Goal: Information Seeking & Learning: Find contact information

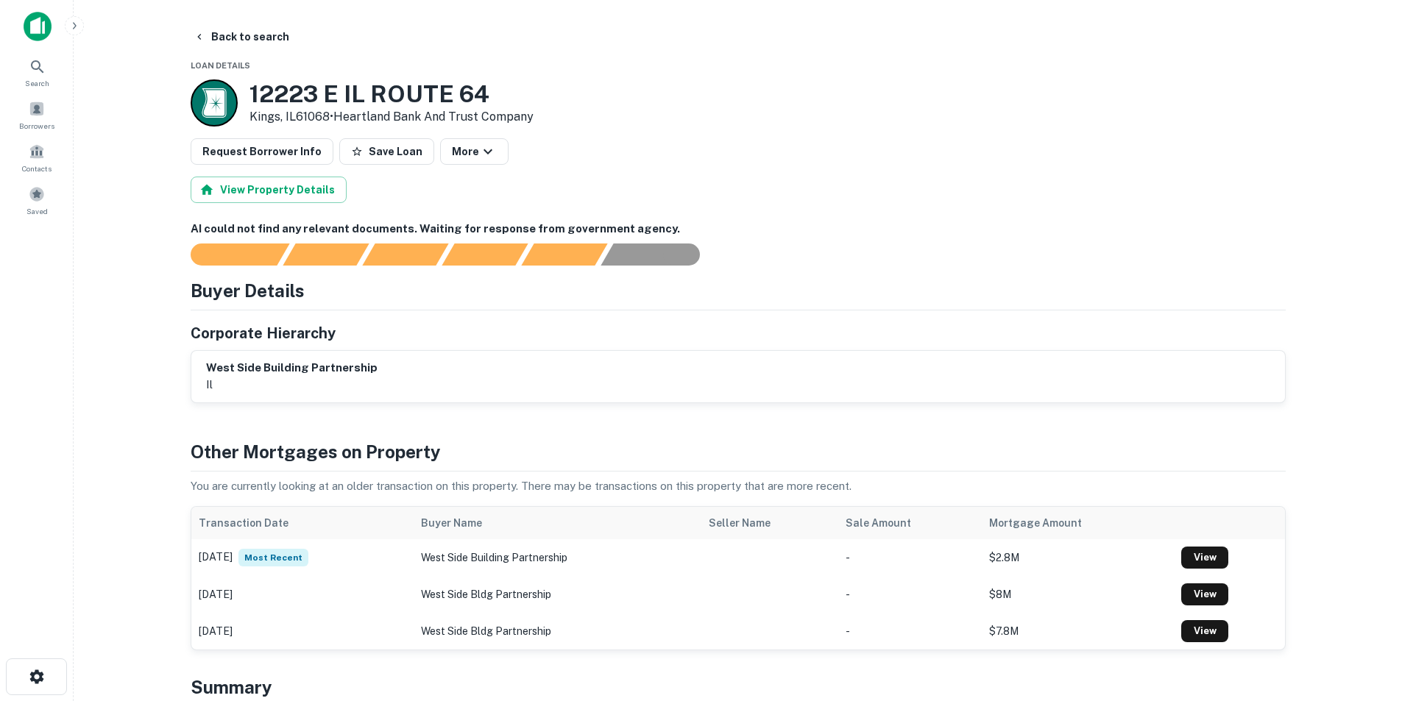
click at [47, 35] on img at bounding box center [38, 26] width 28 height 29
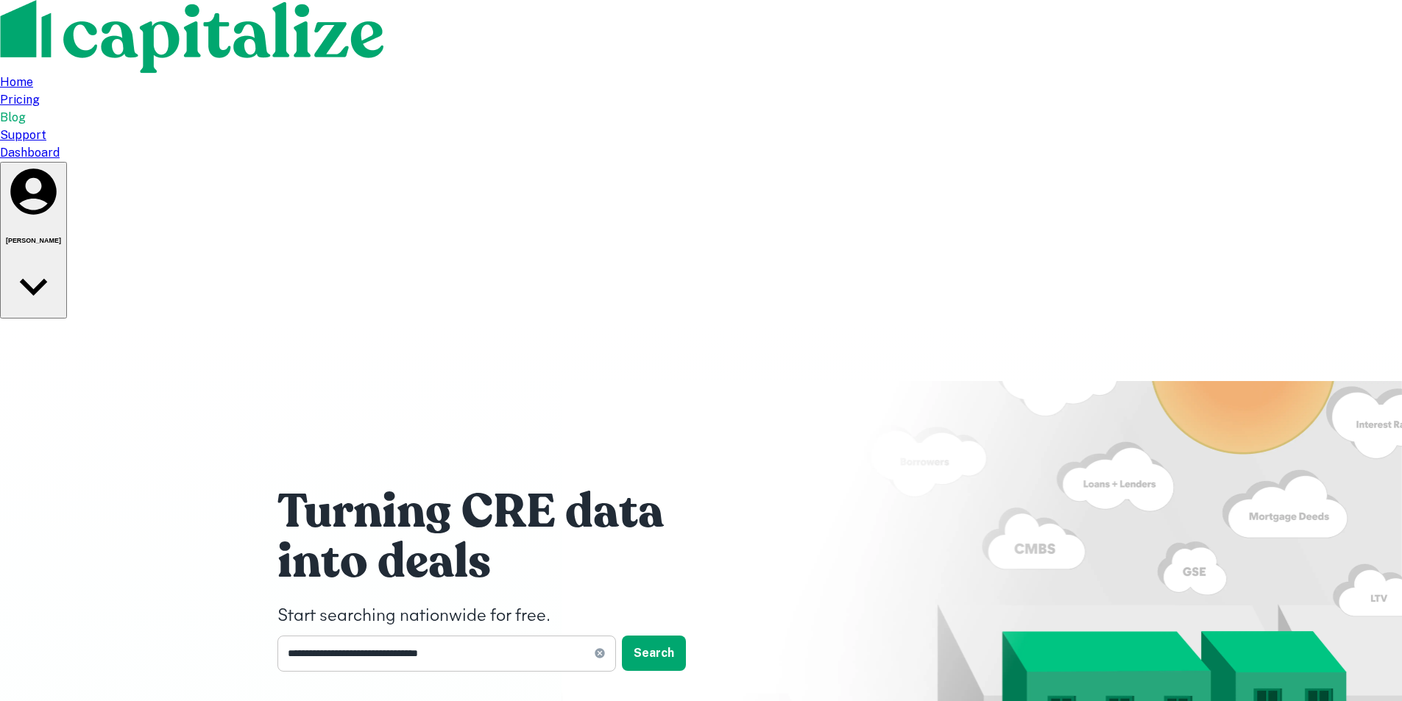
click at [600, 649] on icon at bounding box center [600, 654] width 10 height 10
click at [536, 636] on input "text" at bounding box center [441, 654] width 328 height 36
paste input "**********"
type input "**********"
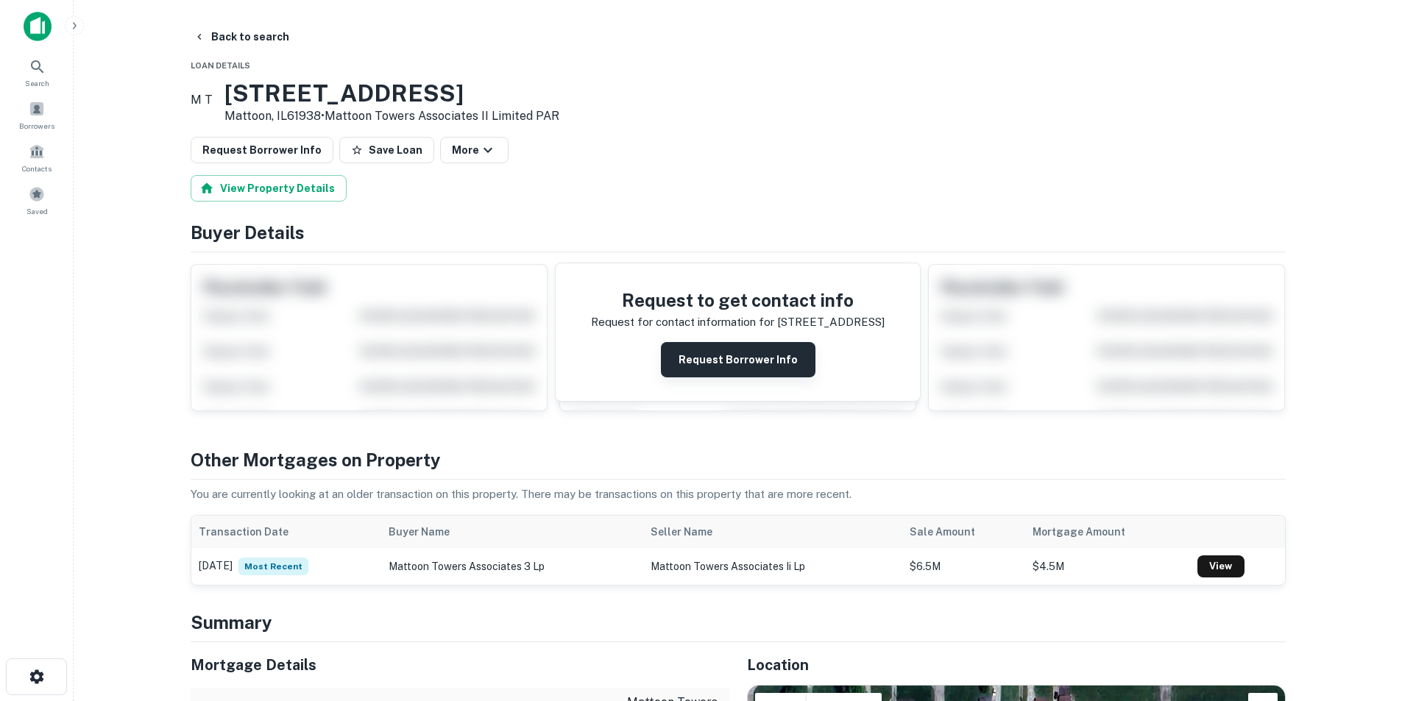
click at [759, 355] on button "Request Borrower Info" at bounding box center [738, 359] width 155 height 35
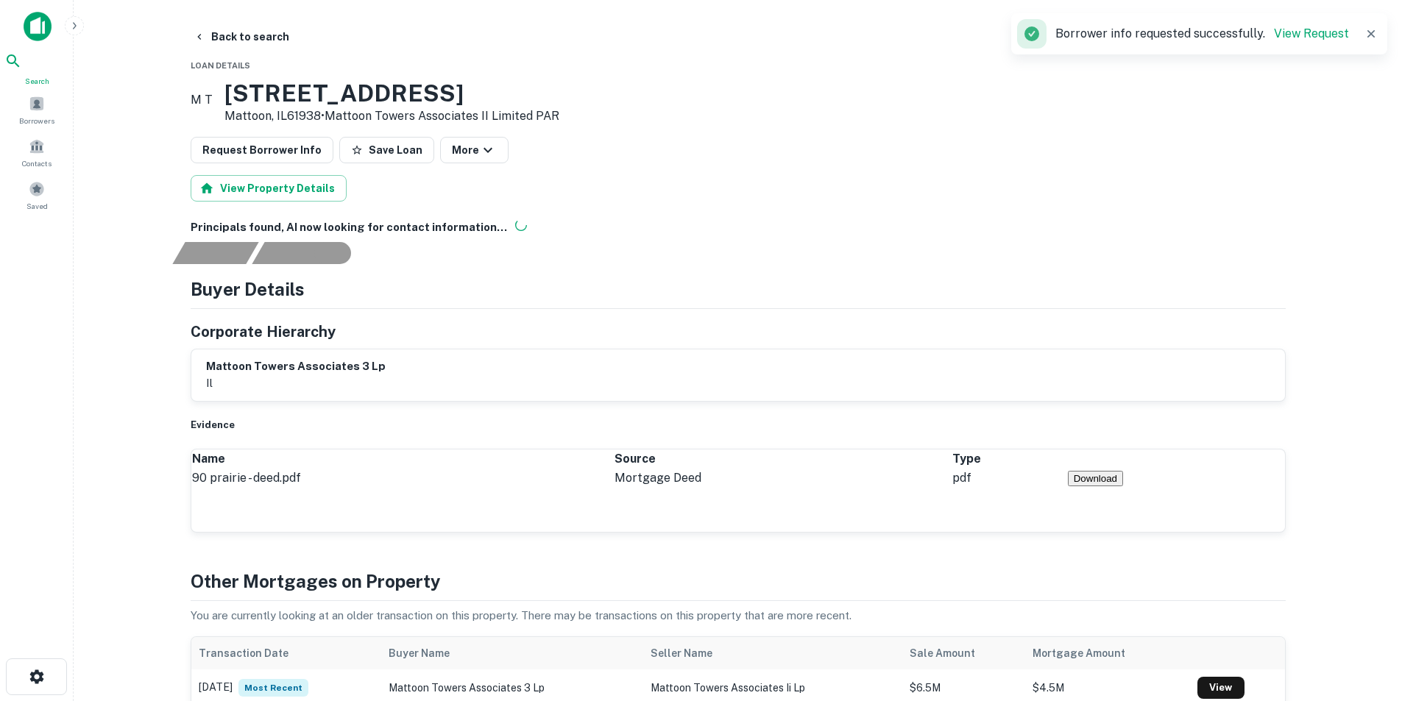
click at [22, 68] on icon at bounding box center [13, 61] width 18 height 18
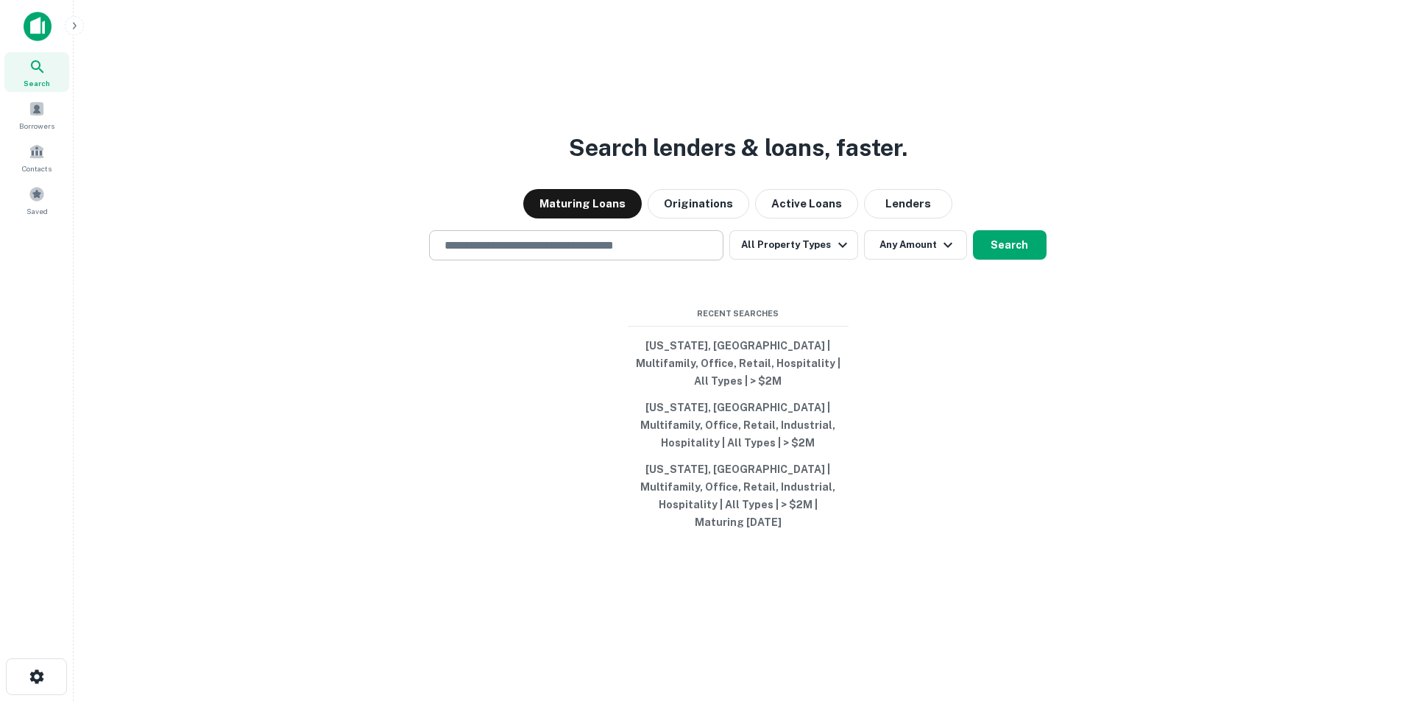
drag, startPoint x: 0, startPoint y: 0, endPoint x: 567, endPoint y: 270, distance: 627.7
click at [566, 254] on input "text" at bounding box center [576, 245] width 281 height 17
paste input "**********"
type input "**********"
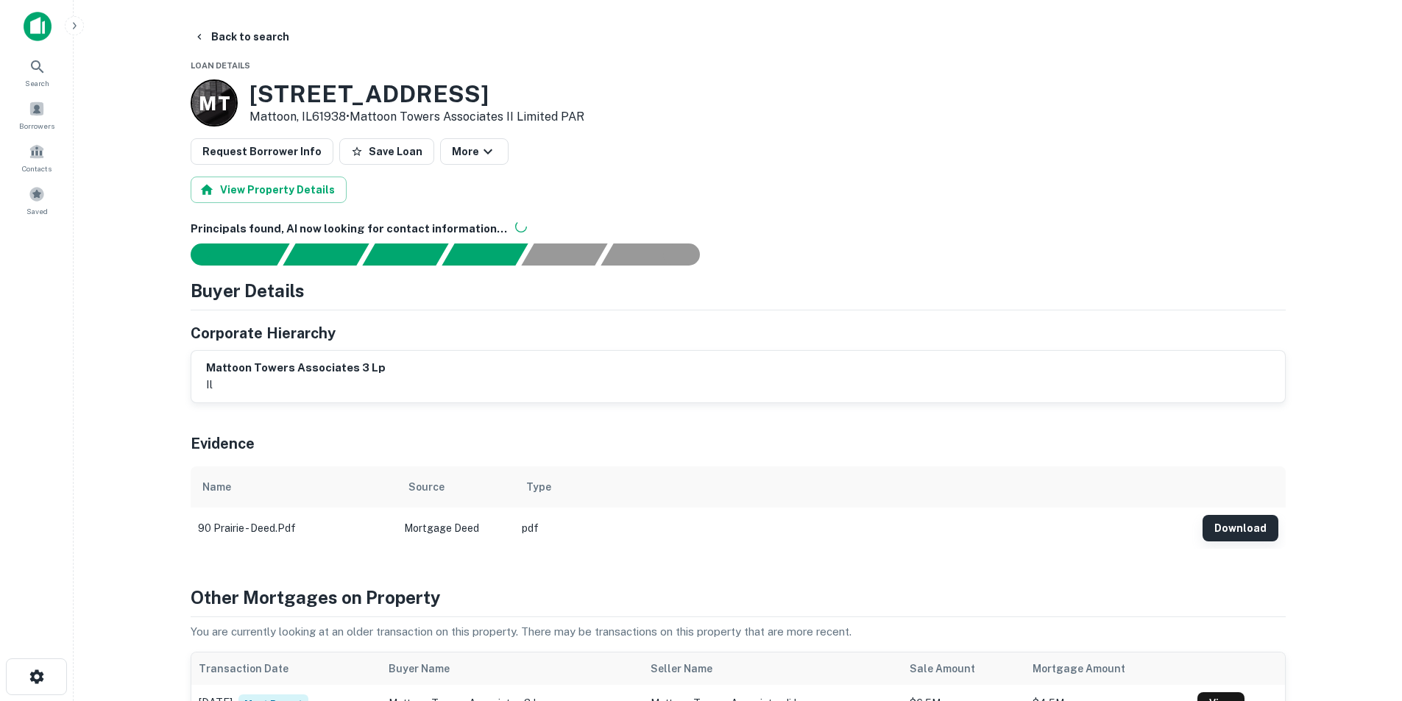
click at [1254, 521] on button "Download" at bounding box center [1240, 528] width 76 height 26
click at [1193, 10] on main "Back to search Loan Details M T [STREET_ADDRESS] • Mattoon Towers Associates II…" at bounding box center [738, 350] width 1328 height 701
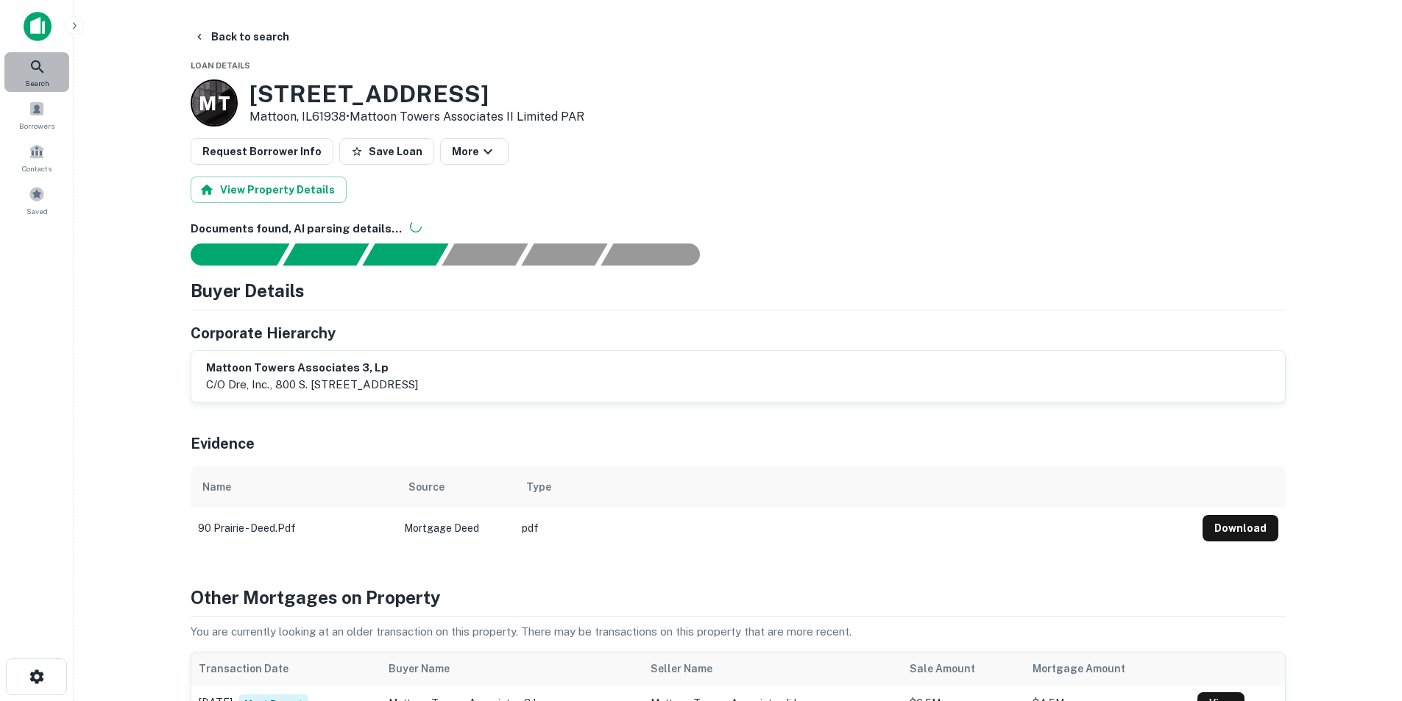
click at [45, 80] on span "Search" at bounding box center [37, 83] width 24 height 12
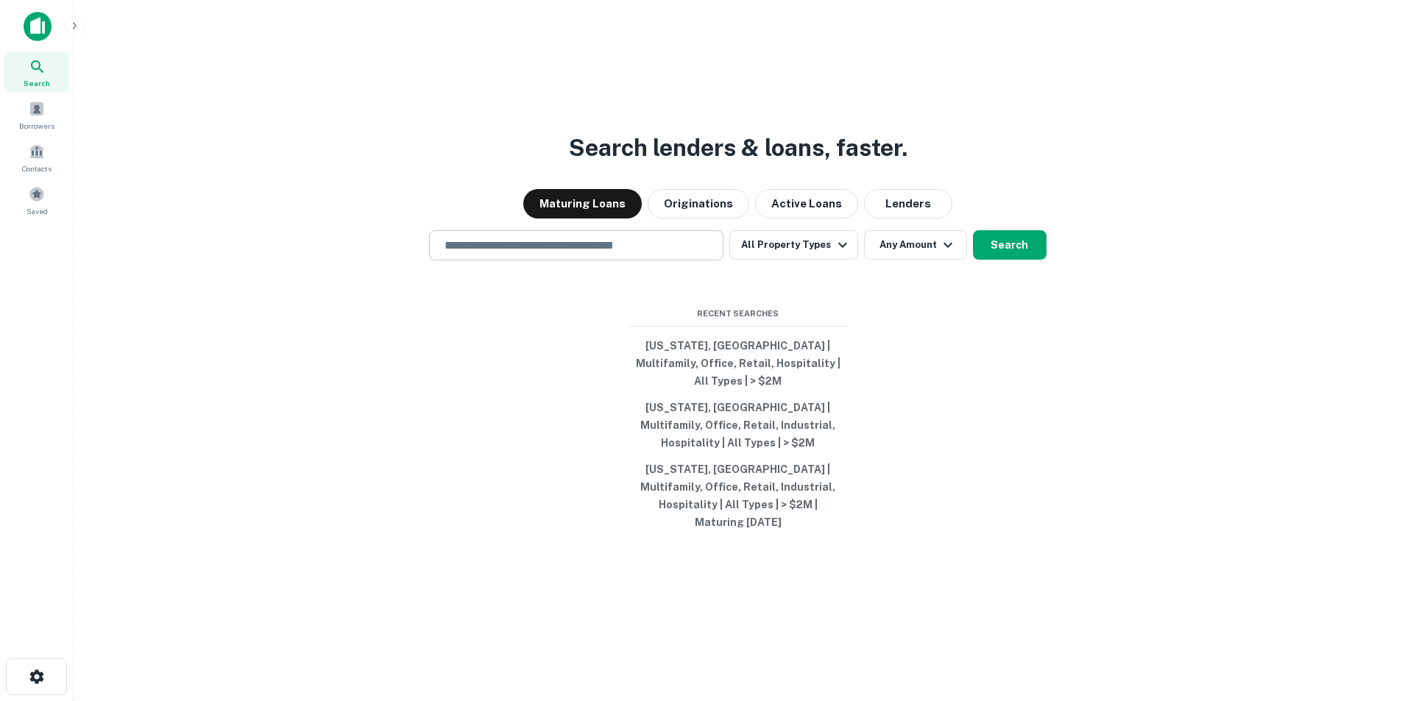
click at [497, 260] on div "​" at bounding box center [576, 245] width 294 height 30
paste input "**********"
type input "**********"
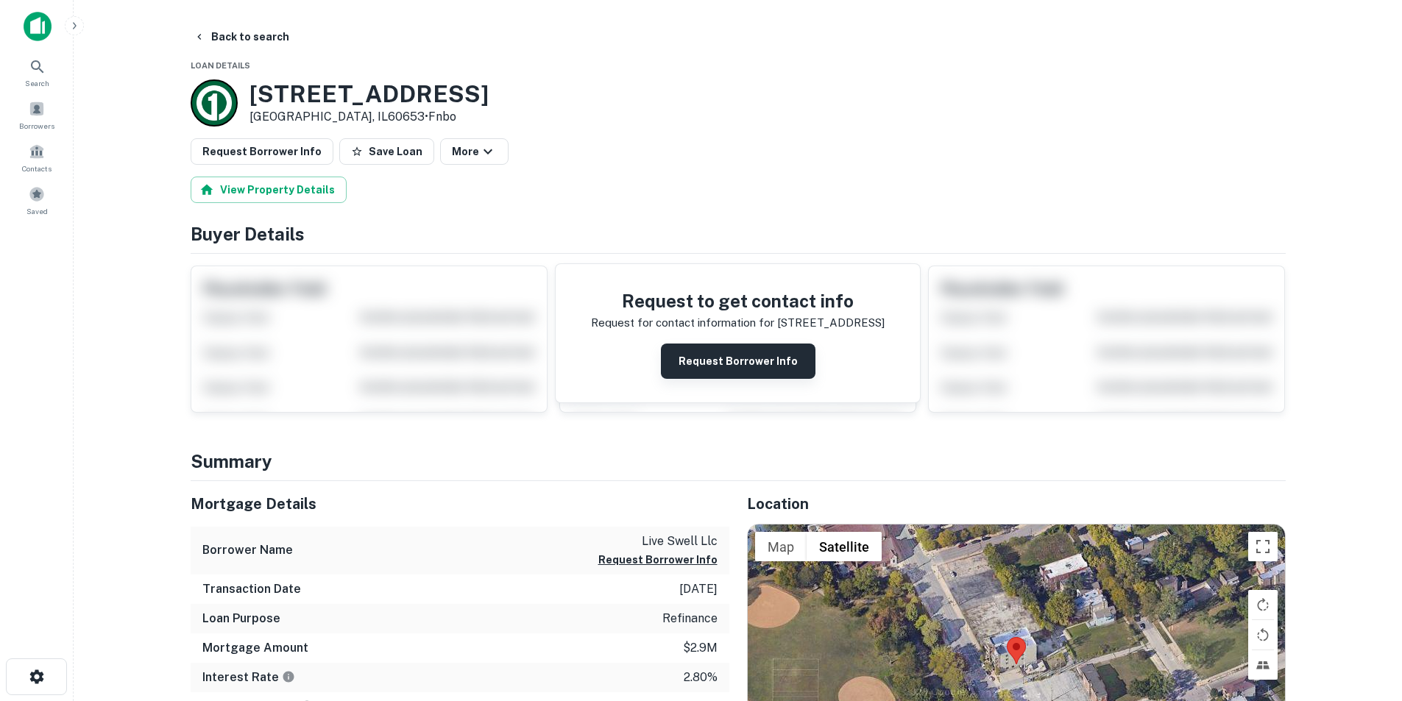
click at [727, 349] on button "Request Borrower Info" at bounding box center [738, 361] width 155 height 35
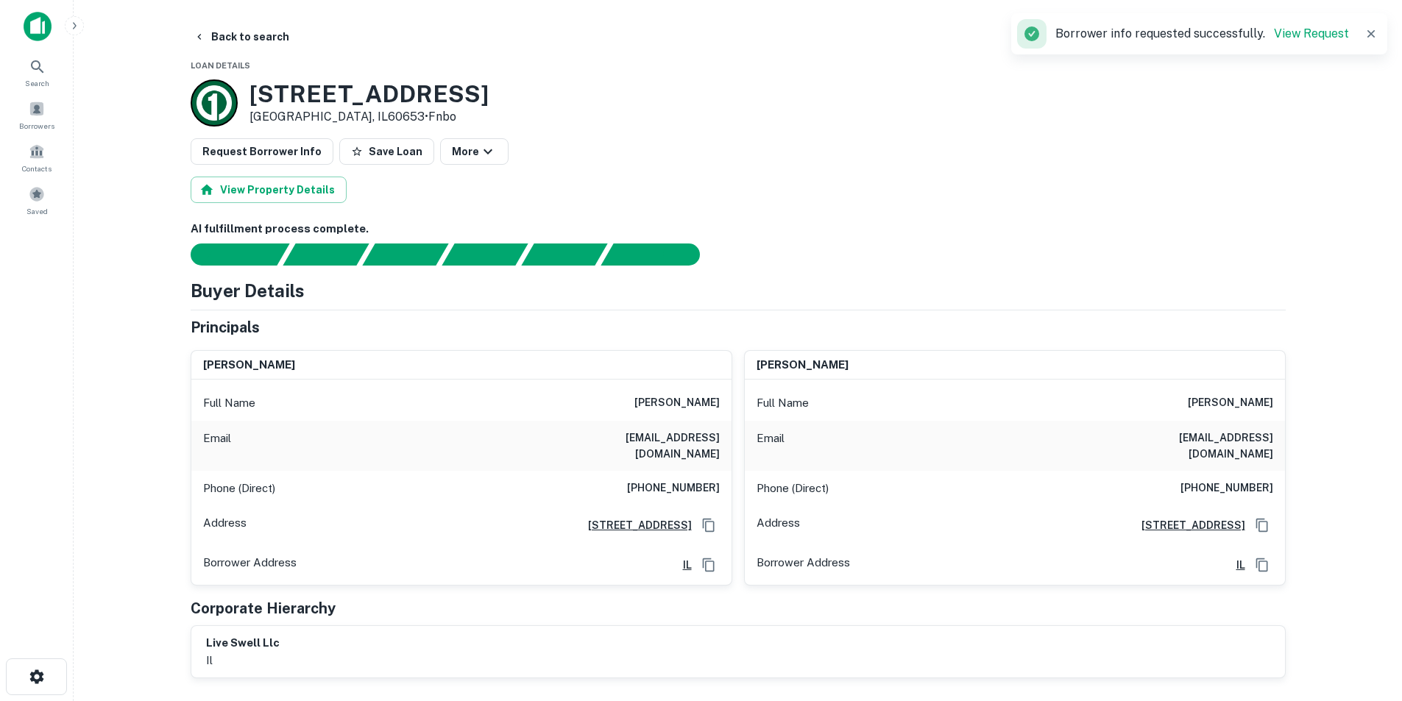
click at [700, 405] on h6 "jonathan mickelson" at bounding box center [676, 403] width 85 height 18
copy h6 "jonathan mickelson"
click at [675, 400] on h6 "jonathan mickelson" at bounding box center [676, 403] width 85 height 18
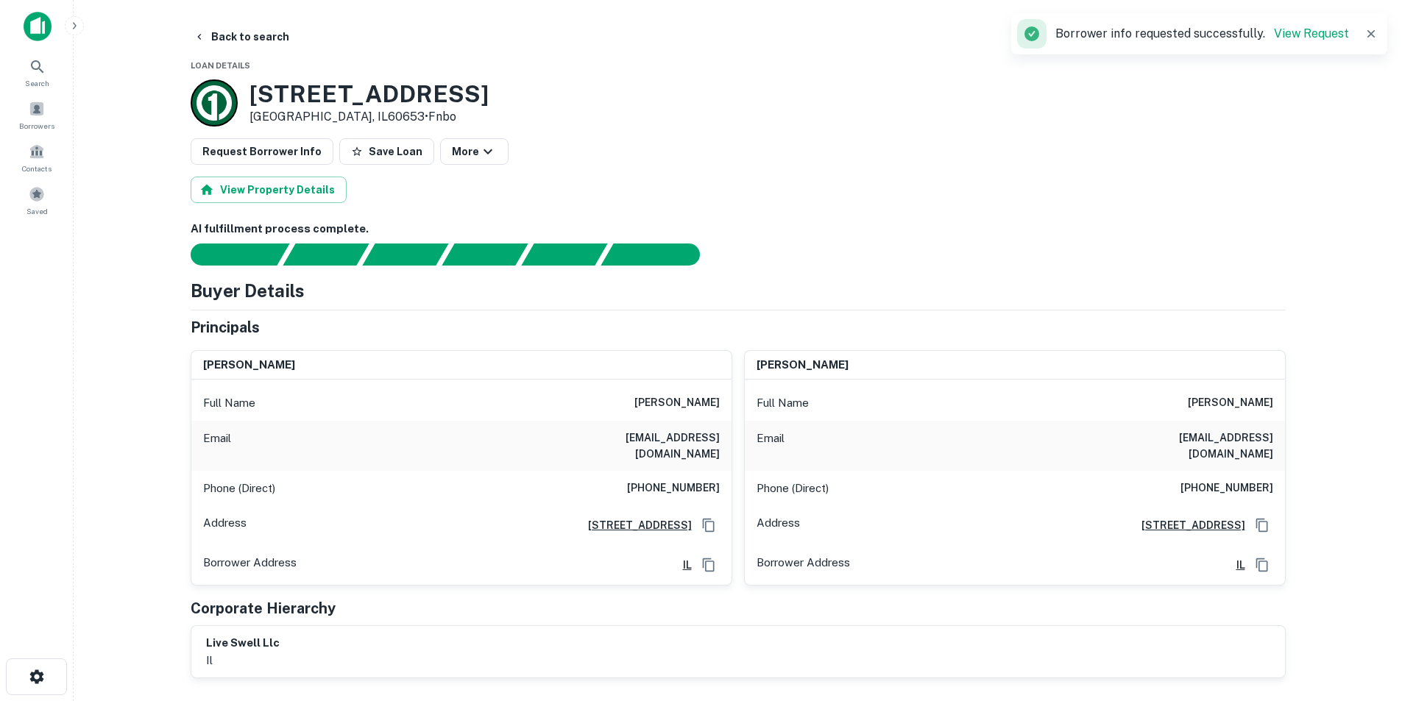
click at [675, 400] on h6 "jonathan mickelson" at bounding box center [676, 403] width 85 height 18
click at [651, 440] on h6 "jmickelson@netzero.net" at bounding box center [631, 446] width 177 height 32
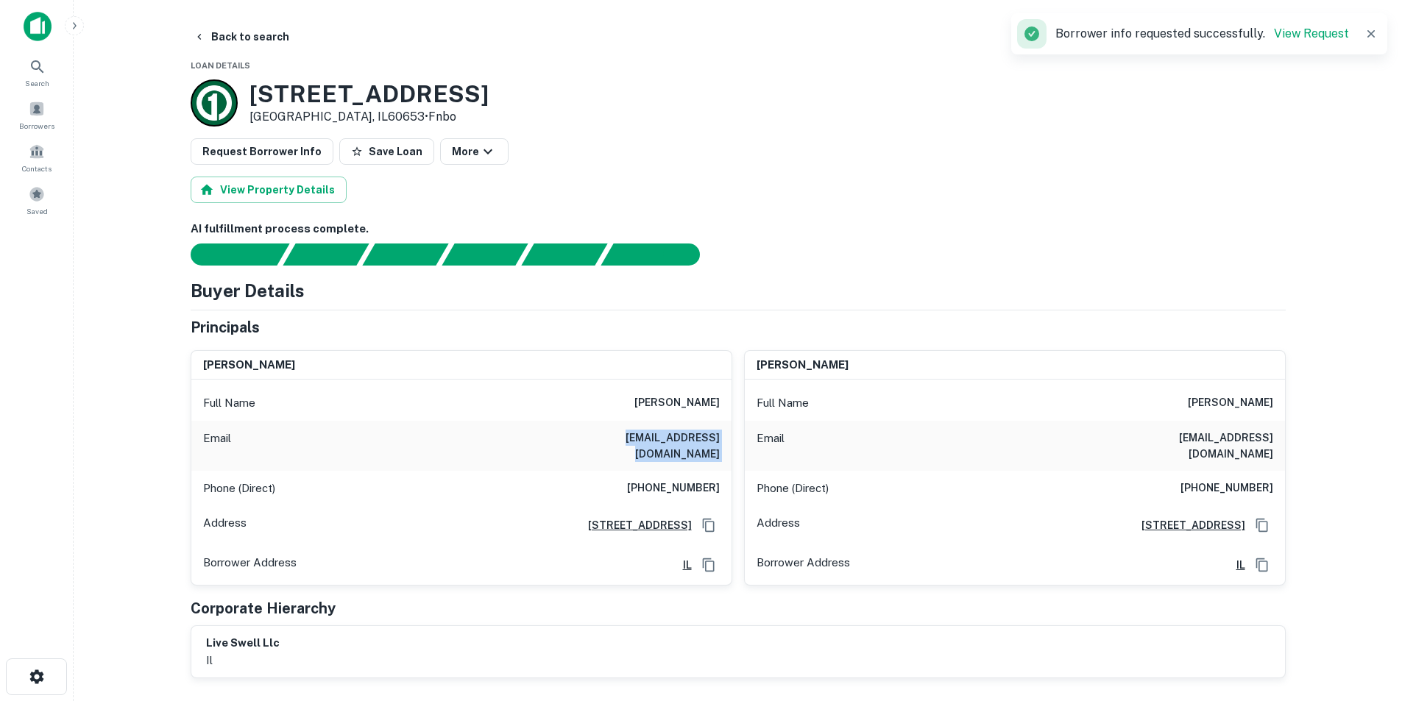
copy h6 "jmickelson@netzero.net"
click at [670, 480] on h6 "(312) 437-5800" at bounding box center [673, 489] width 93 height 18
copy h6 "(312) 437-5800"
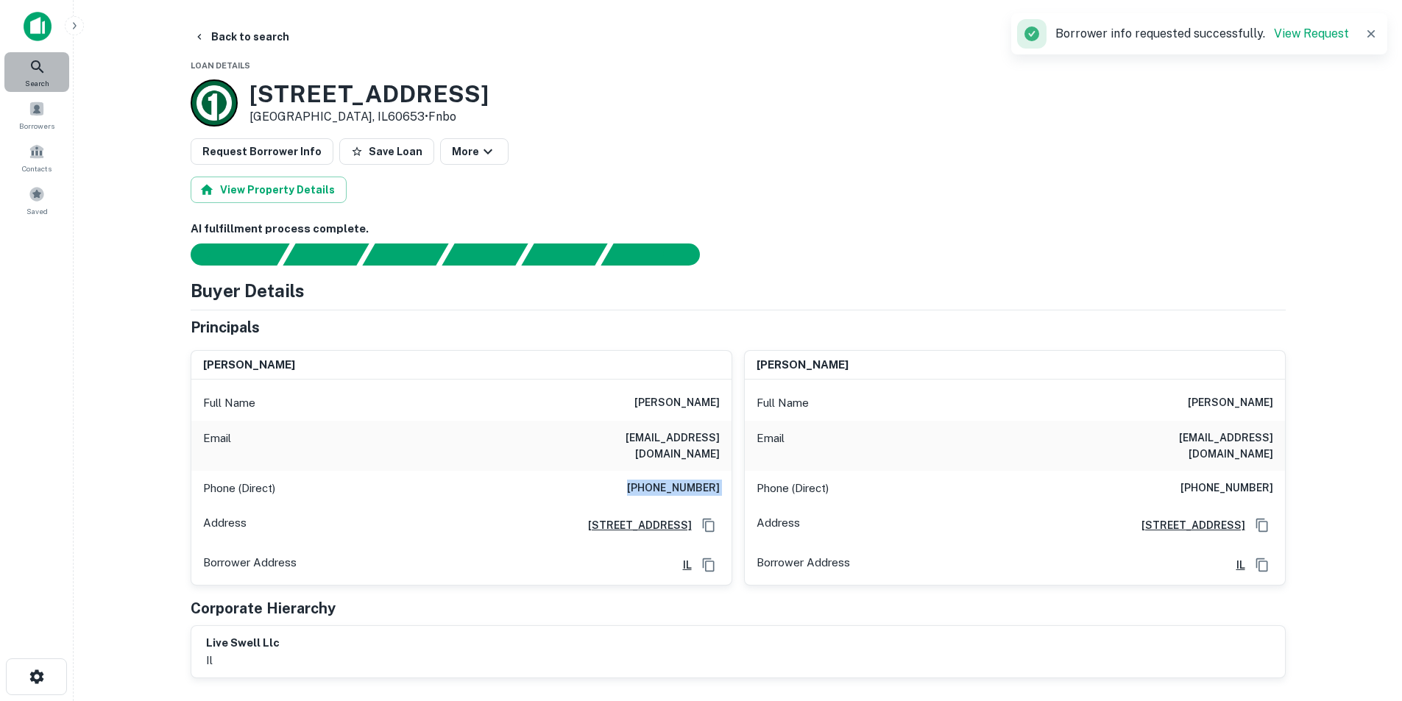
click at [40, 68] on icon at bounding box center [38, 67] width 18 height 18
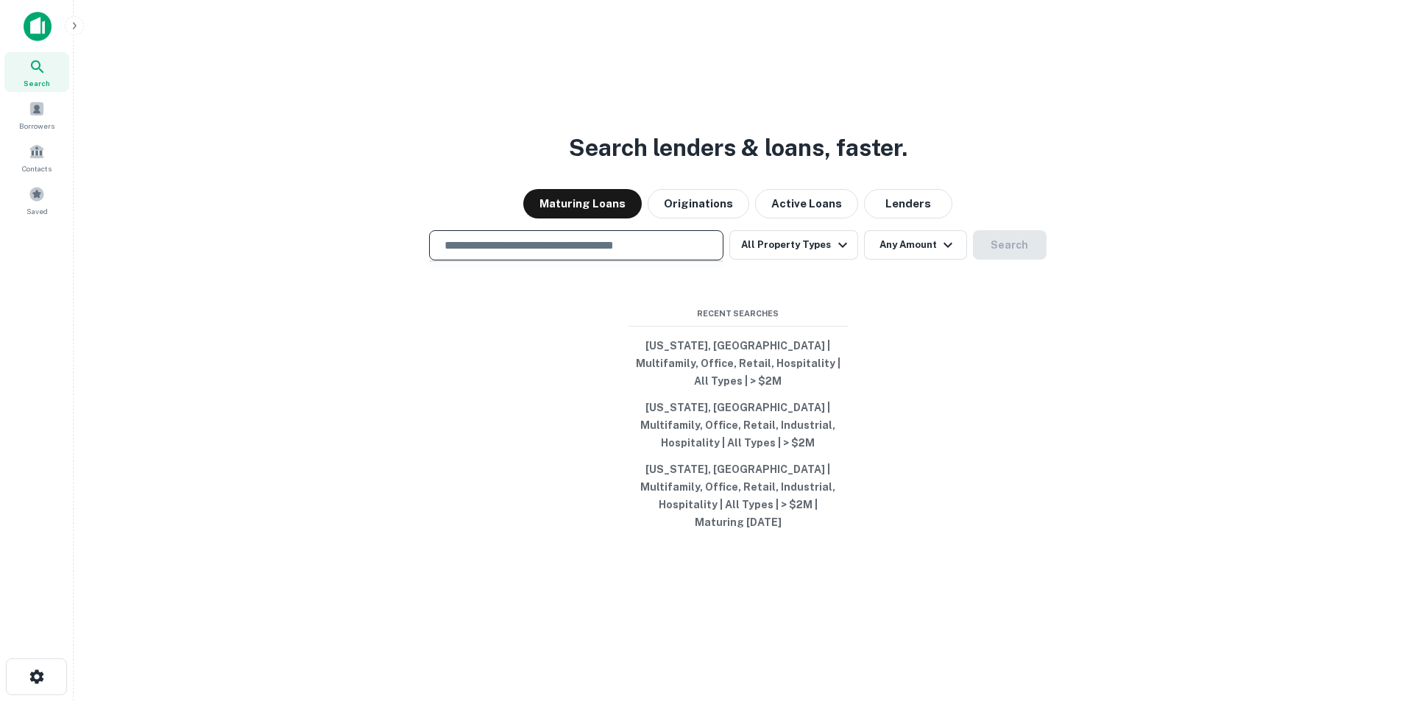
click at [534, 254] on input "text" at bounding box center [576, 245] width 281 height 17
type input "**********"
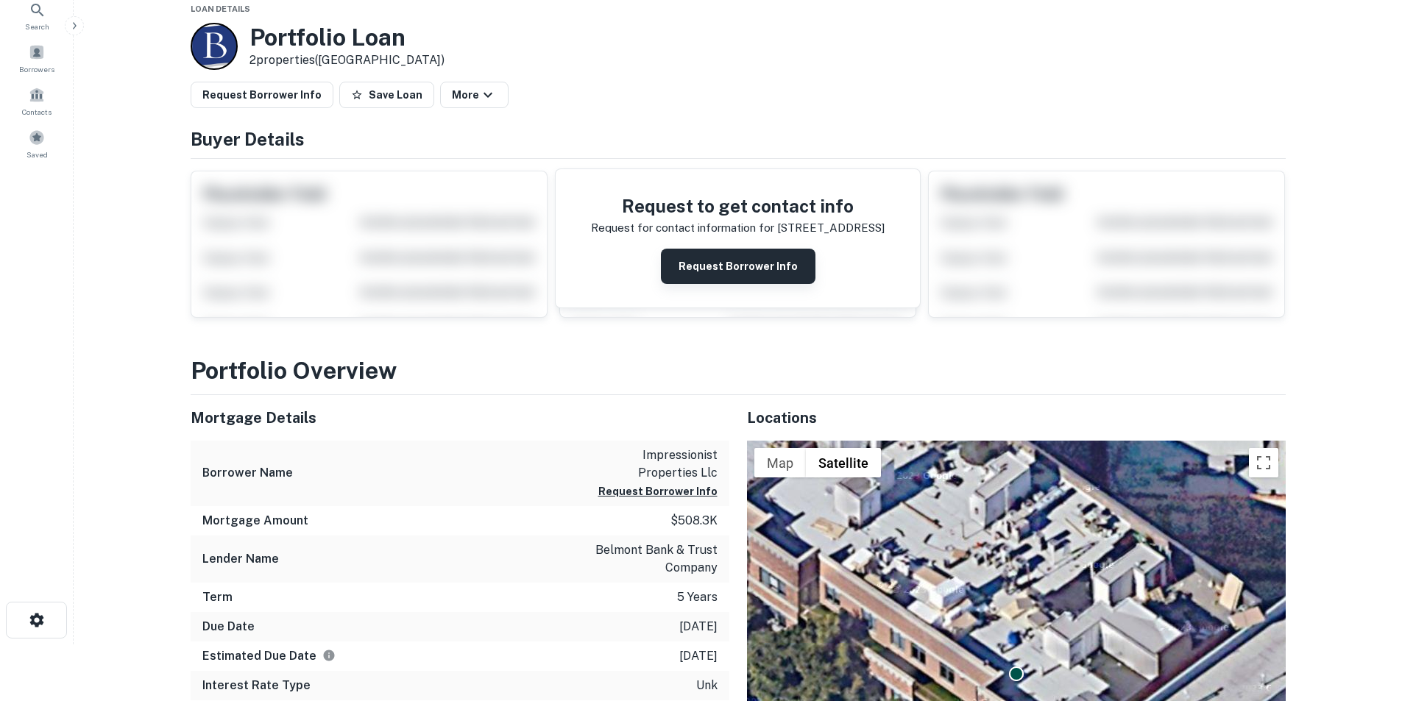
scroll to position [74, 0]
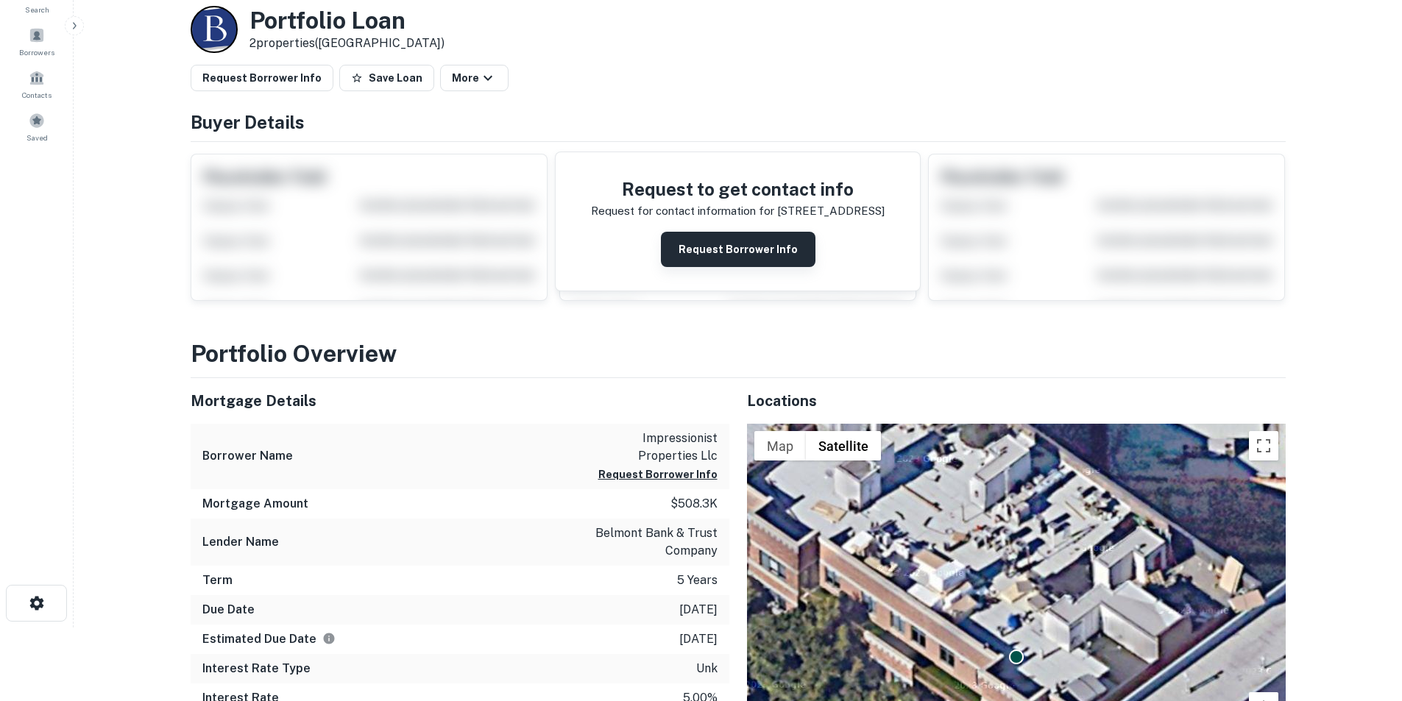
click at [703, 243] on button "Request Borrower Info" at bounding box center [738, 249] width 155 height 35
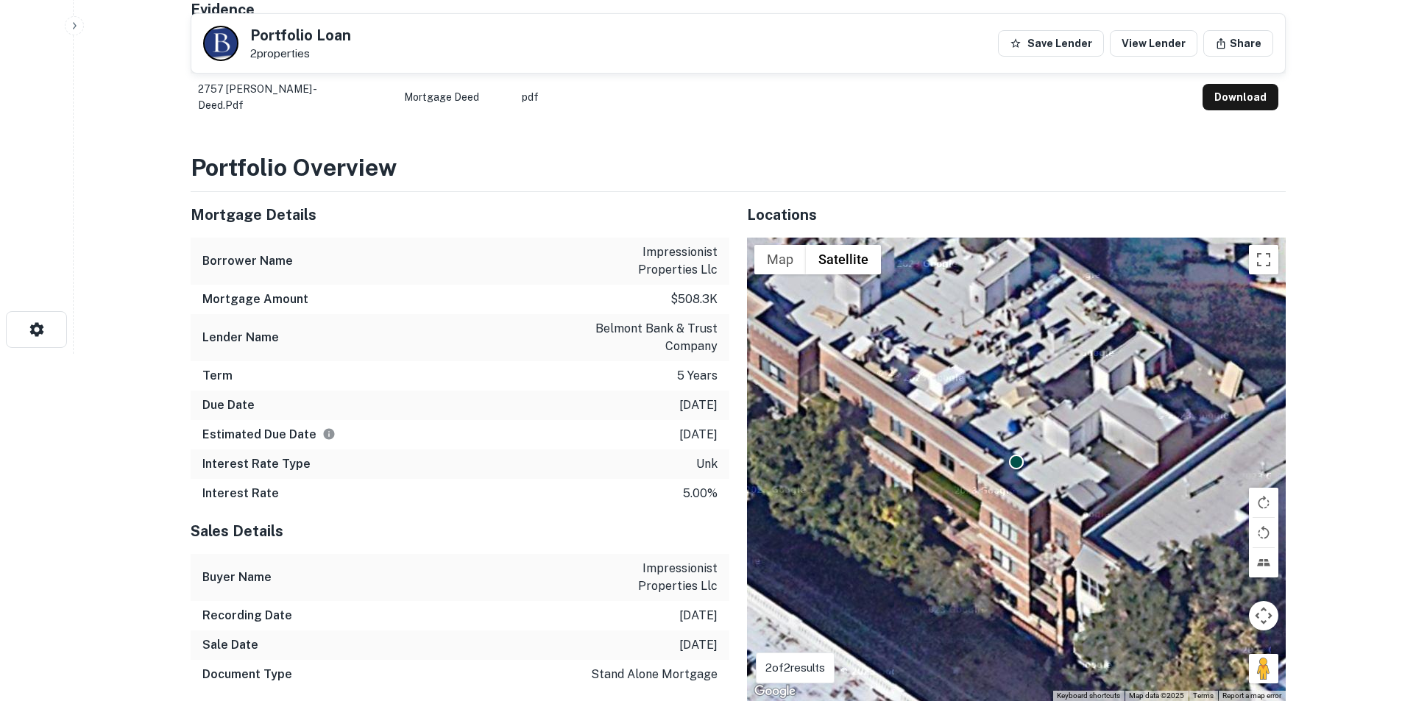
scroll to position [589, 0]
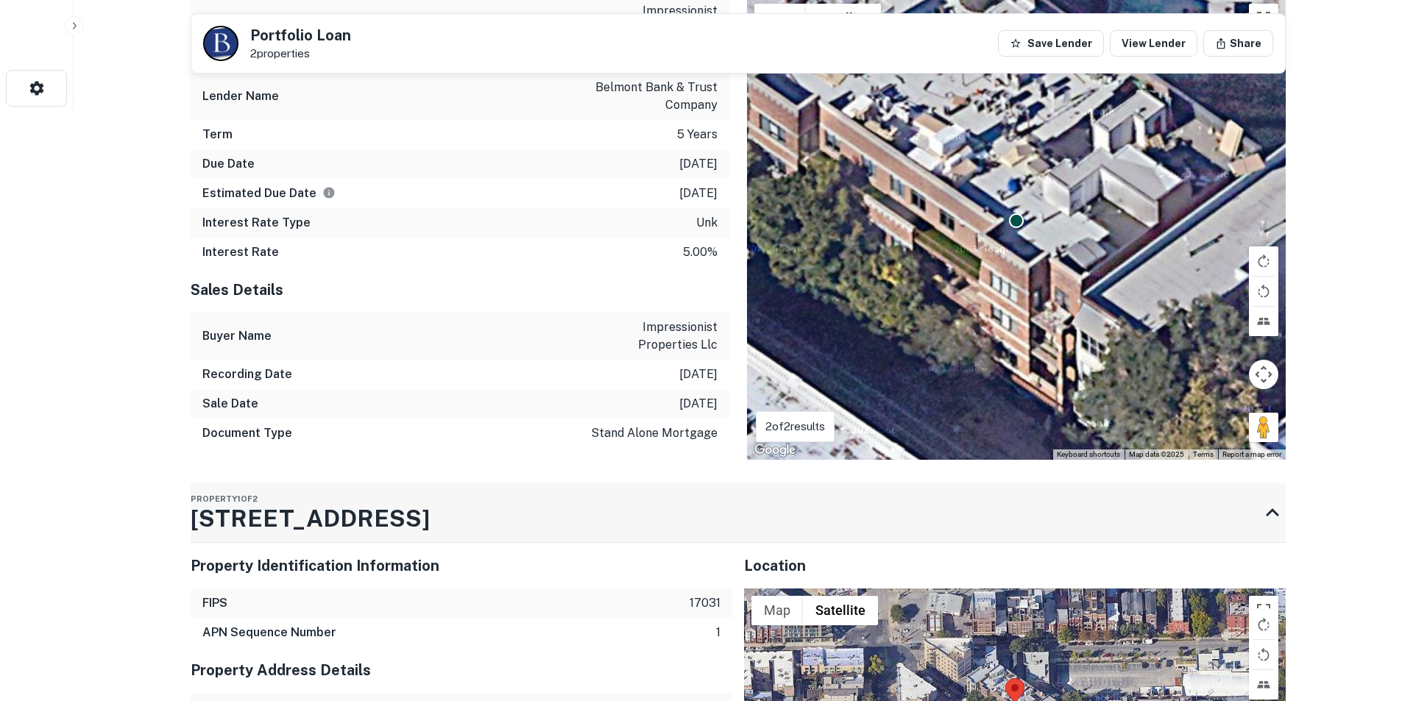
click at [352, 499] on div "Property 1 of 2 2757 N LINCOLN AVE # CU102" at bounding box center [310, 512] width 239 height 59
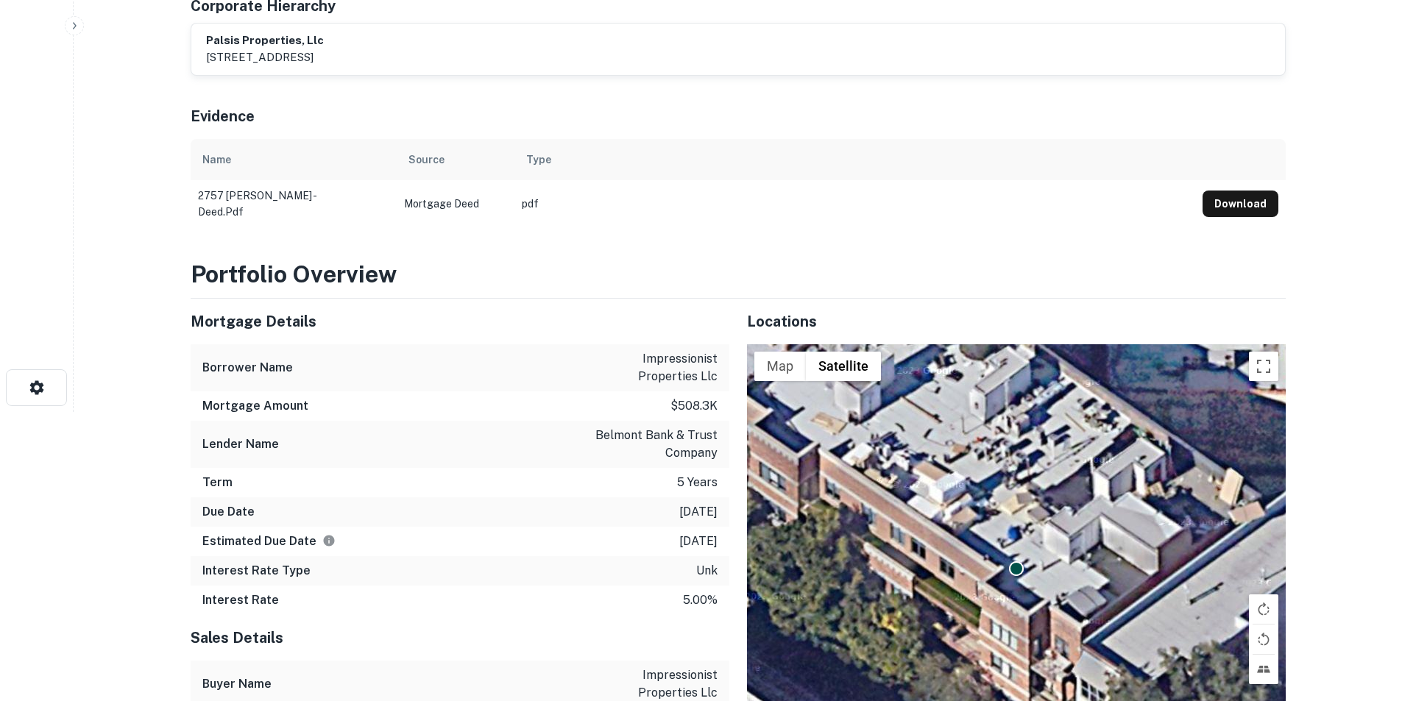
scroll to position [0, 0]
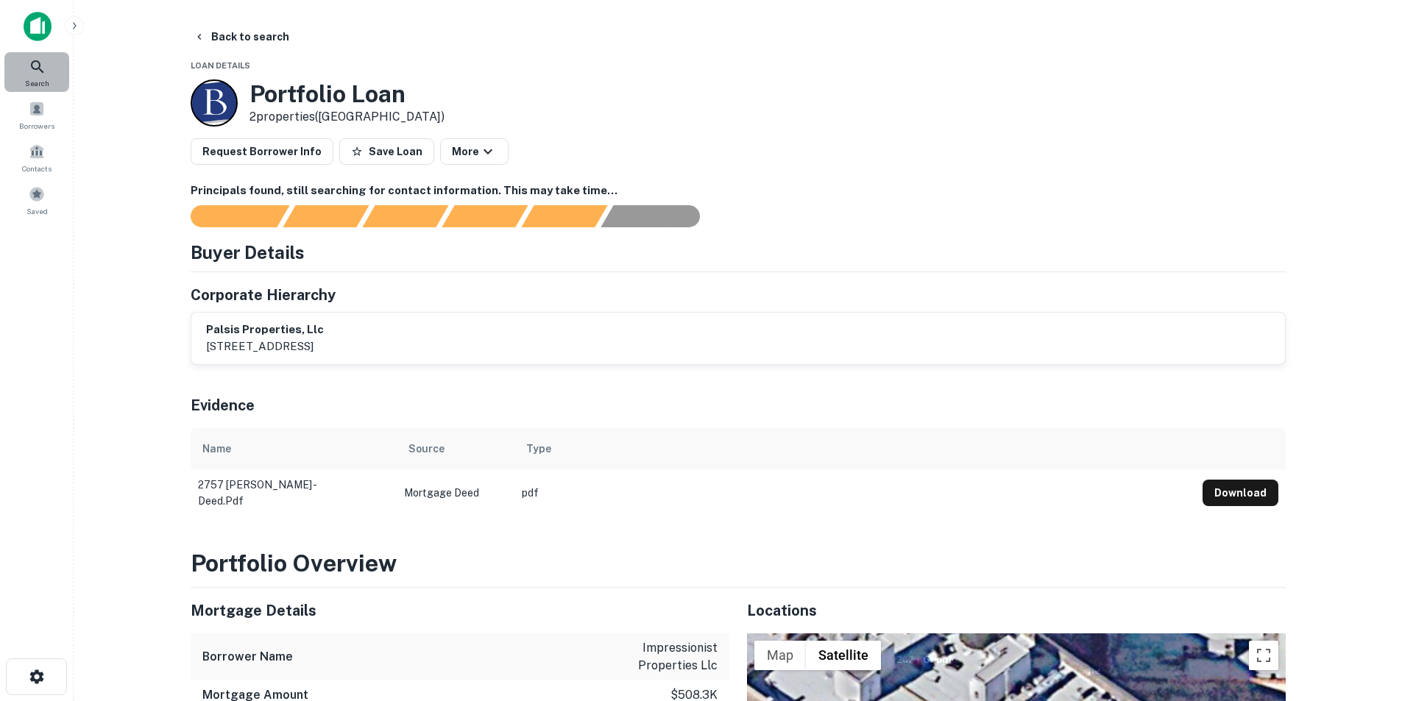
click at [49, 70] on div "Search" at bounding box center [36, 72] width 65 height 40
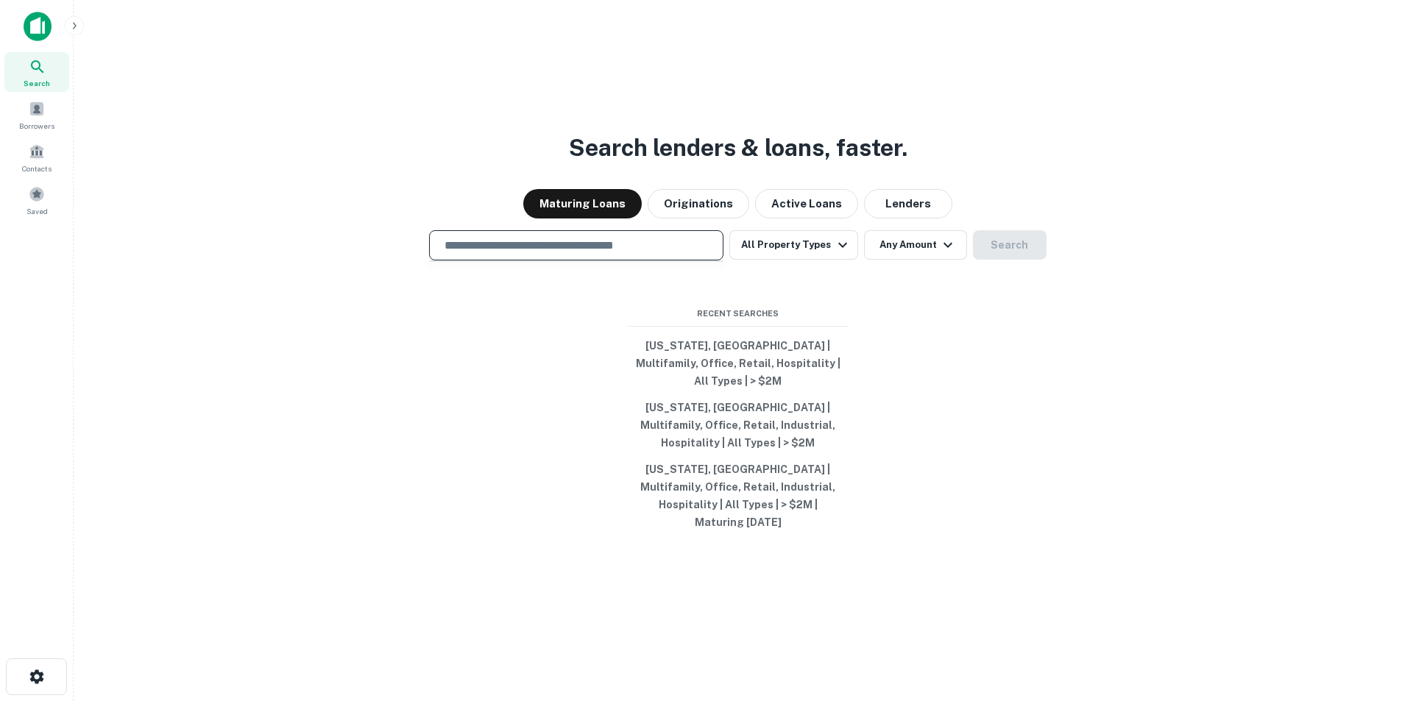
click at [663, 254] on input "text" at bounding box center [576, 245] width 281 height 17
paste input "**********"
type input "**********"
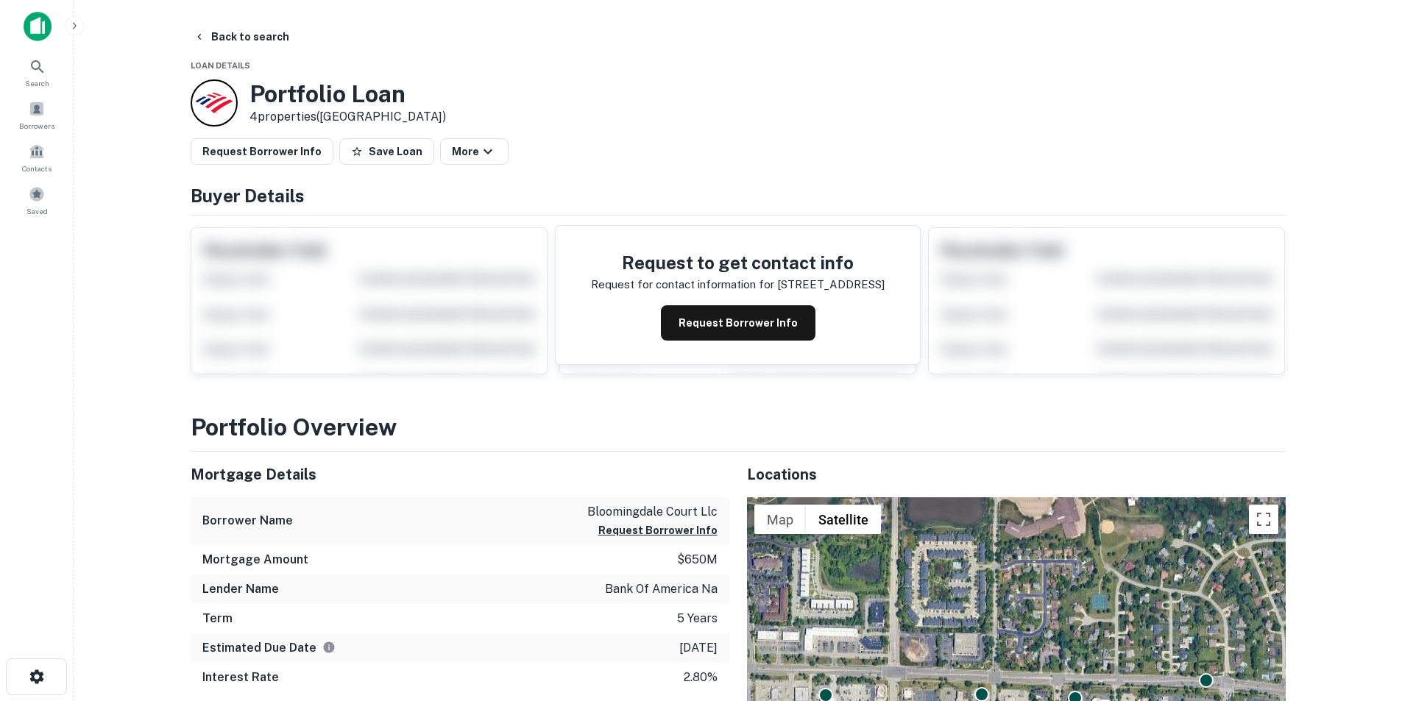
click at [31, 22] on img at bounding box center [38, 26] width 28 height 29
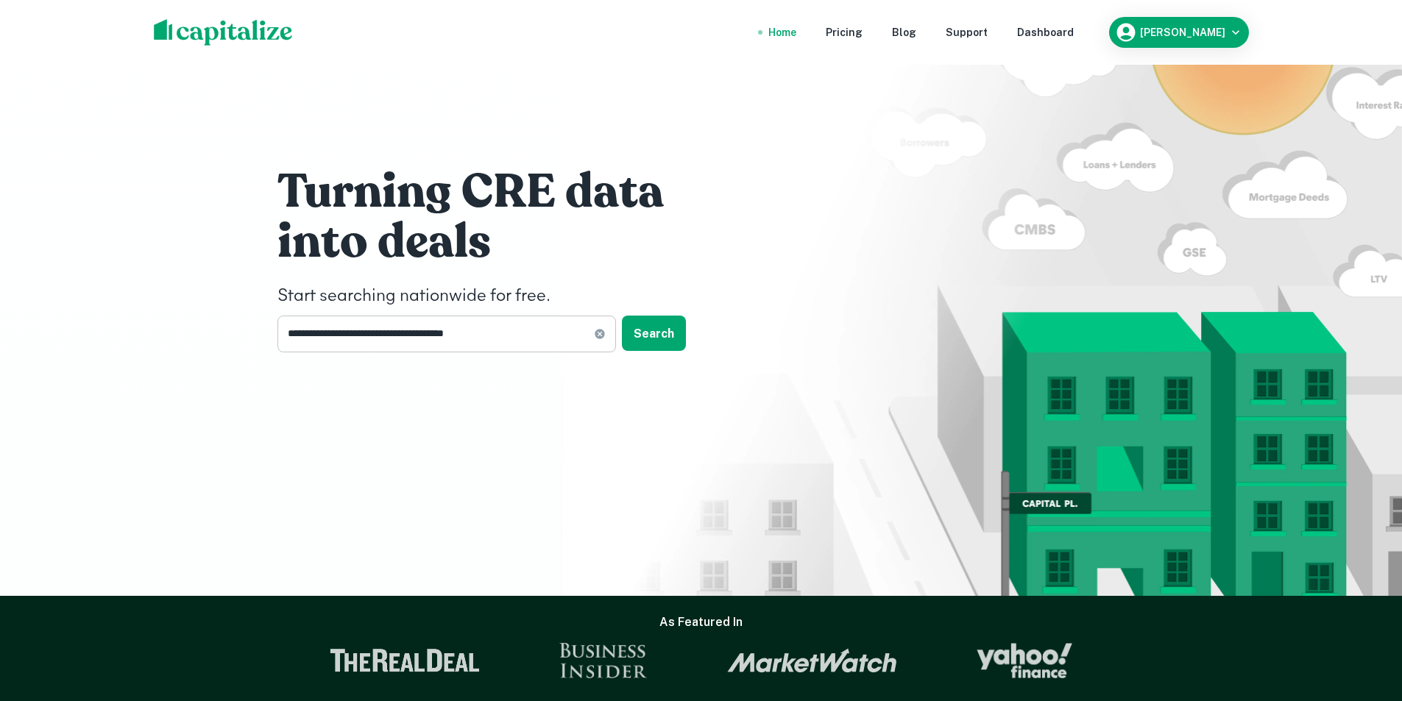
click at [600, 333] on icon at bounding box center [600, 334] width 12 height 12
click at [422, 326] on input "text" at bounding box center [441, 334] width 328 height 36
paste input "**********"
type input "**********"
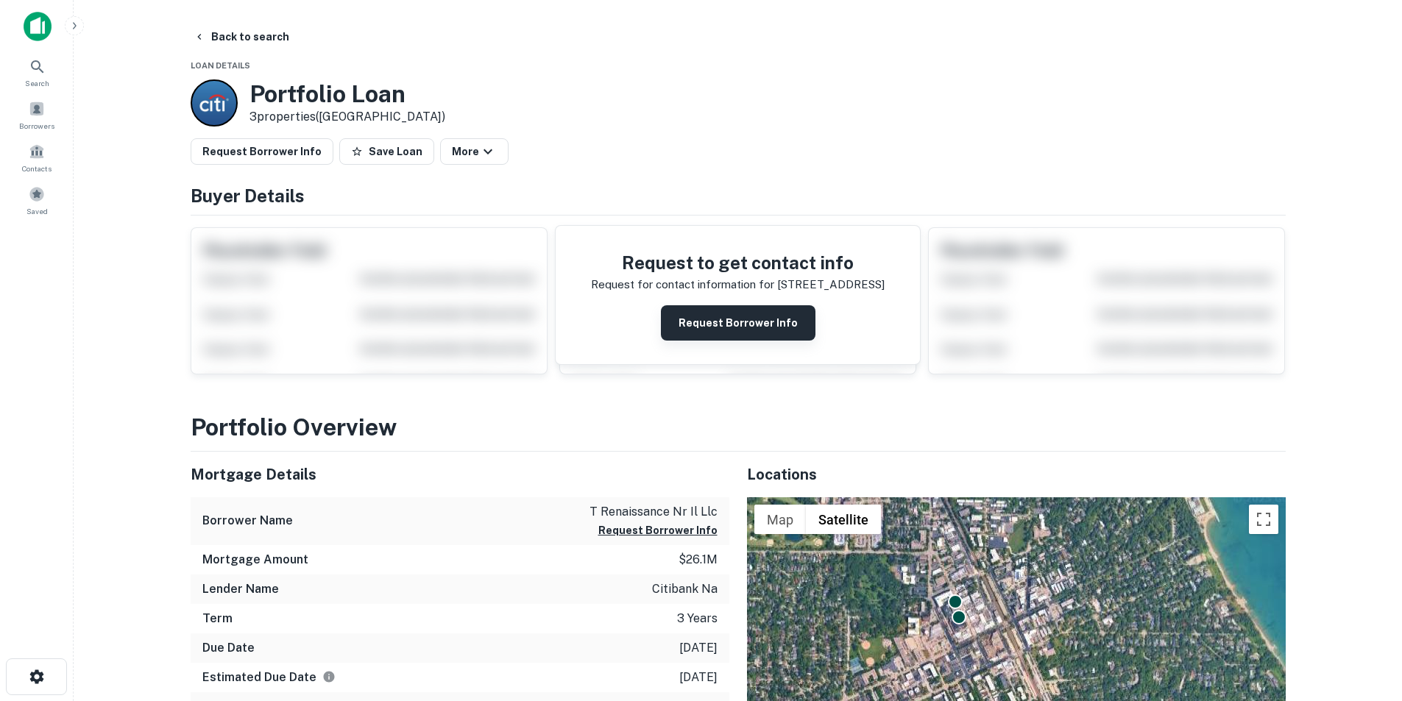
click at [751, 322] on button "Request Borrower Info" at bounding box center [738, 322] width 155 height 35
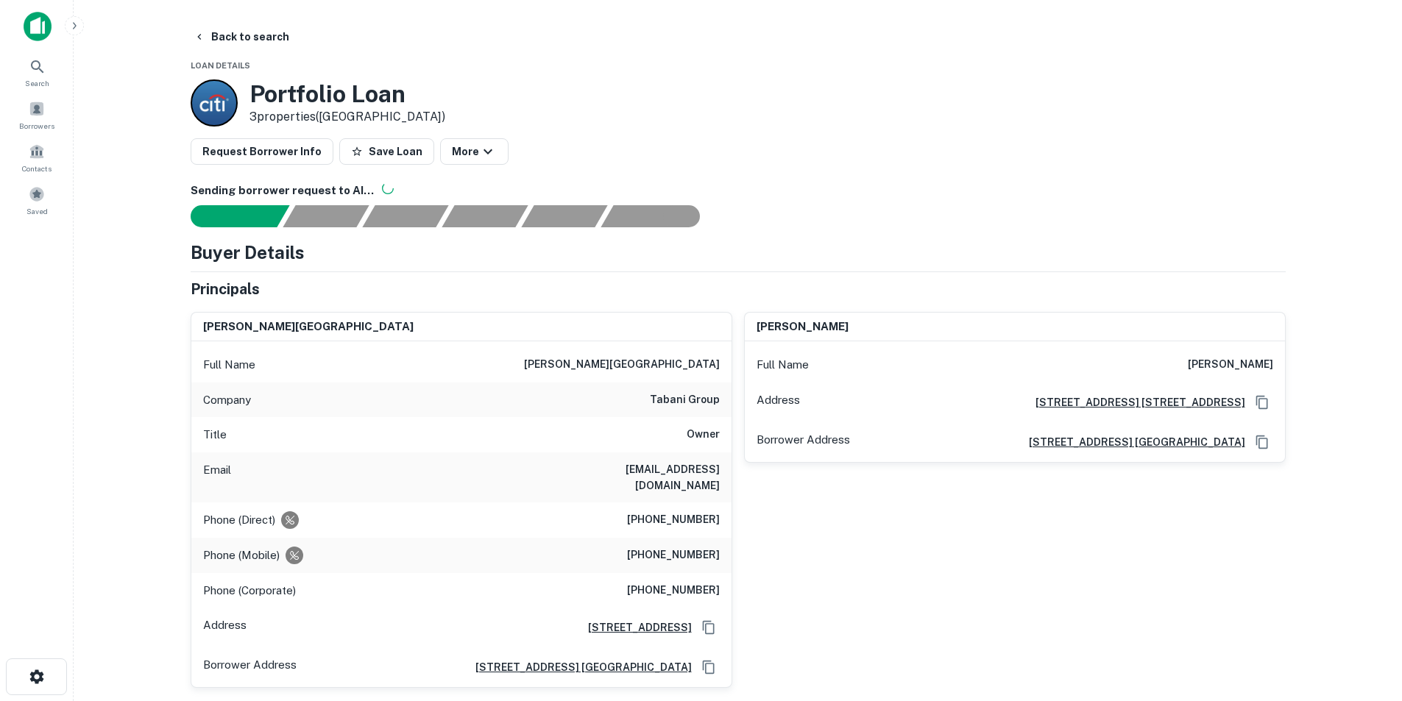
click at [699, 472] on h6 "zaftabani@tabanigroup.com" at bounding box center [631, 477] width 177 height 32
copy h6 "zaftabani@tabanigroup.com"
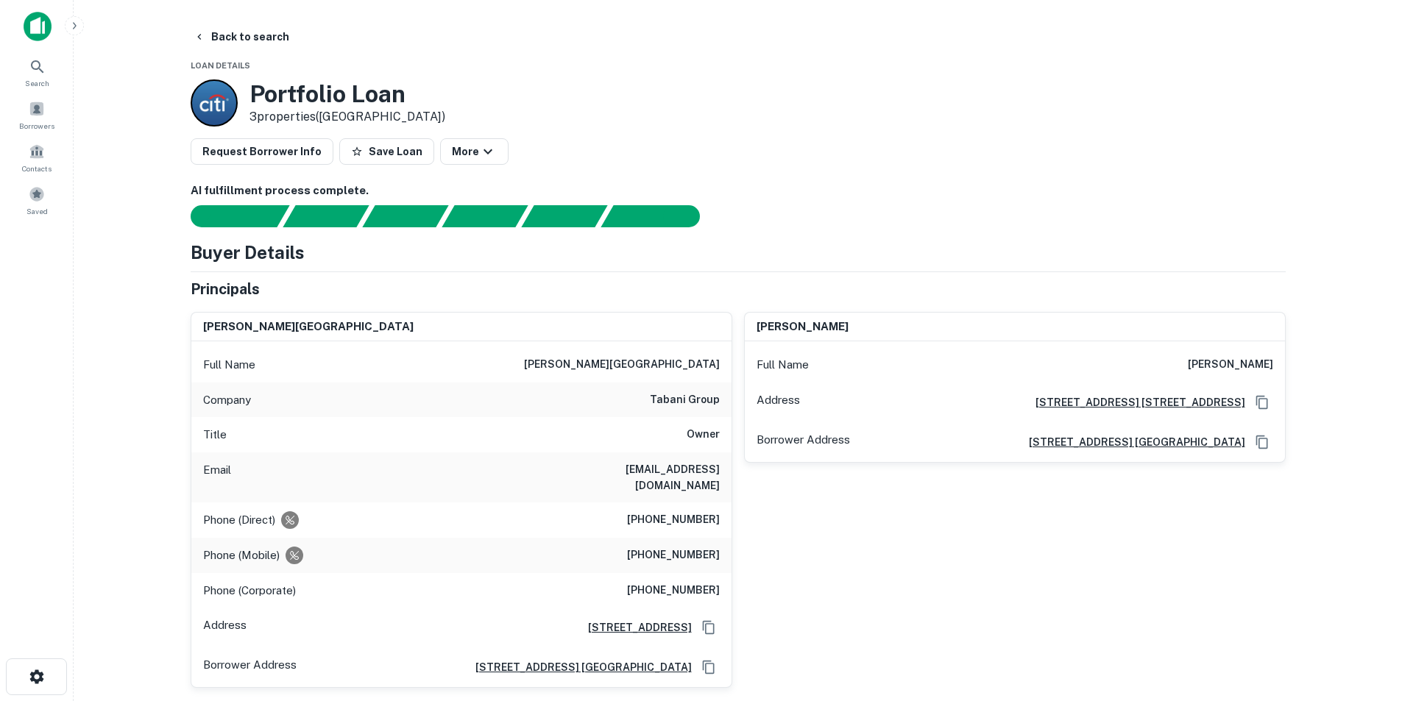
click at [674, 363] on h6 "zaffar s. tabani" at bounding box center [622, 365] width 196 height 18
copy h6 "zaffar s. tabani"
click at [686, 469] on h6 "zaftabani@tabanigroup.com" at bounding box center [631, 477] width 177 height 32
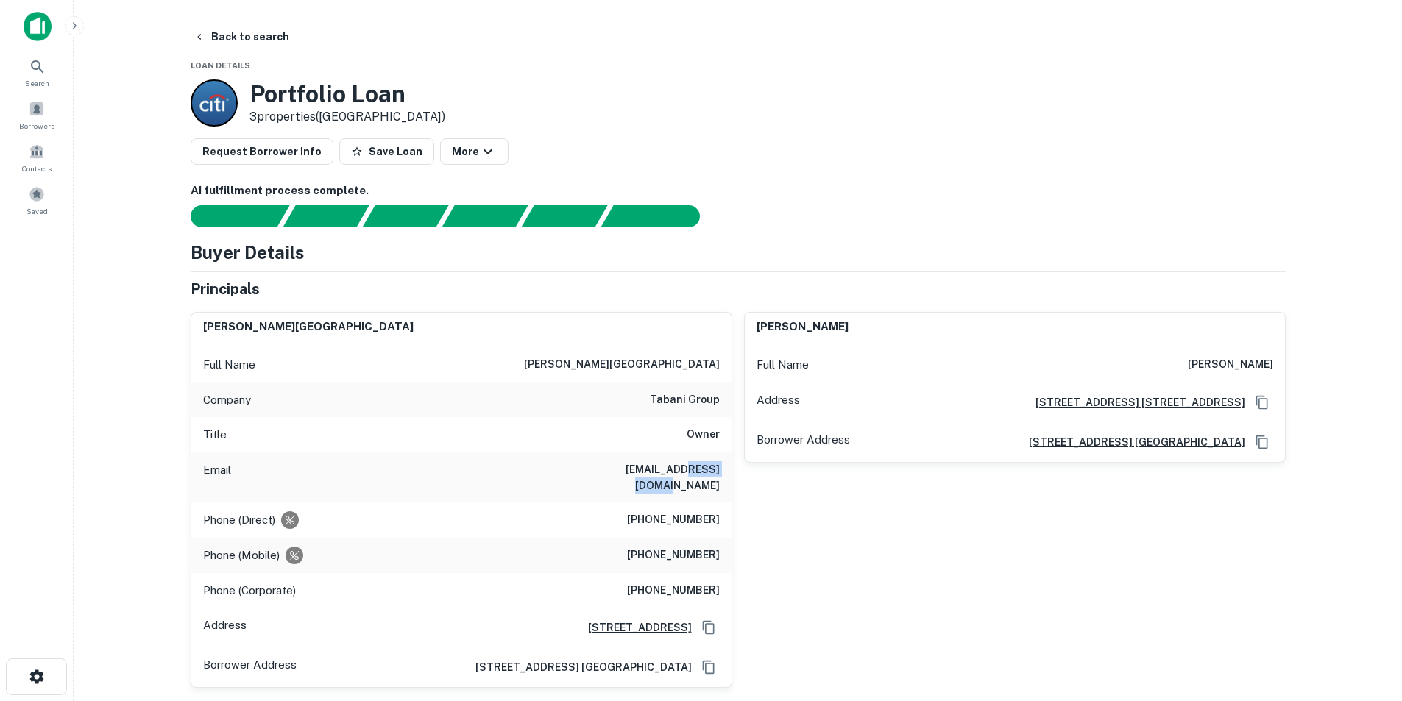
click at [686, 469] on h6 "zaftabani@tabanigroup.com" at bounding box center [631, 477] width 177 height 32
copy h6 "zaftabani@tabanigroup.com"
click at [47, 29] on img at bounding box center [38, 26] width 28 height 29
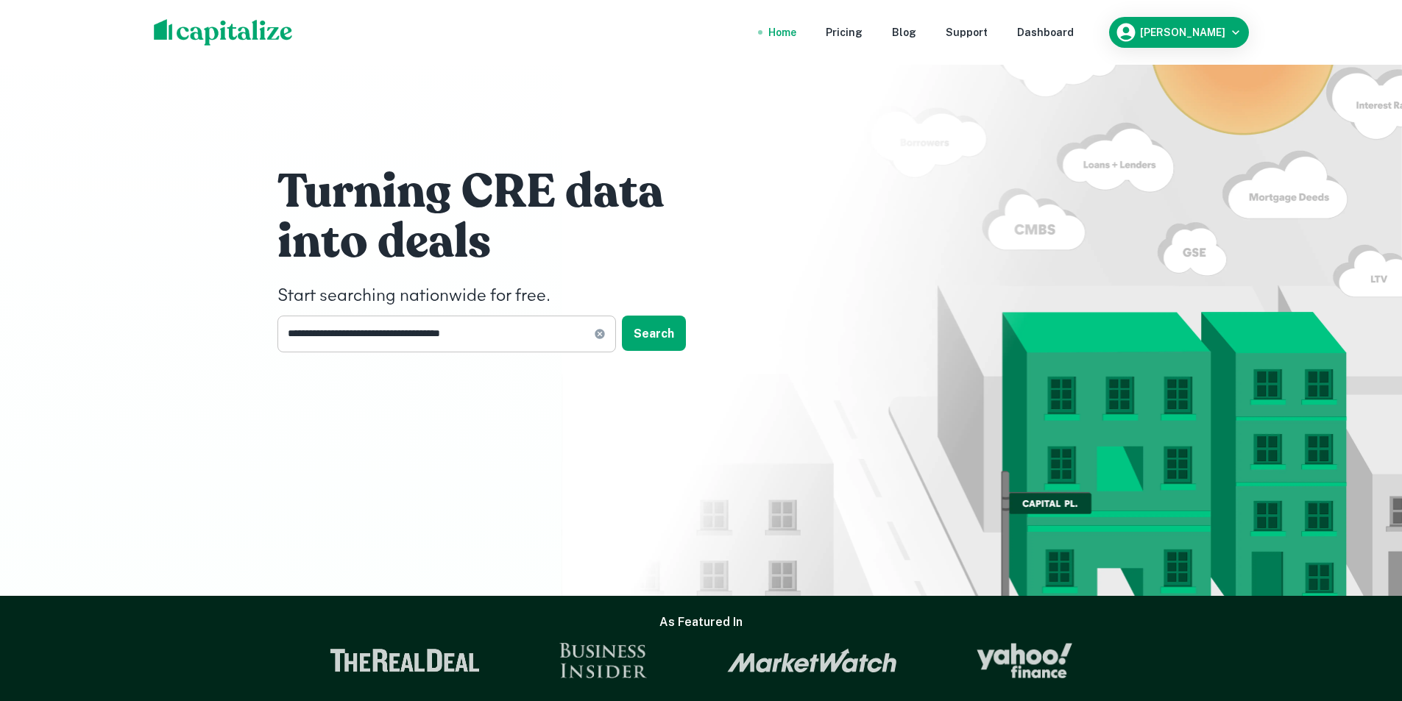
click at [600, 333] on icon at bounding box center [600, 334] width 10 height 10
click at [502, 327] on input "text" at bounding box center [441, 334] width 328 height 36
paste input "**********"
type input "**********"
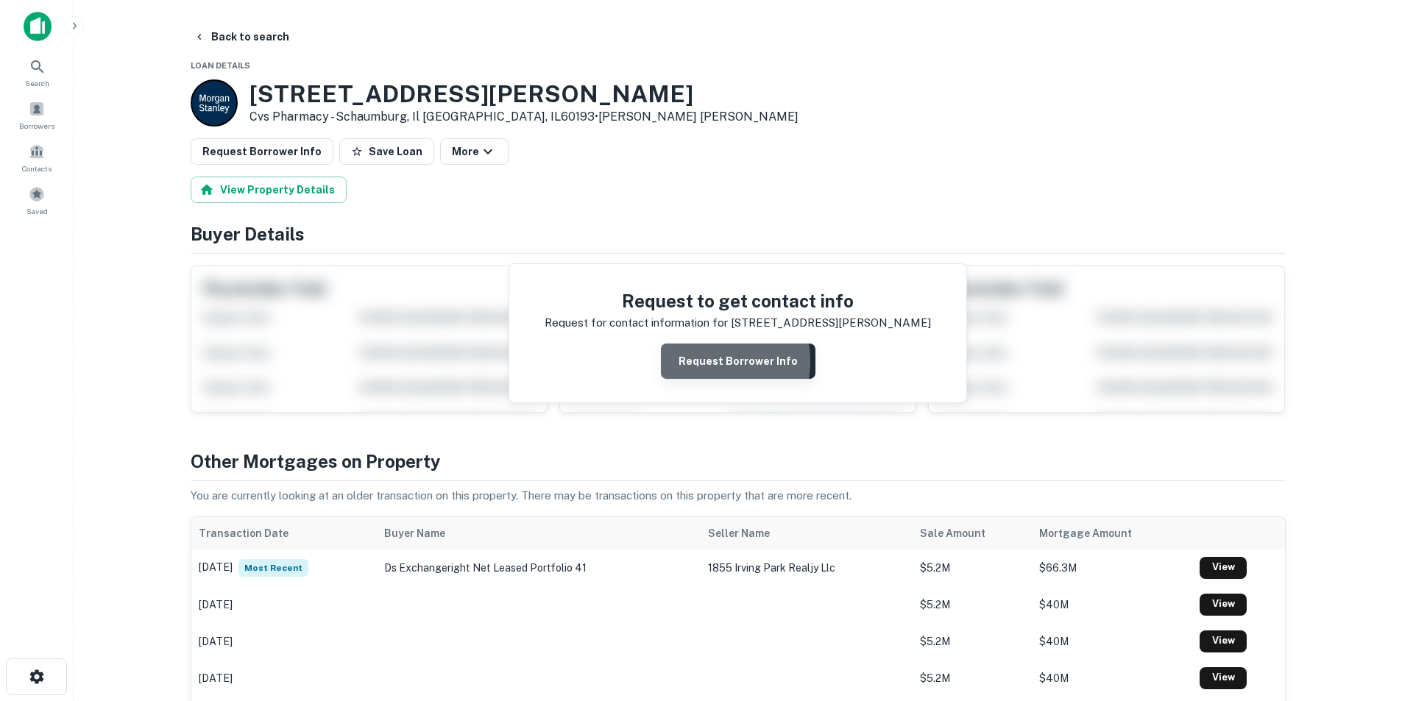
click at [701, 361] on button "Request Borrower Info" at bounding box center [738, 361] width 155 height 35
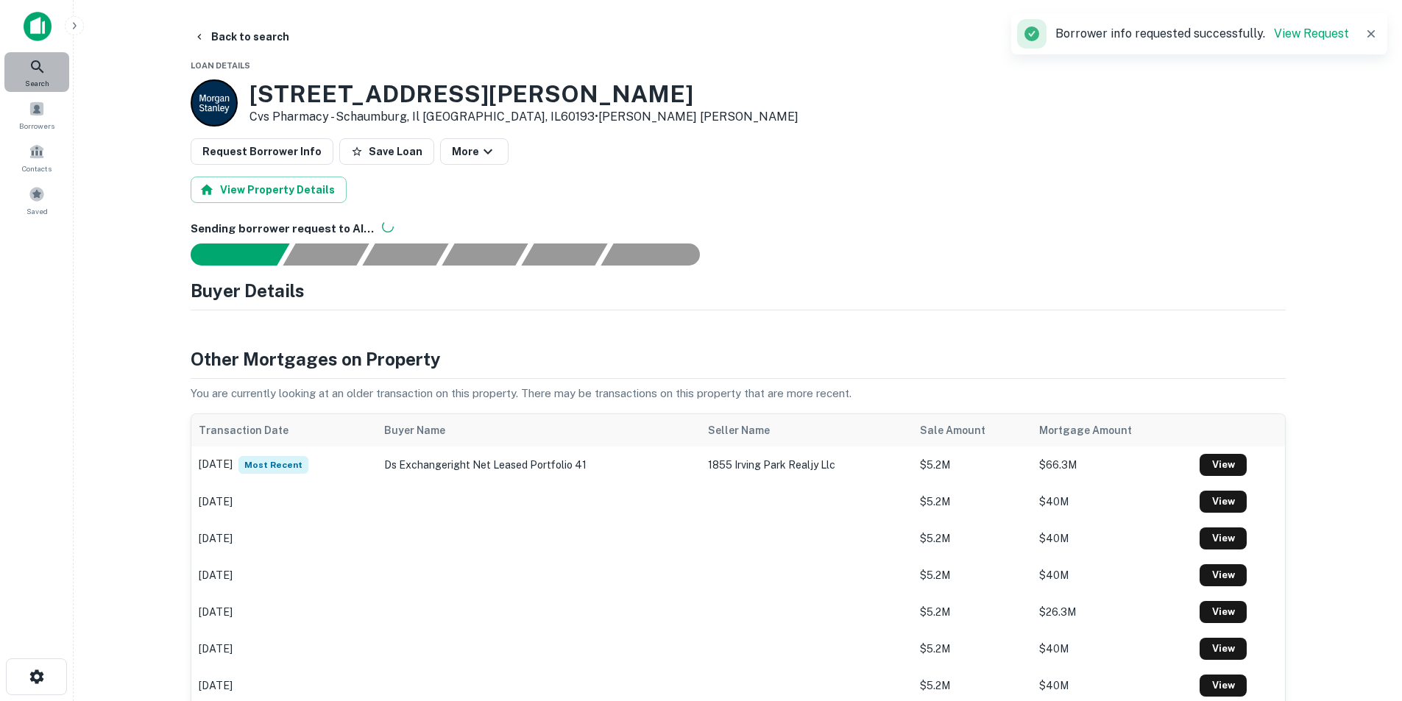
click at [29, 75] on icon at bounding box center [38, 67] width 18 height 18
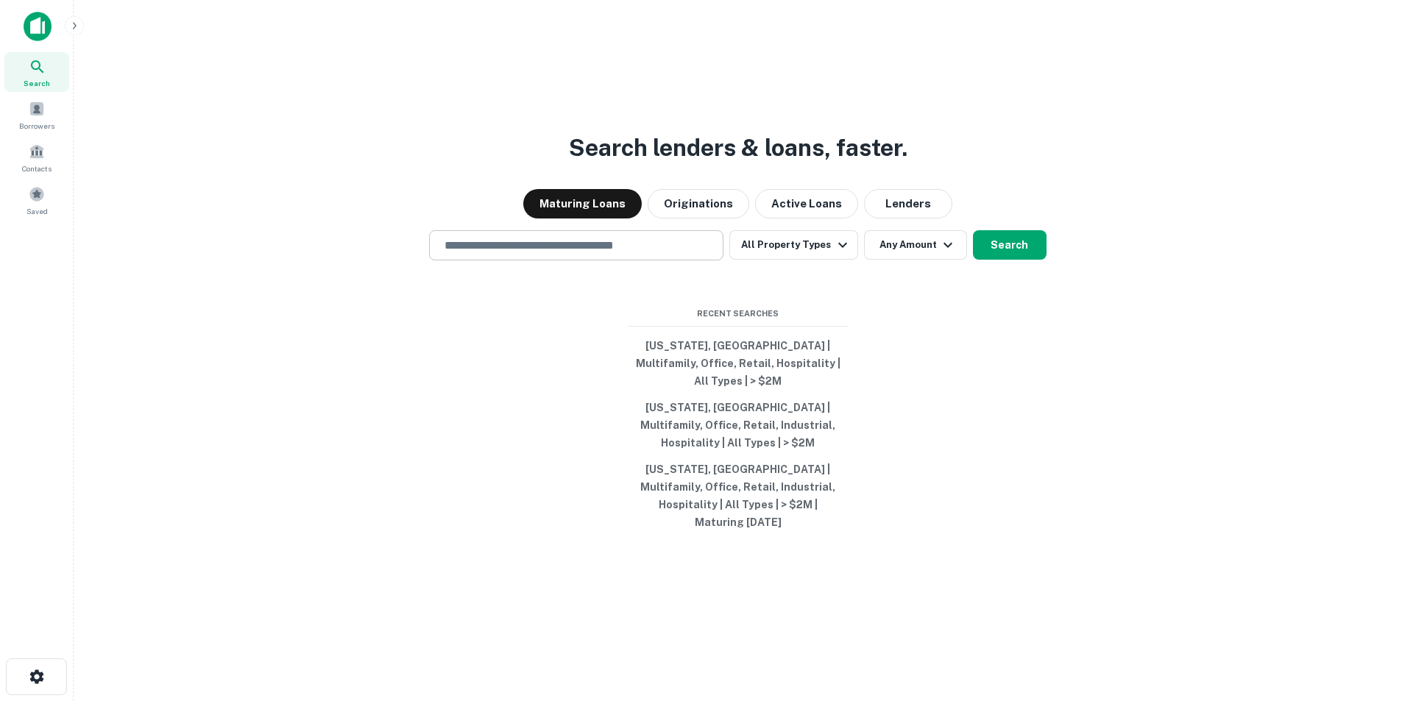
click at [656, 254] on input "text" at bounding box center [576, 245] width 281 height 17
paste input "**********"
type input "**********"
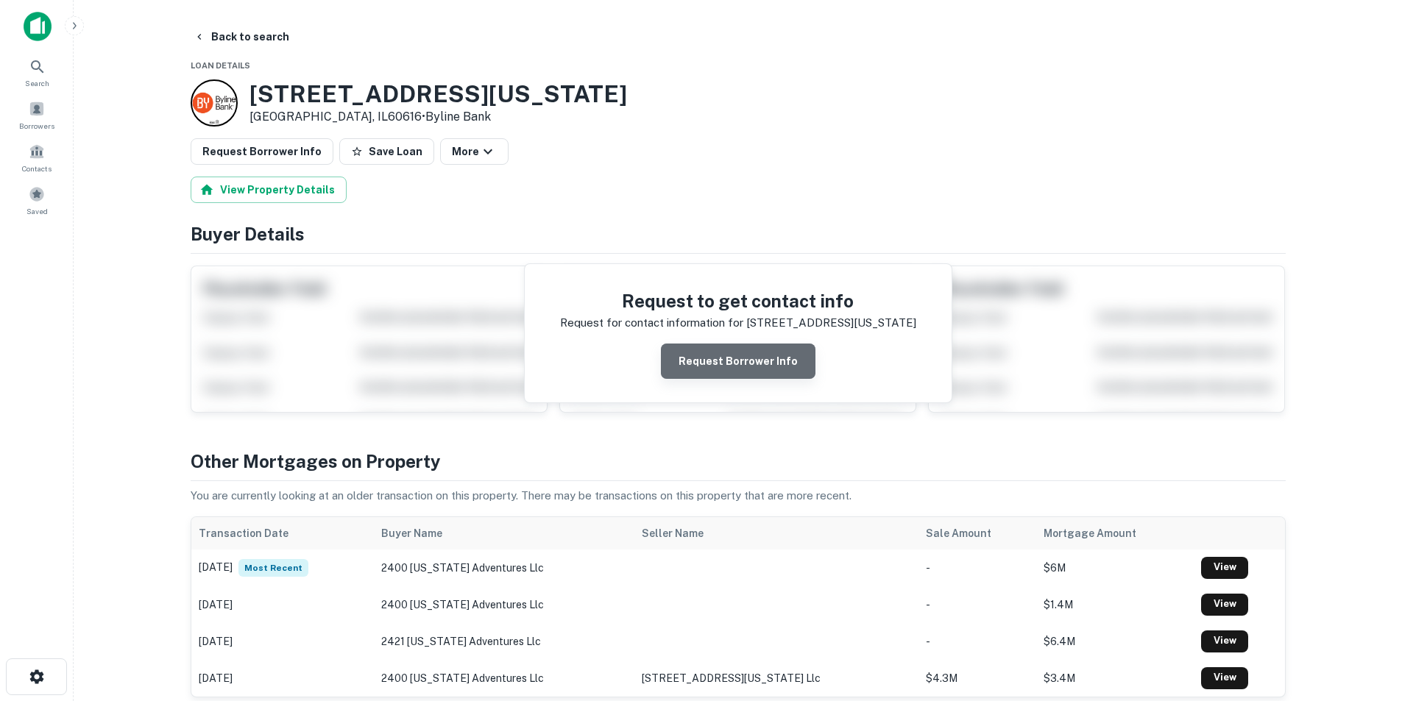
click at [774, 364] on button "Request Borrower Info" at bounding box center [738, 361] width 155 height 35
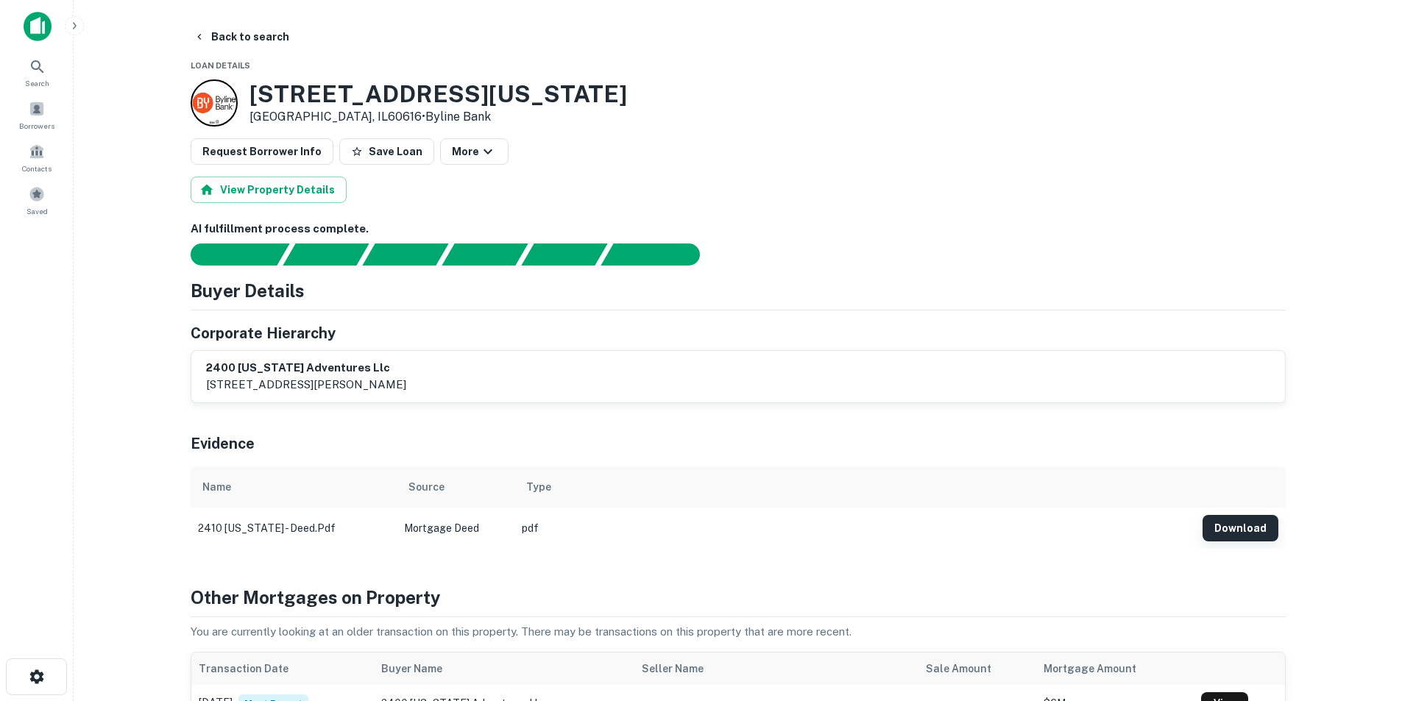
click at [1243, 520] on button "Download" at bounding box center [1240, 528] width 76 height 26
click at [32, 62] on icon at bounding box center [38, 67] width 18 height 18
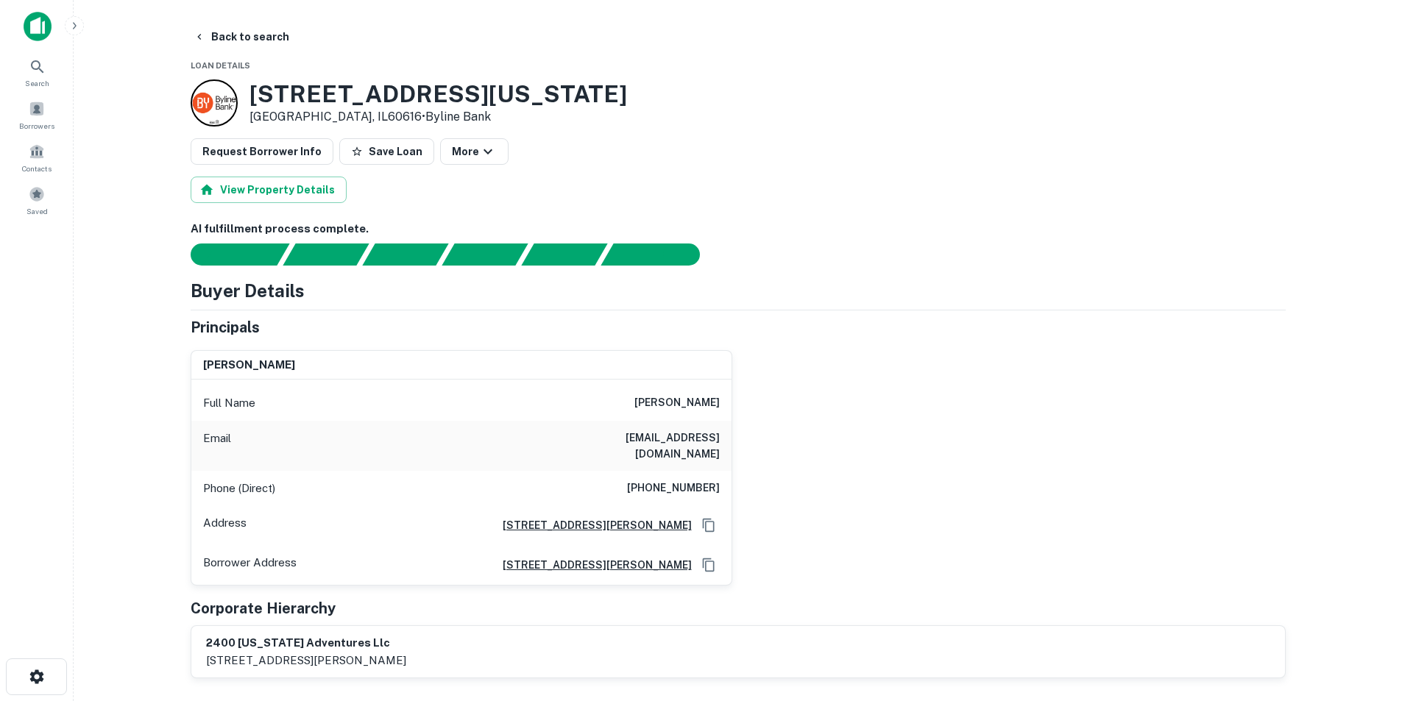
click at [708, 406] on h6 "[PERSON_NAME]" at bounding box center [676, 403] width 85 height 18
copy h6 "[PERSON_NAME]"
click at [695, 441] on h6 "[EMAIL_ADDRESS][DOMAIN_NAME]" at bounding box center [631, 446] width 177 height 32
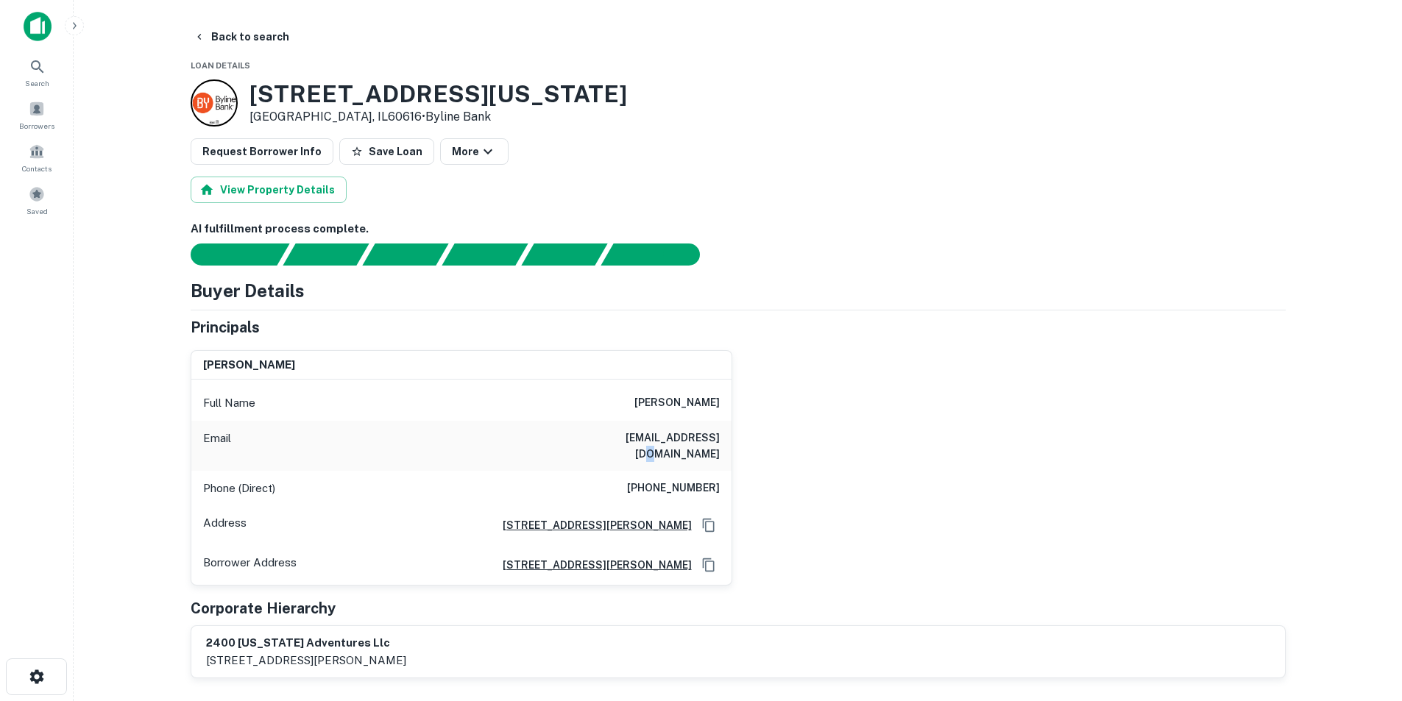
click at [695, 441] on h6 "[EMAIL_ADDRESS][DOMAIN_NAME]" at bounding box center [631, 446] width 177 height 32
click at [695, 441] on h6 "sarahesler1@yahoo.com" at bounding box center [631, 446] width 177 height 32
copy h6 "sarahesler1@yahoo.com"
click at [681, 480] on h6 "(312) 218-9555" at bounding box center [673, 489] width 93 height 18
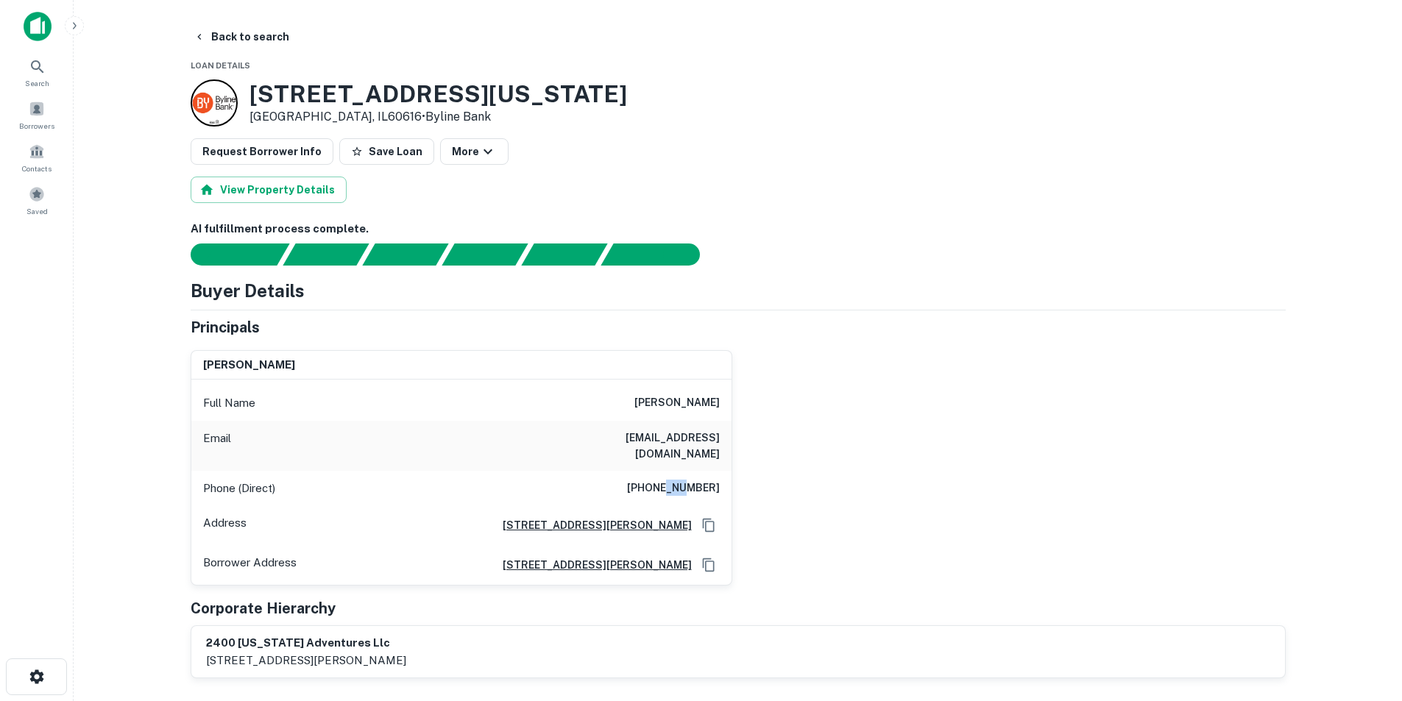
click at [681, 480] on h6 "(312) 218-9555" at bounding box center [673, 489] width 93 height 18
copy h6 "(312) 218-9555"
drag, startPoint x: 50, startPoint y: 76, endPoint x: 165, endPoint y: 15, distance: 129.7
click at [50, 76] on div "Search" at bounding box center [36, 72] width 65 height 40
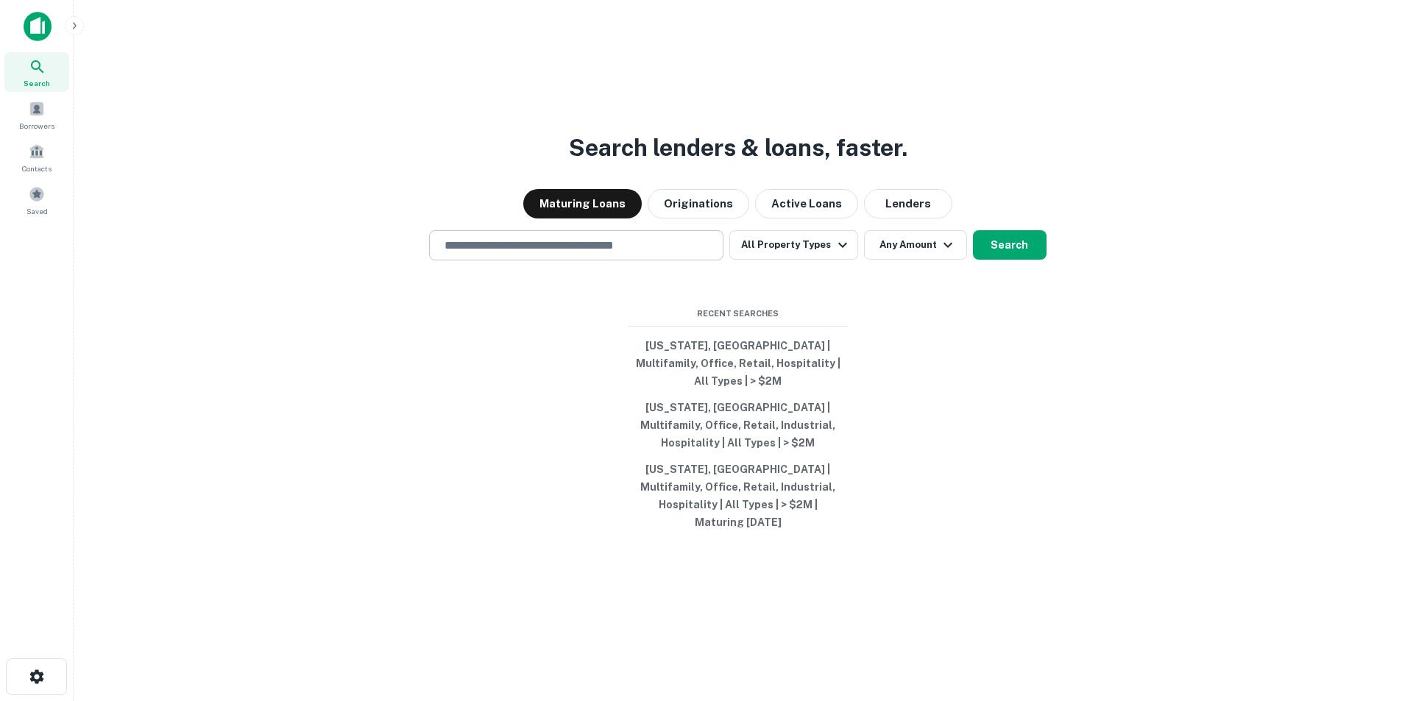
click at [575, 254] on input "text" at bounding box center [576, 245] width 281 height 17
paste input "**********"
type input "**********"
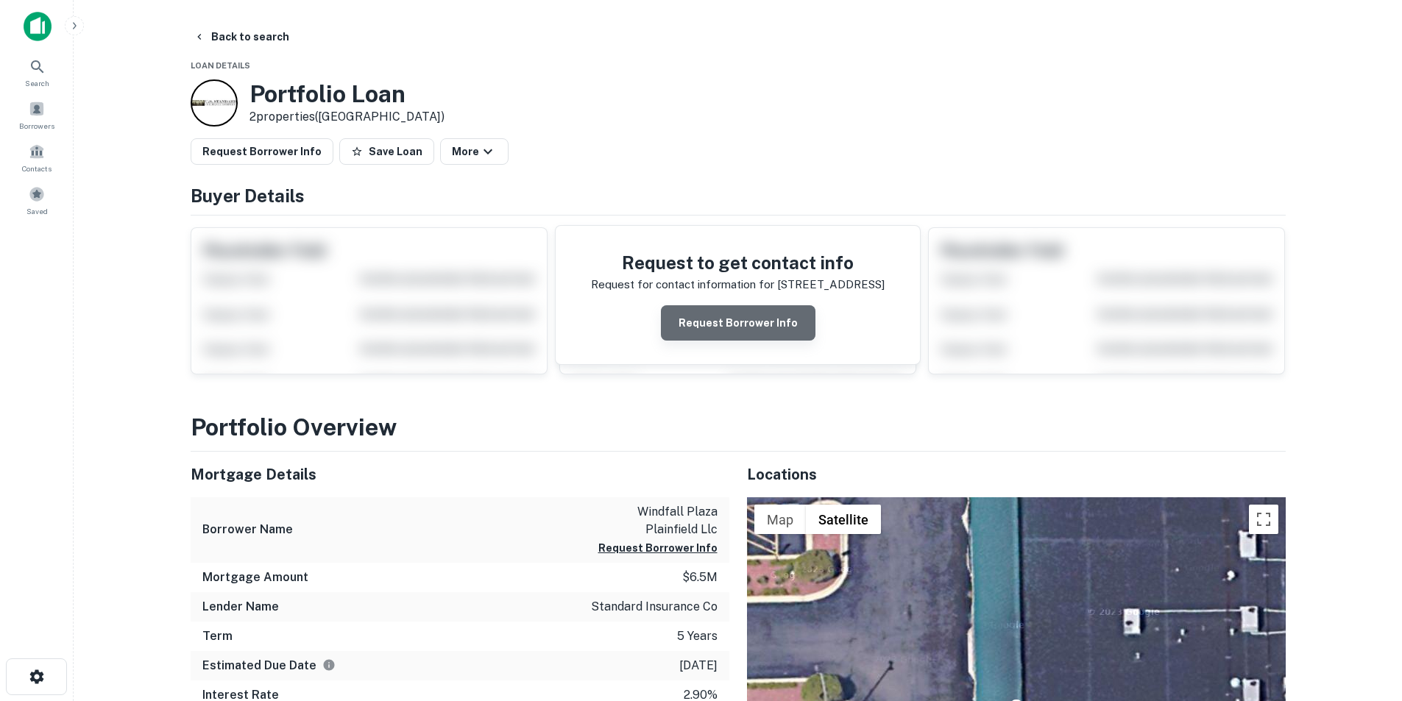
click at [759, 326] on button "Request Borrower Info" at bounding box center [738, 322] width 155 height 35
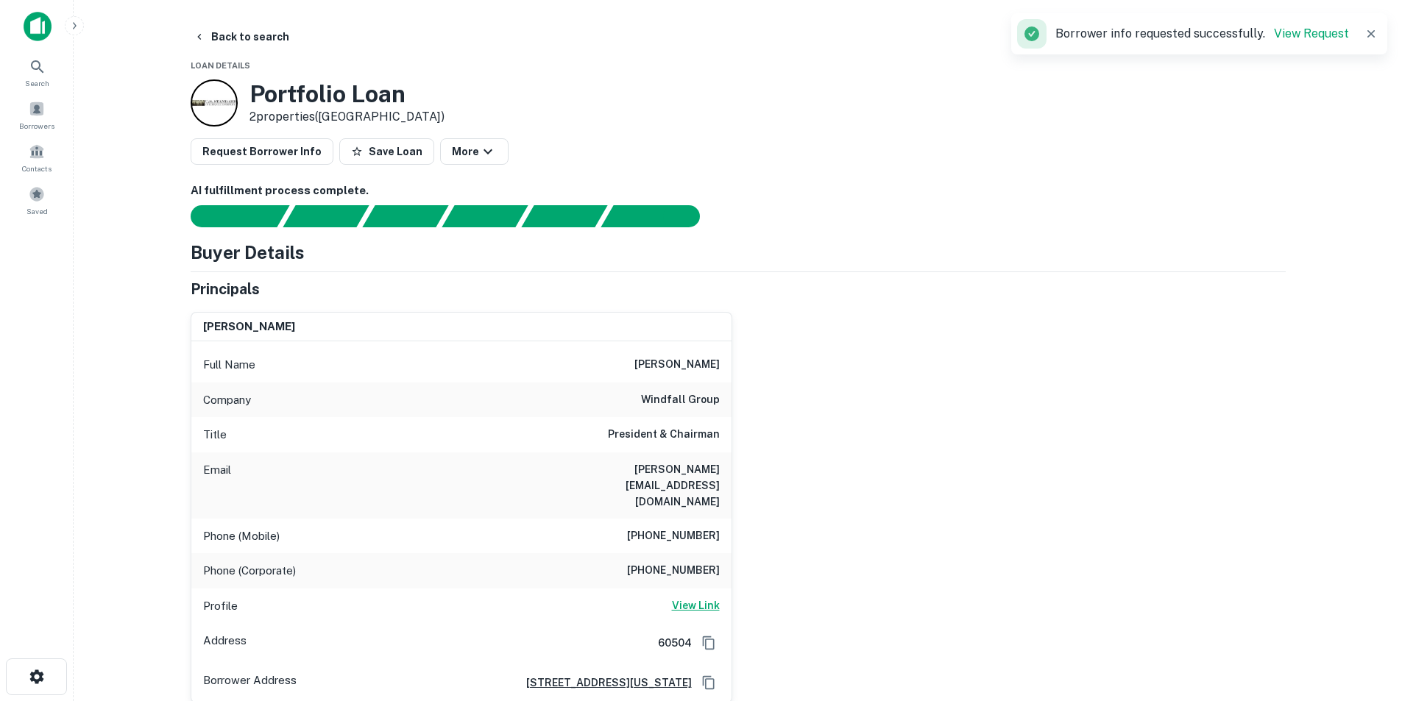
click at [703, 598] on h6 "View Link" at bounding box center [696, 606] width 48 height 16
click at [699, 364] on h6 "eddie ni" at bounding box center [676, 365] width 85 height 18
copy h6 "eddie"
click at [699, 364] on h6 "eddie ni" at bounding box center [676, 365] width 85 height 18
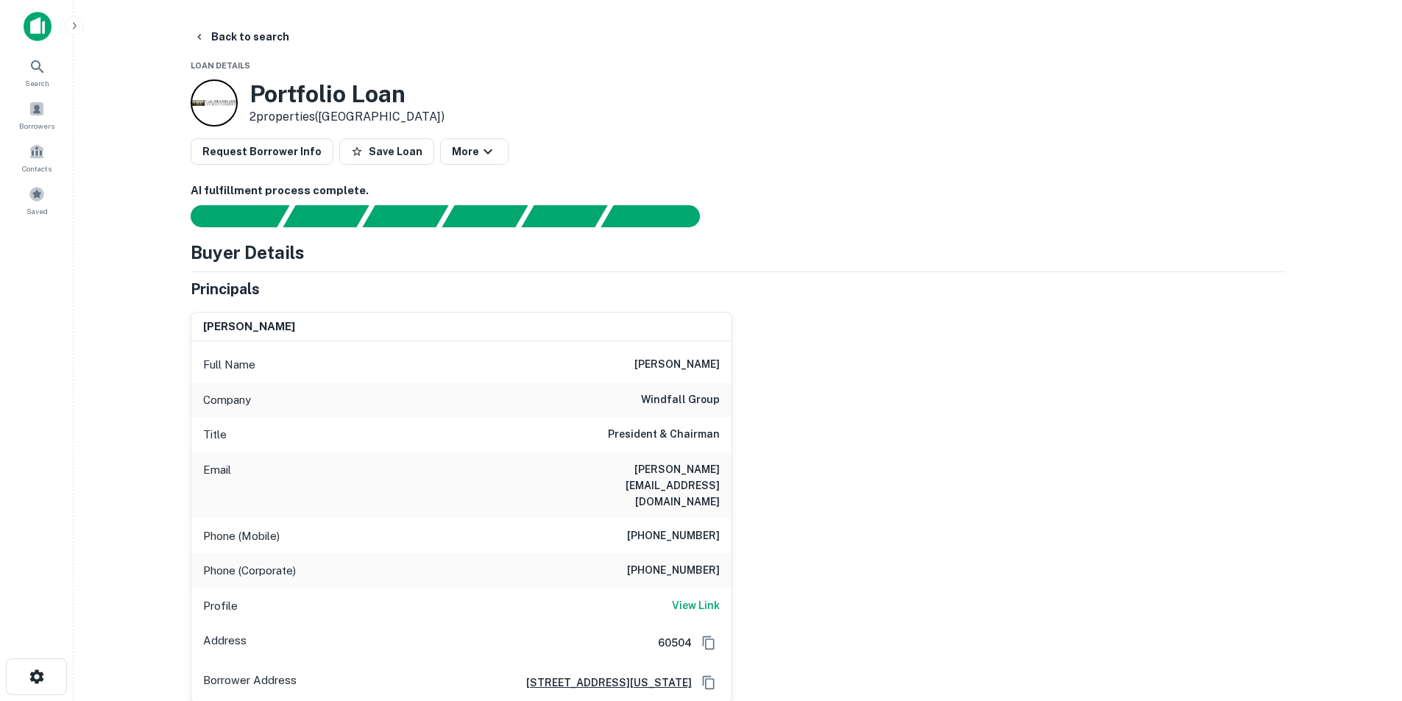
click at [677, 399] on h6 "windfall group" at bounding box center [680, 400] width 79 height 18
drag, startPoint x: 677, startPoint y: 399, endPoint x: 539, endPoint y: 1, distance: 420.8
click at [681, 396] on h6 "windfall group" at bounding box center [680, 400] width 79 height 18
copy h6 "windfall group"
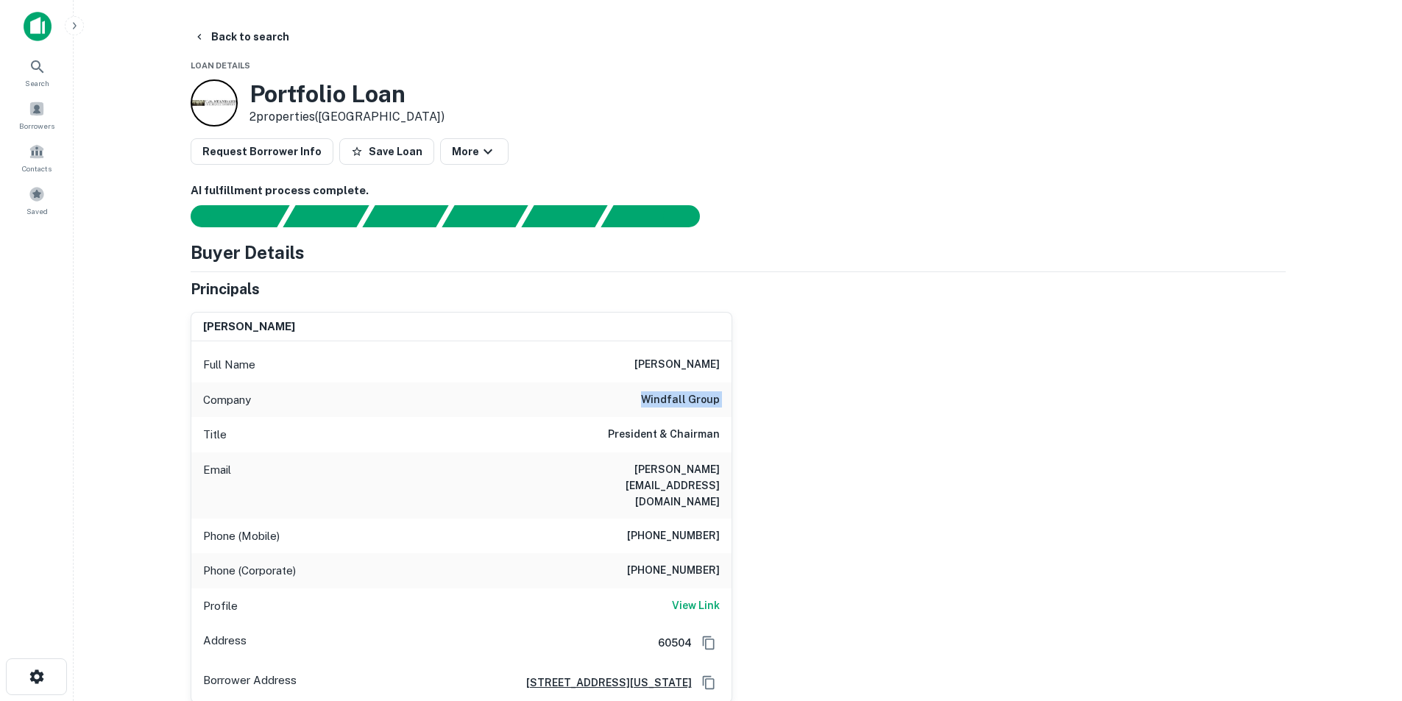
click at [687, 459] on div "Email eddie@windfallusa.com" at bounding box center [461, 486] width 540 height 66
click at [684, 463] on h6 "eddie@windfallusa.com" at bounding box center [631, 485] width 177 height 49
copy h6 "eddie@windfallusa.com"
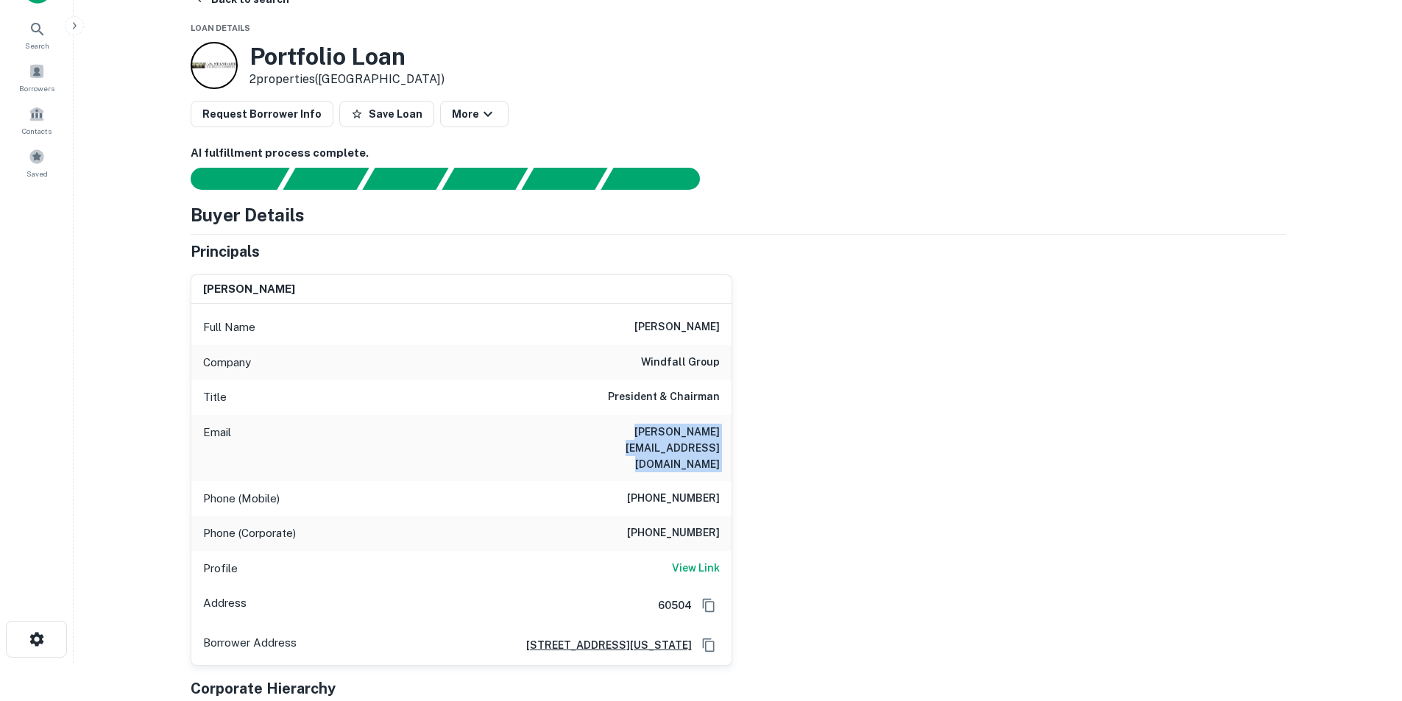
scroll to position [74, 0]
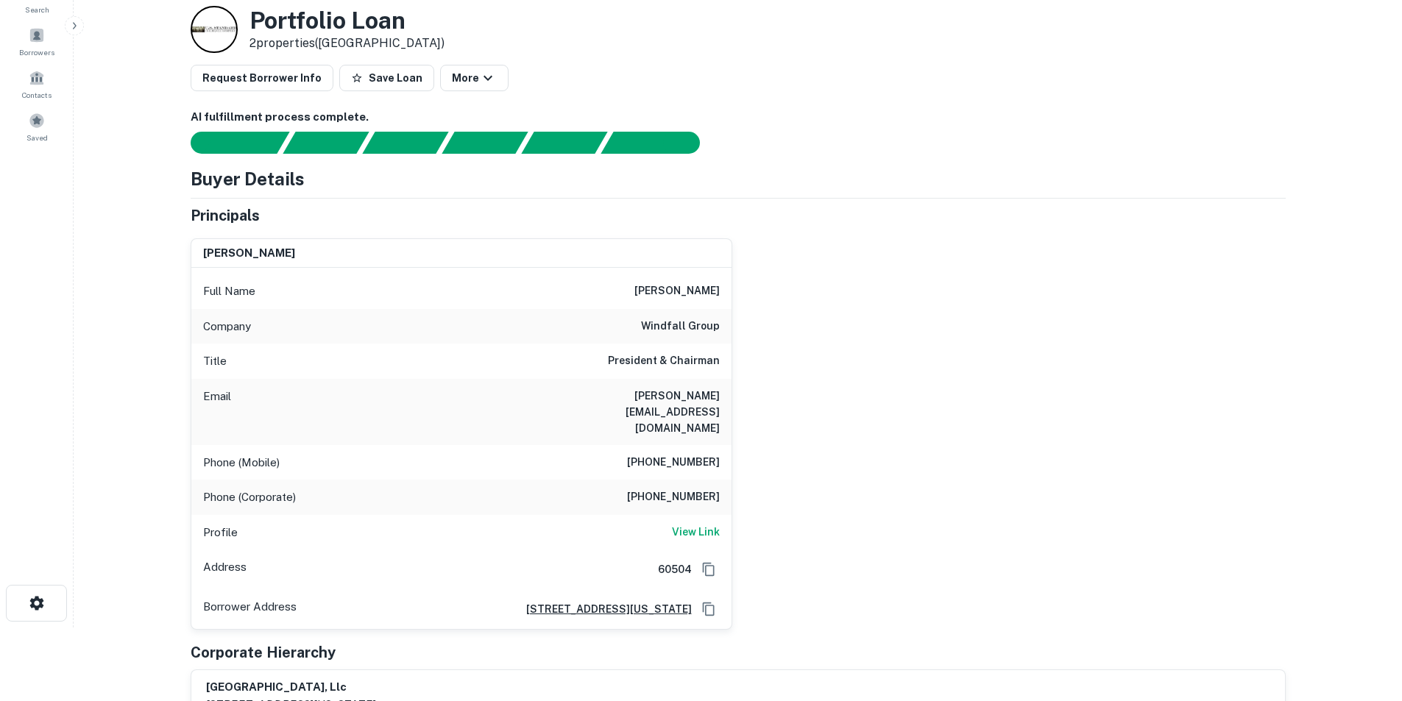
click at [670, 454] on h6 "(330) 352-7788" at bounding box center [673, 463] width 93 height 18
copy h6 "(330) 352-7788"
click at [699, 524] on h6 "View Link" at bounding box center [696, 532] width 48 height 16
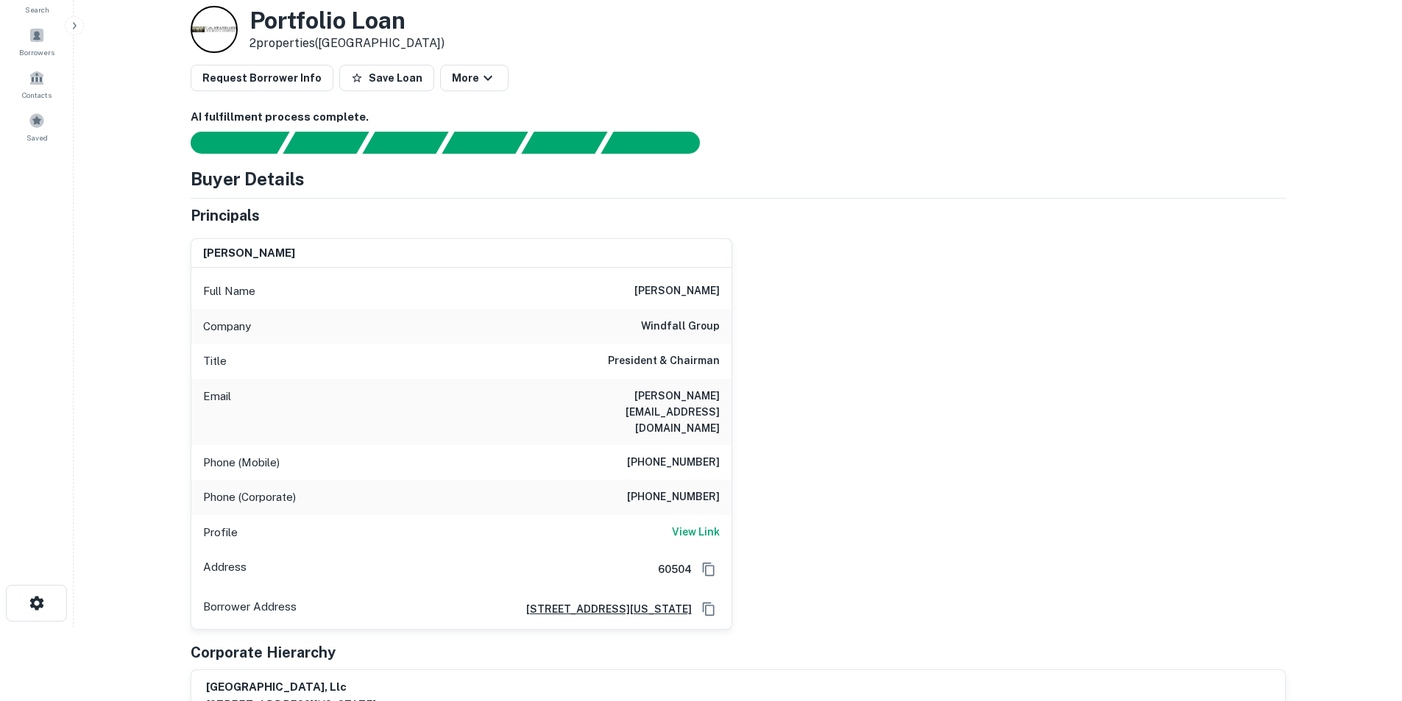
click at [702, 396] on h6 "eddie@windfallusa.com" at bounding box center [631, 412] width 177 height 49
copy h6 "eddie@windfallusa.com"
click at [678, 331] on h6 "windfall group" at bounding box center [680, 327] width 79 height 18
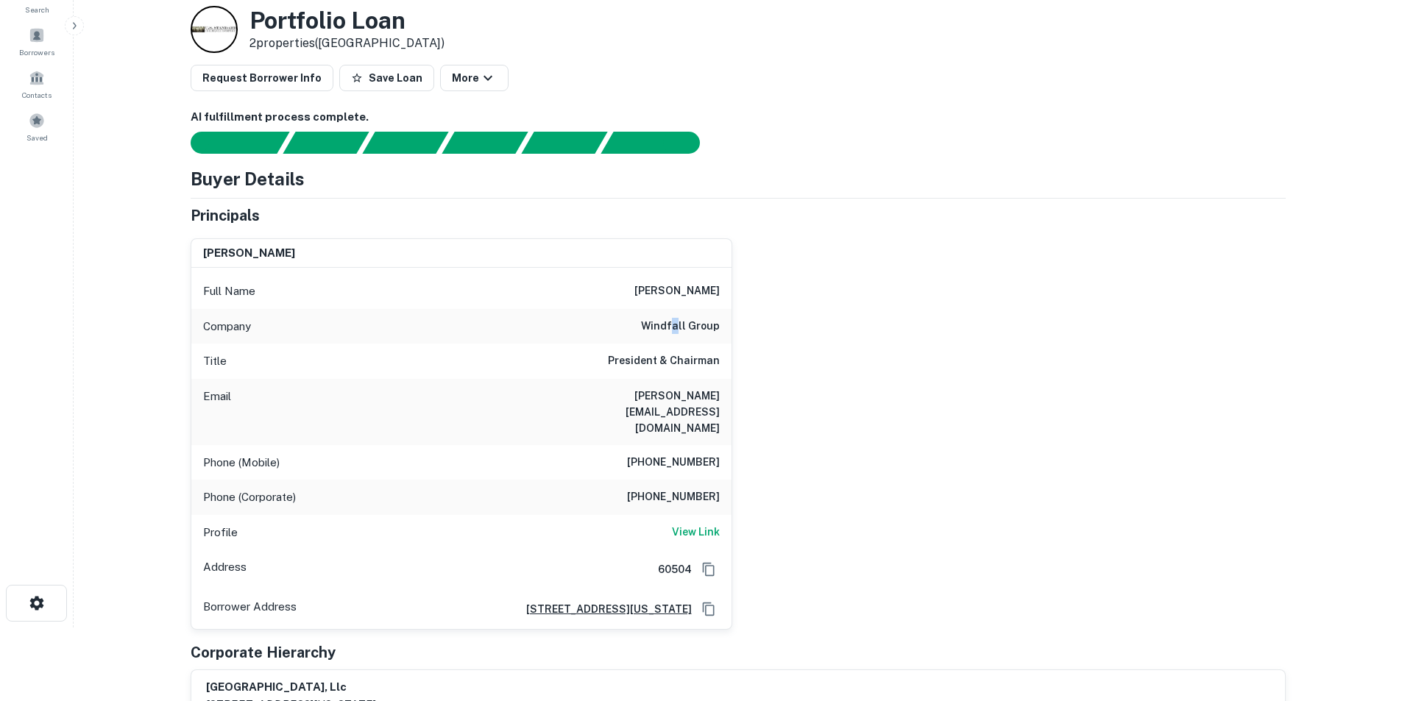
click at [678, 331] on h6 "windfall group" at bounding box center [680, 327] width 79 height 18
copy h6 "windfall group"
click at [692, 289] on h6 "eddie ni" at bounding box center [676, 292] width 85 height 18
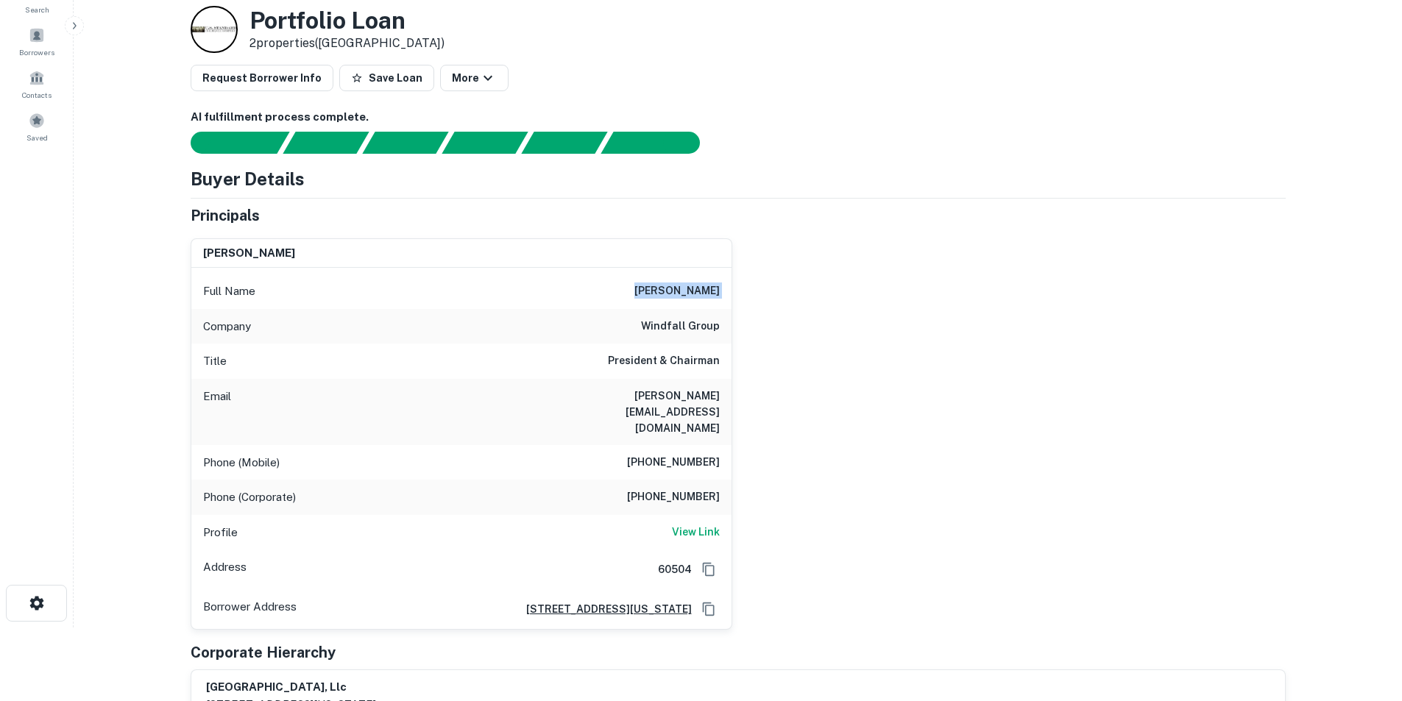
click at [692, 289] on h6 "eddie ni" at bounding box center [676, 292] width 85 height 18
copy h6 "eddie ni"
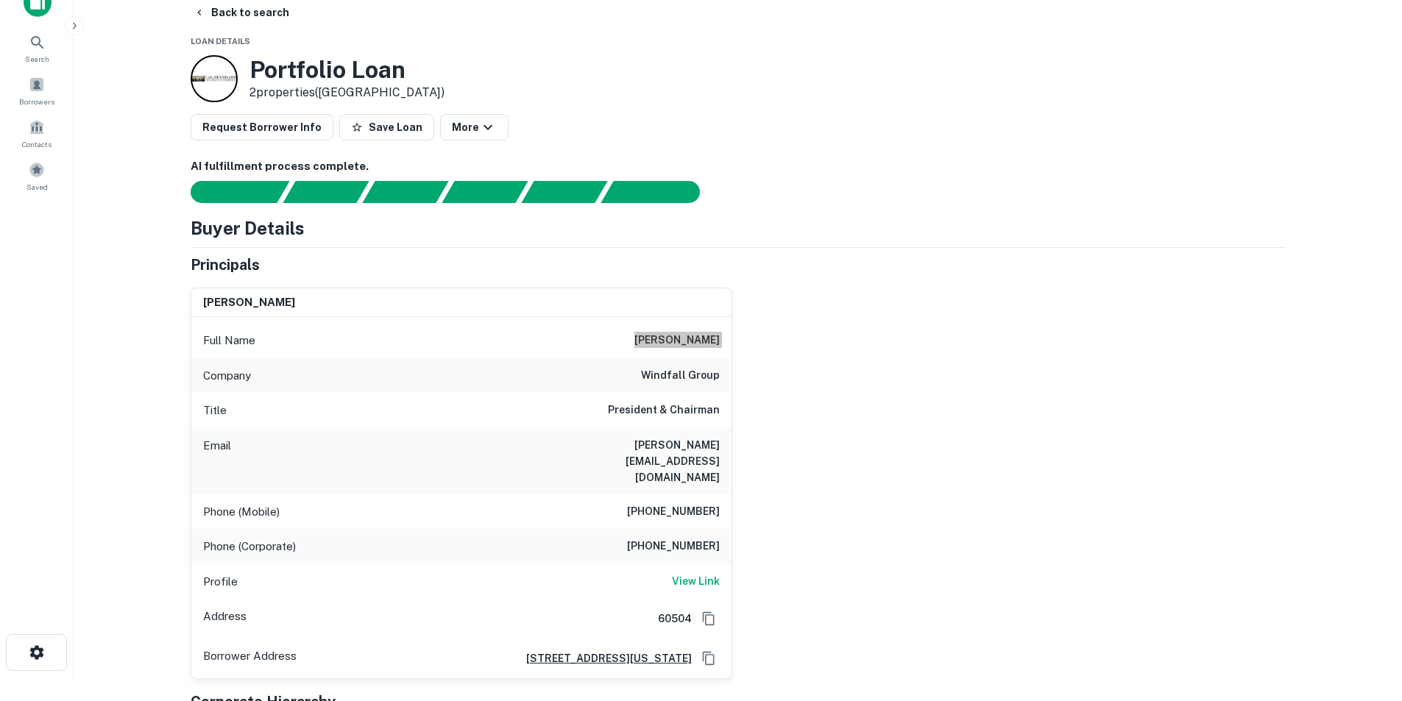
scroll to position [0, 0]
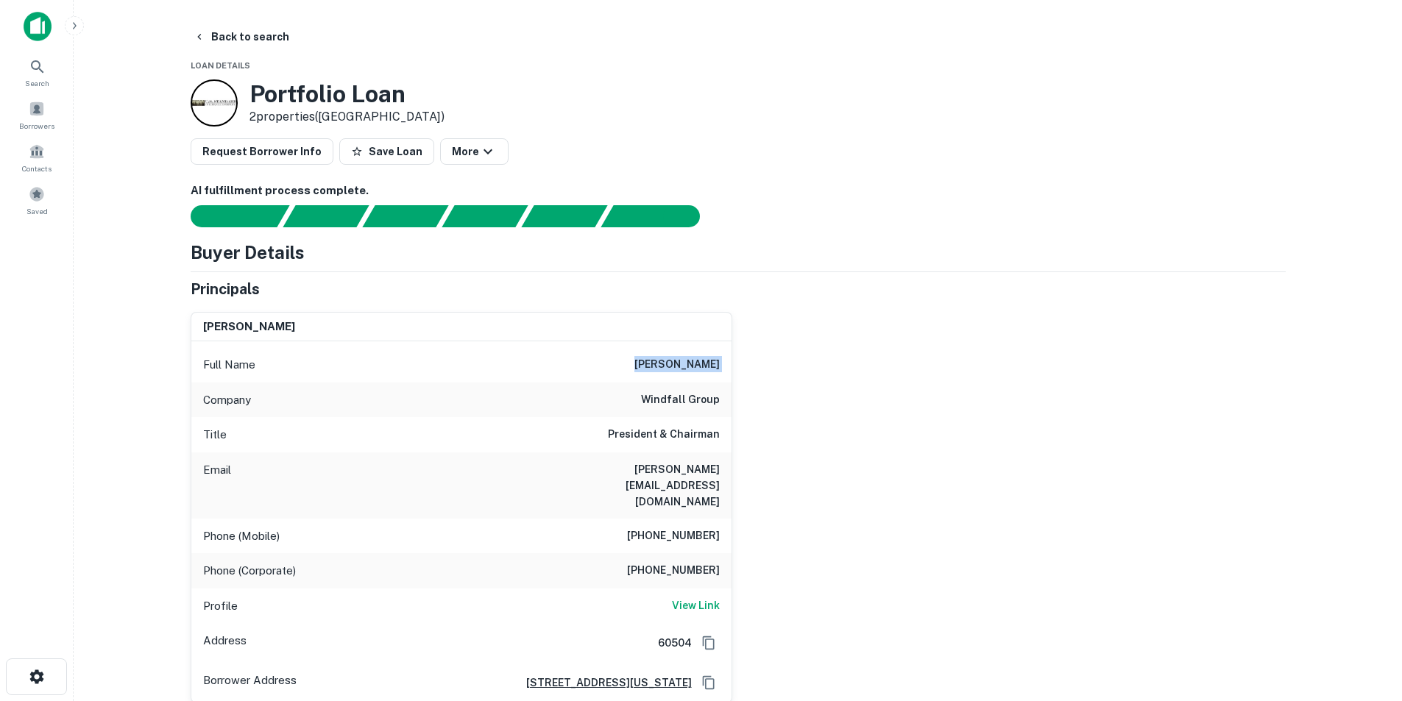
click at [49, 36] on img at bounding box center [38, 26] width 28 height 29
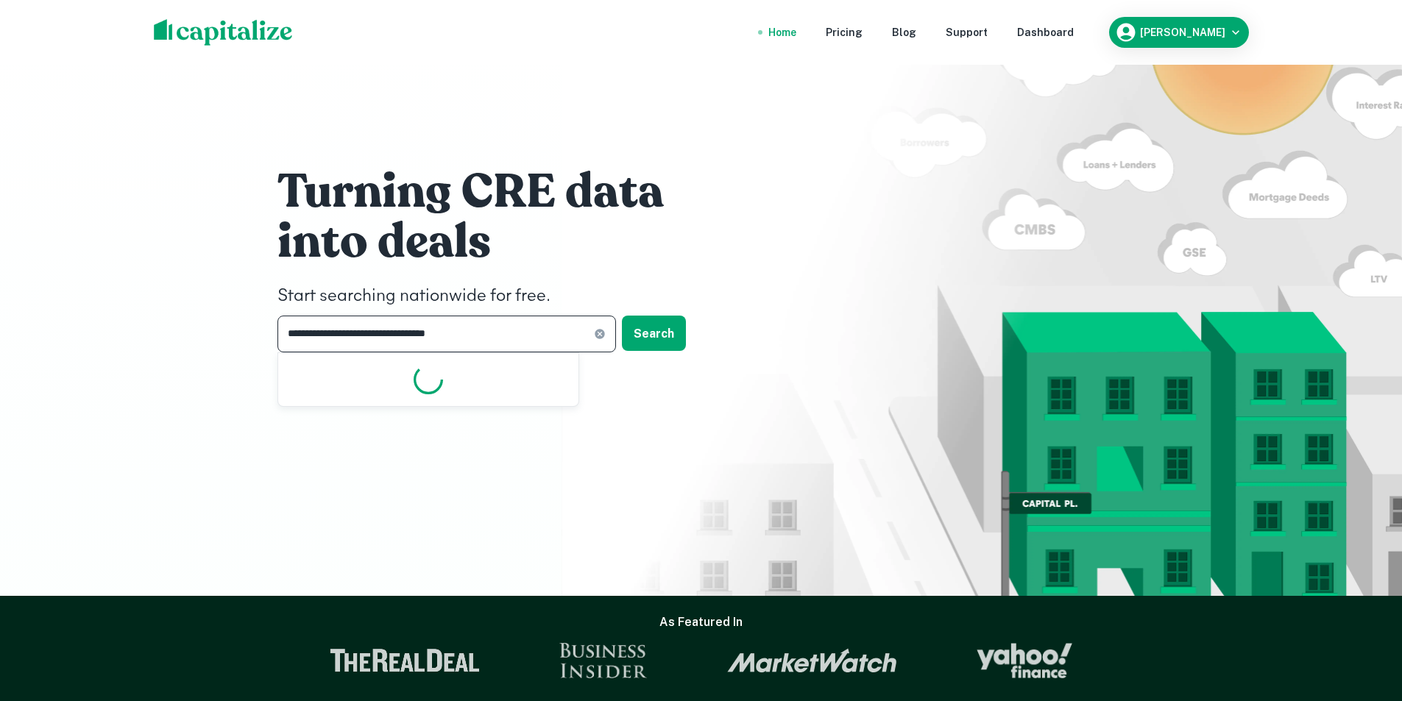
click at [587, 331] on input "**********" at bounding box center [435, 334] width 316 height 36
click at [598, 328] on icon at bounding box center [600, 334] width 12 height 12
click at [494, 339] on input "text" at bounding box center [441, 334] width 328 height 36
paste input "**********"
type input "**********"
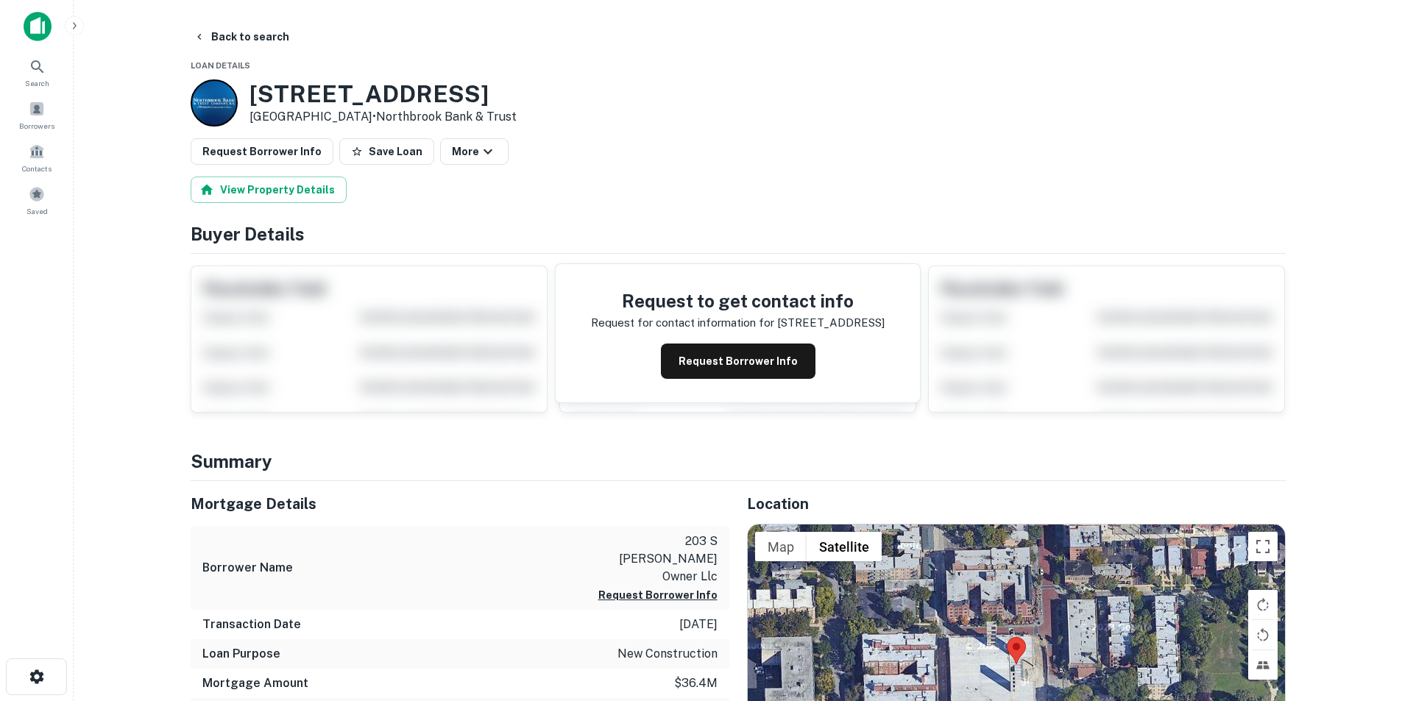
click at [715, 357] on button "Request Borrower Info" at bounding box center [738, 361] width 155 height 35
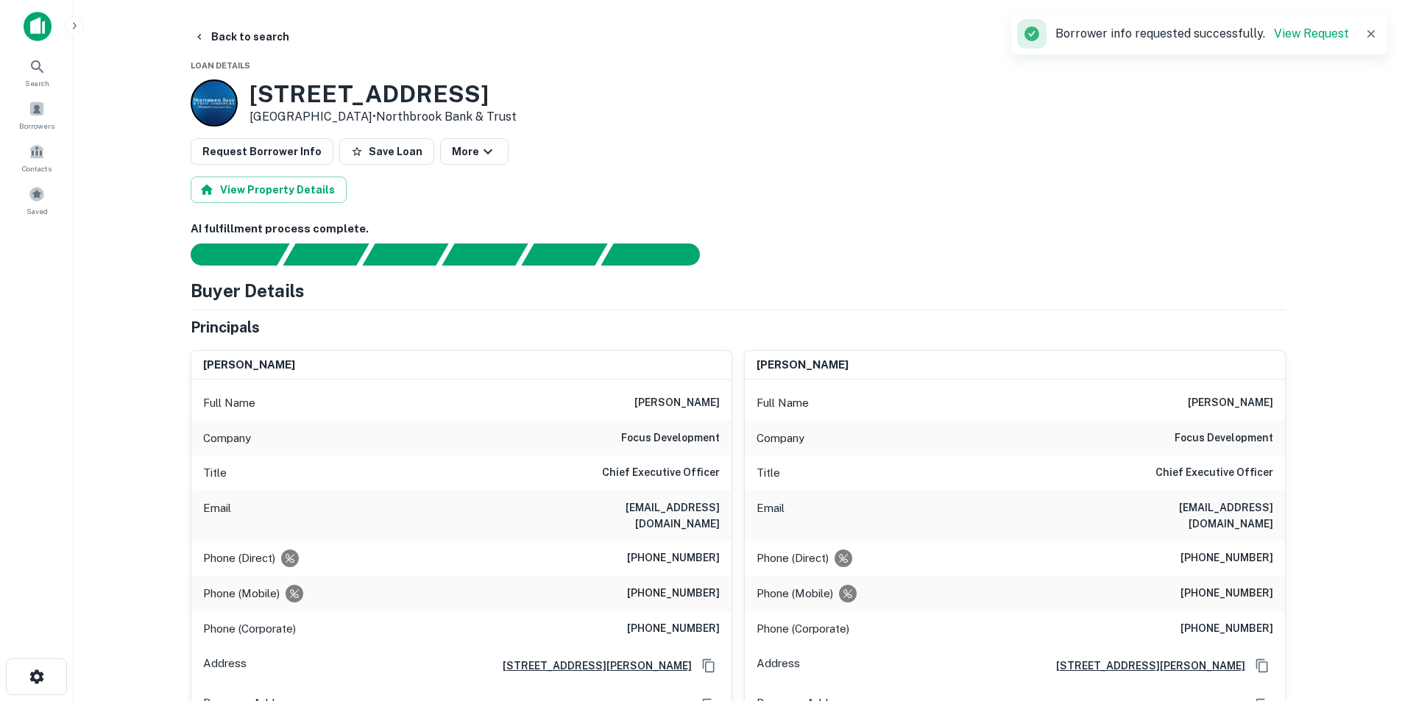
click at [693, 514] on h6 "tima@focusrealestate.com" at bounding box center [631, 516] width 177 height 32
copy h6 "tima@focusrealestate.com"
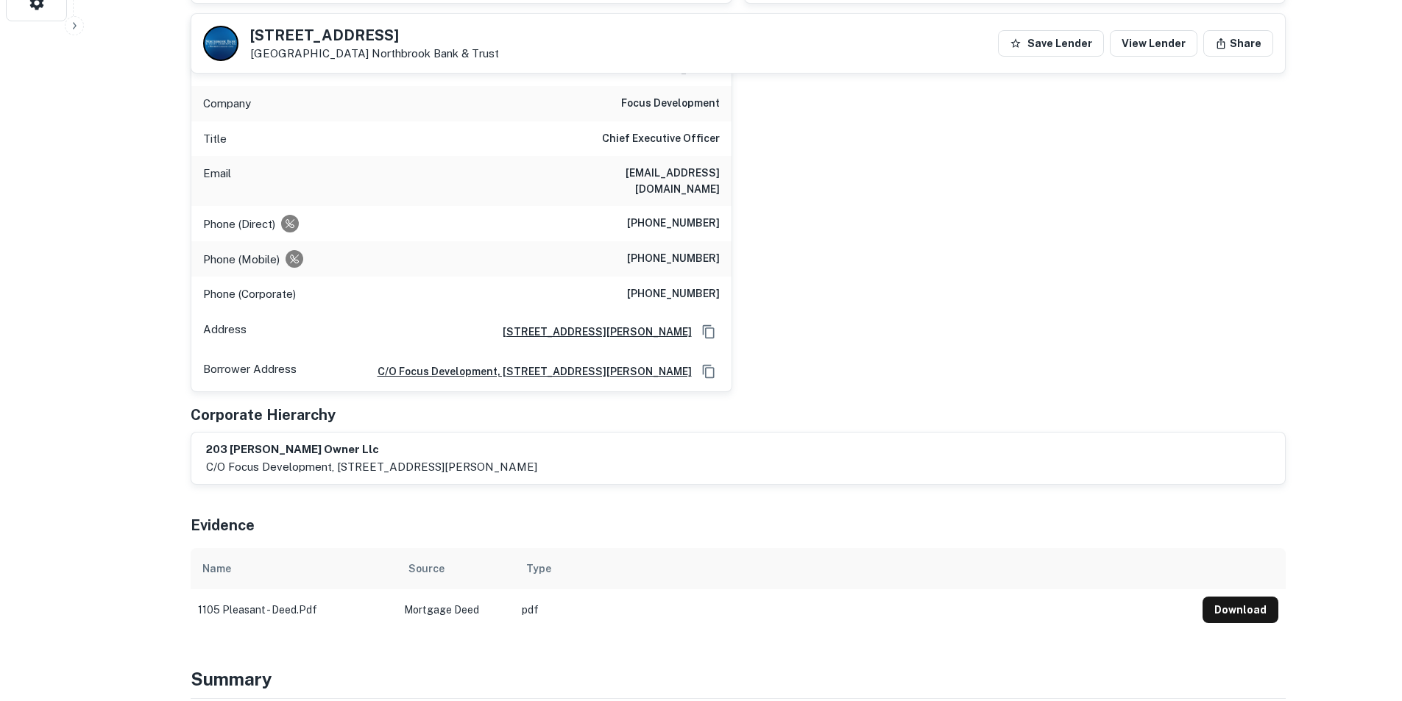
scroll to position [736, 0]
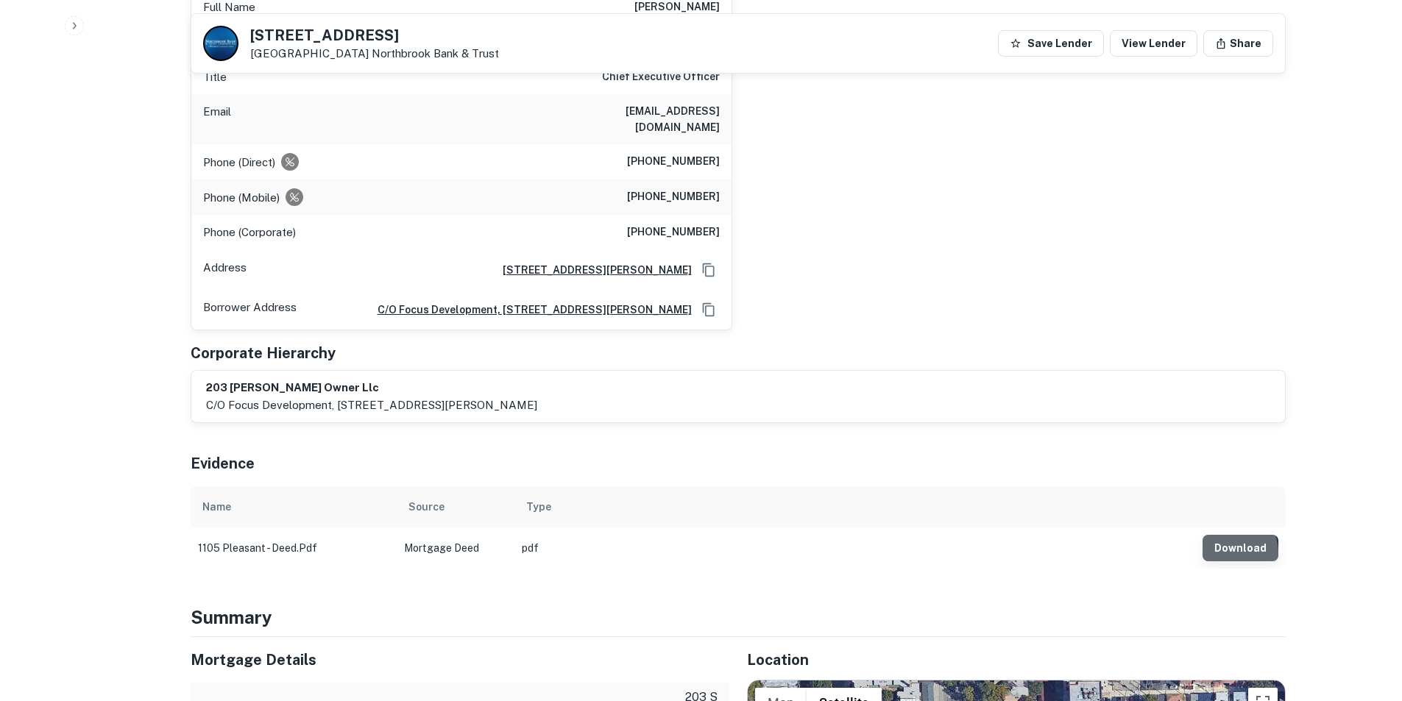
click at [1228, 548] on button "Download" at bounding box center [1240, 548] width 76 height 26
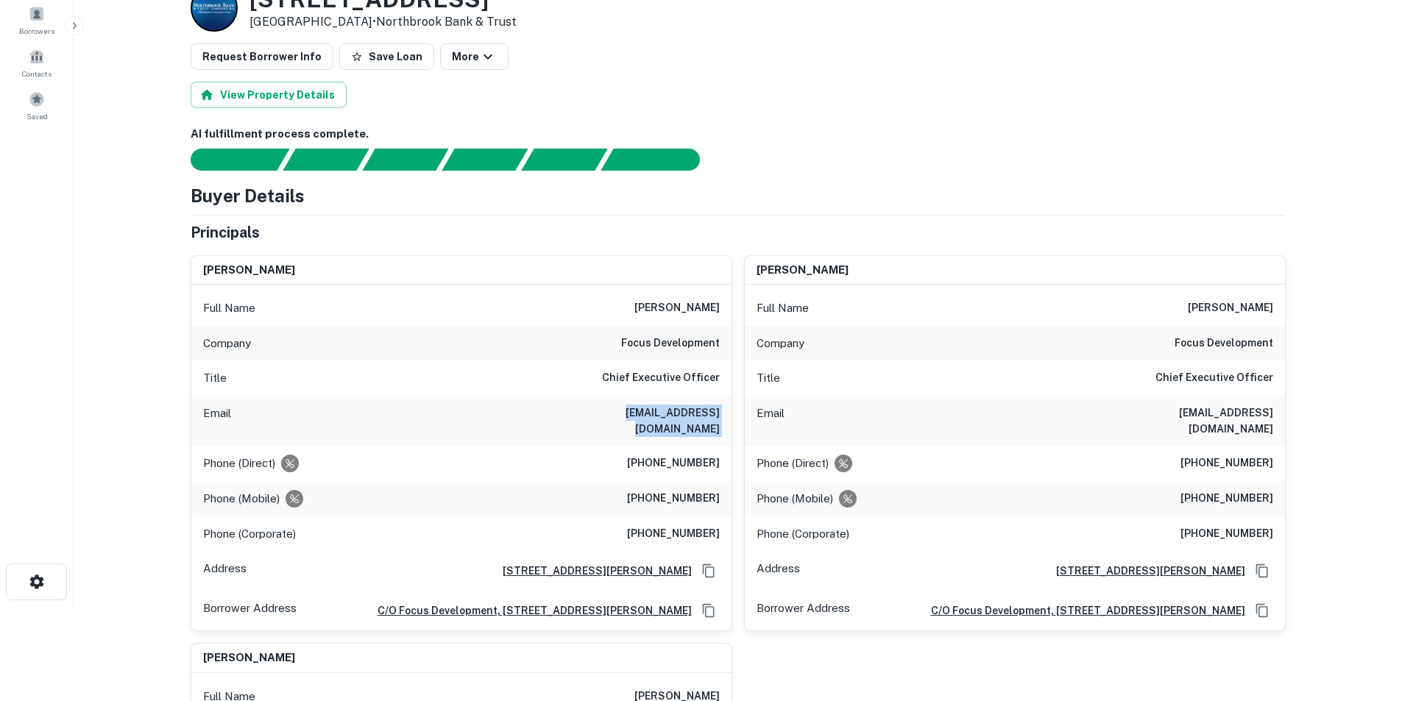
scroll to position [0, 0]
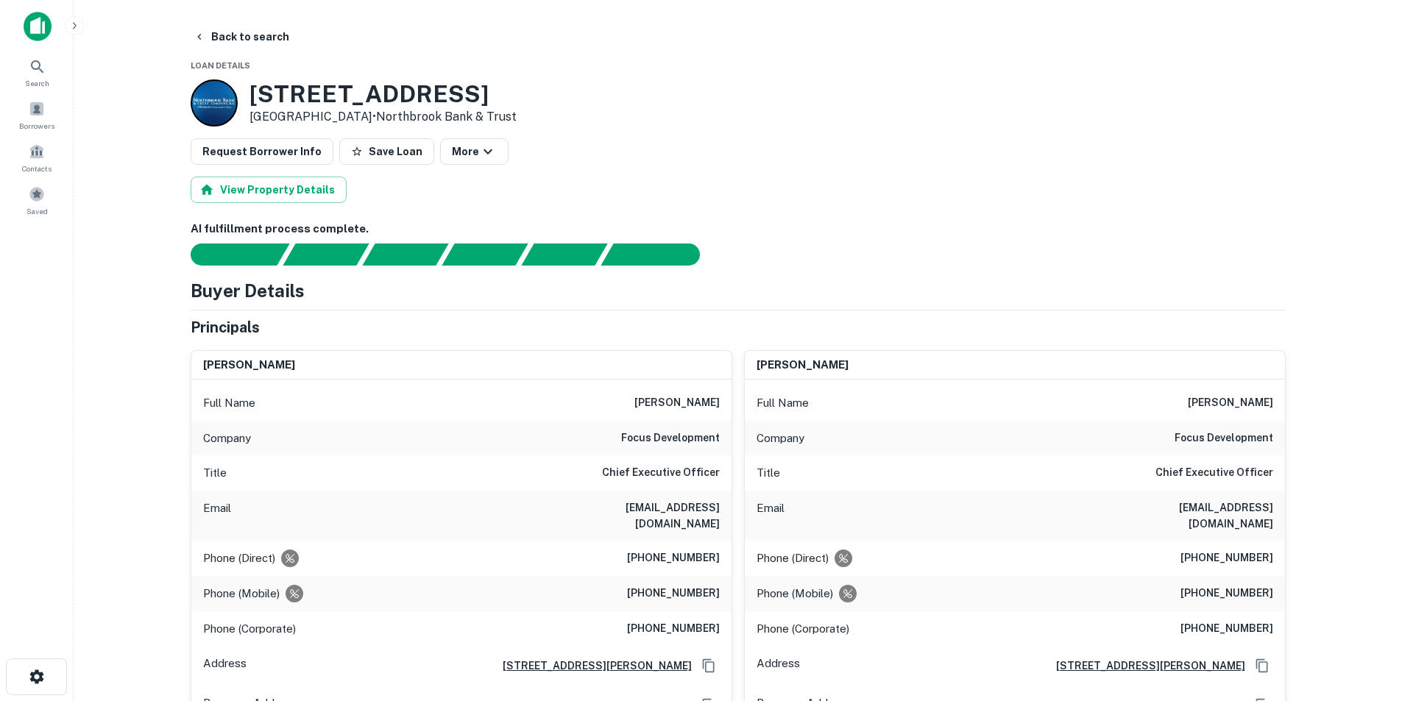
click at [692, 404] on h6 "tim anderson" at bounding box center [676, 403] width 85 height 18
copy h6 "tim anderson"
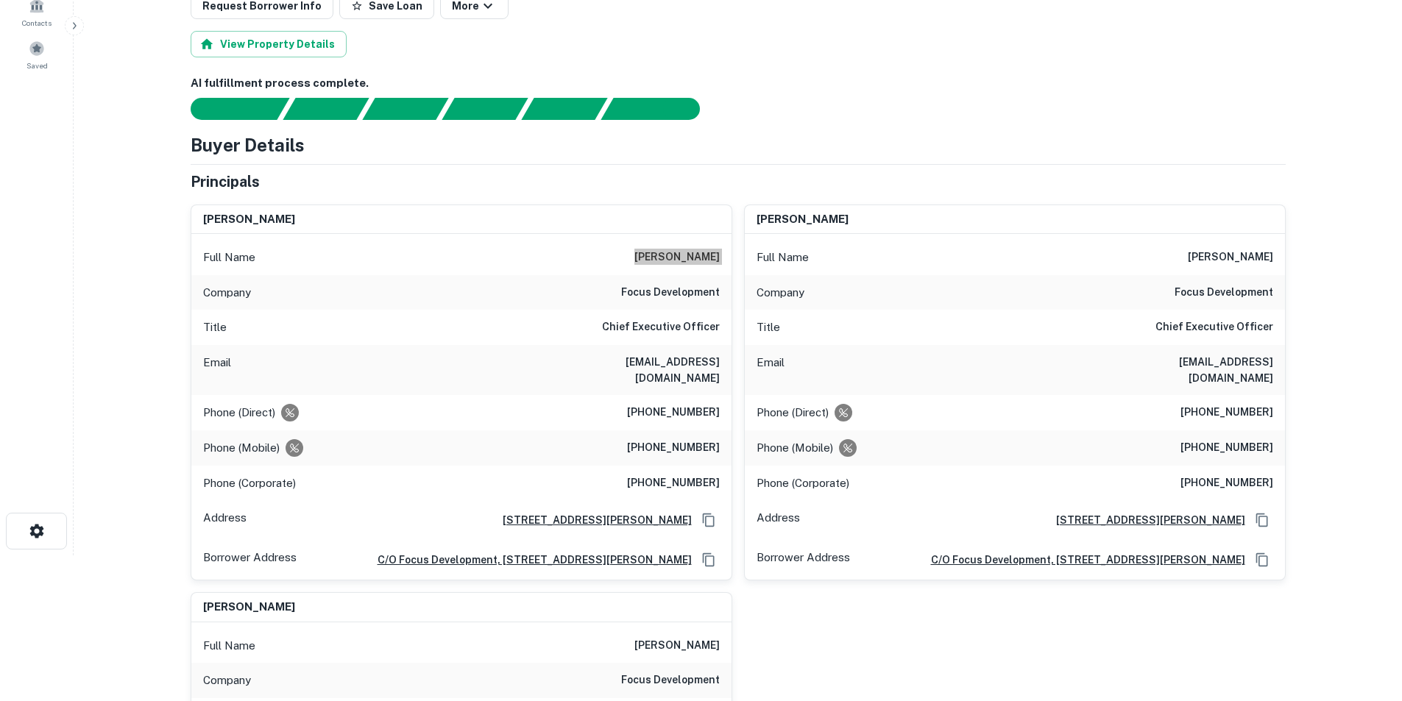
scroll to position [147, 0]
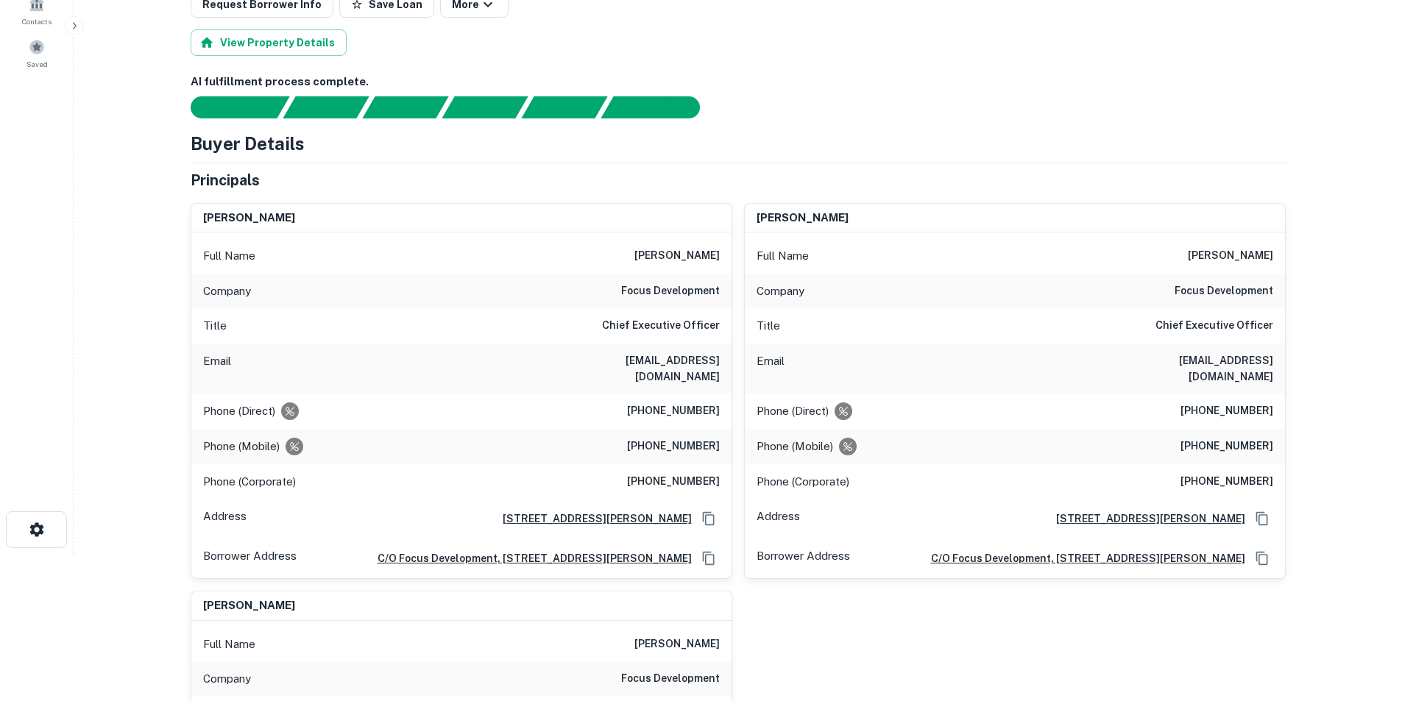
click at [697, 439] on h6 "(847) 490-4884" at bounding box center [673, 447] width 93 height 18
copy h6 "(847) 490-4884"
click at [698, 359] on h6 "tima@focusrealestate.com" at bounding box center [631, 368] width 177 height 32
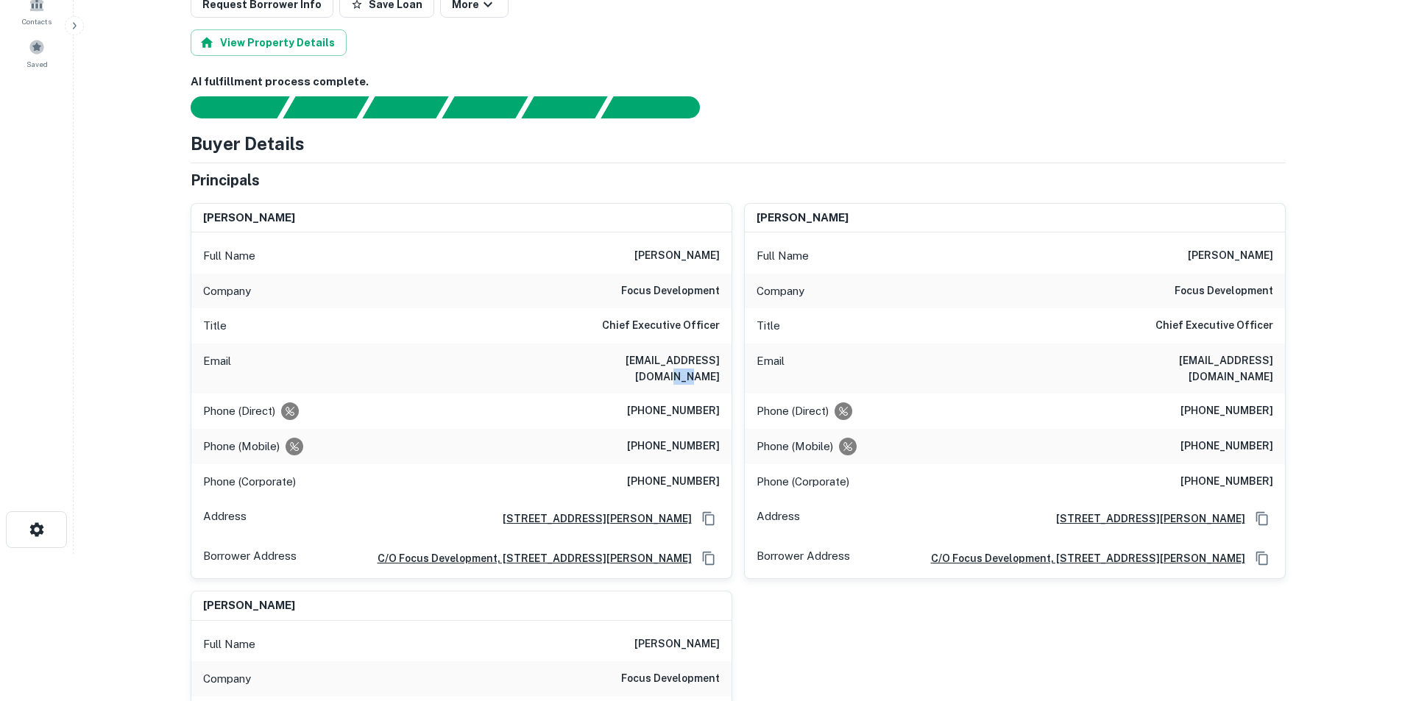
click at [698, 359] on h6 "tima@focusrealestate.com" at bounding box center [631, 368] width 177 height 32
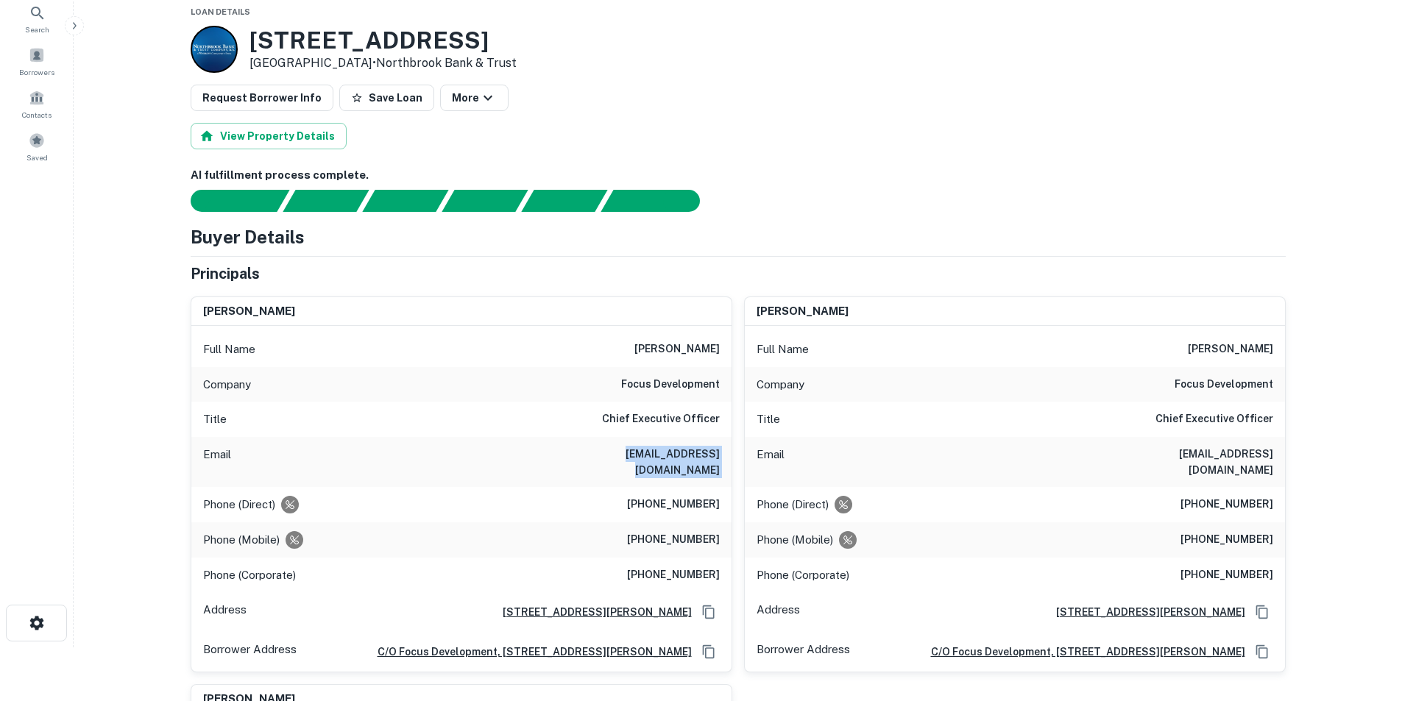
scroll to position [0, 0]
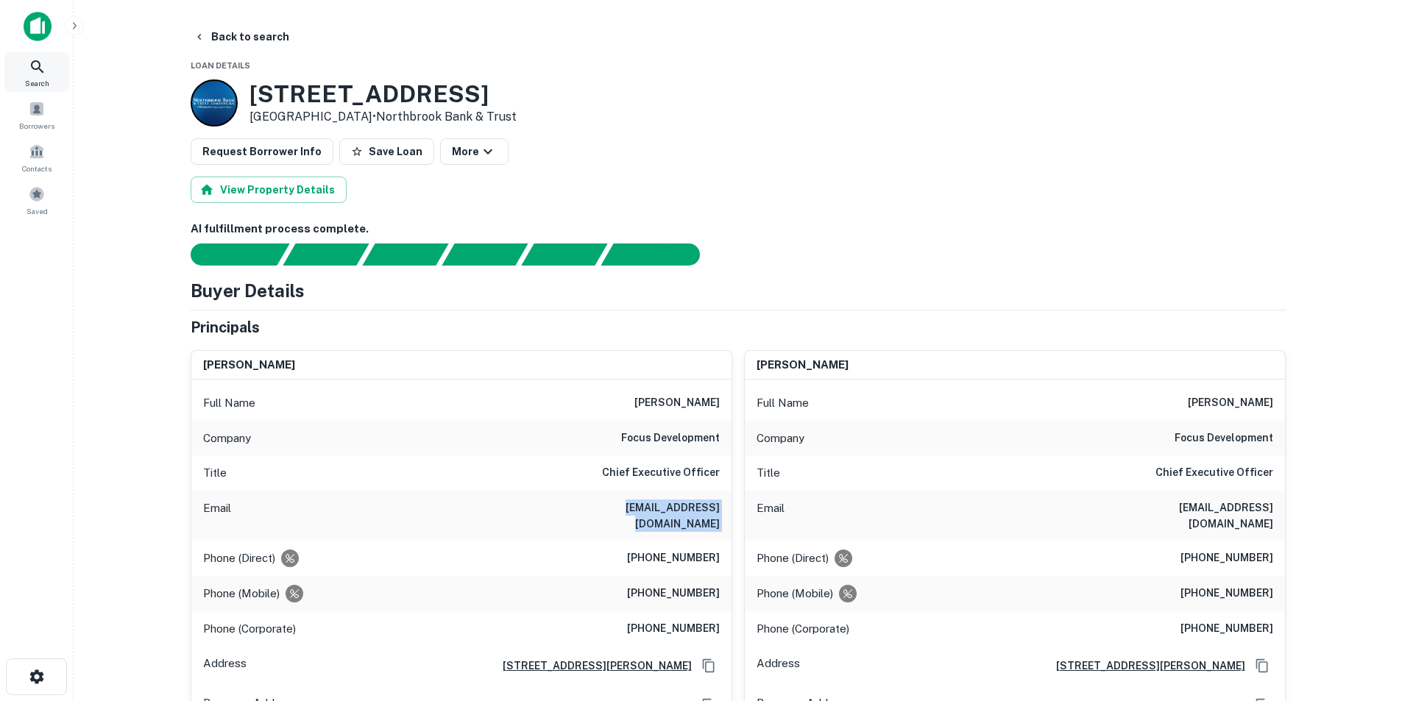
click at [44, 69] on icon at bounding box center [38, 67] width 18 height 18
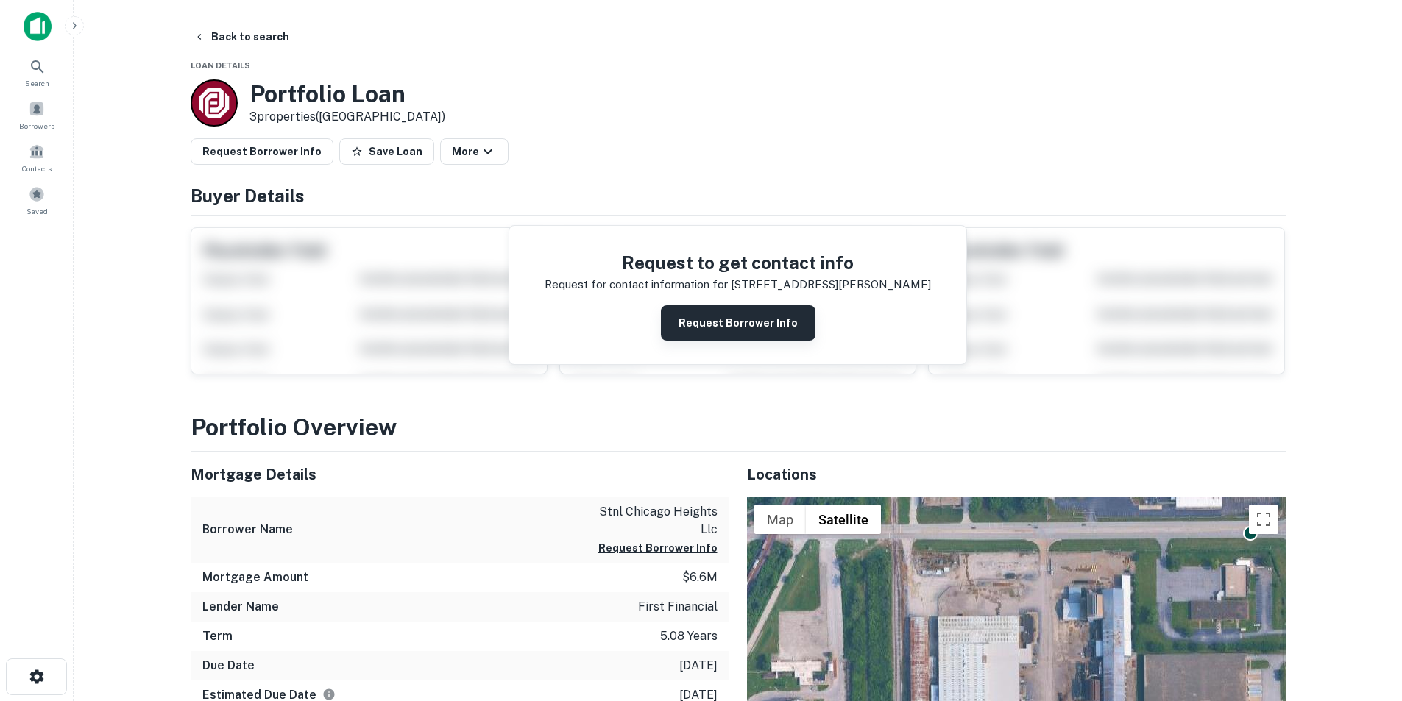
click at [687, 315] on button "Request Borrower Info" at bounding box center [738, 322] width 155 height 35
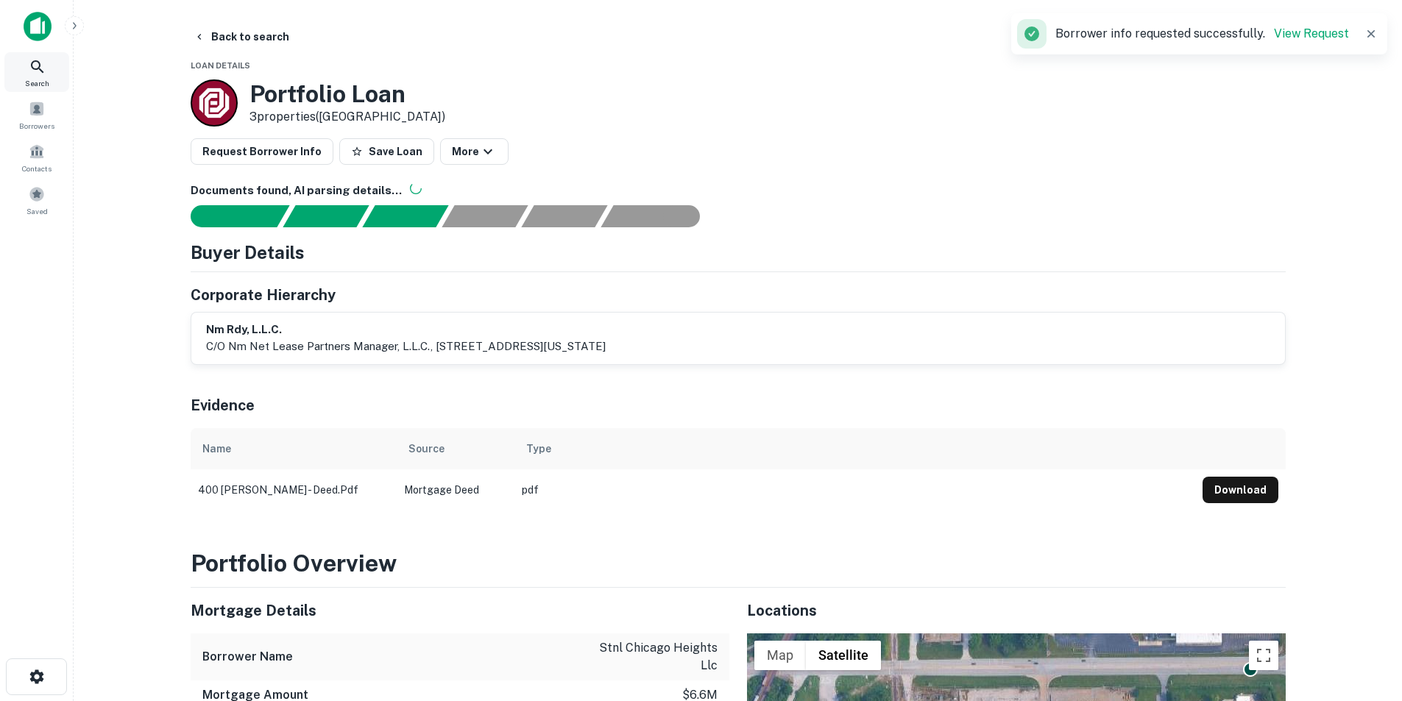
drag, startPoint x: 33, startPoint y: 68, endPoint x: 289, endPoint y: 6, distance: 263.6
click at [34, 68] on icon at bounding box center [37, 66] width 13 height 13
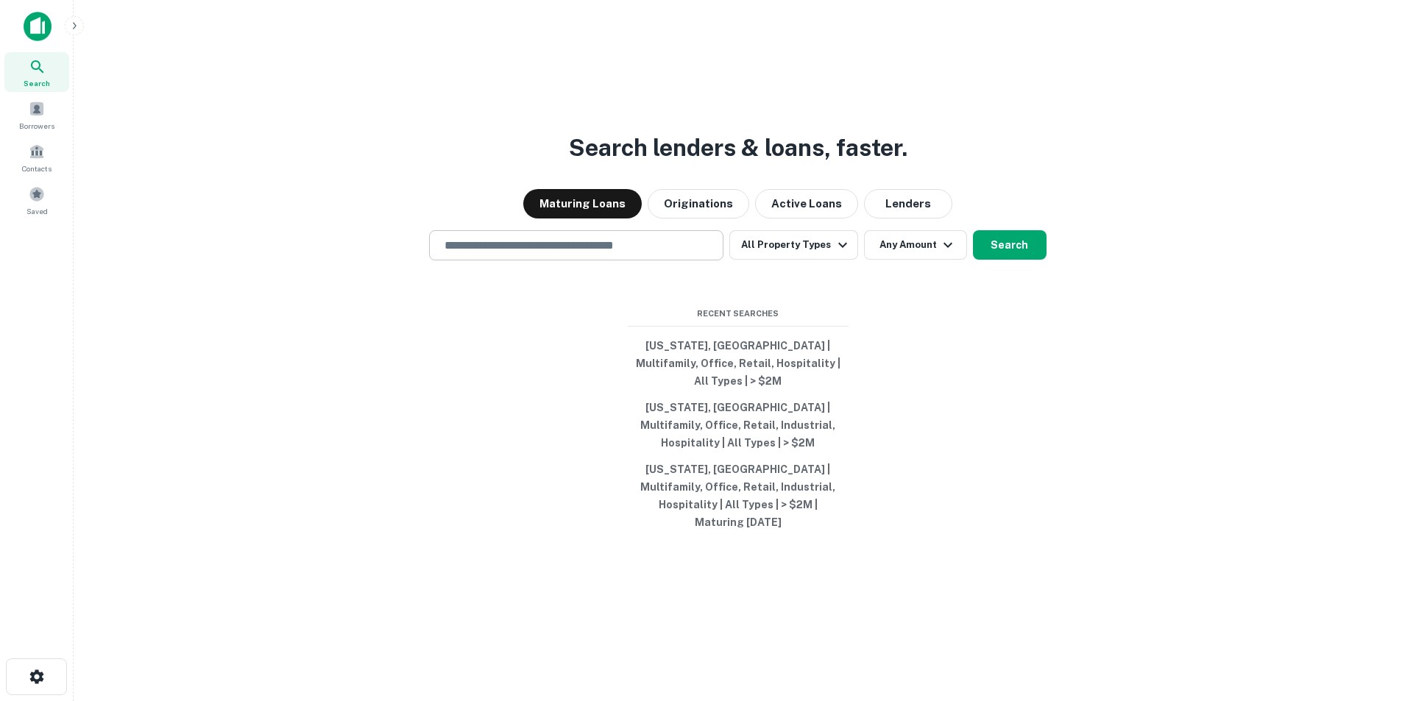
click at [581, 254] on input "text" at bounding box center [576, 245] width 281 height 17
paste input "**********"
type input "**********"
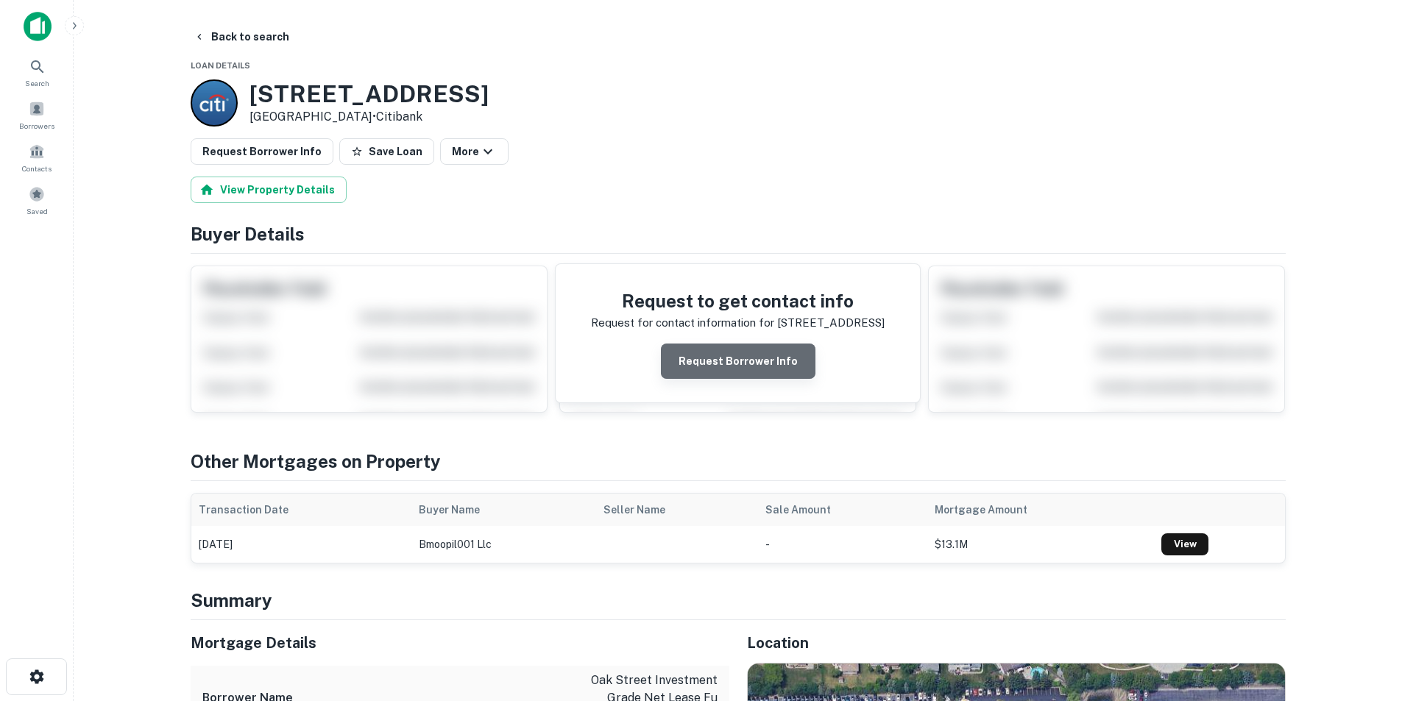
click at [745, 352] on button "Request Borrower Info" at bounding box center [738, 361] width 155 height 35
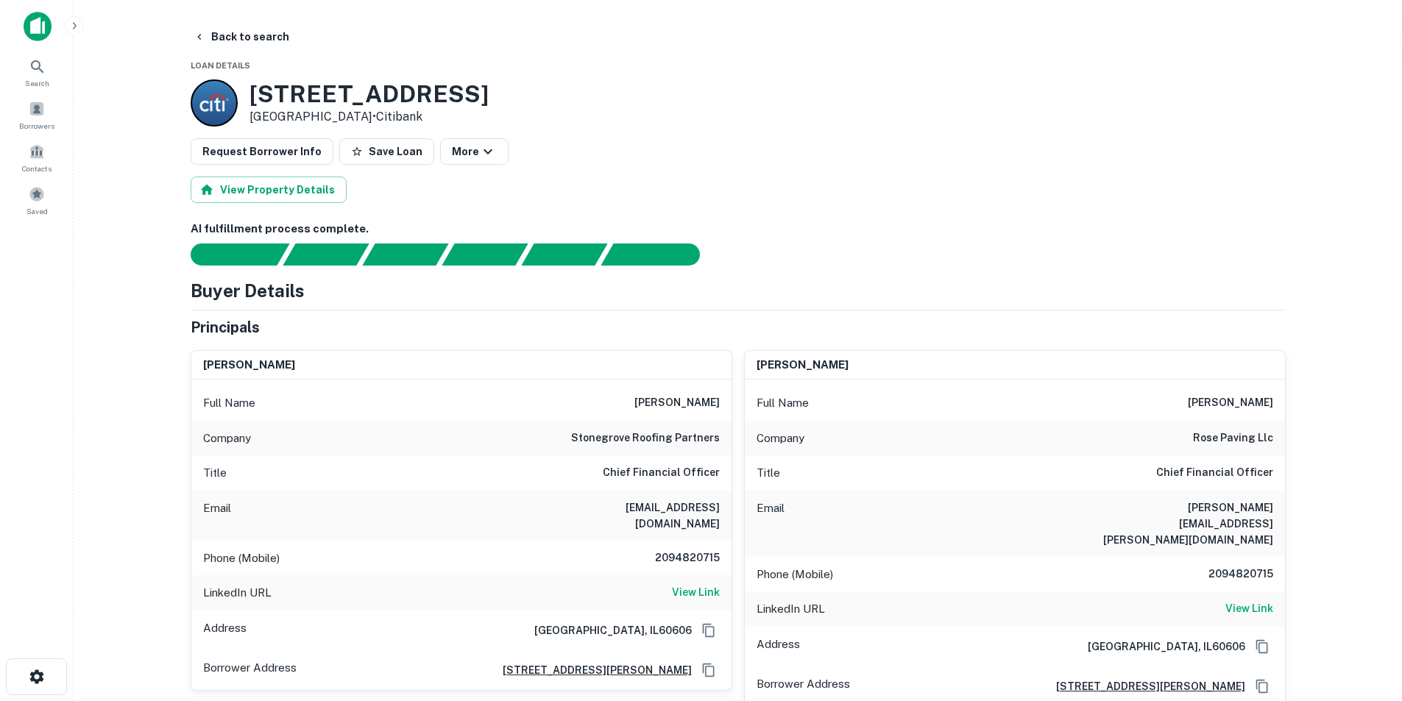
click at [595, 441] on h6 "stonegrove roofing partners" at bounding box center [645, 439] width 149 height 18
click at [596, 441] on h6 "stonegrove roofing partners" at bounding box center [645, 439] width 149 height 18
copy h6 "stonegrove"
click at [702, 584] on h6 "View Link" at bounding box center [696, 592] width 48 height 16
click at [26, 32] on img at bounding box center [38, 26] width 28 height 29
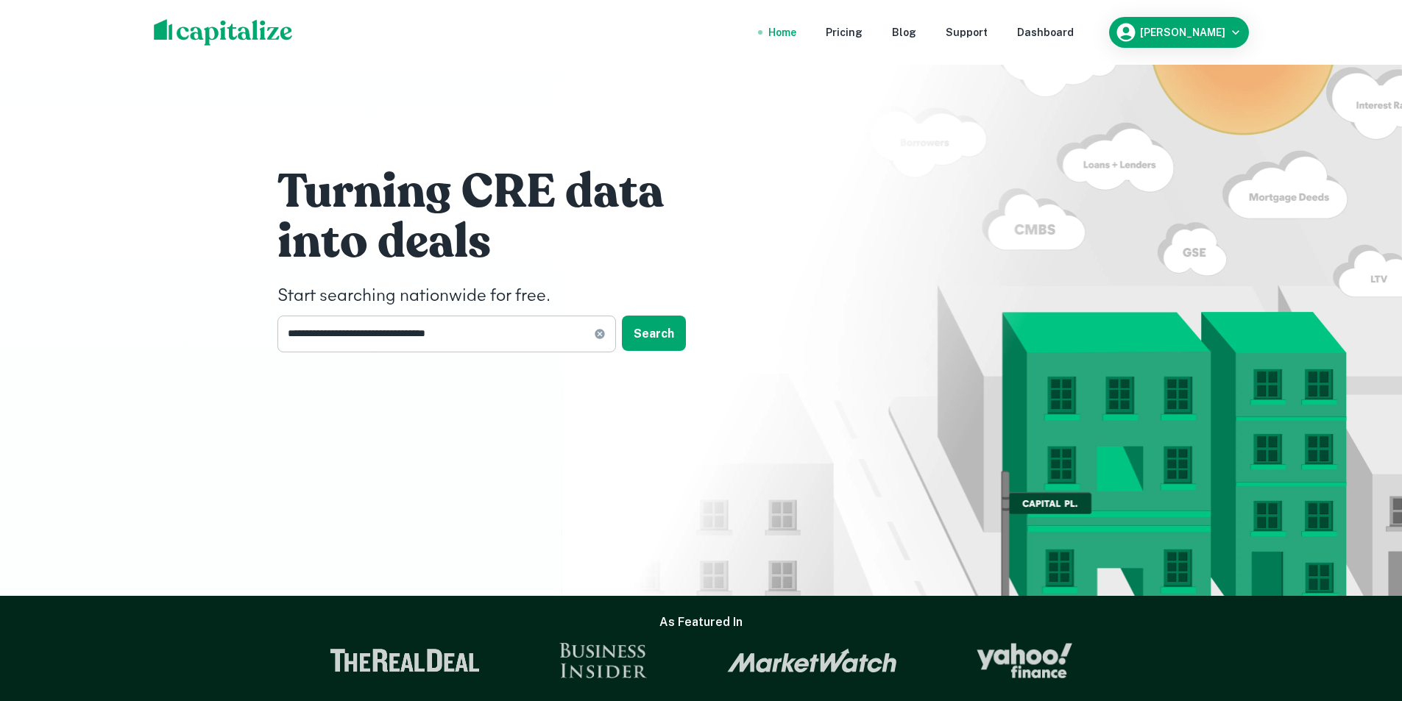
click at [599, 336] on icon at bounding box center [600, 334] width 10 height 10
click at [491, 333] on input "text" at bounding box center [441, 334] width 328 height 36
paste input "**********"
type input "**********"
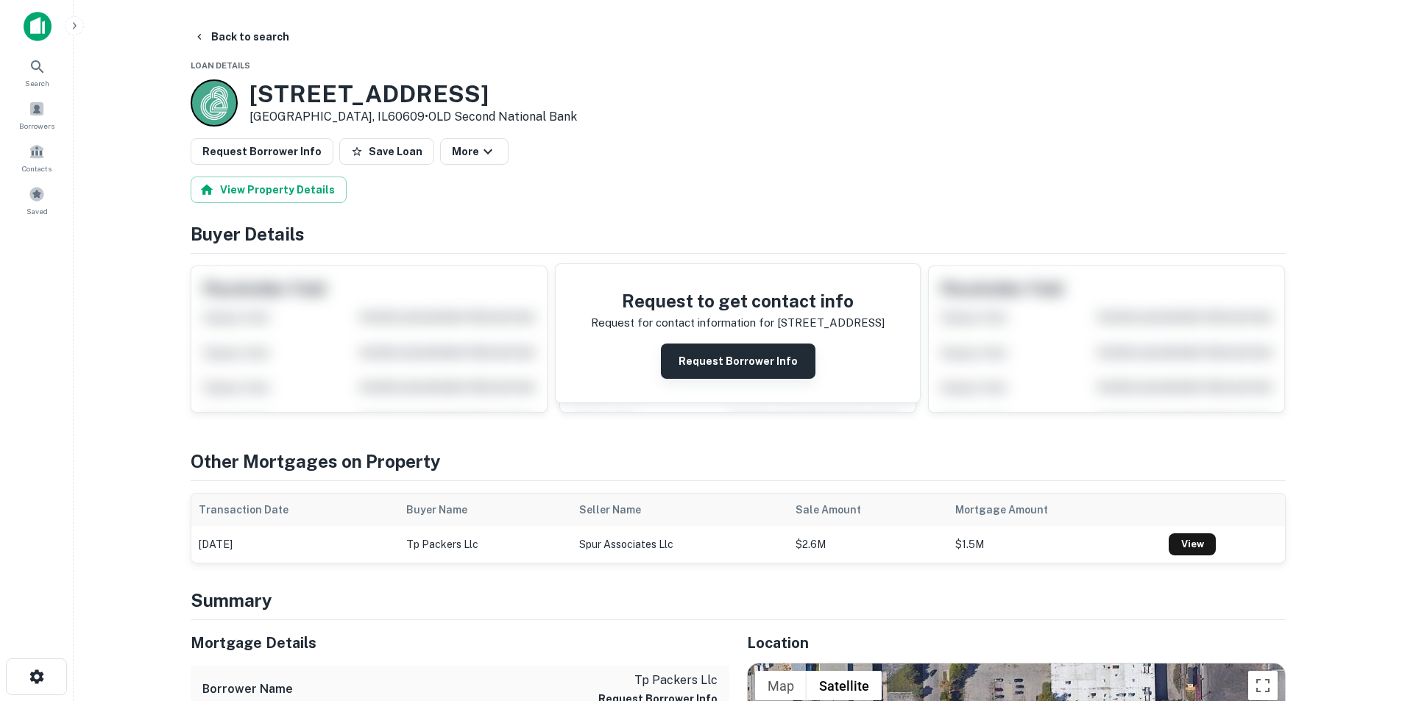
click at [726, 349] on button "Request Borrower Info" at bounding box center [738, 361] width 155 height 35
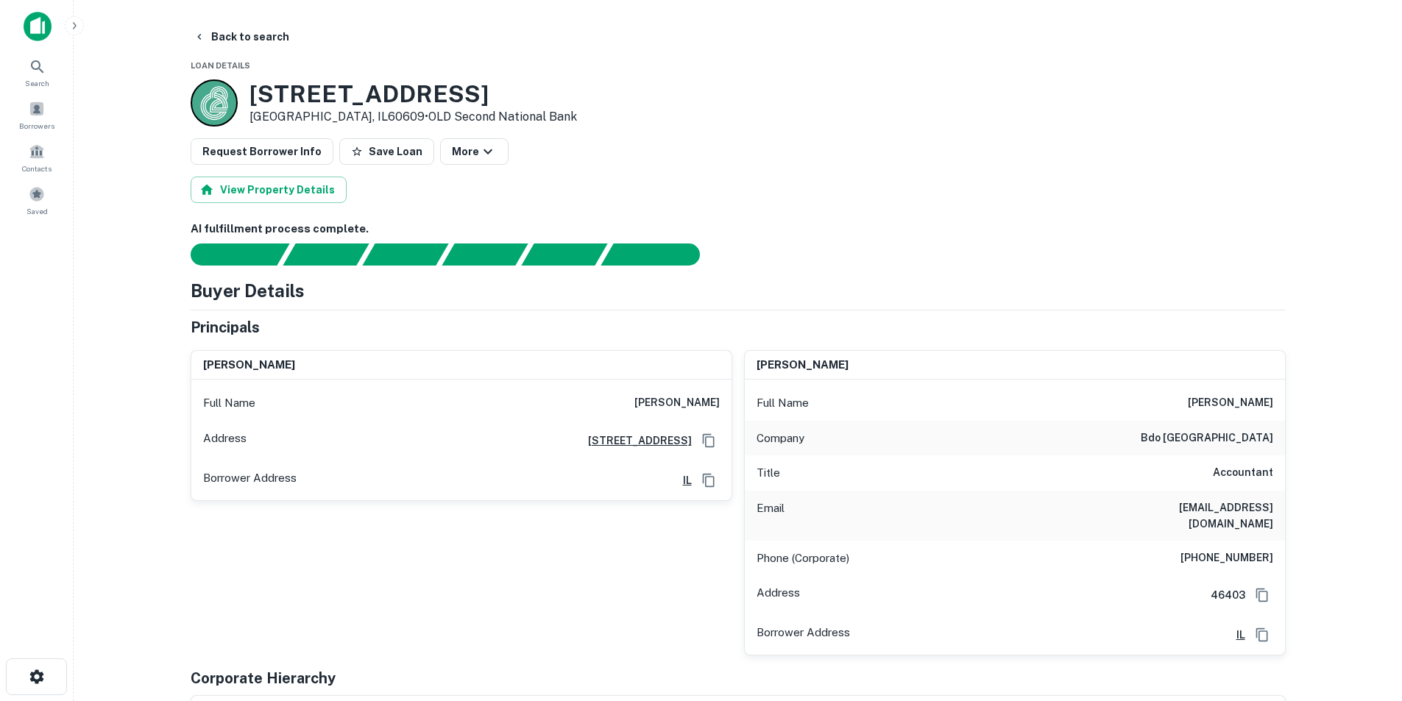
drag, startPoint x: 22, startPoint y: 35, endPoint x: 146, endPoint y: 6, distance: 127.6
click at [22, 35] on div at bounding box center [37, 32] width 74 height 40
click at [30, 71] on icon at bounding box center [38, 67] width 18 height 18
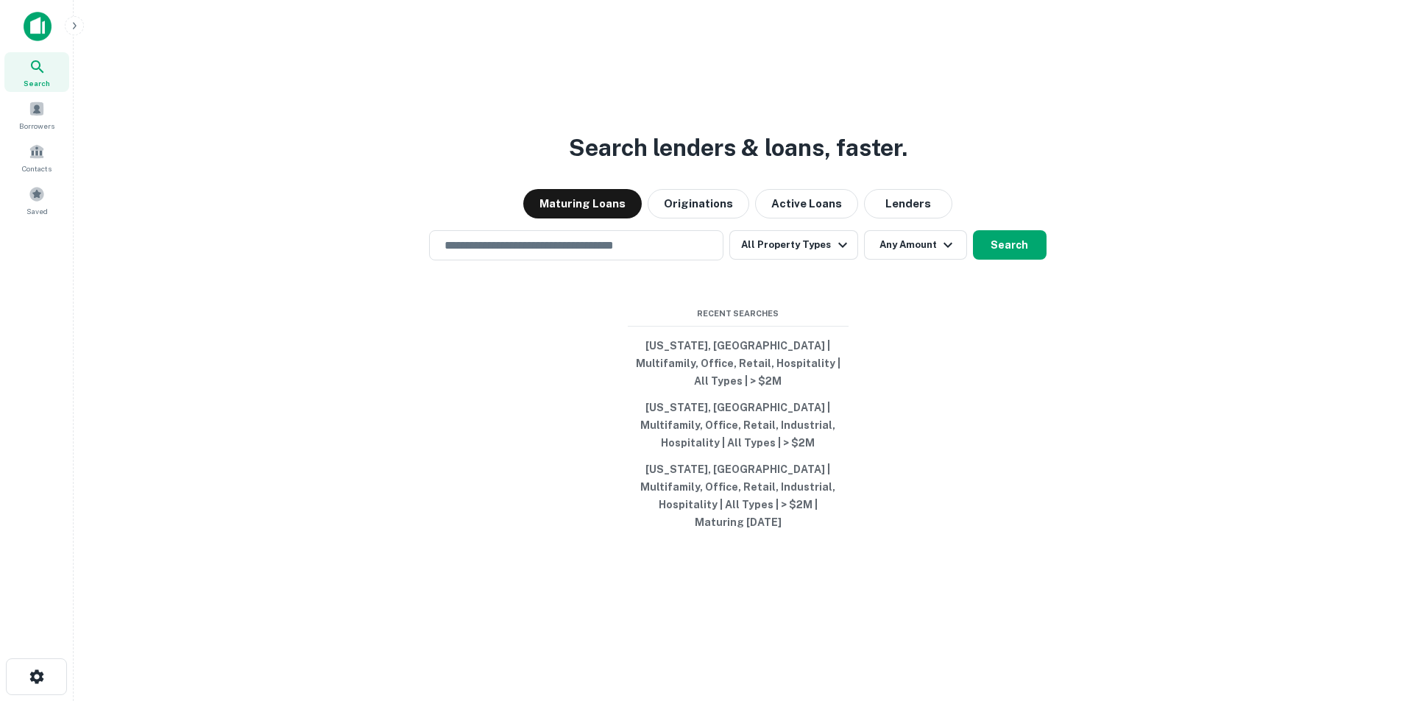
click at [607, 254] on input "text" at bounding box center [576, 245] width 281 height 17
paste input "**********"
type input "**********"
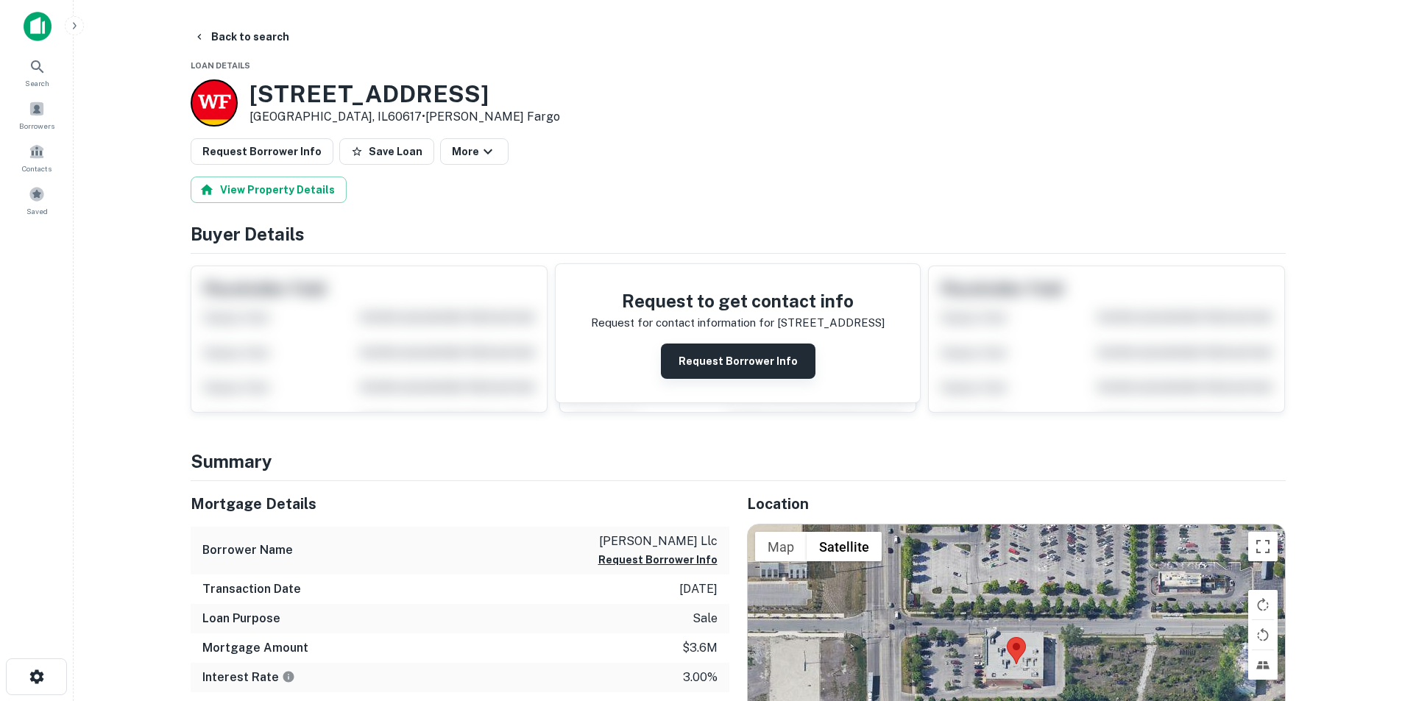
click at [706, 369] on button "Request Borrower Info" at bounding box center [738, 361] width 155 height 35
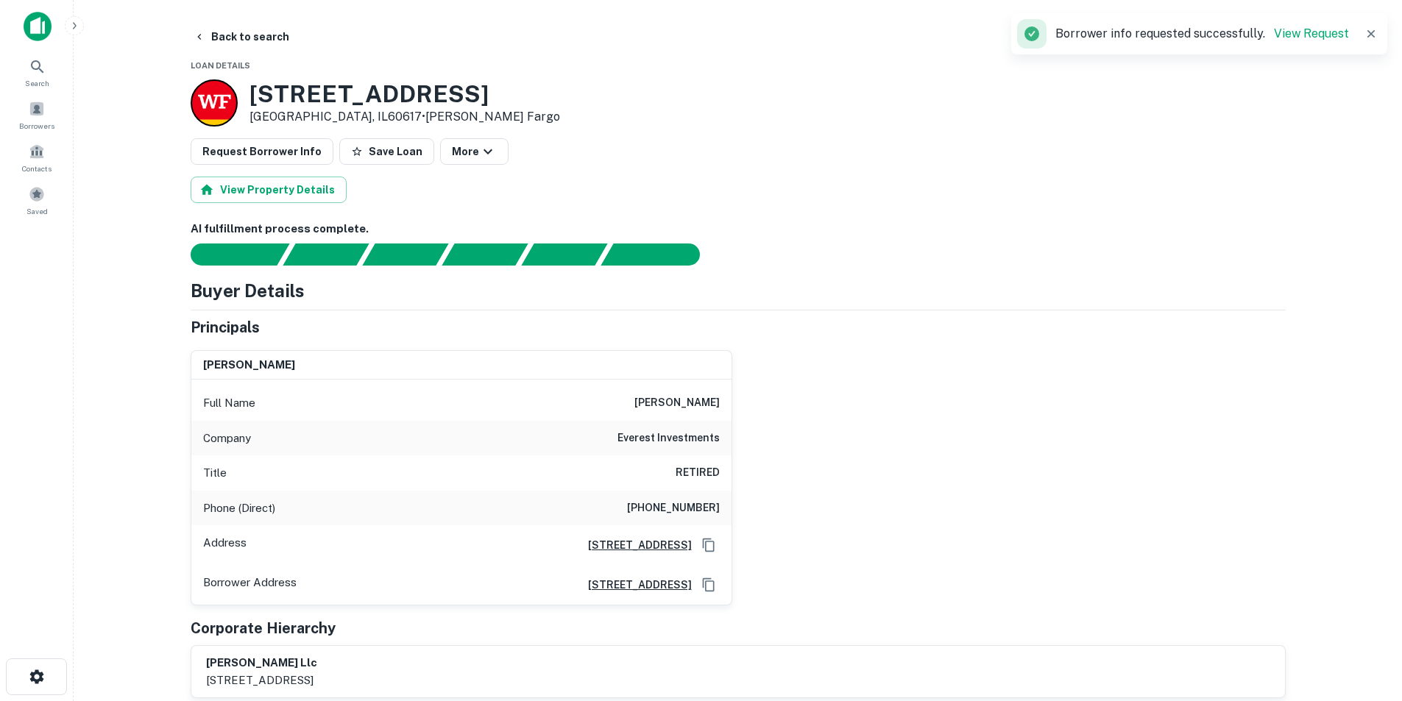
click at [674, 408] on h6 "charles lu" at bounding box center [676, 403] width 85 height 18
copy h6 "charles lu"
click at [40, 26] on img at bounding box center [38, 26] width 28 height 29
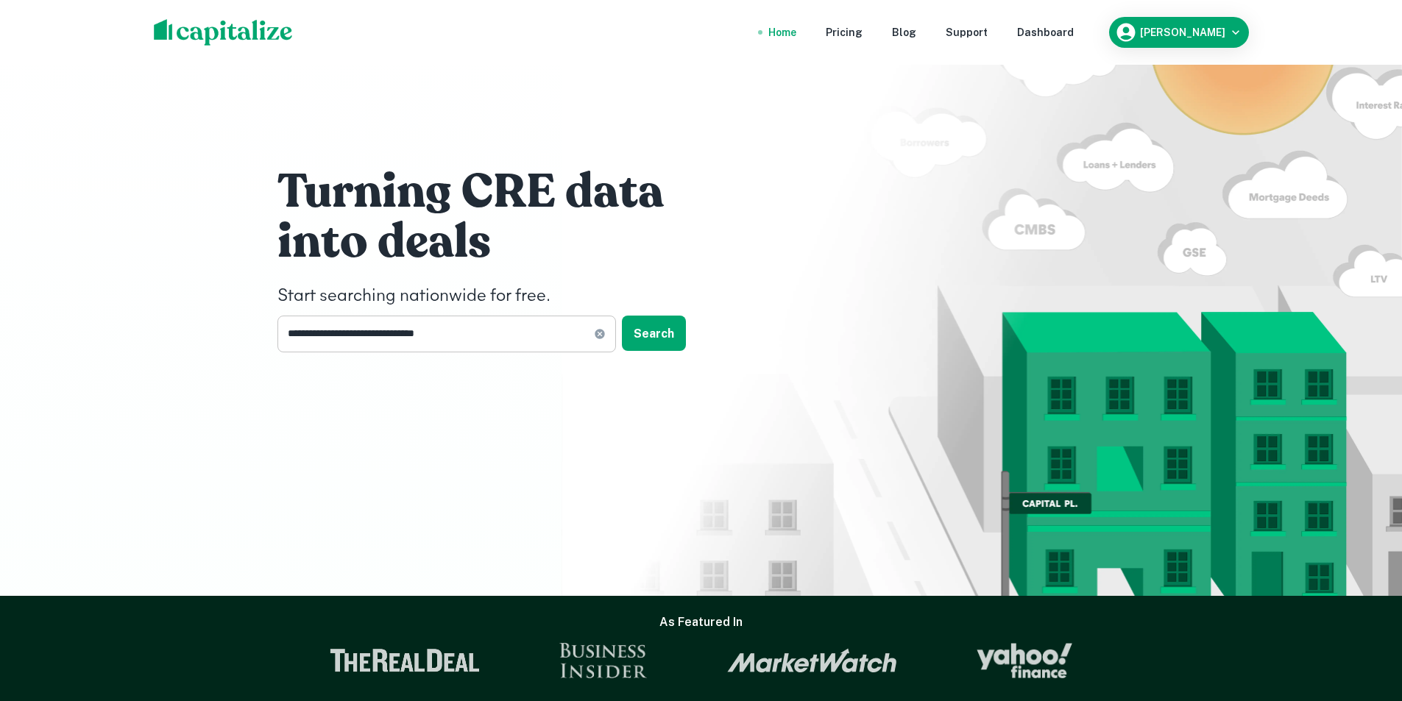
click at [600, 330] on icon at bounding box center [600, 334] width 10 height 10
click at [497, 331] on input "text" at bounding box center [441, 334] width 328 height 36
type input "**********"
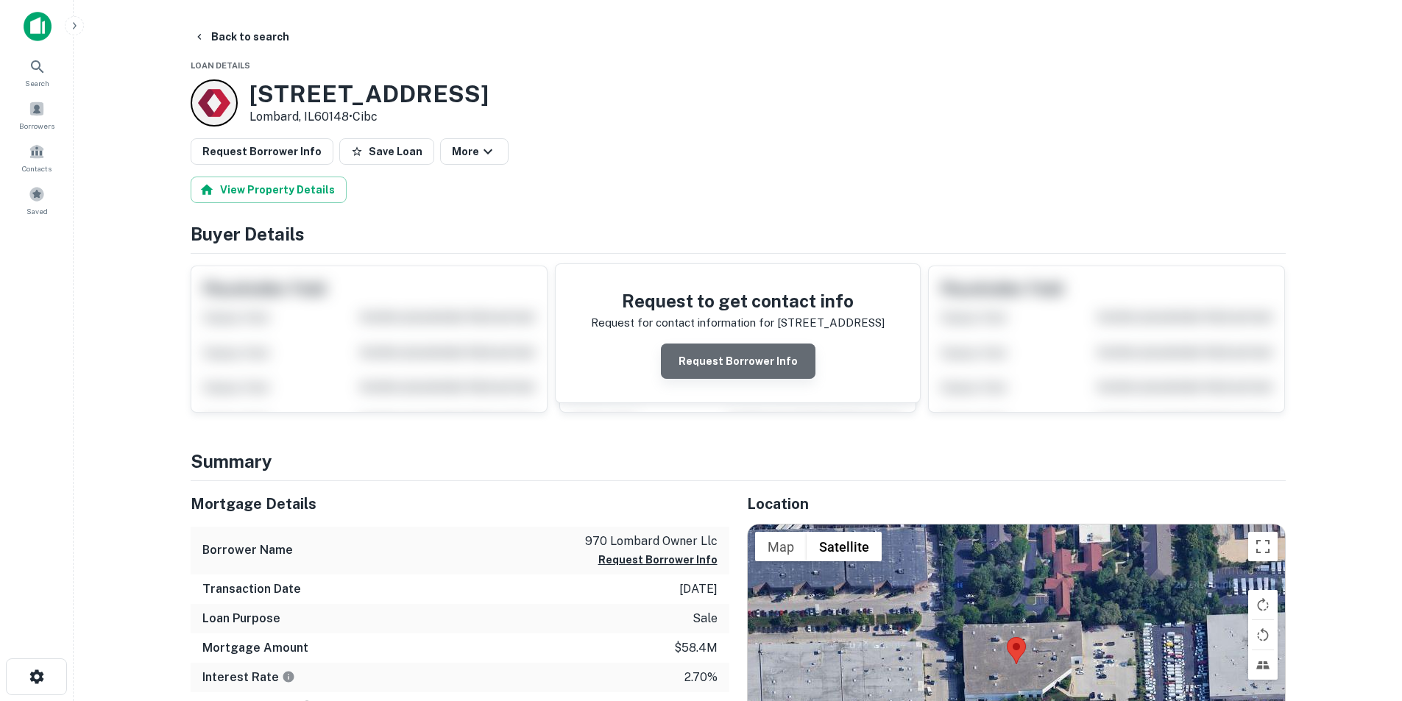
click at [769, 347] on button "Request Borrower Info" at bounding box center [738, 361] width 155 height 35
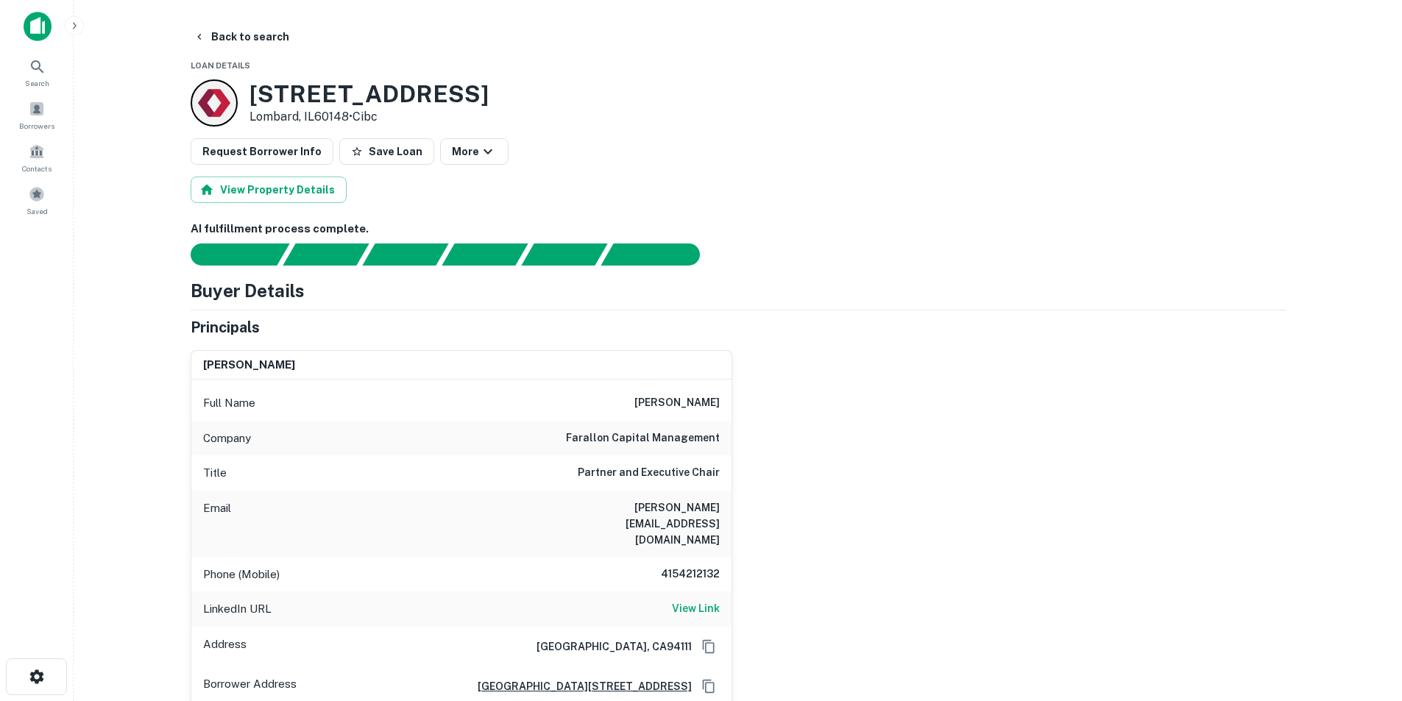
drag, startPoint x: 670, startPoint y: 499, endPoint x: 661, endPoint y: 505, distance: 10.6
click at [669, 499] on div "Email andrew@faralloncapital.com" at bounding box center [461, 524] width 540 height 66
click at [661, 505] on h6 "andrew@faralloncapital.com" at bounding box center [631, 524] width 177 height 49
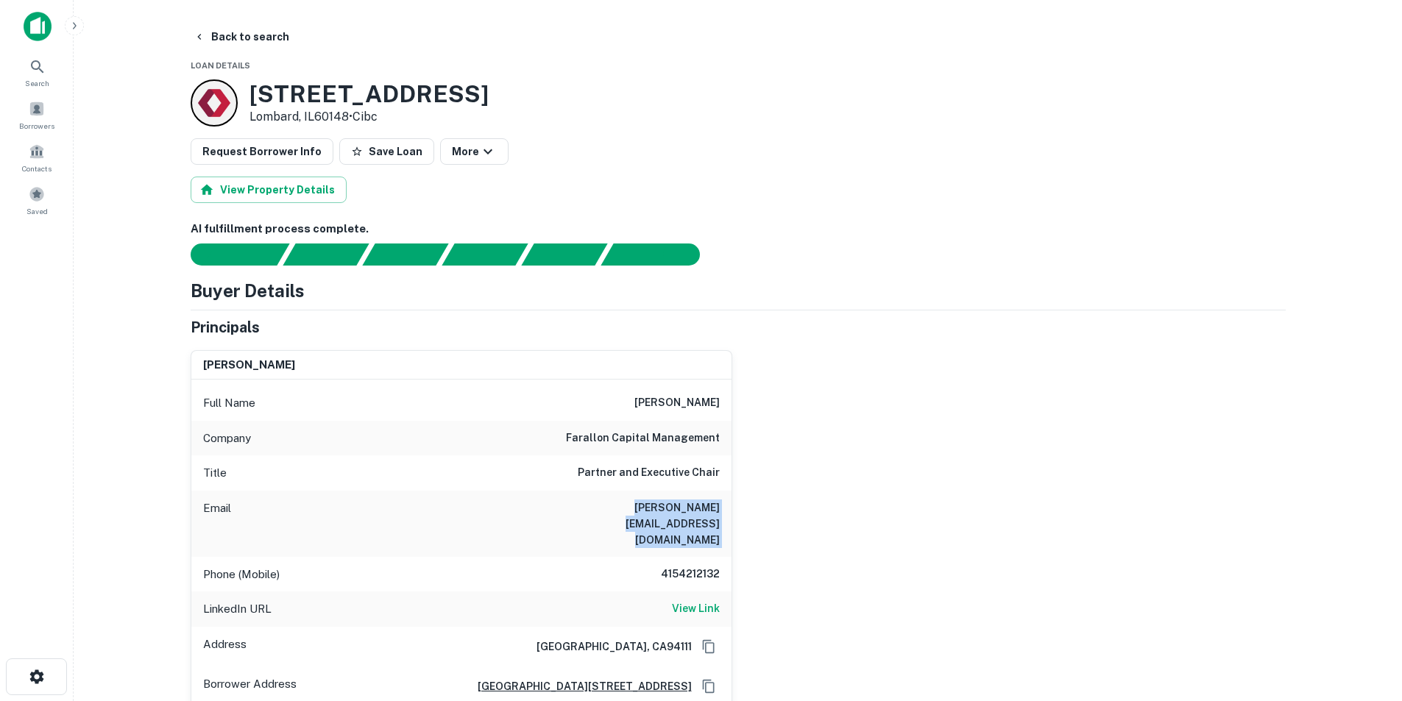
copy h6 "andrew@faralloncapital.com"
click at [699, 391] on div "Full Name andrew spokes" at bounding box center [461, 403] width 540 height 35
copy h6 "spokes"
click at [688, 506] on h6 "andrew@faralloncapital.com" at bounding box center [631, 524] width 177 height 49
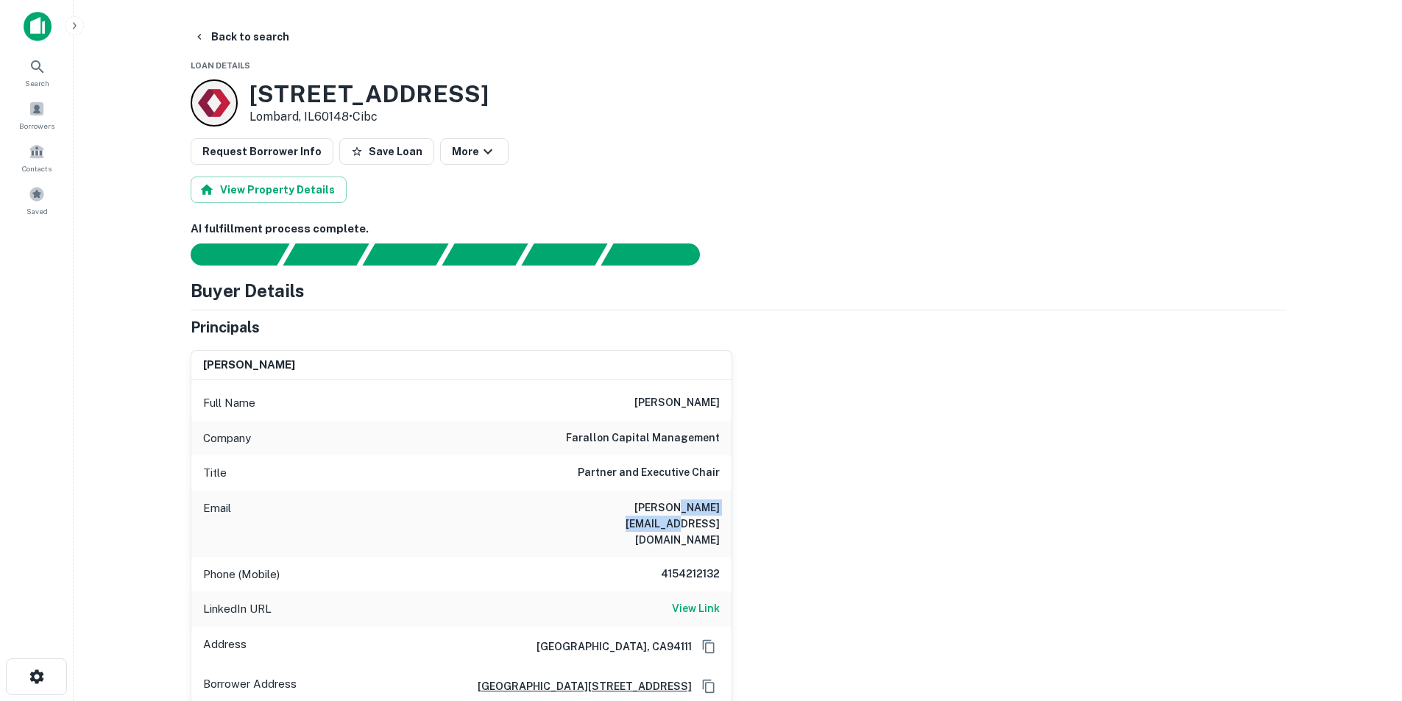
click at [688, 506] on h6 "andrew@faralloncapital.com" at bounding box center [631, 524] width 177 height 49
copy h6 "andrew@faralloncapital.com"
click at [701, 600] on h6 "View Link" at bounding box center [696, 608] width 48 height 16
click at [674, 436] on h6 "farallon capital management" at bounding box center [643, 439] width 154 height 18
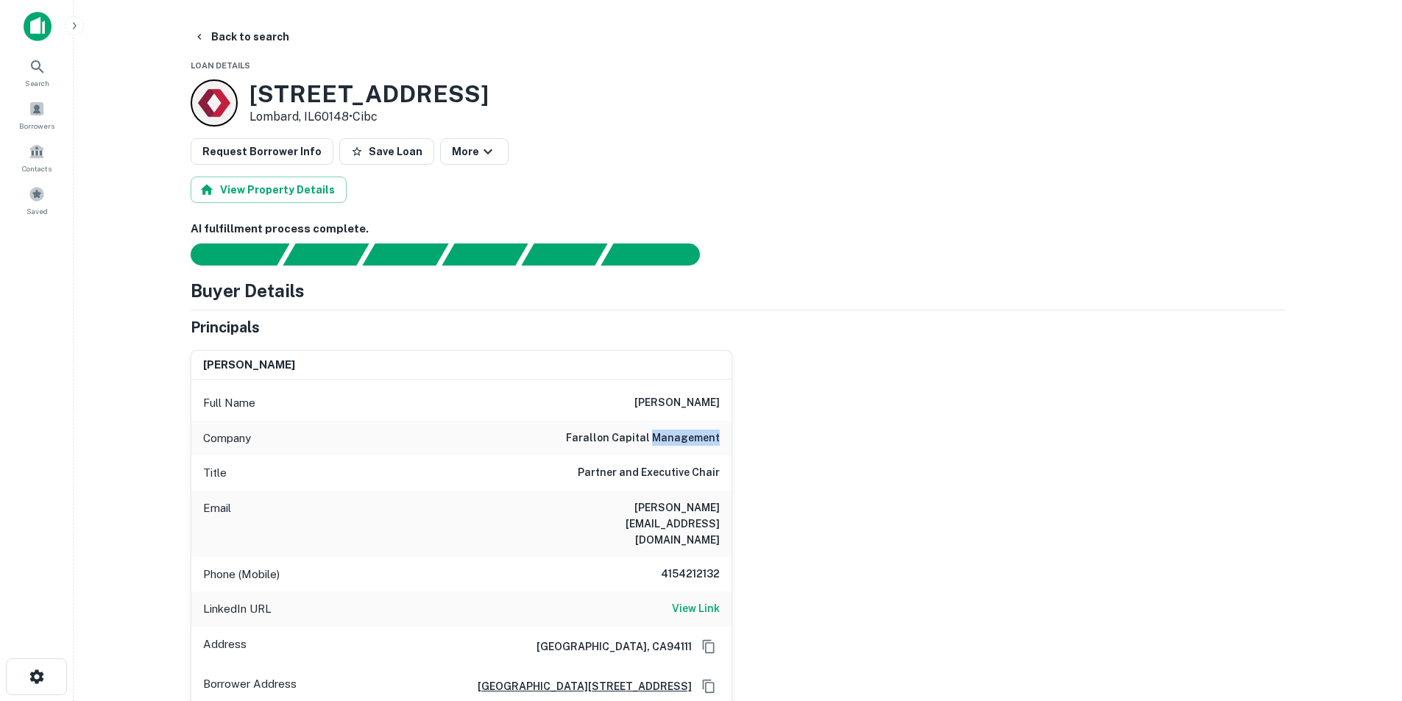
click at [674, 436] on h6 "farallon capital management" at bounding box center [643, 439] width 154 height 18
copy h6 "farallon capital management"
click at [52, 20] on div at bounding box center [97, 26] width 147 height 29
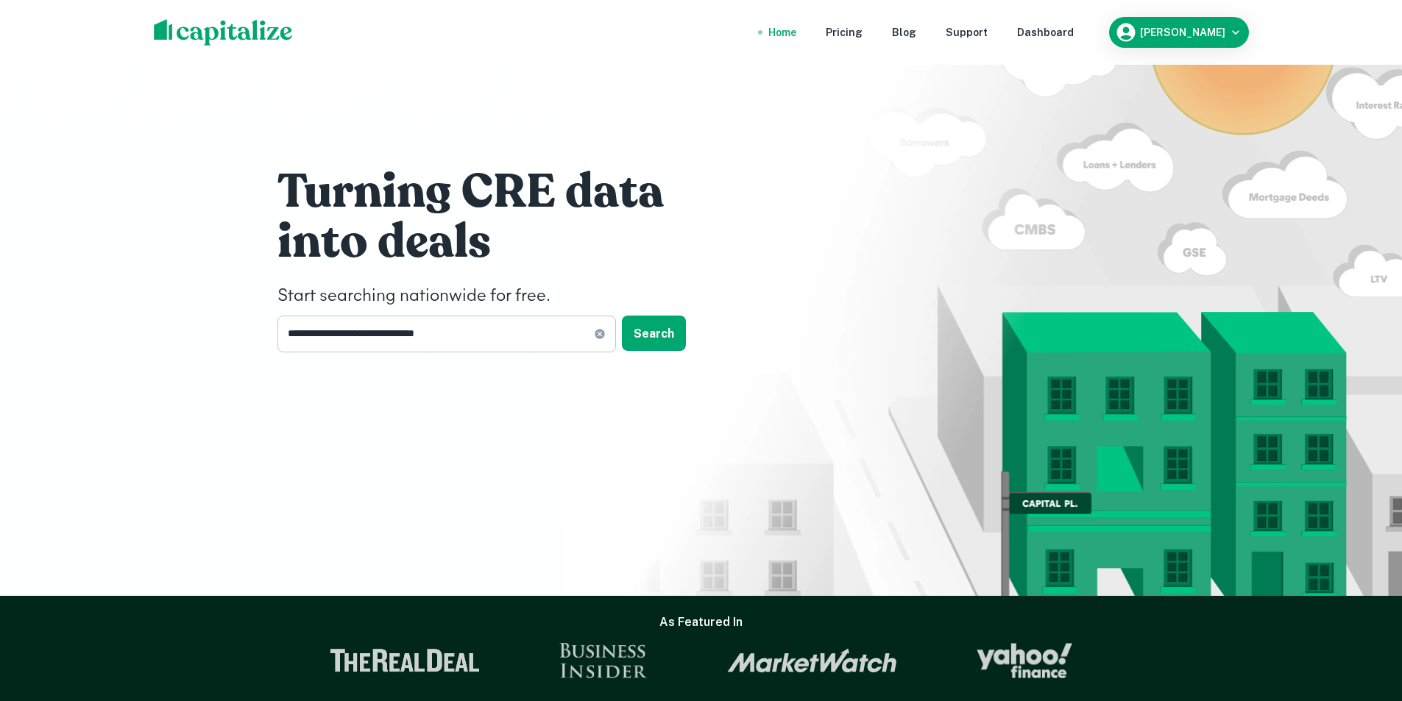
click at [602, 332] on icon at bounding box center [600, 334] width 10 height 10
type input "**********"
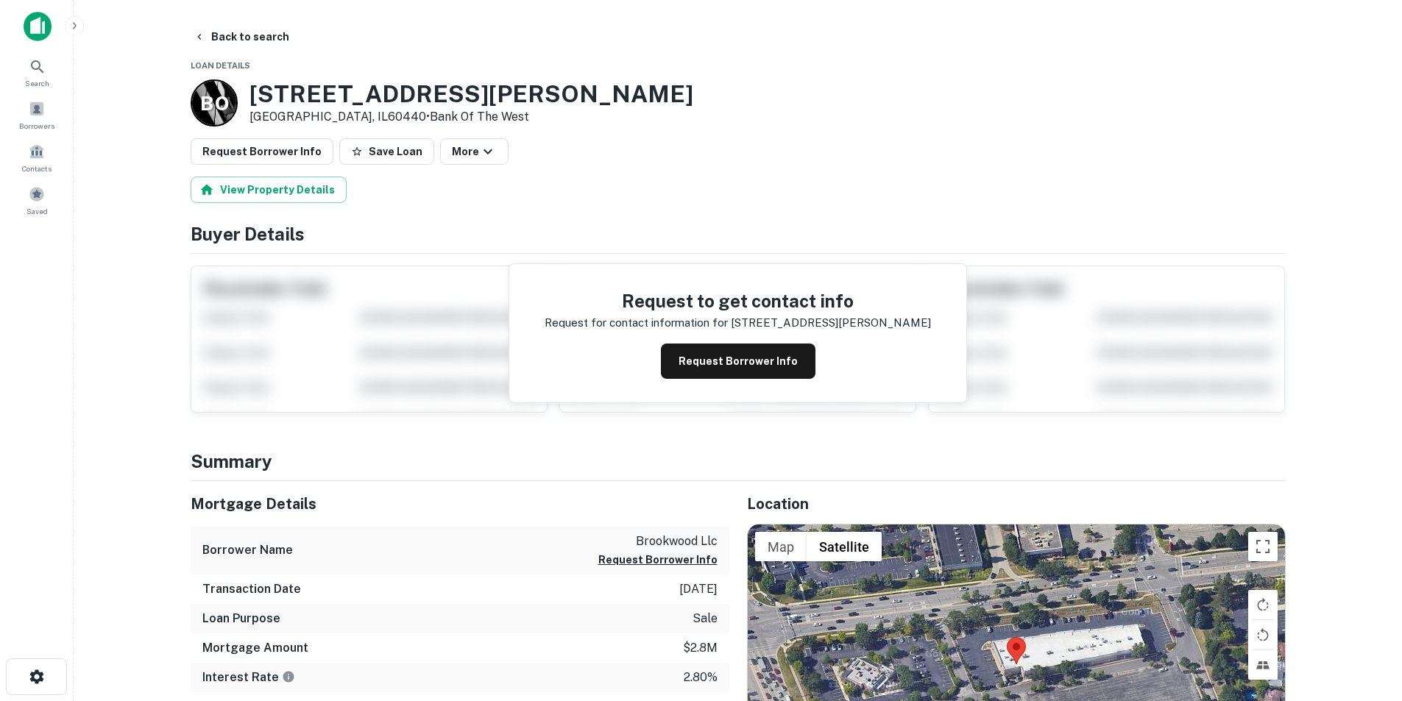
click at [726, 385] on div "Request to get contact info Request for contact information for 1255 w boughton…" at bounding box center [737, 333] width 457 height 138
click at [720, 373] on button "Request Borrower Info" at bounding box center [738, 361] width 155 height 35
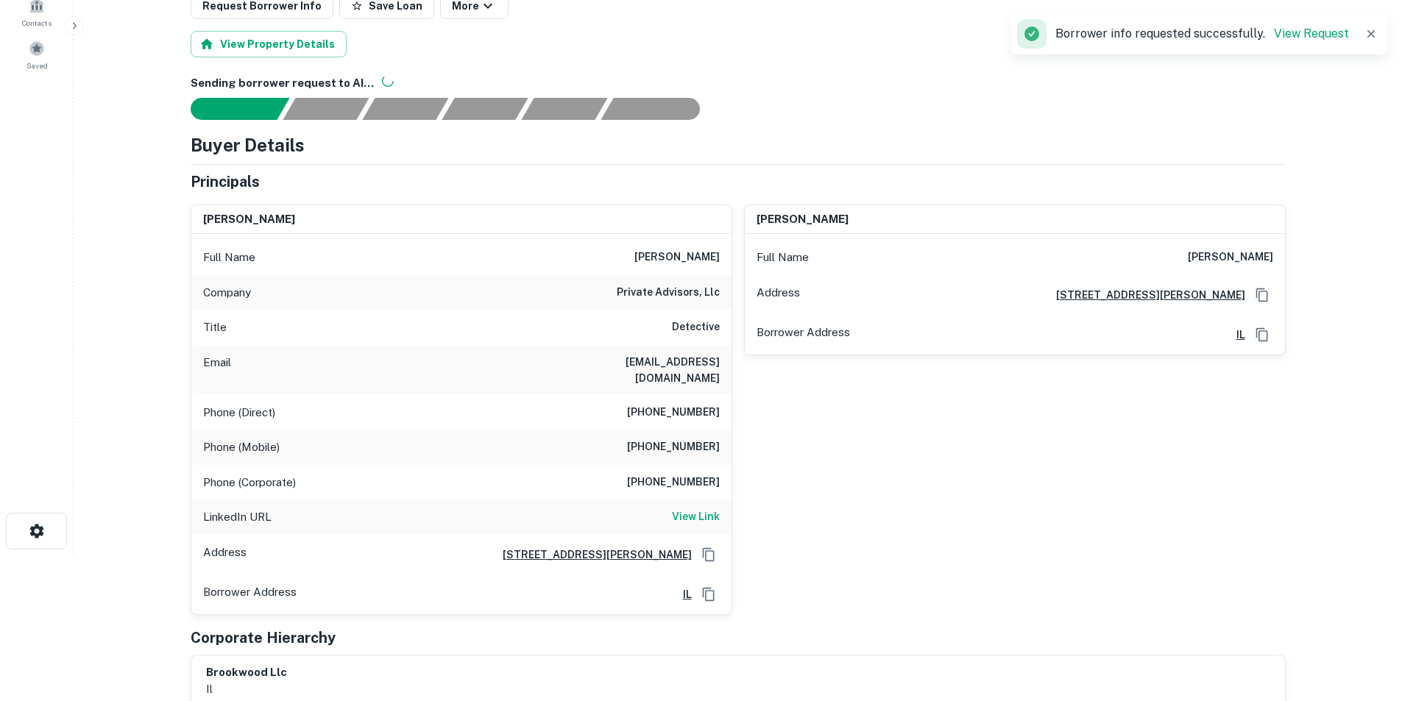
scroll to position [147, 0]
click at [714, 507] on h6 "View Link" at bounding box center [696, 515] width 48 height 16
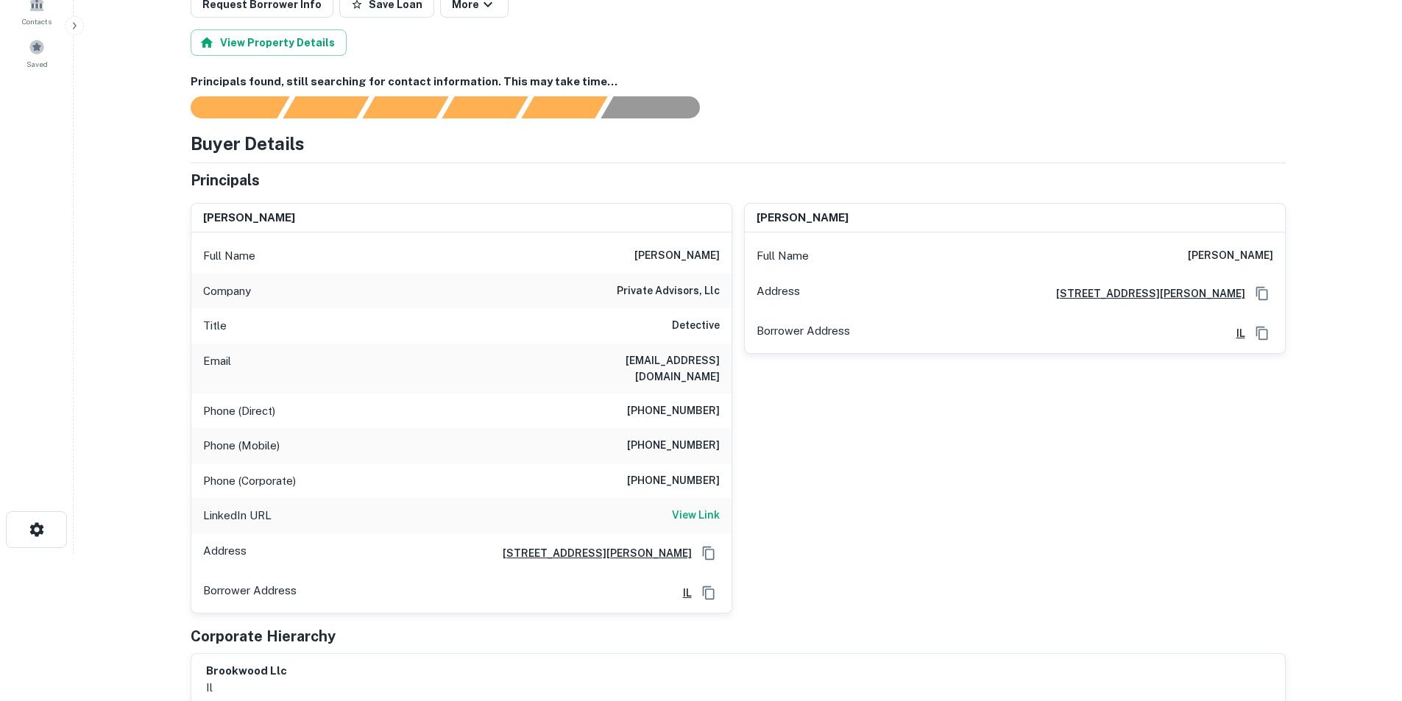
click at [678, 356] on h6 "apokorny@privateadvisors.com" at bounding box center [631, 368] width 177 height 32
copy h6 "apokorny@privateadvisors.com"
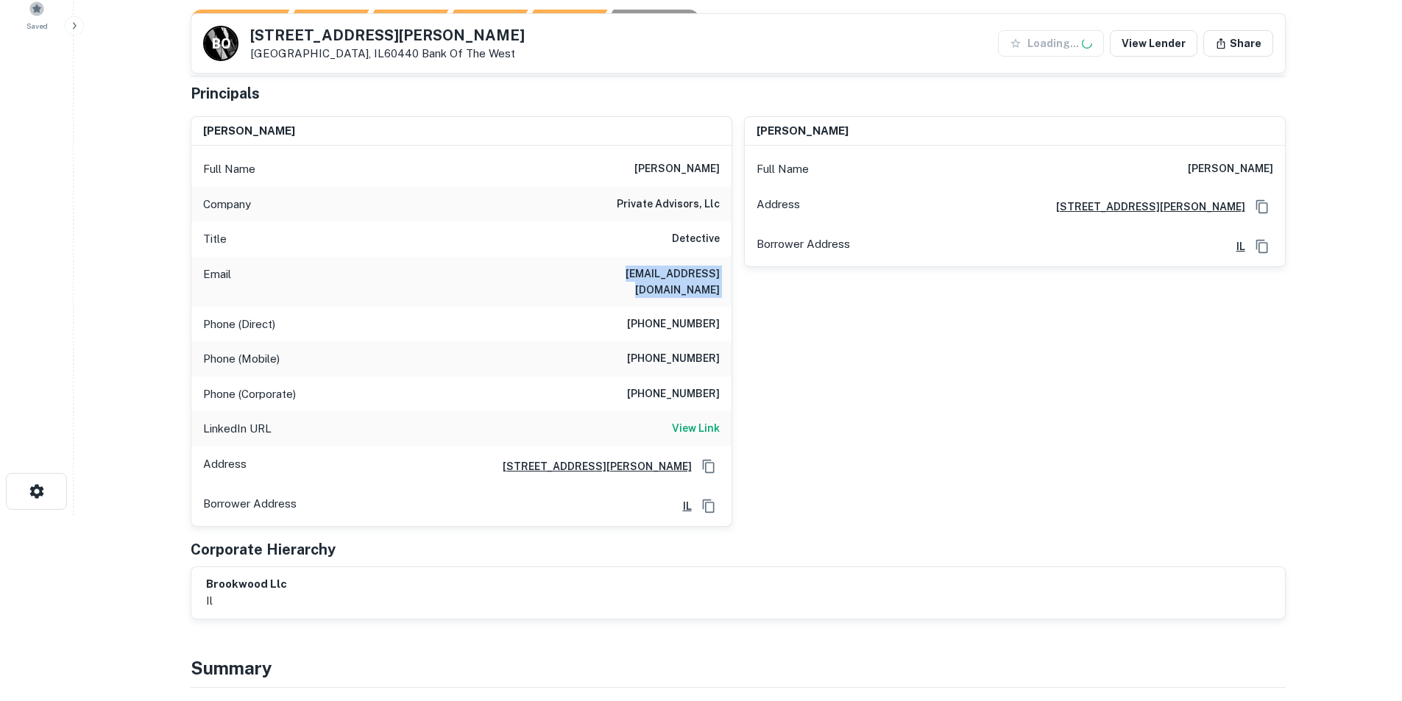
scroll to position [221, 0]
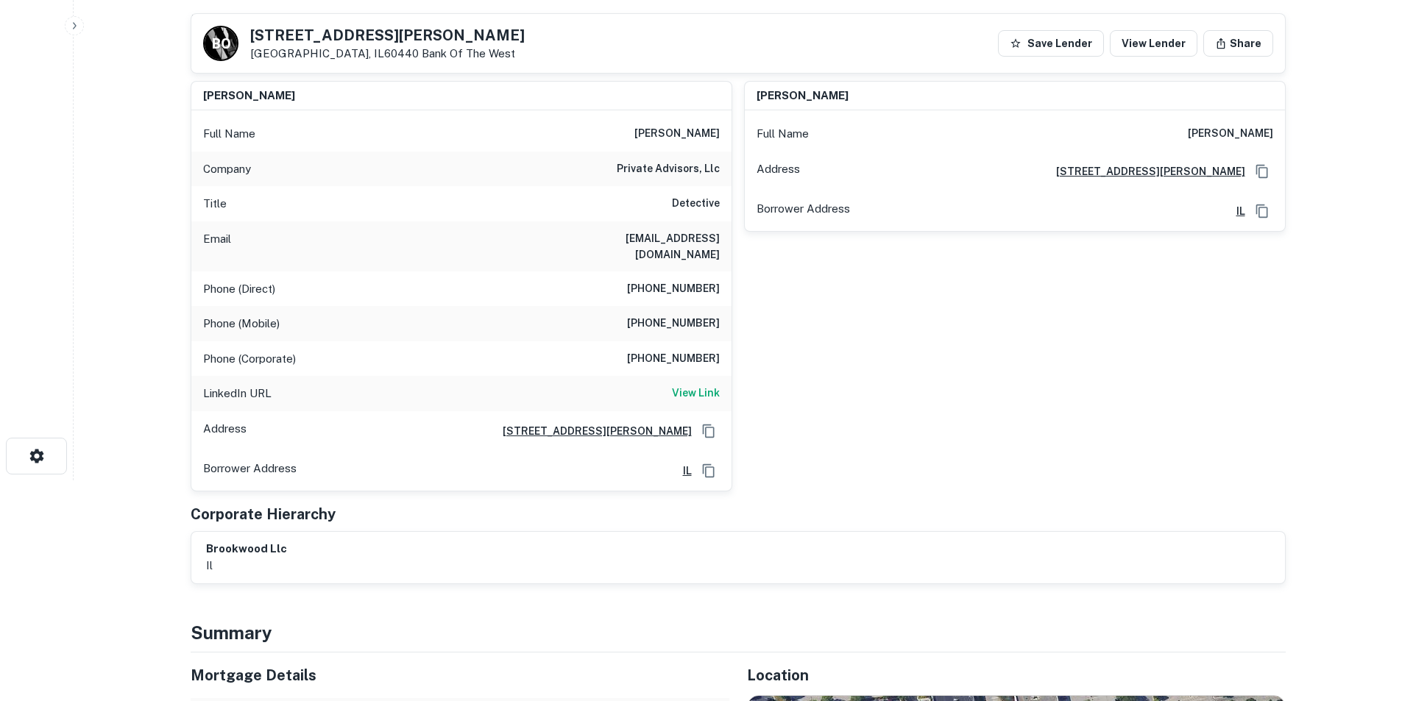
click at [629, 132] on div "Full Name angela pokorny" at bounding box center [461, 133] width 540 height 35
copy h6 "angela pokorny"
click at [1217, 134] on h6 "michael porkorny" at bounding box center [1230, 134] width 85 height 18
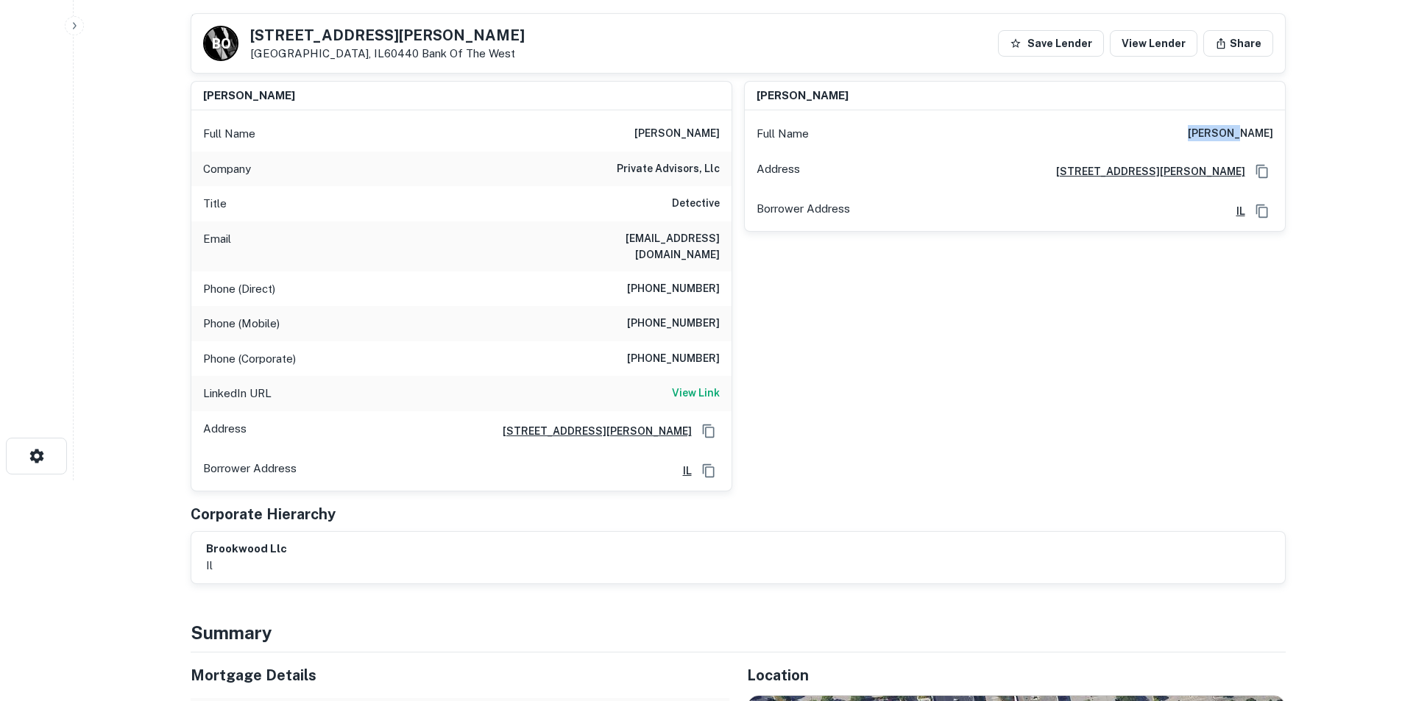
click at [1217, 134] on h6 "michael porkorny" at bounding box center [1230, 134] width 85 height 18
copy h6 "michael porkorny"
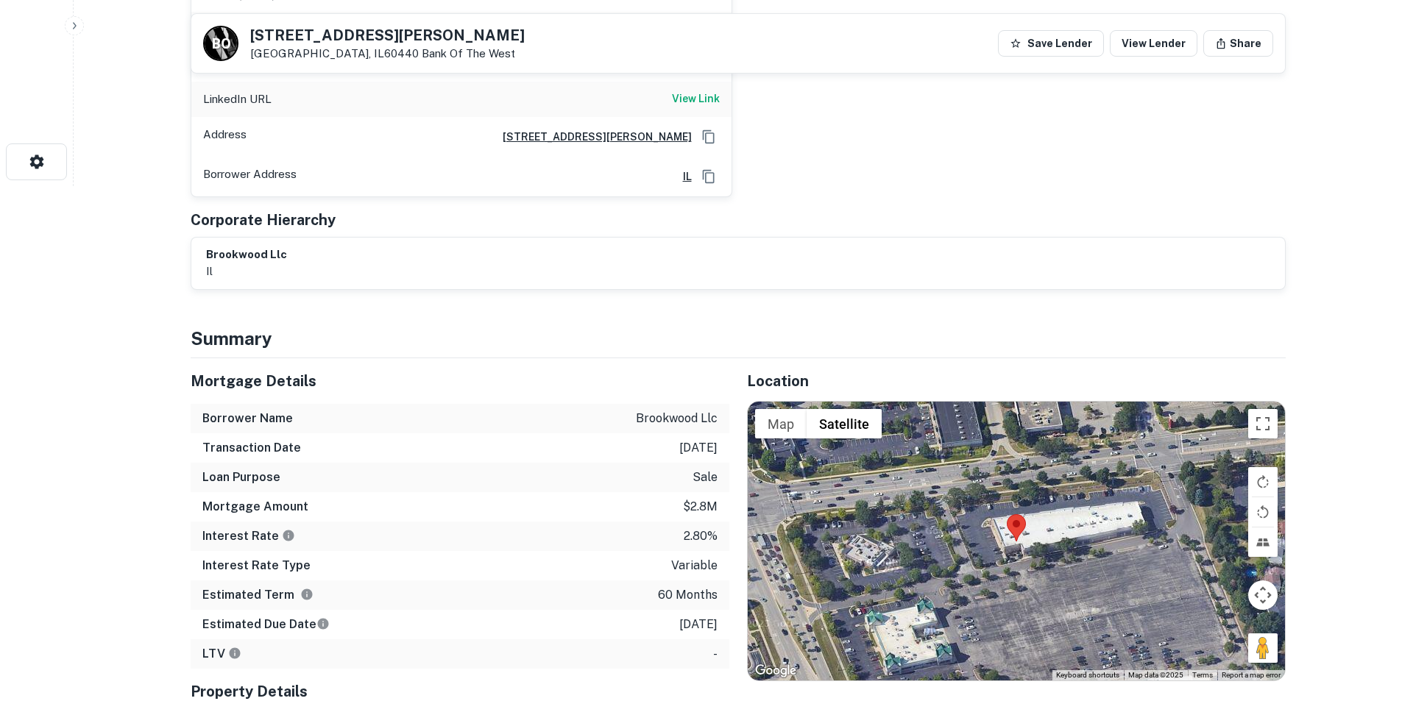
scroll to position [0, 0]
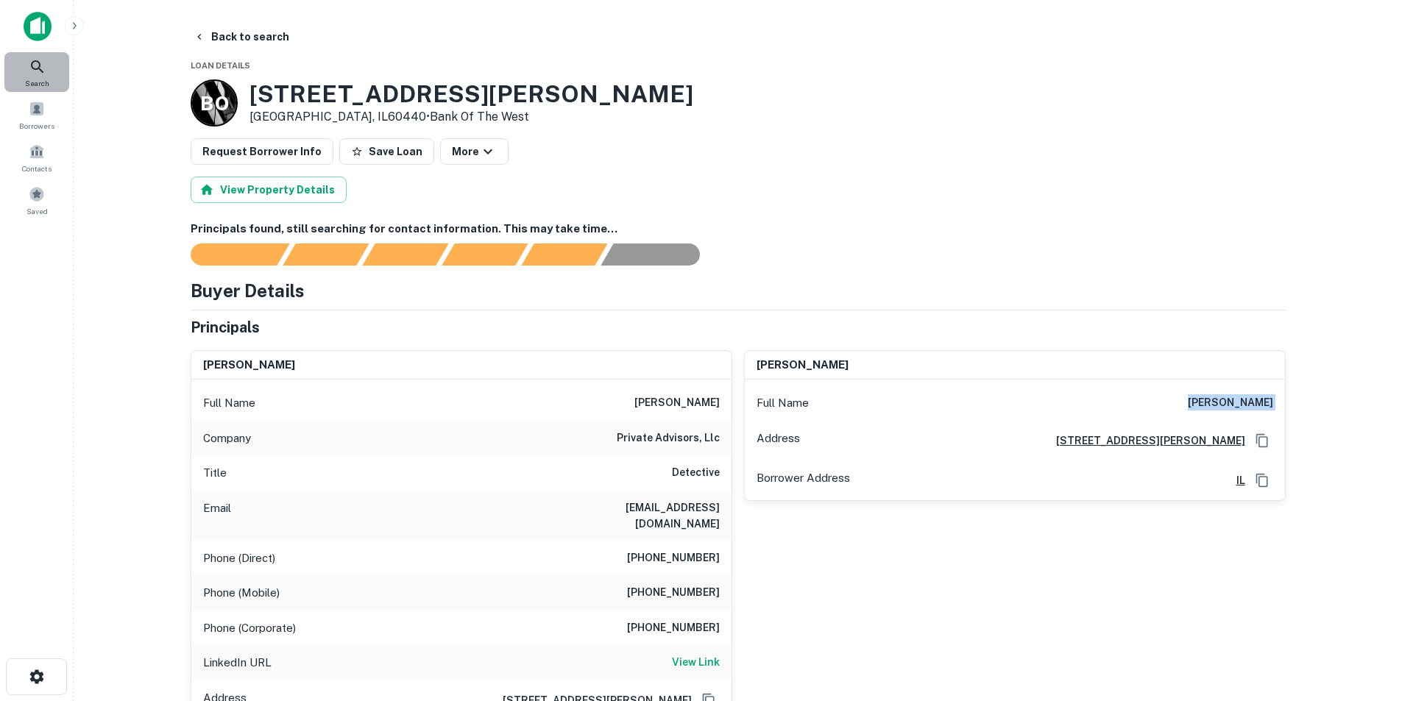
click at [28, 65] on div "Search" at bounding box center [36, 72] width 65 height 40
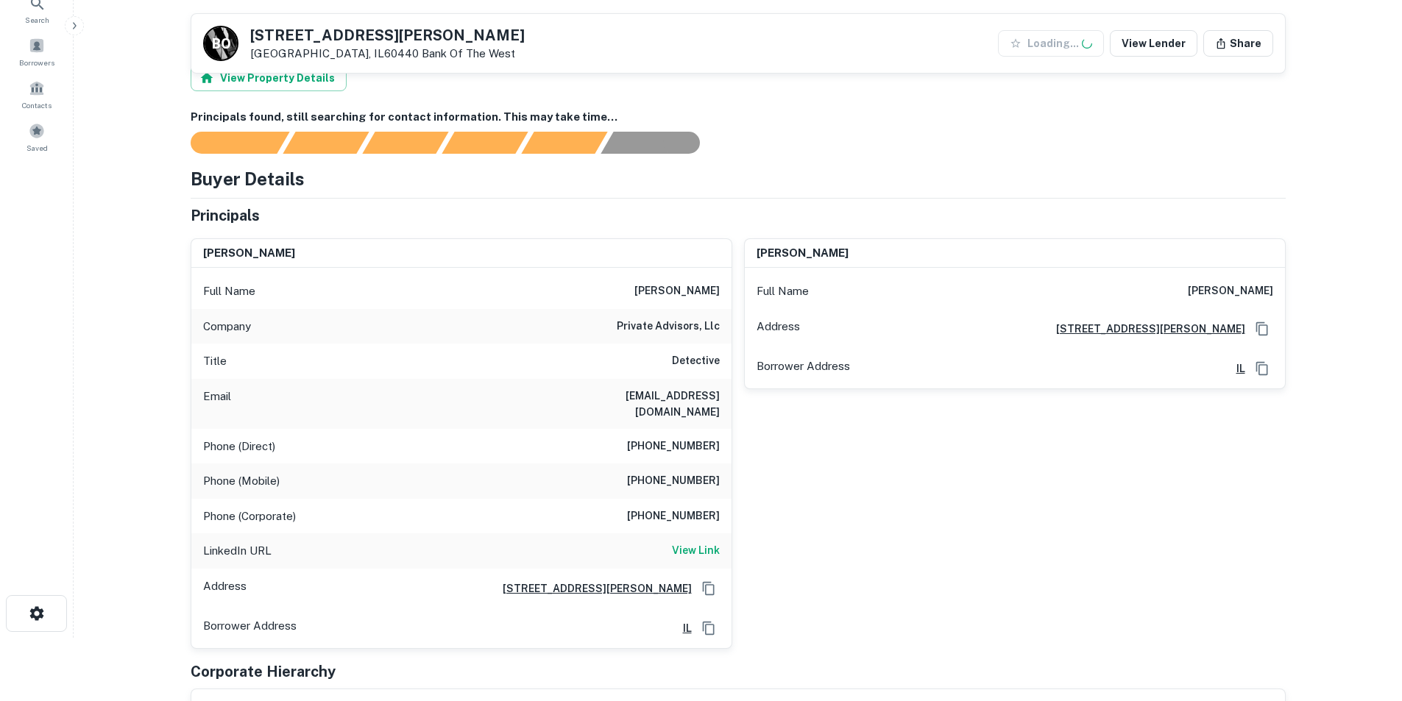
scroll to position [221, 0]
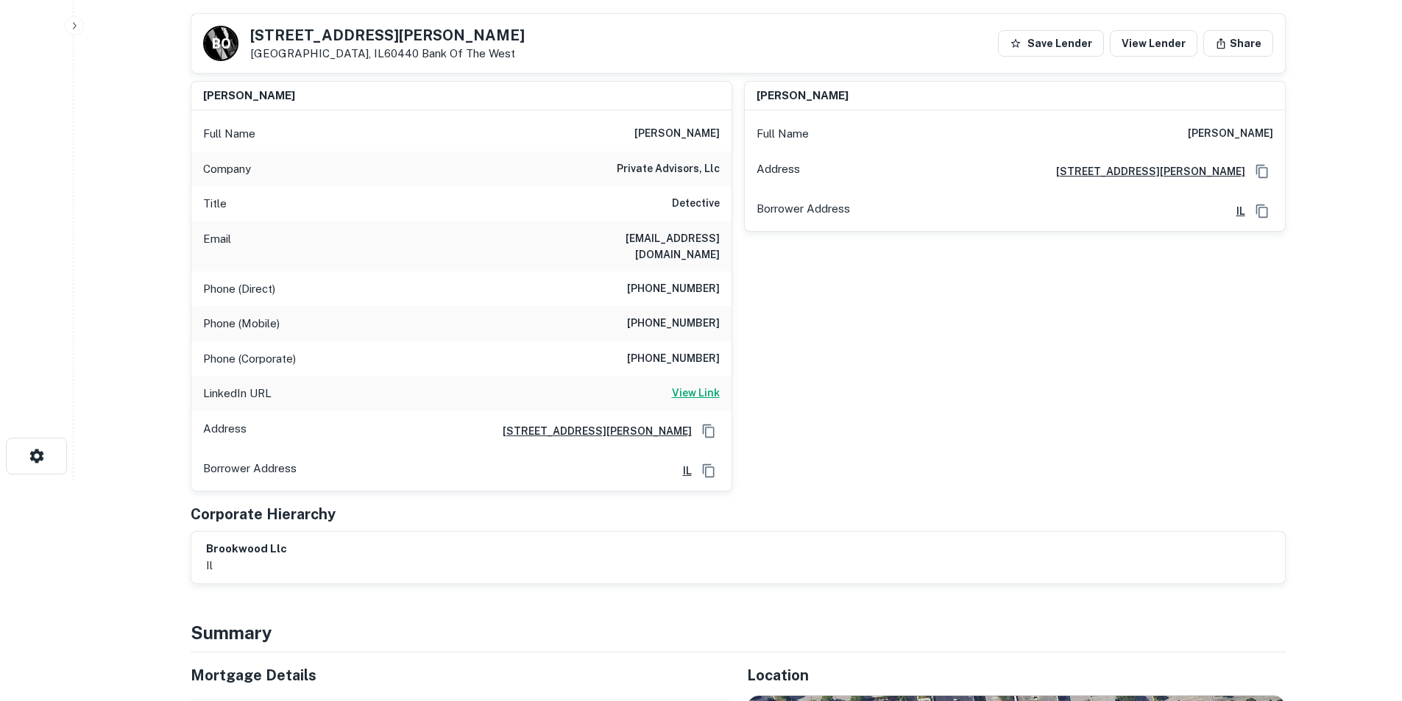
click at [683, 385] on h6 "View Link" at bounding box center [696, 393] width 48 height 16
click at [673, 135] on h6 "[PERSON_NAME]" at bounding box center [676, 134] width 85 height 18
copy h6 "[PERSON_NAME]"
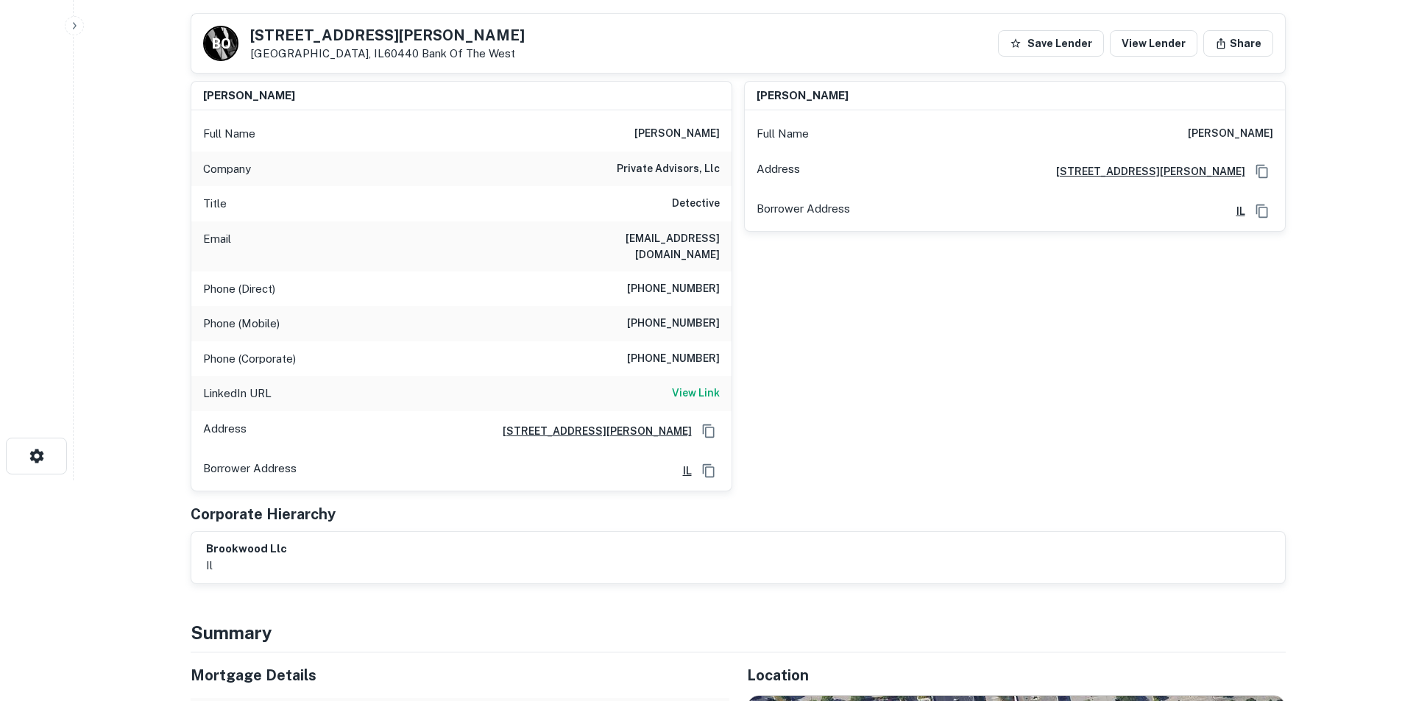
click at [695, 238] on h6 "[EMAIL_ADDRESS][DOMAIN_NAME]" at bounding box center [631, 246] width 177 height 32
copy h6 "[EMAIL_ADDRESS][DOMAIN_NAME]"
click at [695, 238] on h6 "[EMAIL_ADDRESS][DOMAIN_NAME]" at bounding box center [631, 246] width 177 height 32
click at [660, 315] on h6 "[PHONE_NUMBER]" at bounding box center [673, 324] width 93 height 18
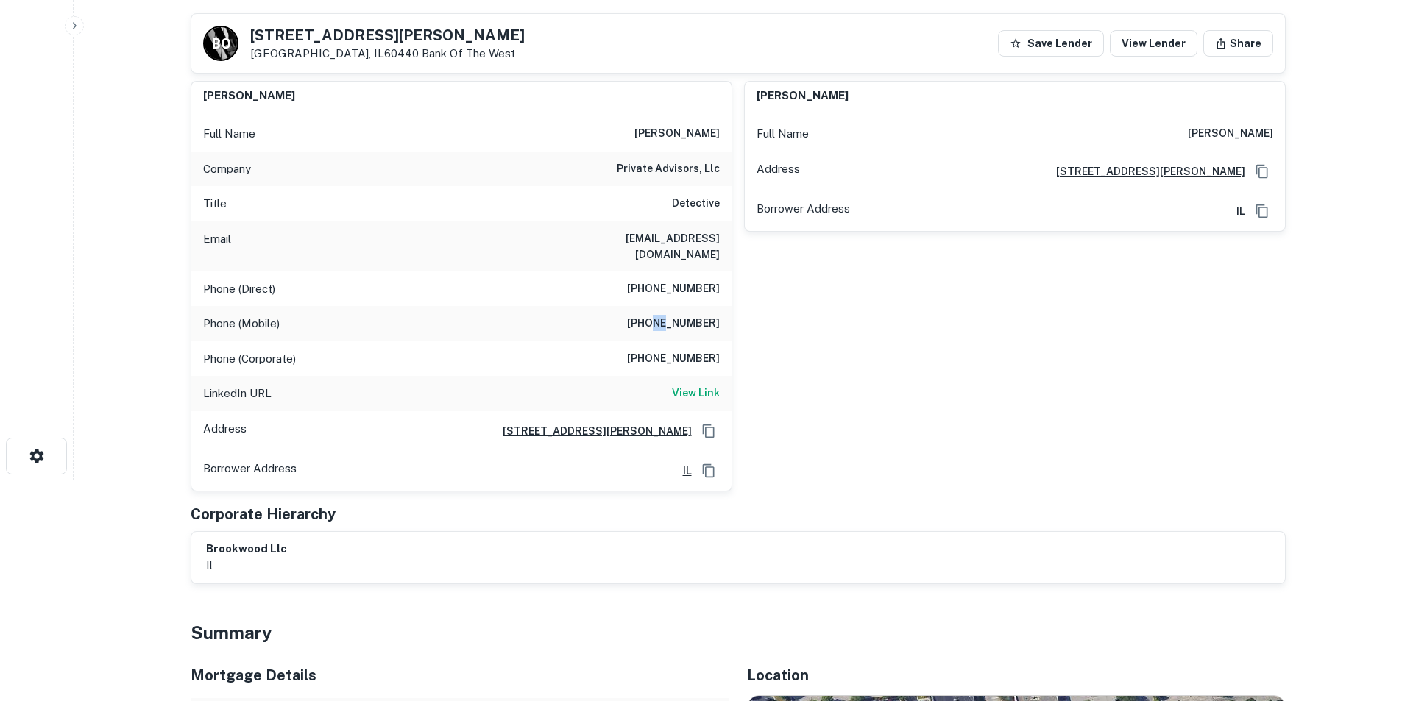
click at [660, 315] on h6 "[PHONE_NUMBER]" at bounding box center [673, 324] width 93 height 18
copy h6 "[PHONE_NUMBER]"
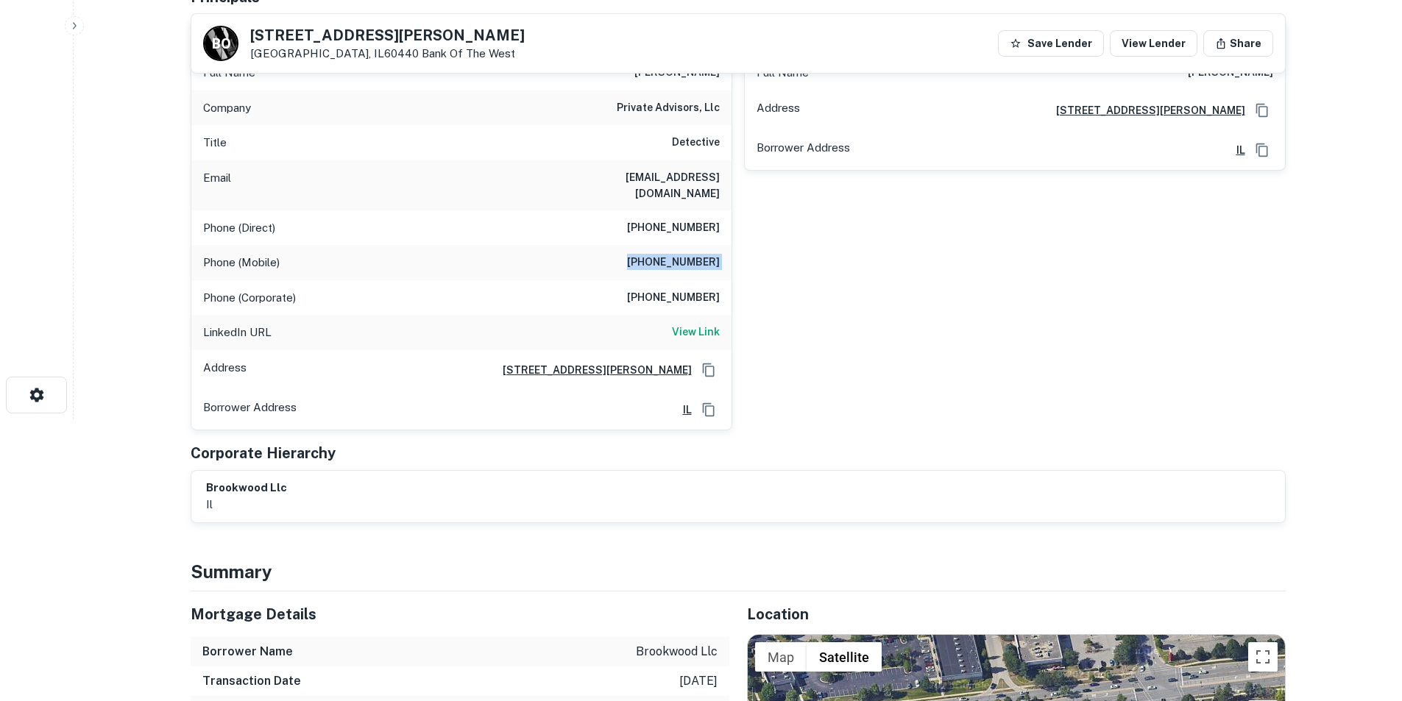
scroll to position [0, 0]
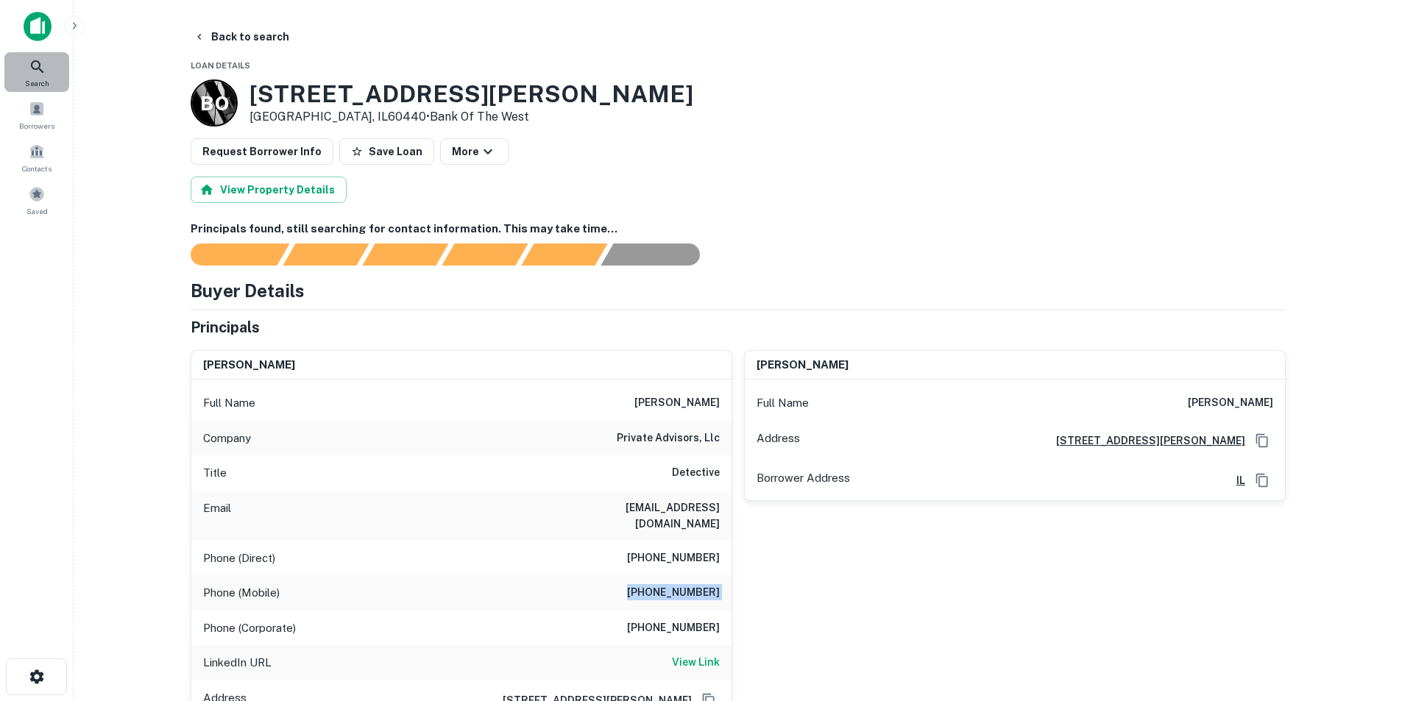
click at [43, 65] on icon at bounding box center [38, 67] width 18 height 18
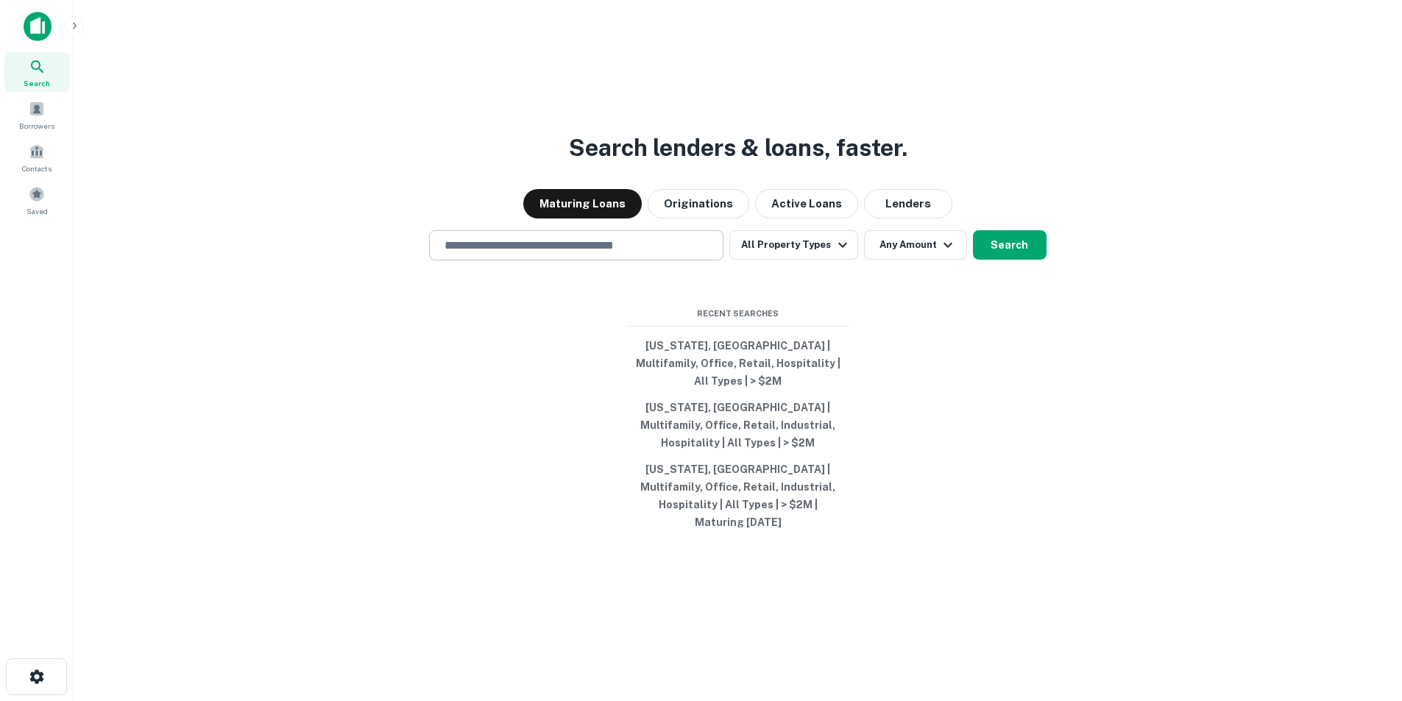
click at [614, 254] on input "text" at bounding box center [576, 245] width 281 height 17
paste input "**********"
type input "**********"
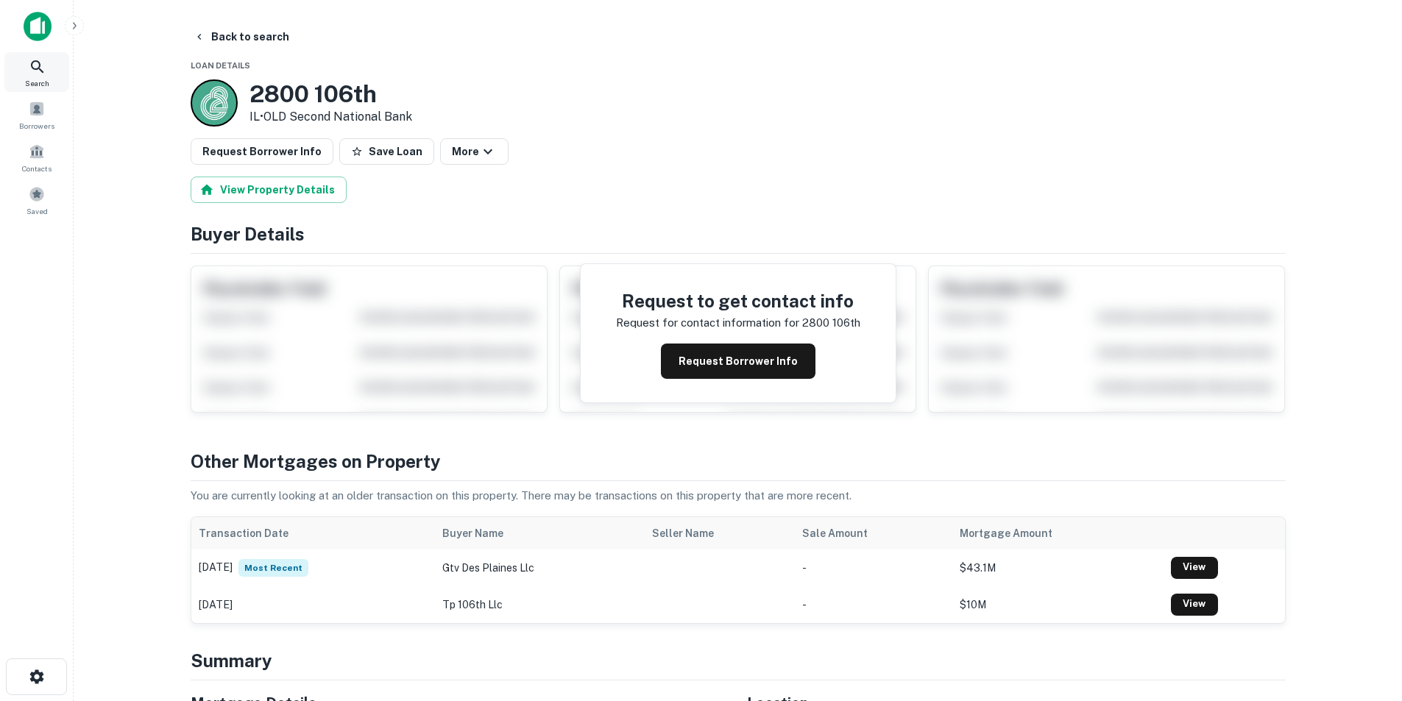
drag, startPoint x: 30, startPoint y: 60, endPoint x: 238, endPoint y: 14, distance: 212.6
click at [30, 60] on icon at bounding box center [38, 67] width 18 height 18
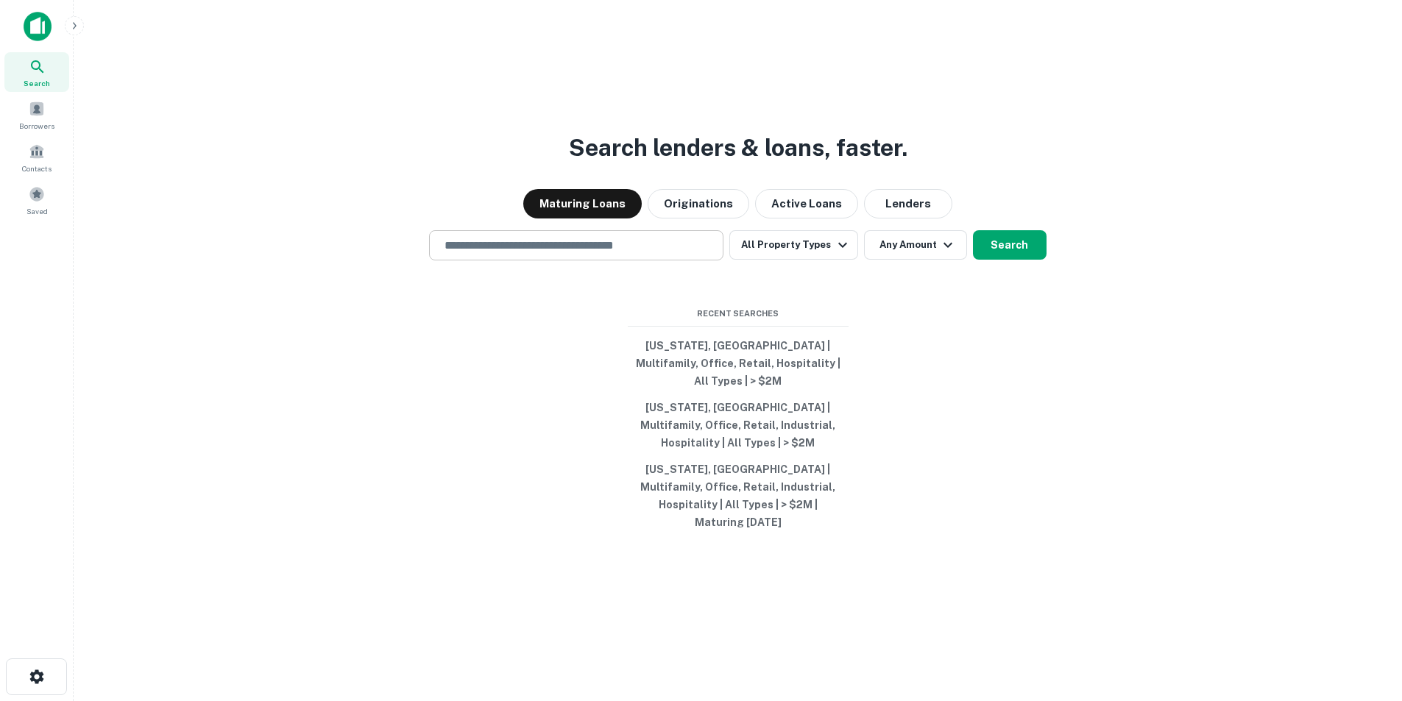
click at [514, 254] on input "text" at bounding box center [576, 245] width 281 height 17
paste input "**********"
type input "**********"
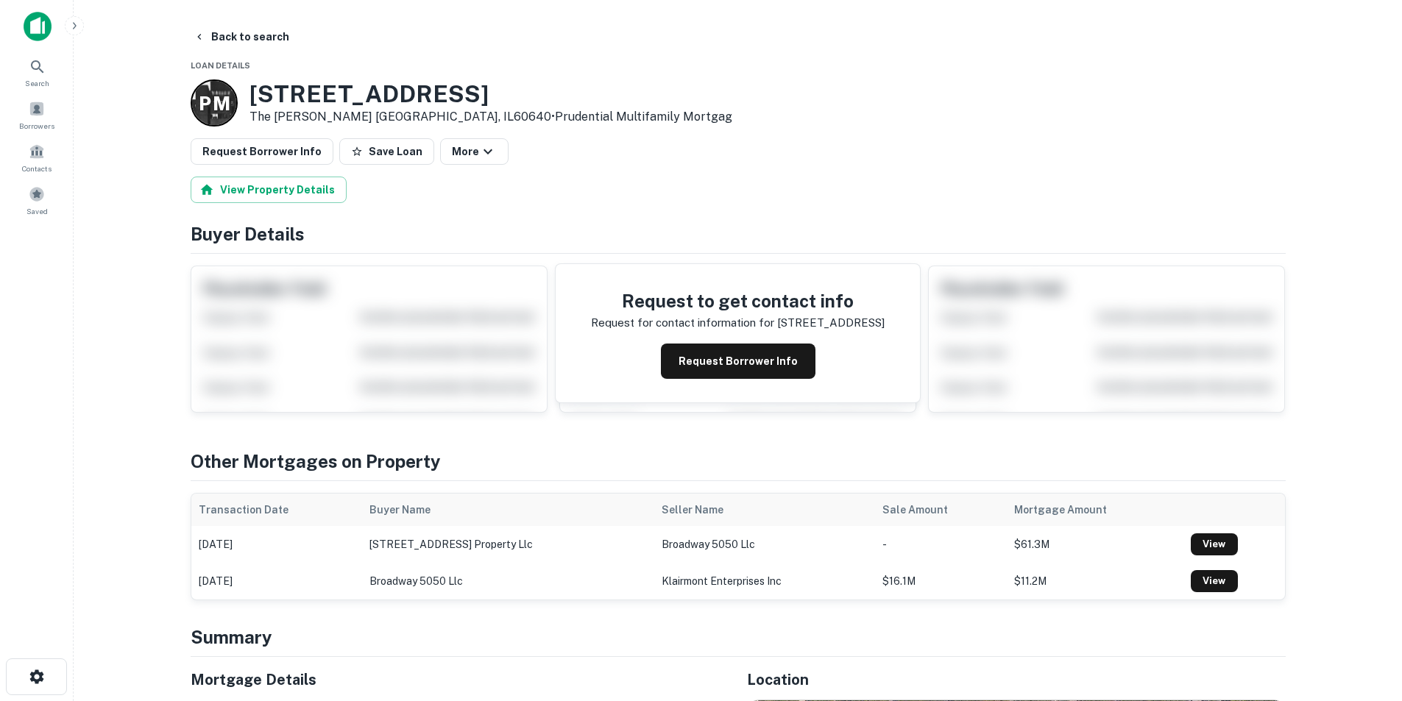
click at [734, 379] on div "Request to get contact info Request for contact information for 5050 north broa…" at bounding box center [738, 333] width 364 height 138
click at [734, 375] on button "Request Borrower Info" at bounding box center [738, 361] width 155 height 35
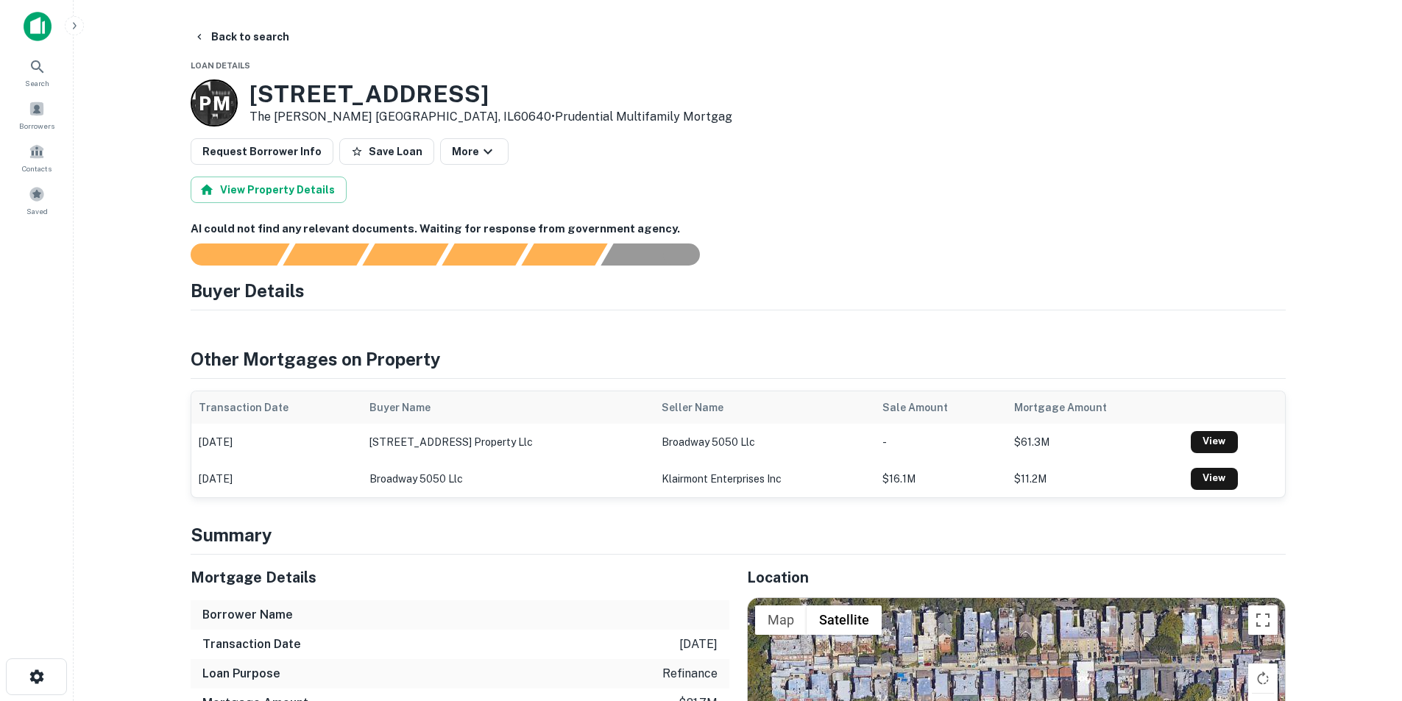
click at [37, 39] on img at bounding box center [38, 26] width 28 height 29
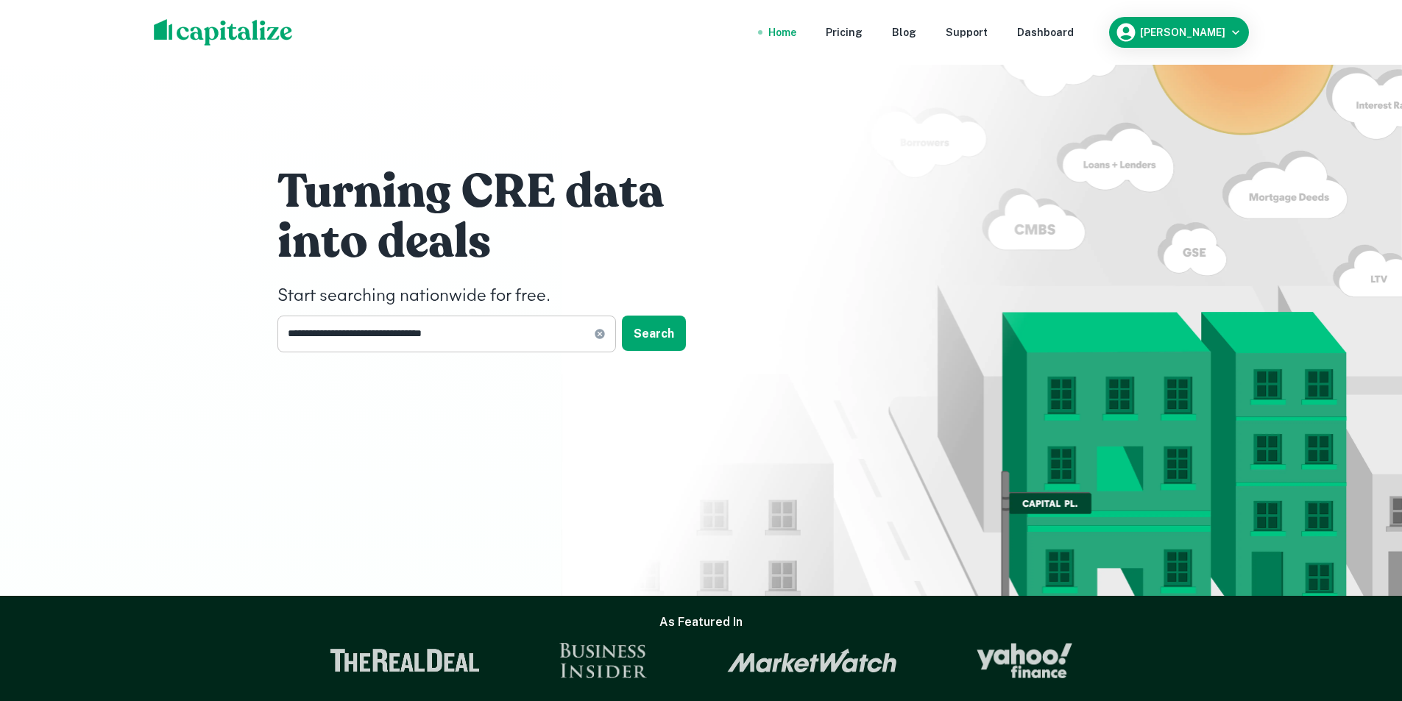
click at [598, 334] on icon at bounding box center [600, 334] width 10 height 10
click at [425, 325] on input "text" at bounding box center [441, 334] width 328 height 36
paste input "**********"
type input "**********"
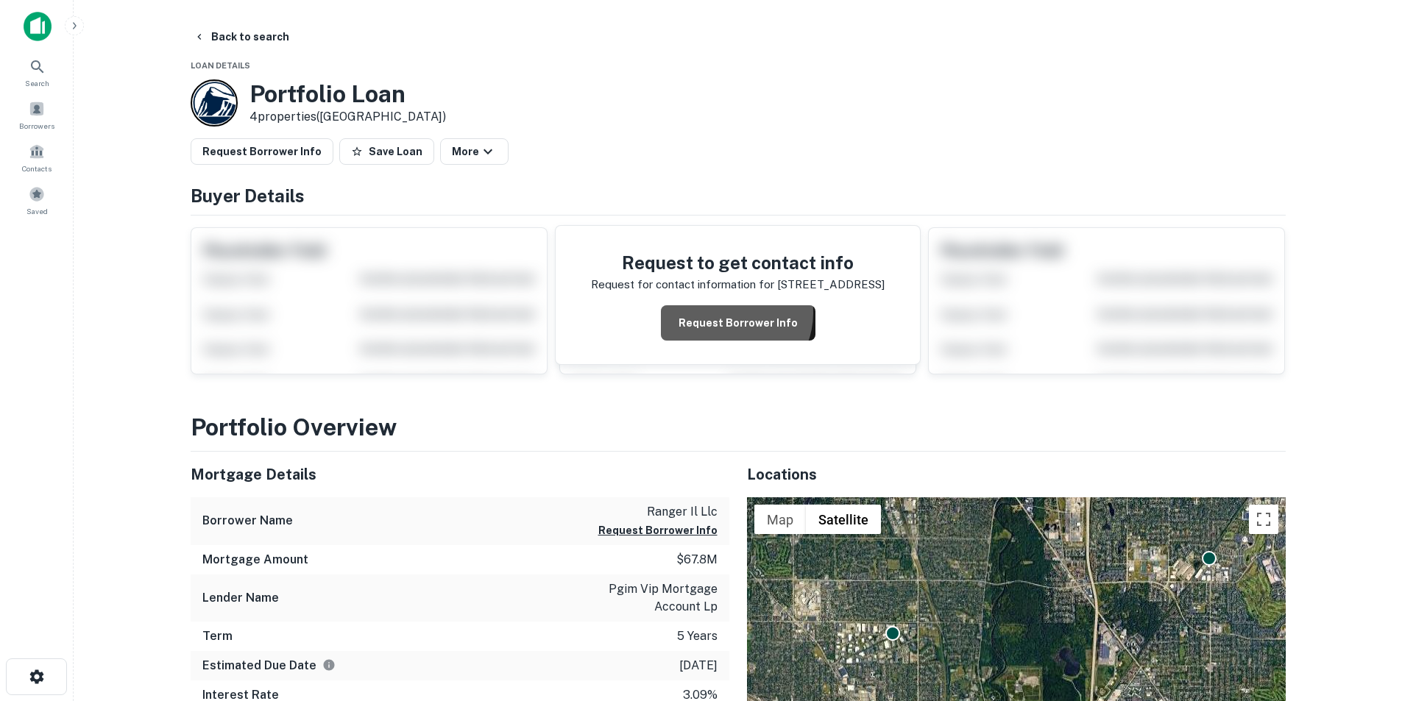
click at [737, 311] on button "Request Borrower Info" at bounding box center [738, 322] width 155 height 35
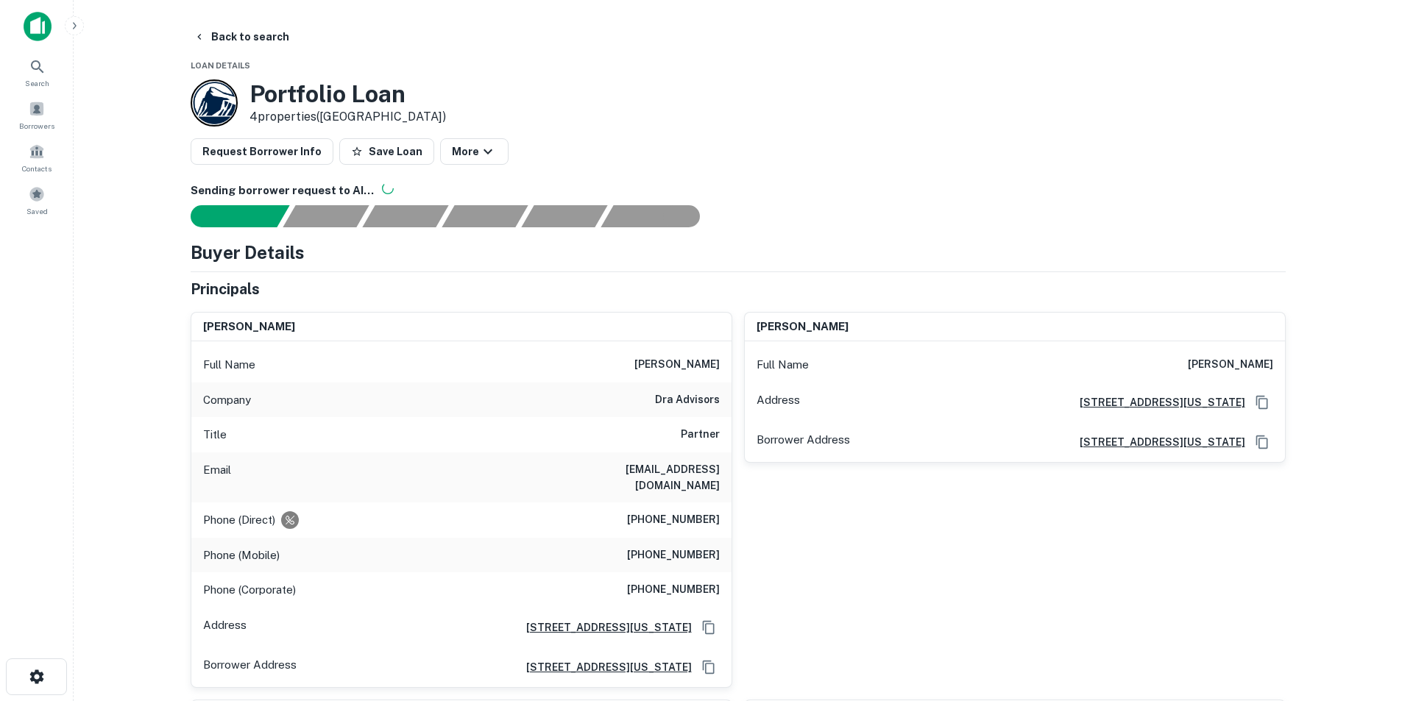
click at [8, 92] on div "Search Borrowers Contacts Saved" at bounding box center [37, 136] width 74 height 168
click at [15, 68] on div "Search" at bounding box center [36, 72] width 65 height 40
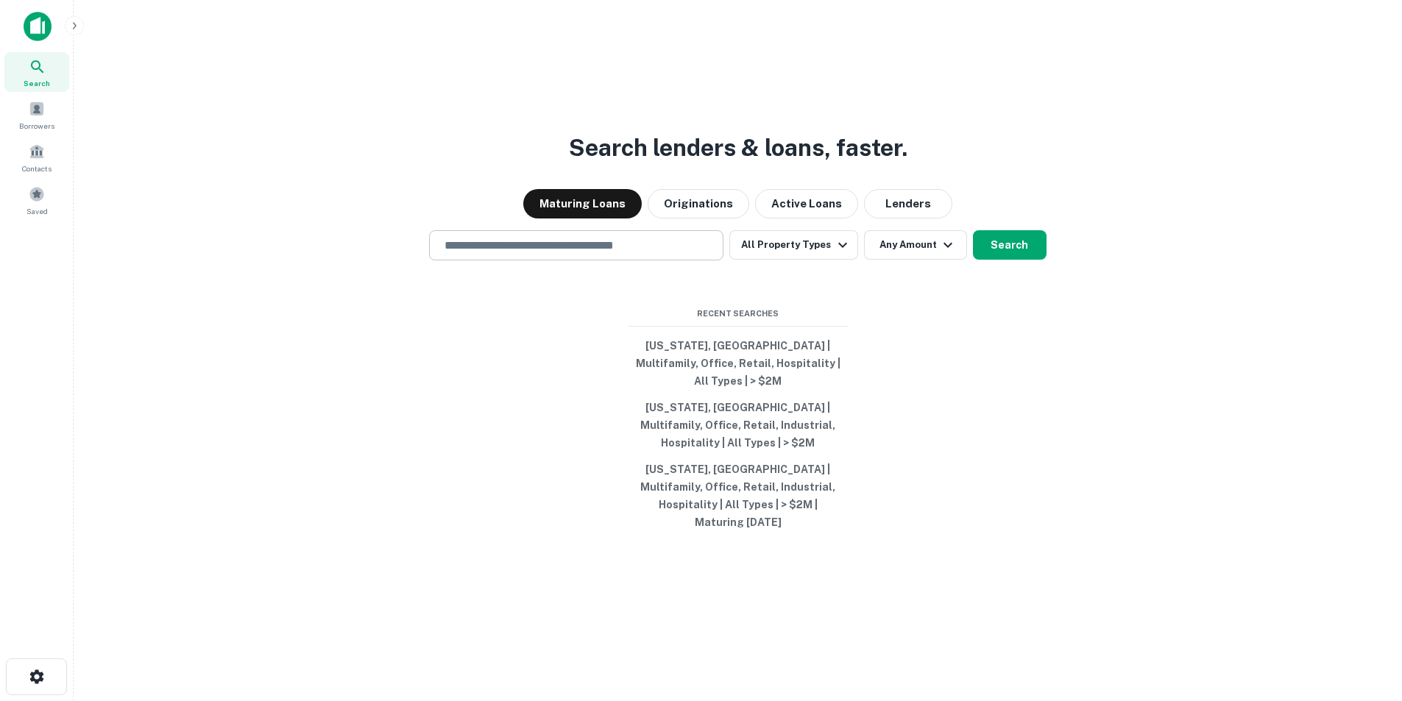
click at [501, 254] on input "text" at bounding box center [576, 245] width 281 height 17
paste input "**********"
type input "**********"
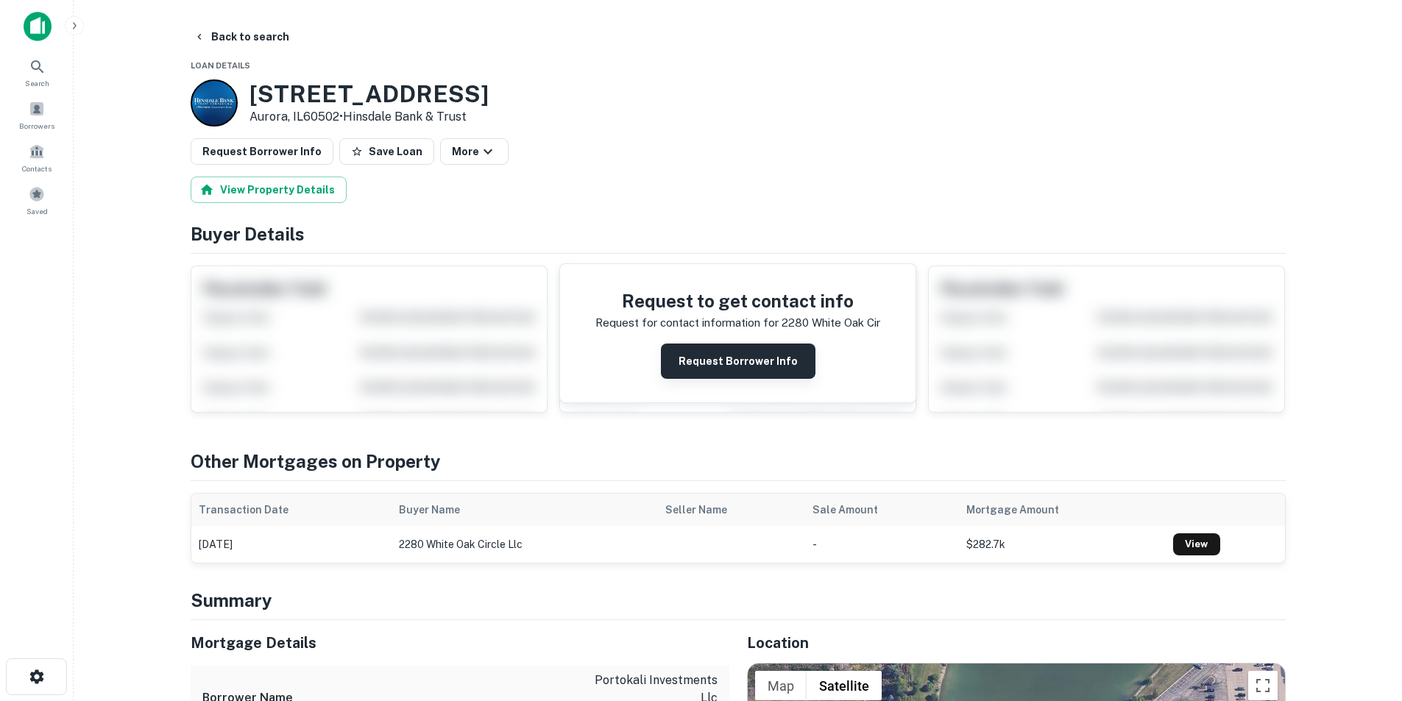
click at [766, 359] on button "Request Borrower Info" at bounding box center [738, 361] width 155 height 35
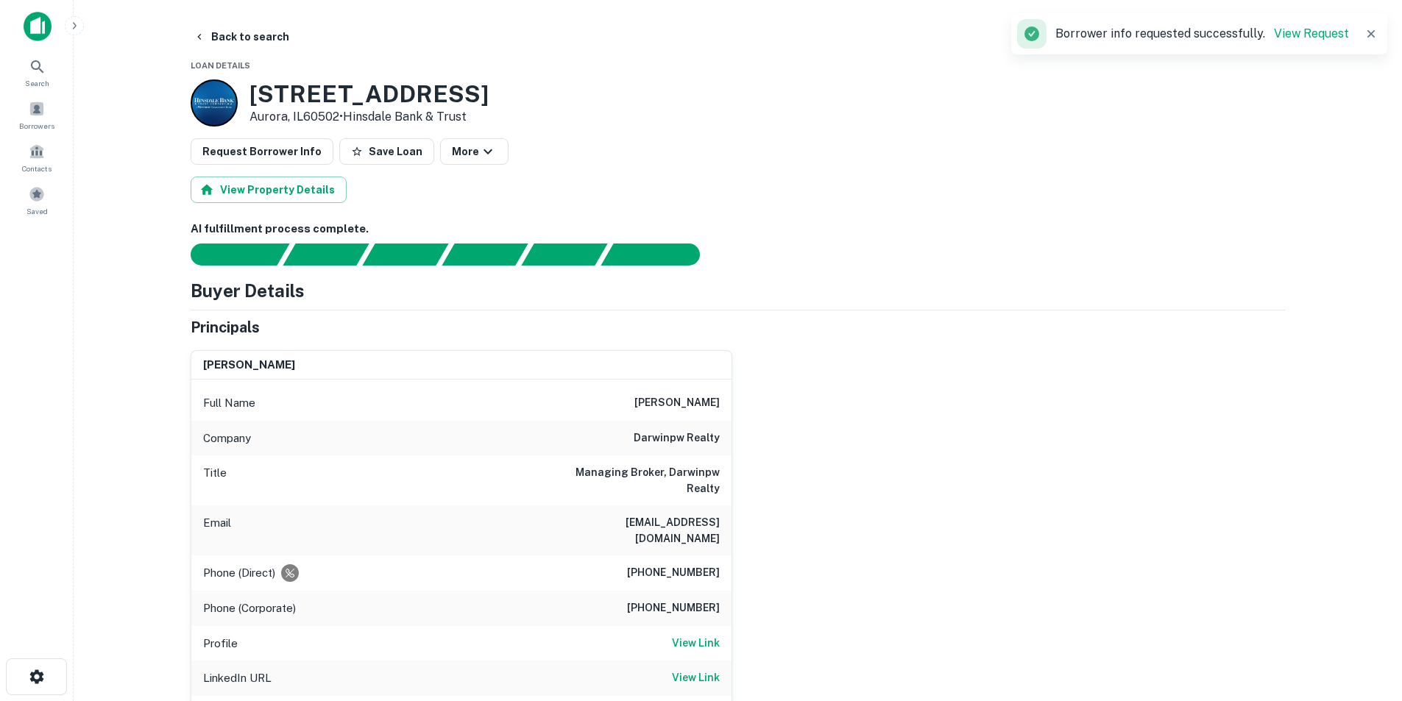
click at [681, 400] on h6 "[PERSON_NAME]" at bounding box center [676, 403] width 85 height 18
click at [691, 391] on div "Full Name [PERSON_NAME]" at bounding box center [461, 403] width 540 height 35
copy h6 "[PERSON_NAME]"
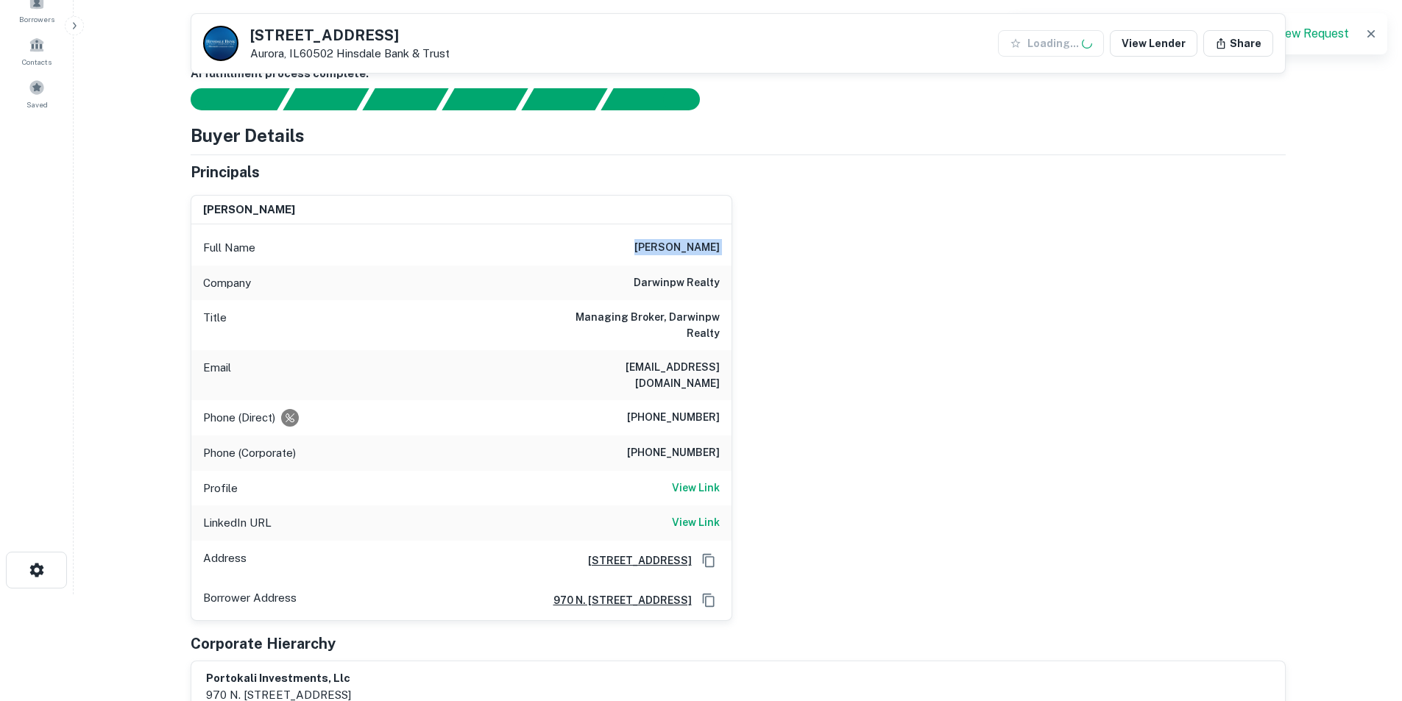
scroll to position [294, 0]
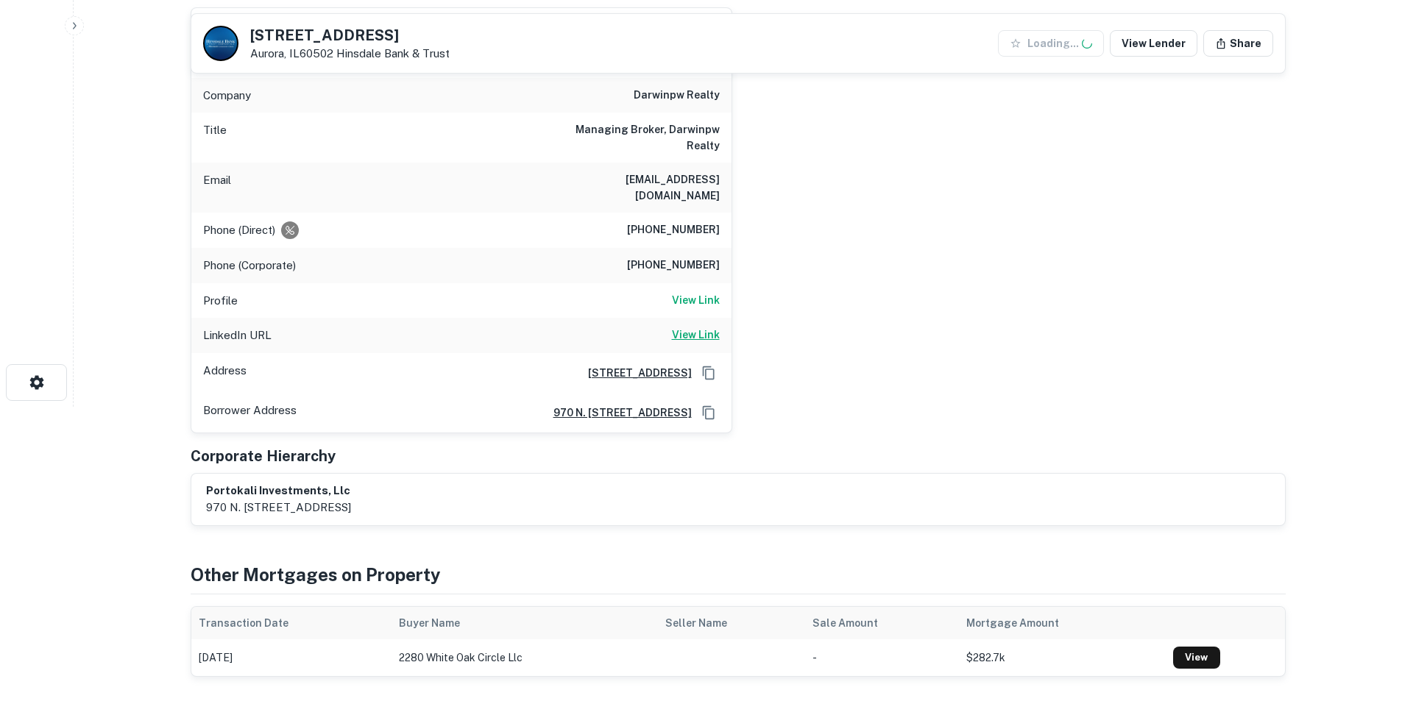
click at [689, 327] on h6 "View Link" at bounding box center [696, 335] width 48 height 16
click at [686, 292] on h6 "View Link" at bounding box center [696, 300] width 48 height 16
click at [671, 81] on div "Company darwinpw realty" at bounding box center [461, 95] width 540 height 35
click at [671, 85] on div "Company darwinpw realty" at bounding box center [461, 95] width 540 height 35
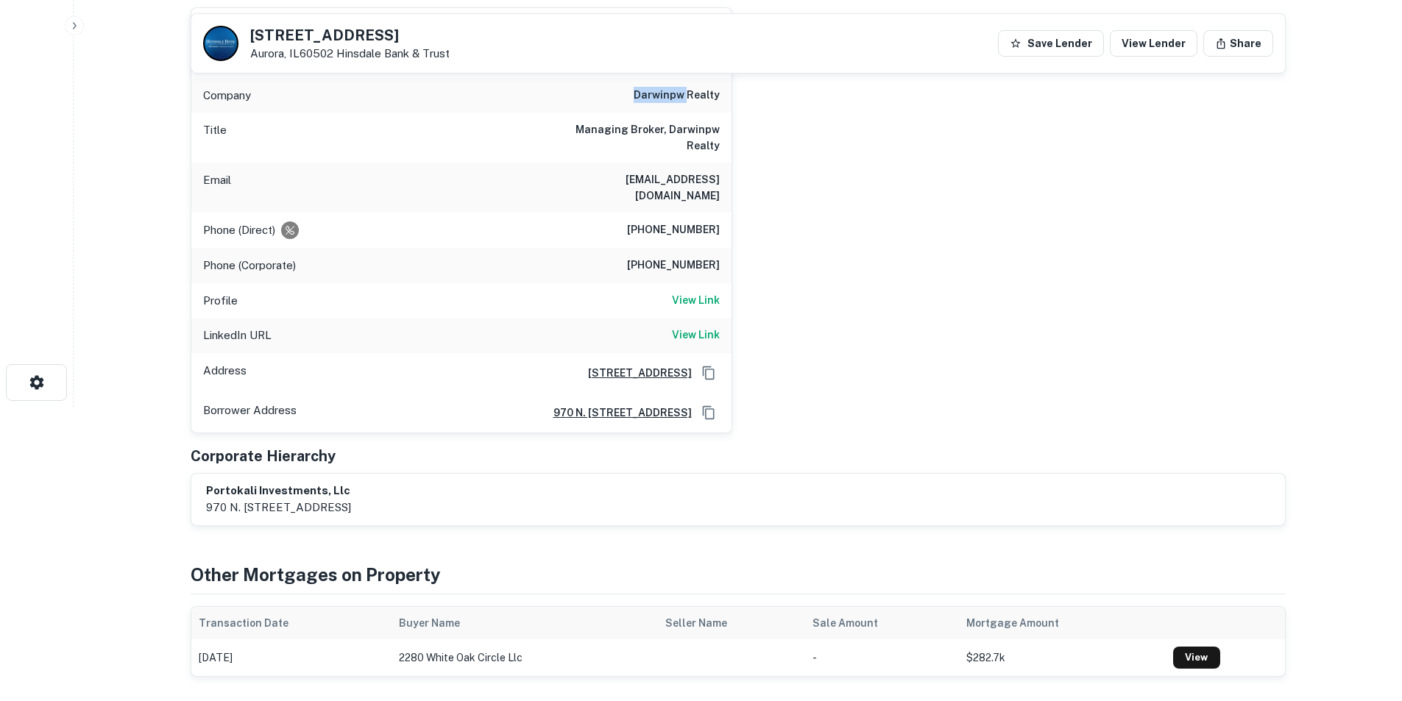
click at [671, 85] on div "Company darwinpw realty" at bounding box center [461, 95] width 540 height 35
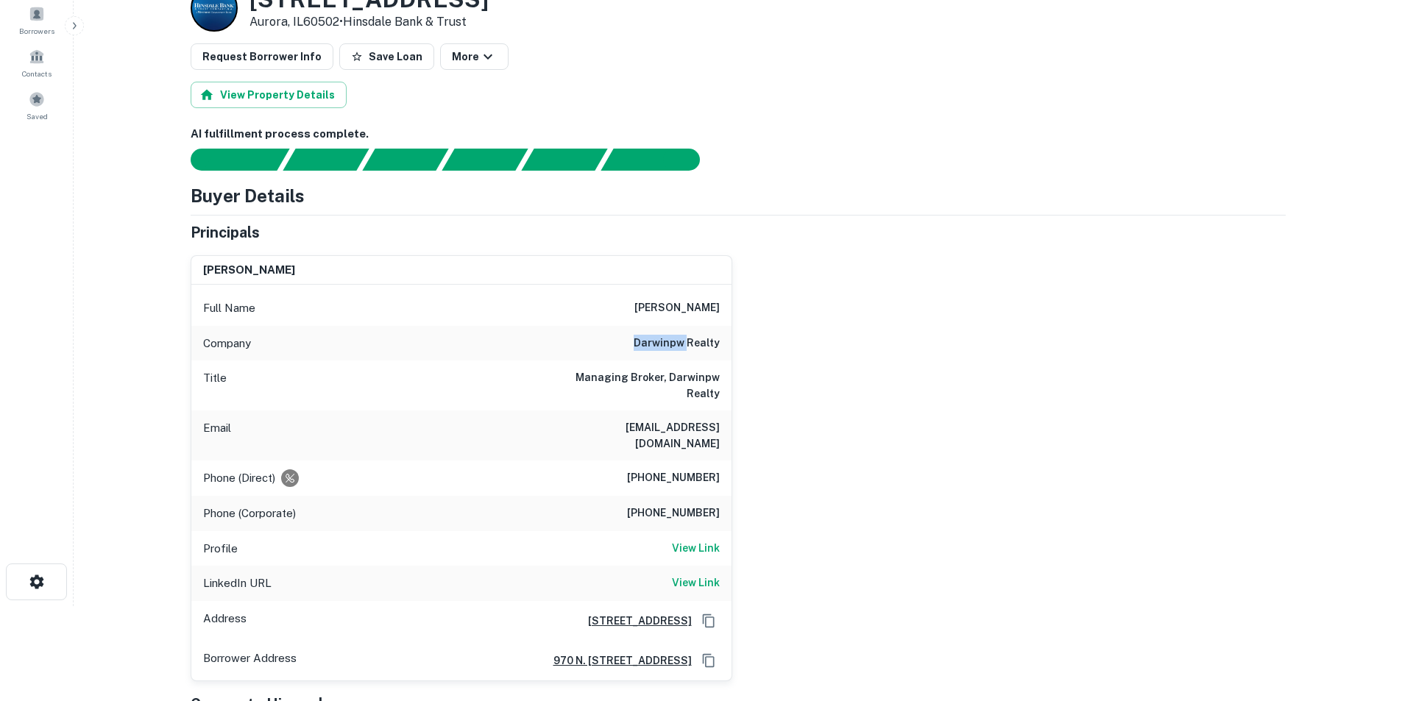
scroll to position [74, 0]
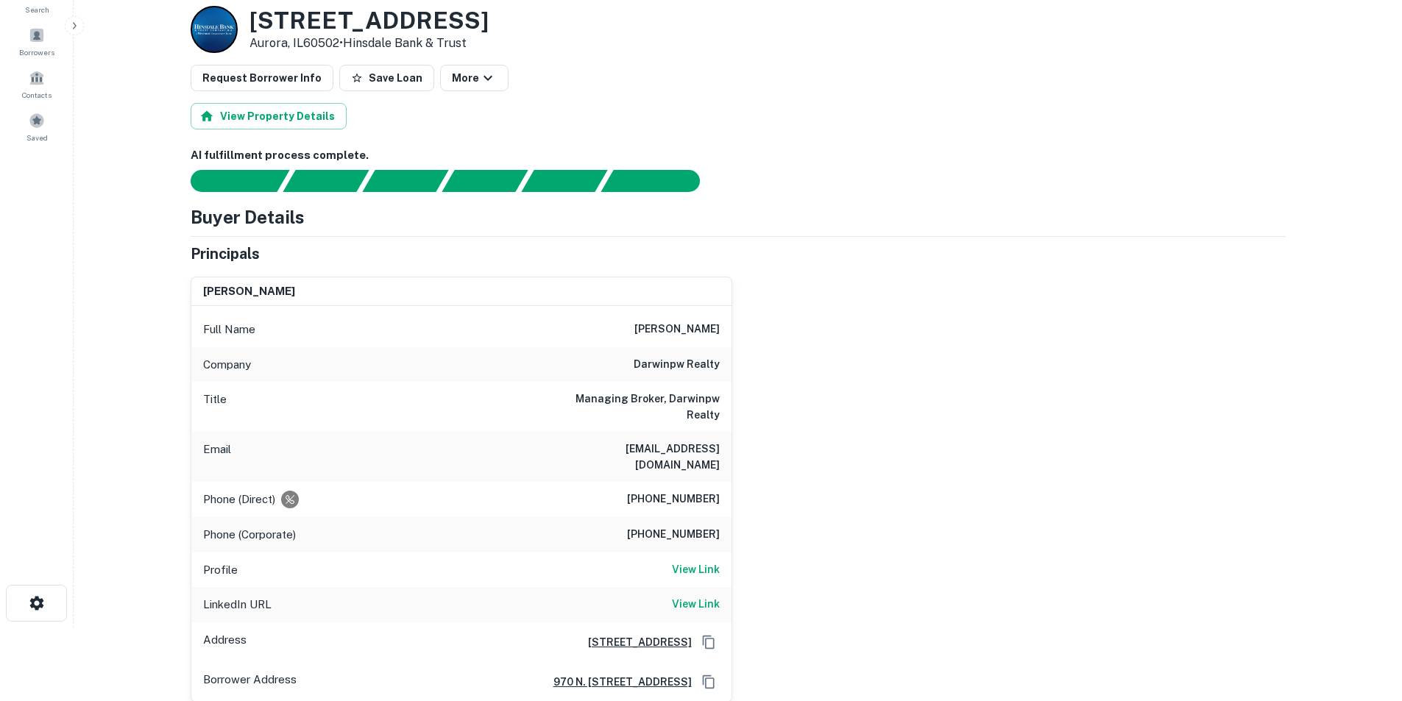
click at [683, 338] on h6 "[PERSON_NAME]" at bounding box center [676, 330] width 85 height 18
copy h6 "[PERSON_NAME]"
click at [653, 441] on h6 "[EMAIL_ADDRESS][DOMAIN_NAME]" at bounding box center [631, 457] width 177 height 32
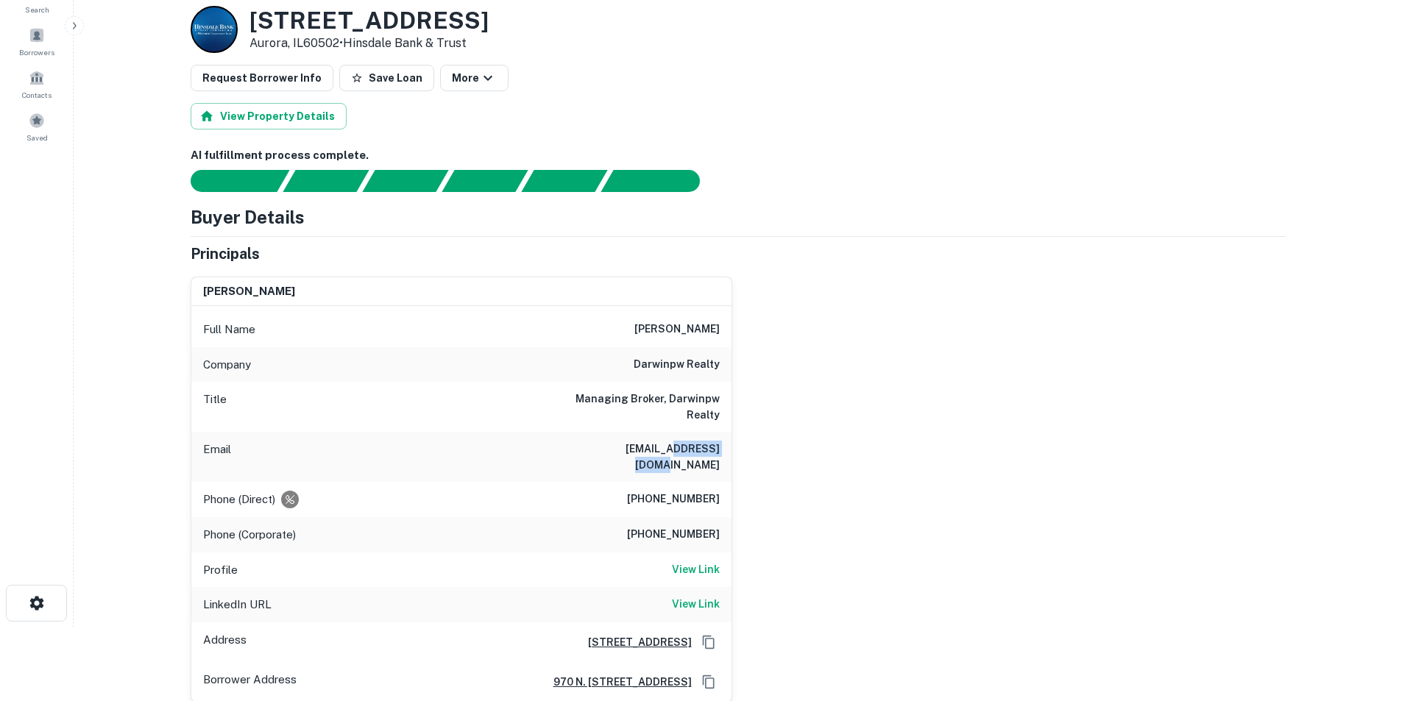
click at [652, 441] on h6 "[EMAIL_ADDRESS][DOMAIN_NAME]" at bounding box center [631, 457] width 177 height 32
copy h6 "[EMAIL_ADDRESS][DOMAIN_NAME]"
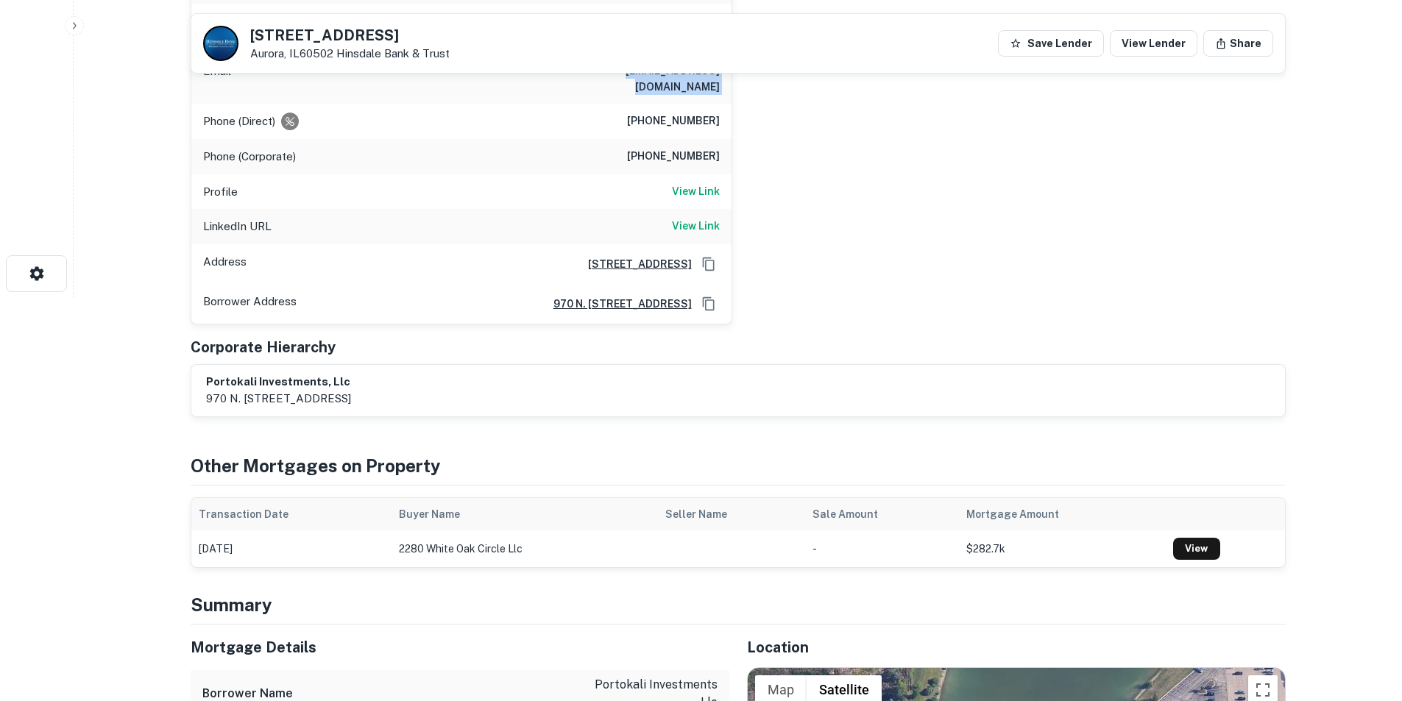
scroll to position [221, 0]
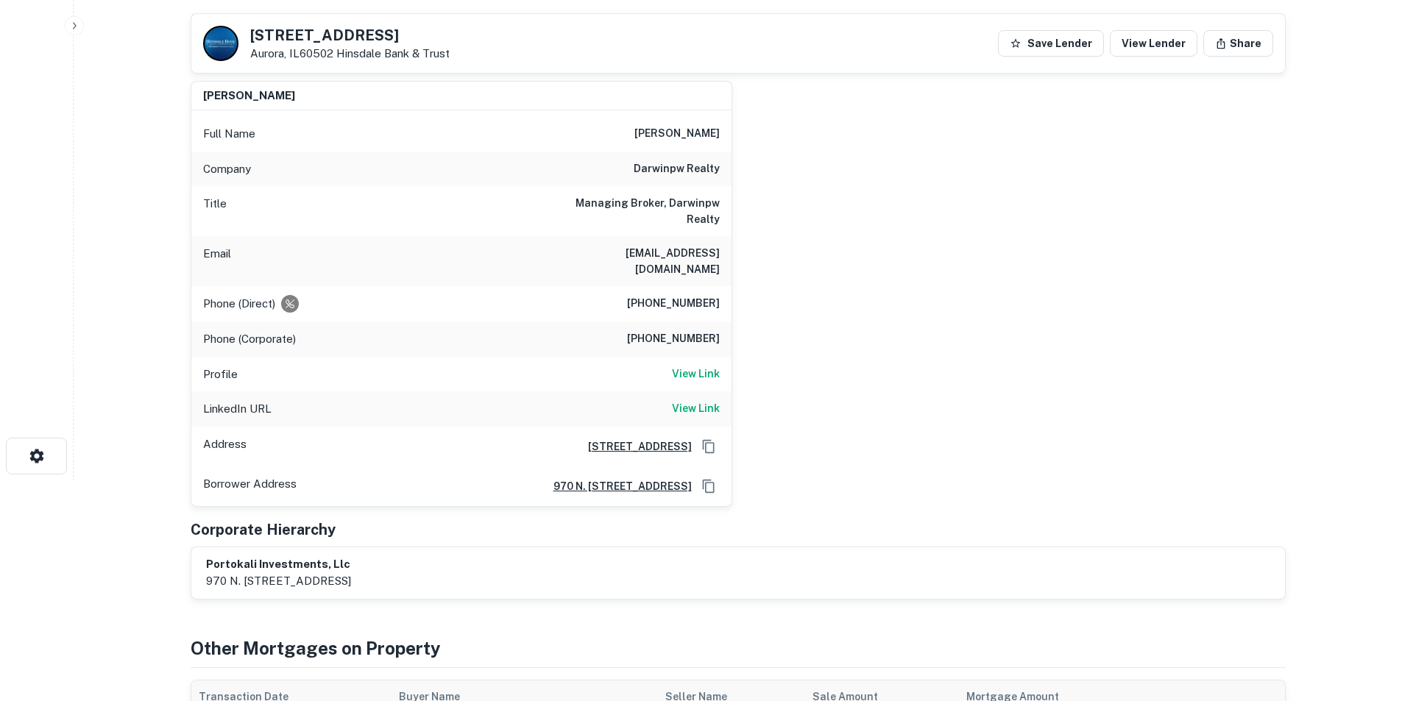
click at [662, 295] on h6 "[PHONE_NUMBER]" at bounding box center [673, 304] width 93 height 18
click at [700, 295] on h6 "[PHONE_NUMBER]" at bounding box center [673, 304] width 93 height 18
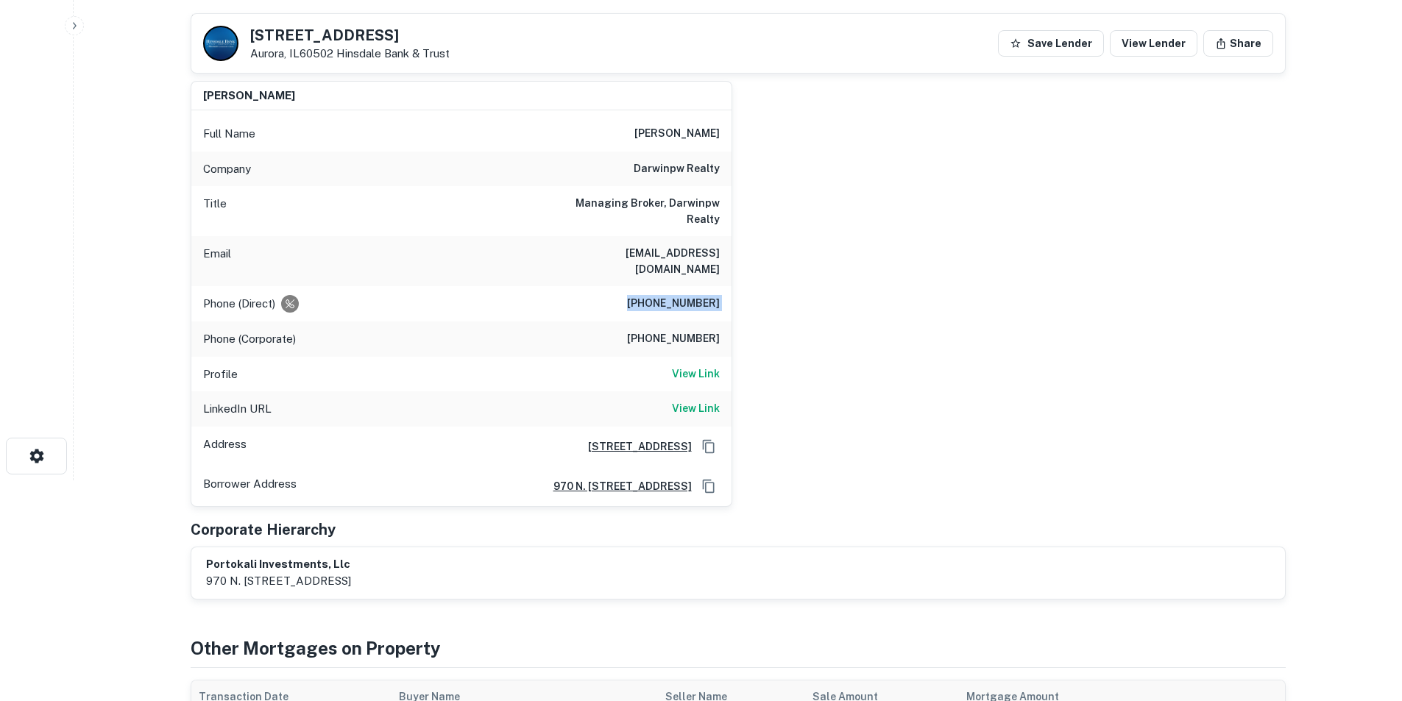
click at [700, 295] on h6 "[PHONE_NUMBER]" at bounding box center [673, 304] width 93 height 18
copy h6 "[PHONE_NUMBER]"
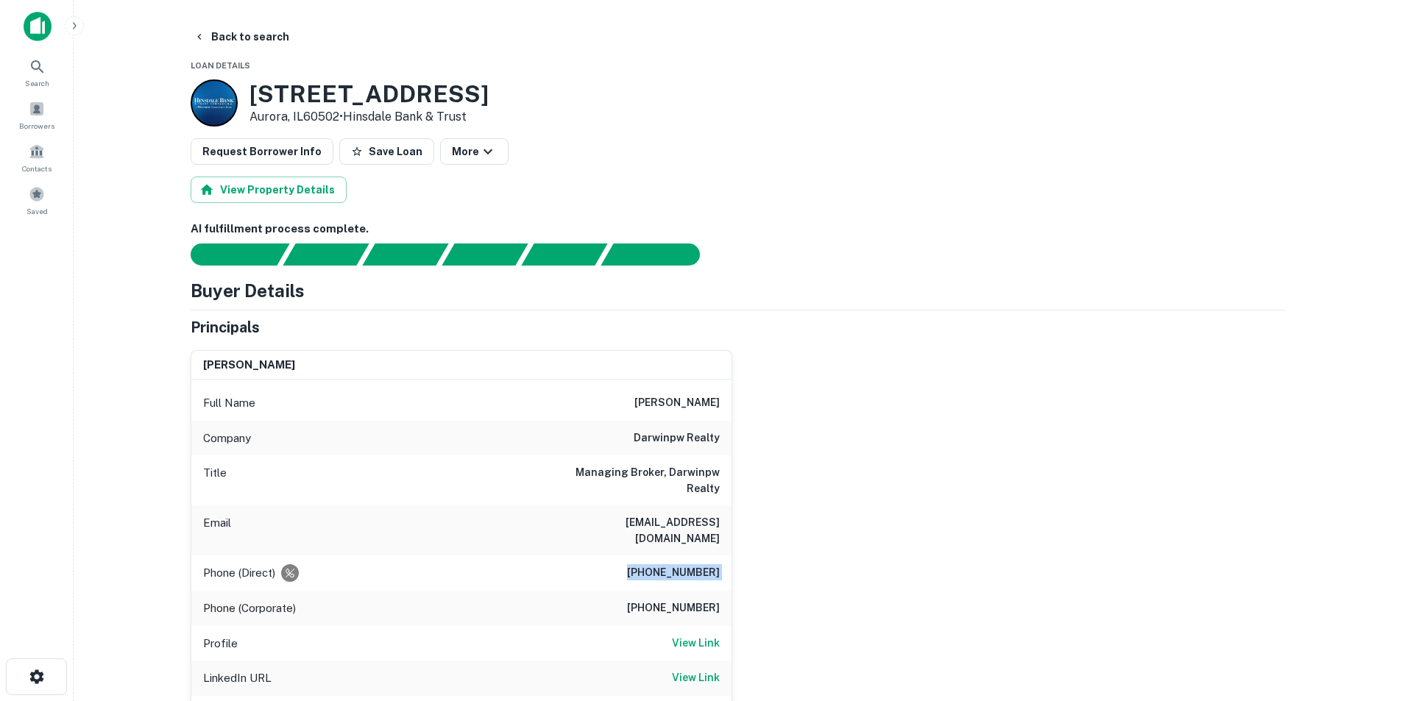
drag, startPoint x: 46, startPoint y: 37, endPoint x: 57, endPoint y: 41, distance: 12.6
click at [46, 37] on img at bounding box center [38, 26] width 28 height 29
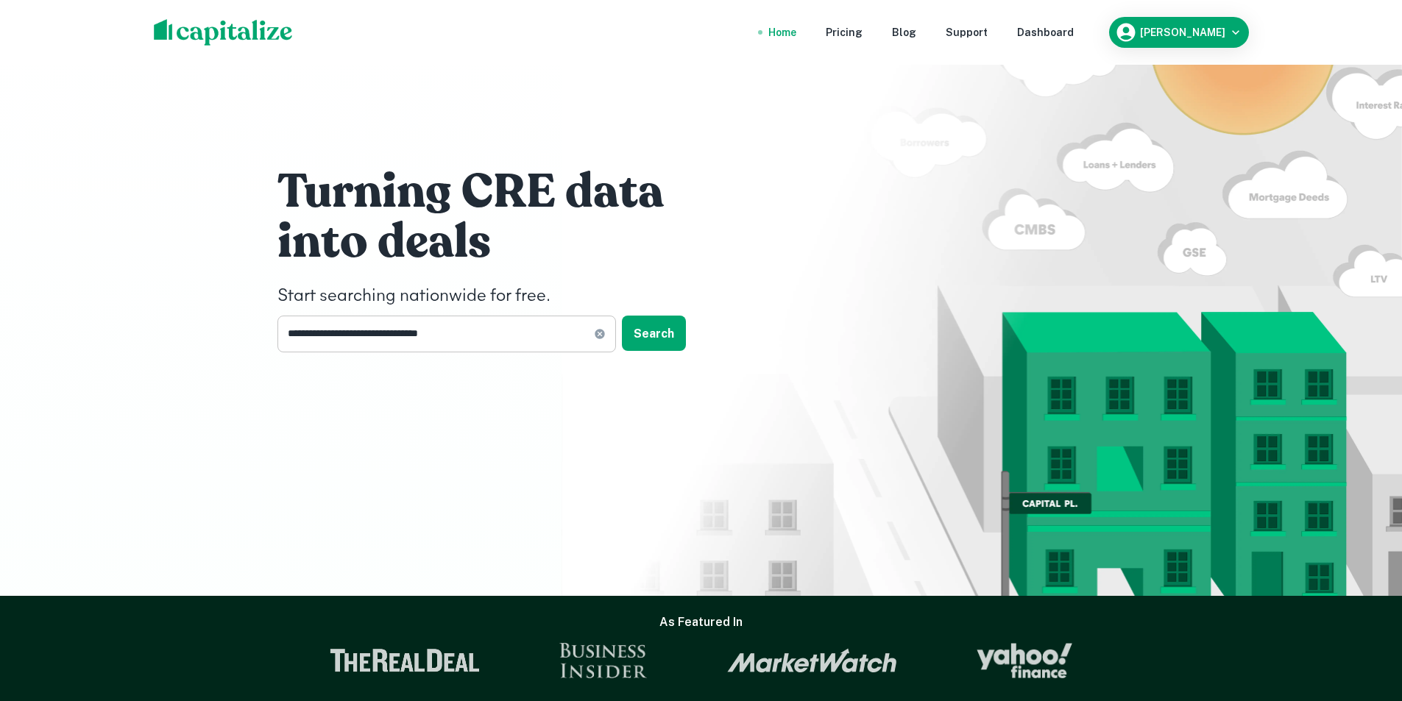
click at [588, 316] on input "**********" at bounding box center [435, 334] width 316 height 36
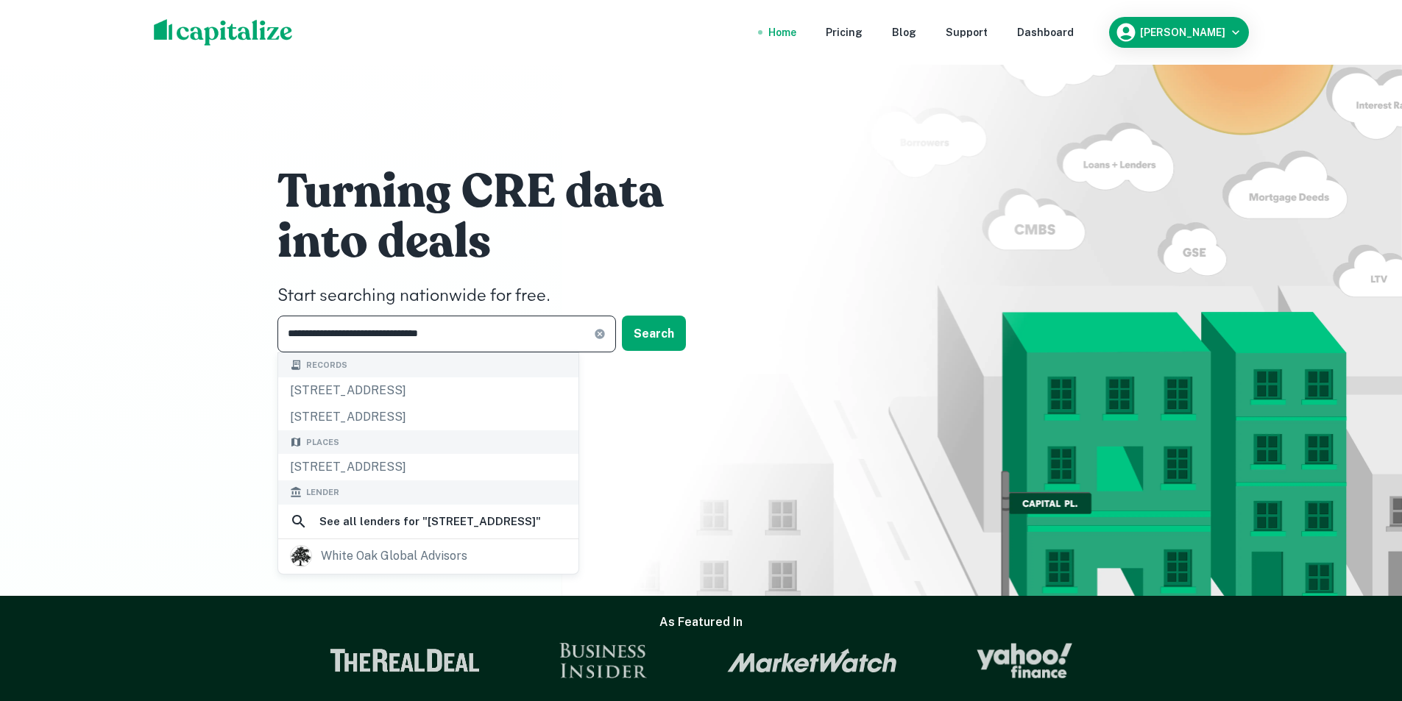
click at [601, 333] on div "**********" at bounding box center [446, 334] width 338 height 36
click at [601, 333] on icon at bounding box center [600, 334] width 12 height 12
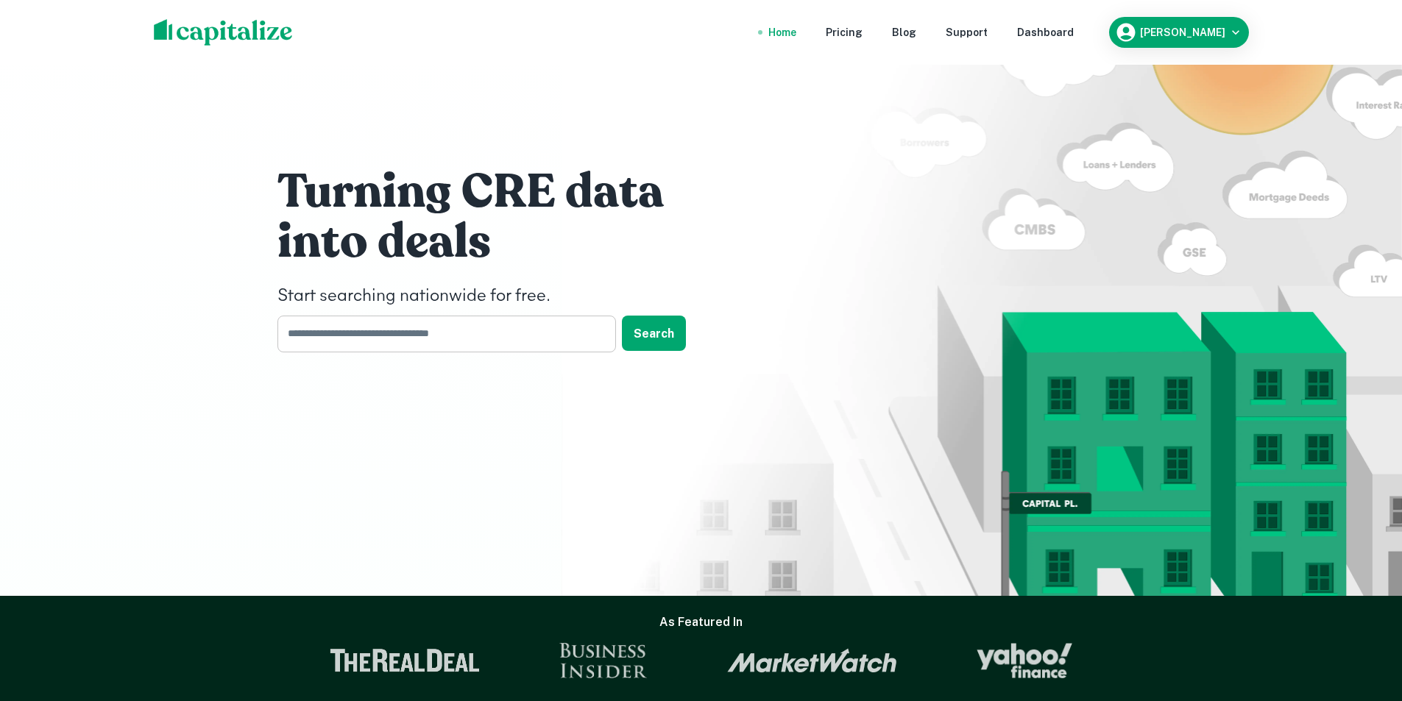
click at [425, 337] on input "text" at bounding box center [441, 334] width 328 height 36
paste input "**********"
type input "**********"
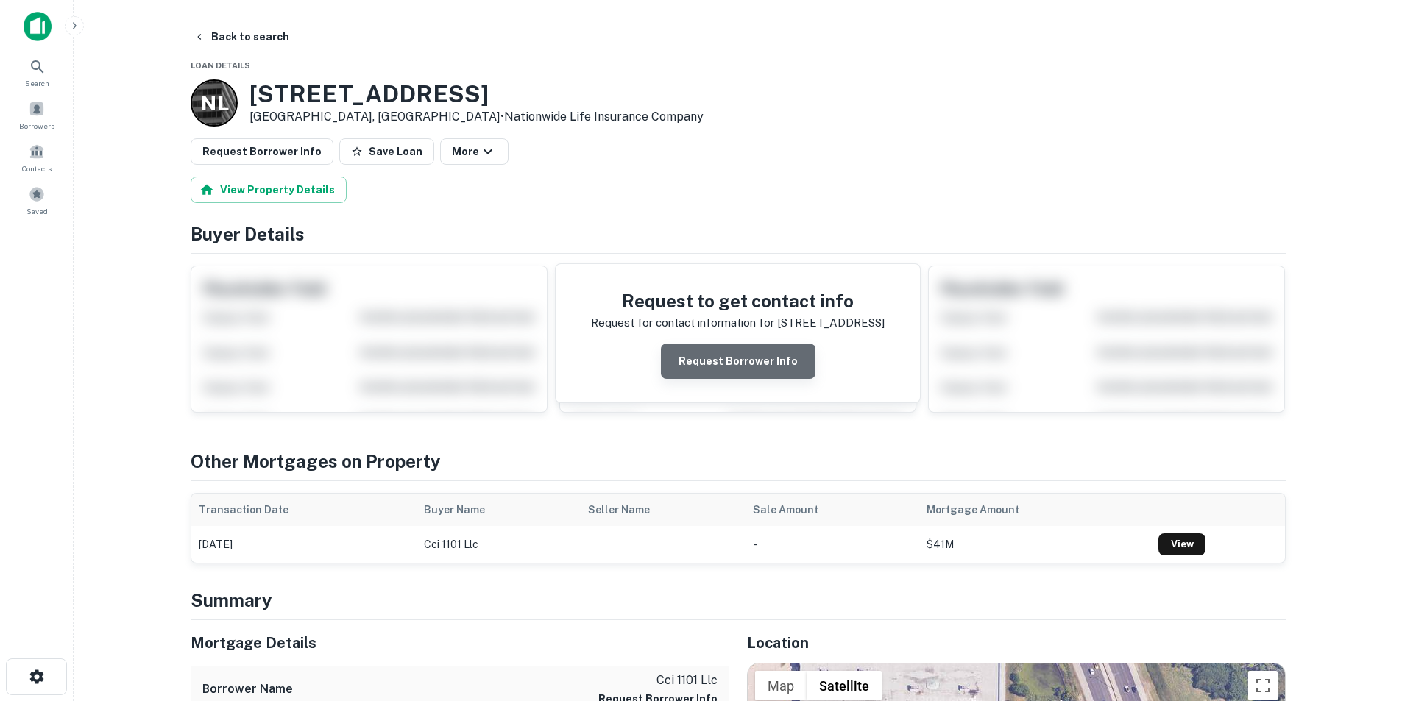
click at [748, 350] on button "Request Borrower Info" at bounding box center [738, 361] width 155 height 35
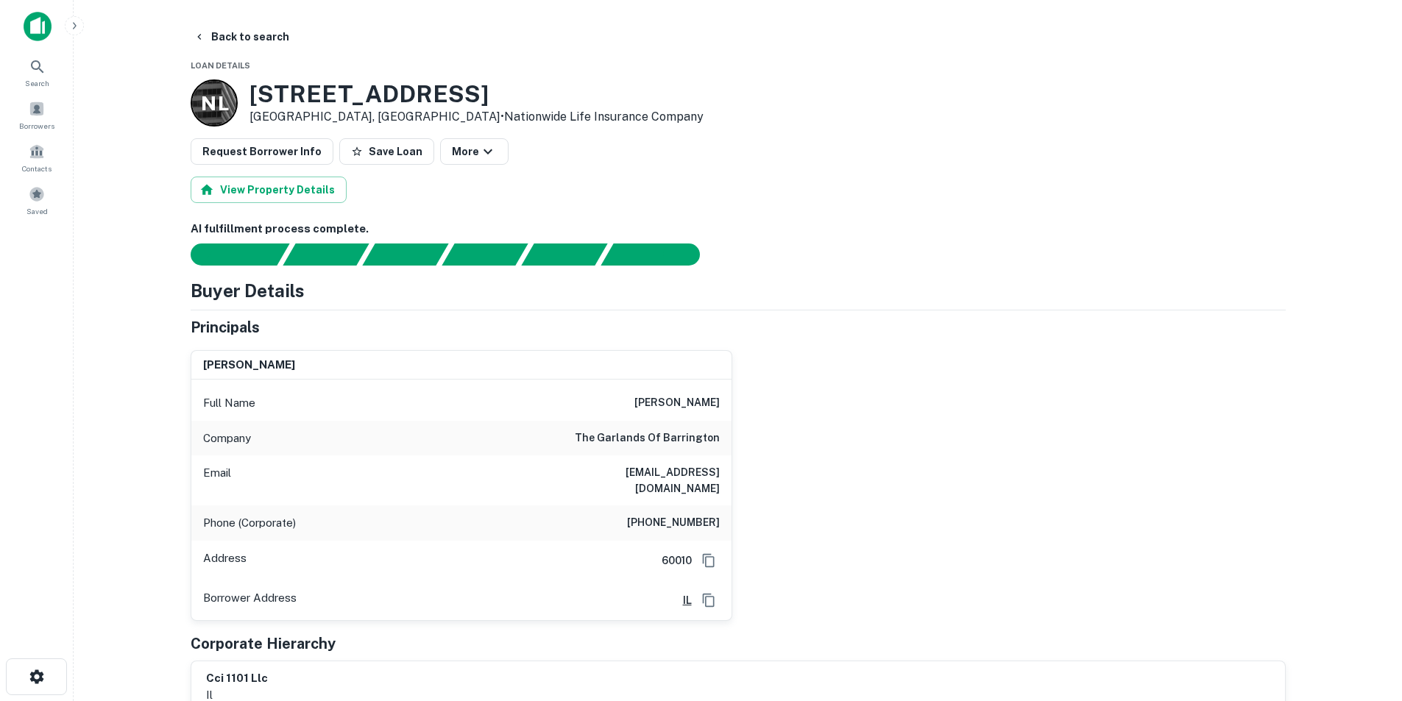
click at [642, 475] on h6 "[EMAIL_ADDRESS][DOMAIN_NAME]" at bounding box center [631, 480] width 177 height 32
copy h6 "[EMAIL_ADDRESS][DOMAIN_NAME]"
click at [692, 400] on h6 "[PERSON_NAME]" at bounding box center [676, 403] width 85 height 18
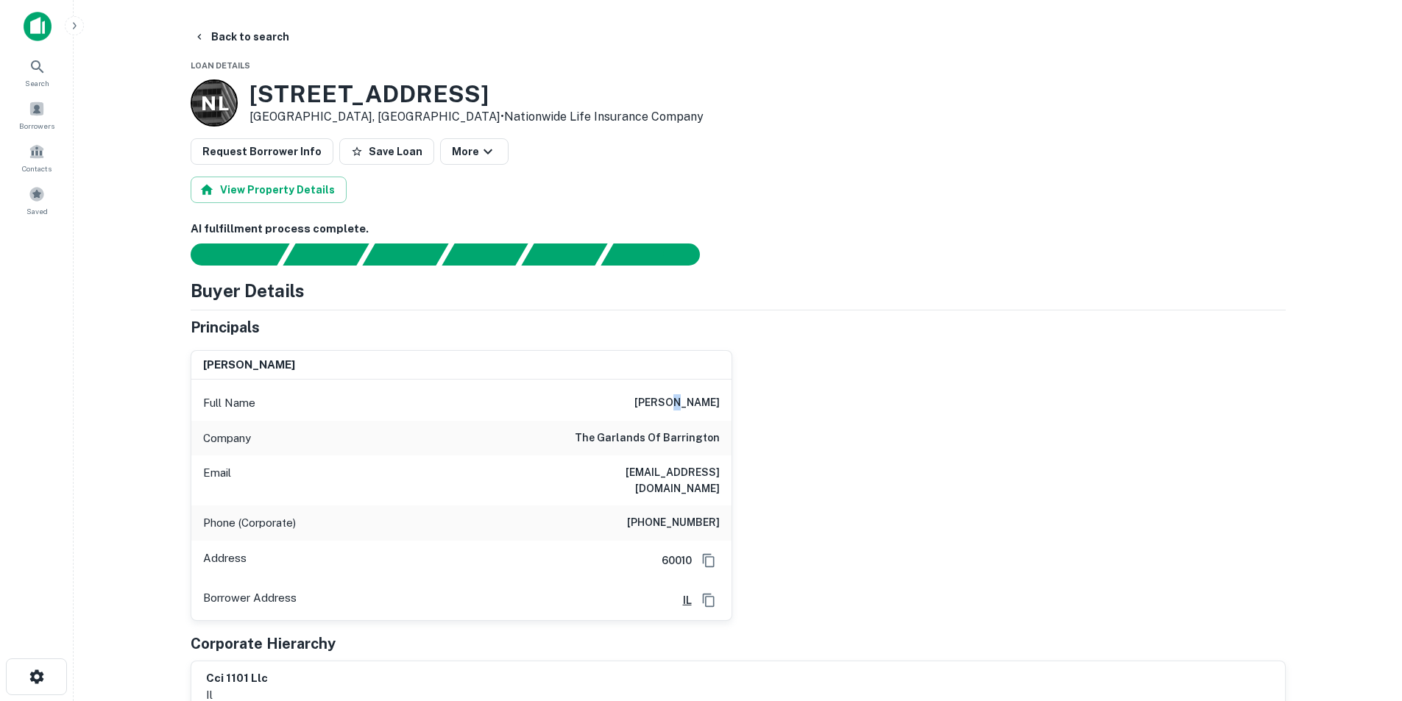
click at [692, 400] on h6 "[PERSON_NAME]" at bounding box center [676, 403] width 85 height 18
copy h6 "[PERSON_NAME]"
click at [32, 71] on icon at bounding box center [38, 67] width 18 height 18
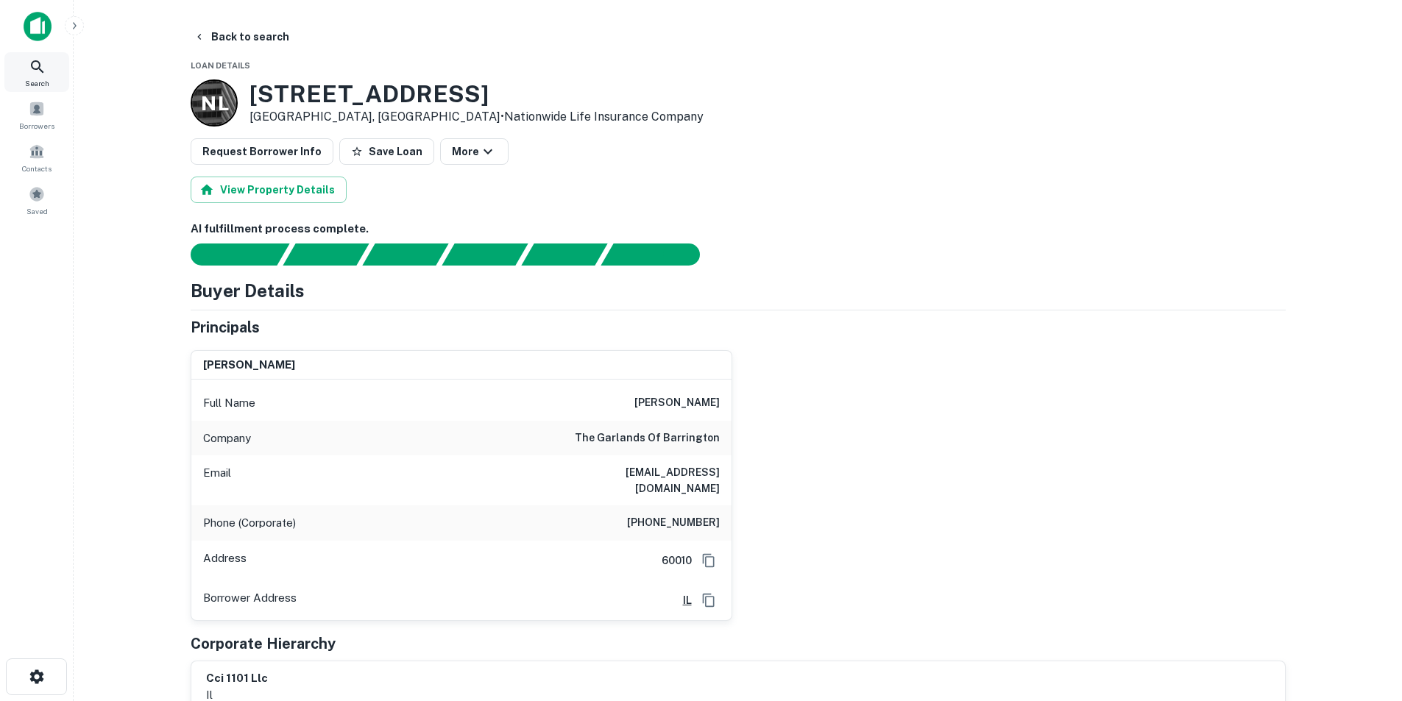
click at [16, 65] on div "Search" at bounding box center [36, 72] width 65 height 40
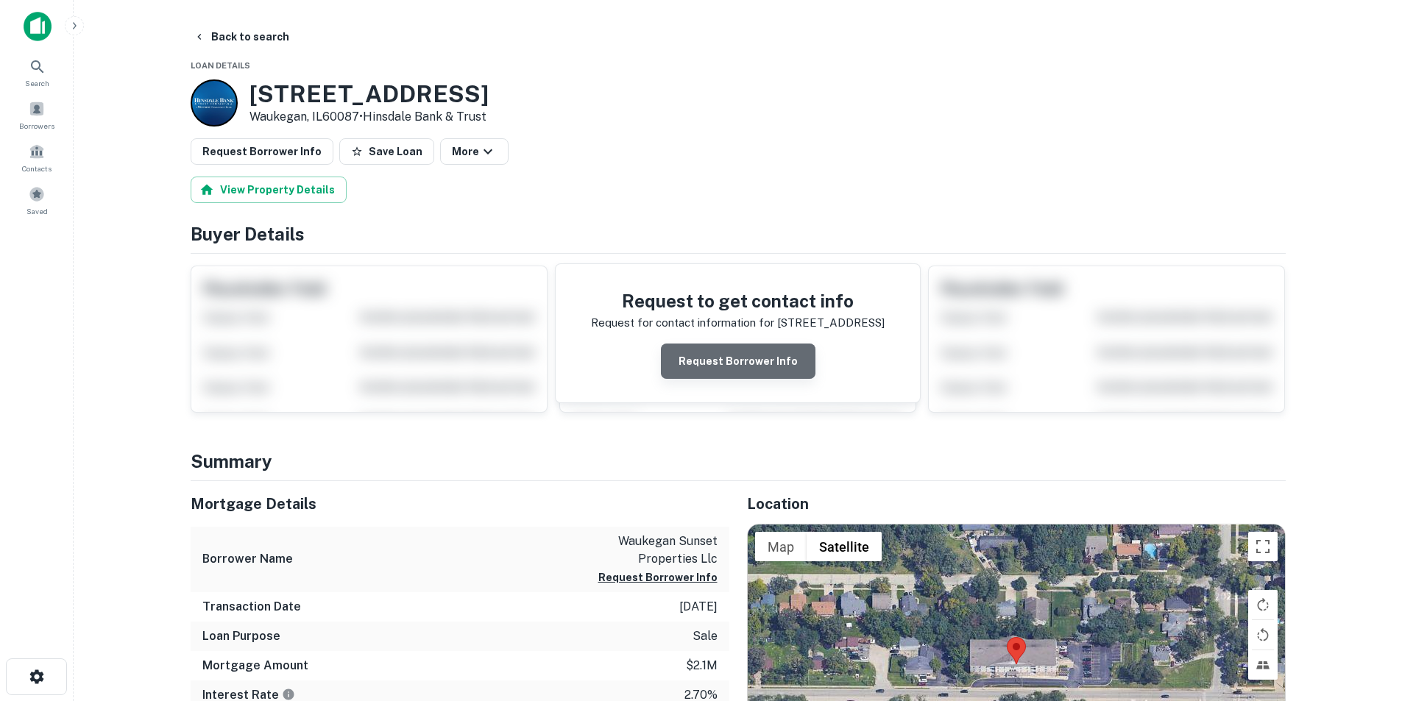
click at [776, 370] on button "Request Borrower Info" at bounding box center [738, 361] width 155 height 35
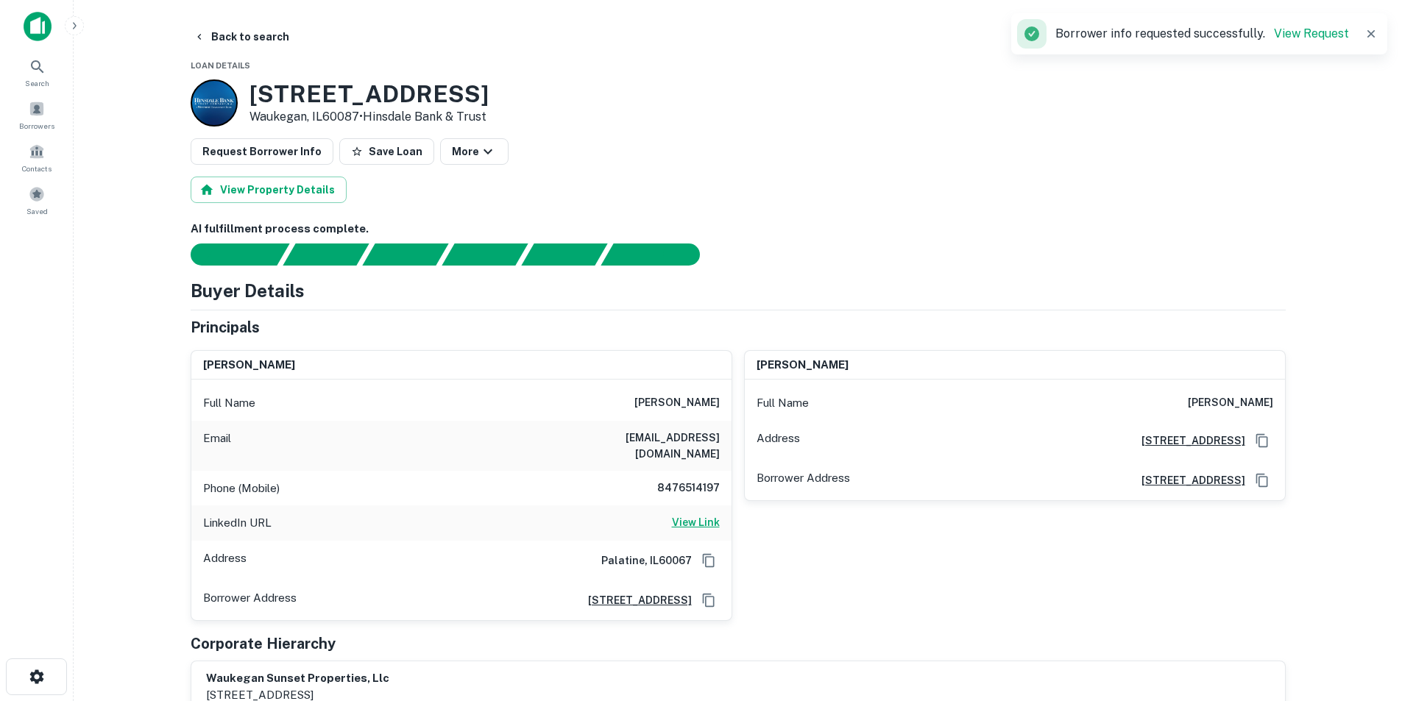
click at [706, 514] on h6 "View Link" at bounding box center [696, 522] width 48 height 16
click at [41, 27] on img at bounding box center [38, 26] width 28 height 29
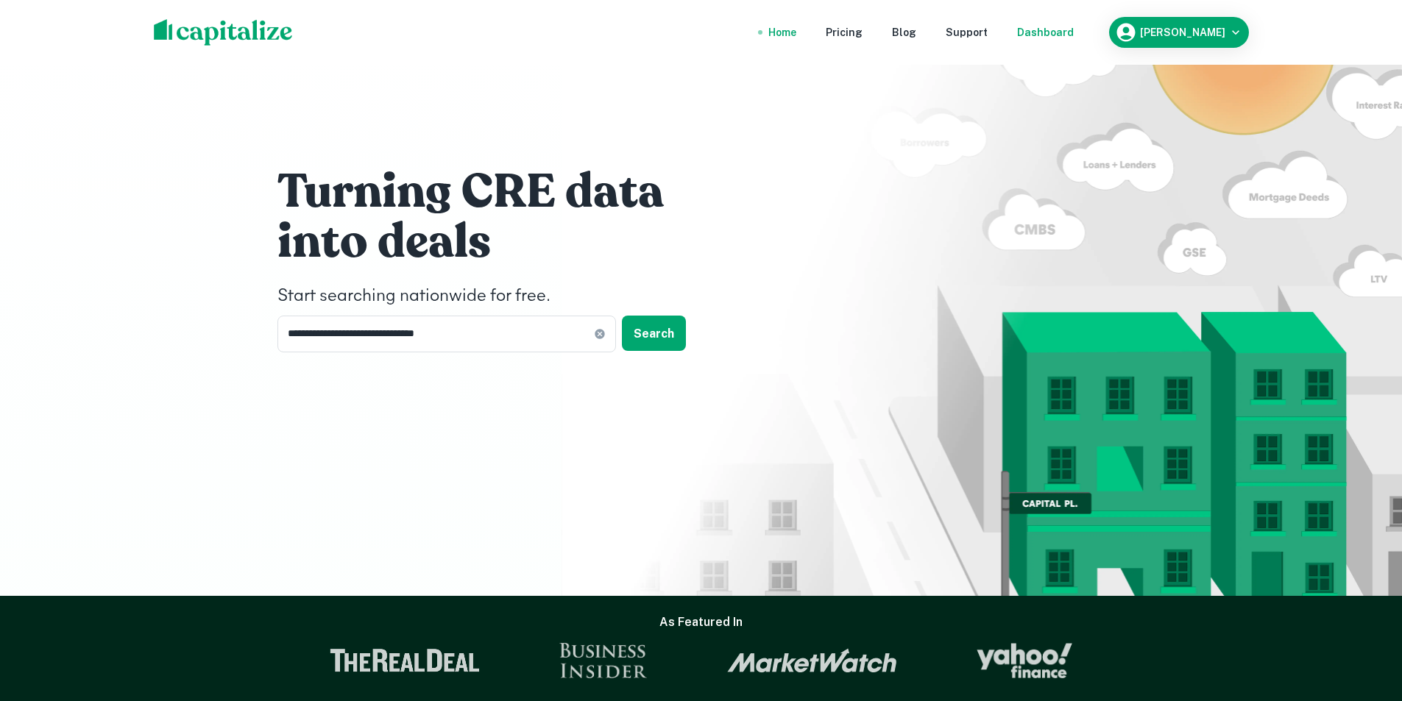
click at [1061, 30] on div "Dashboard" at bounding box center [1045, 32] width 57 height 16
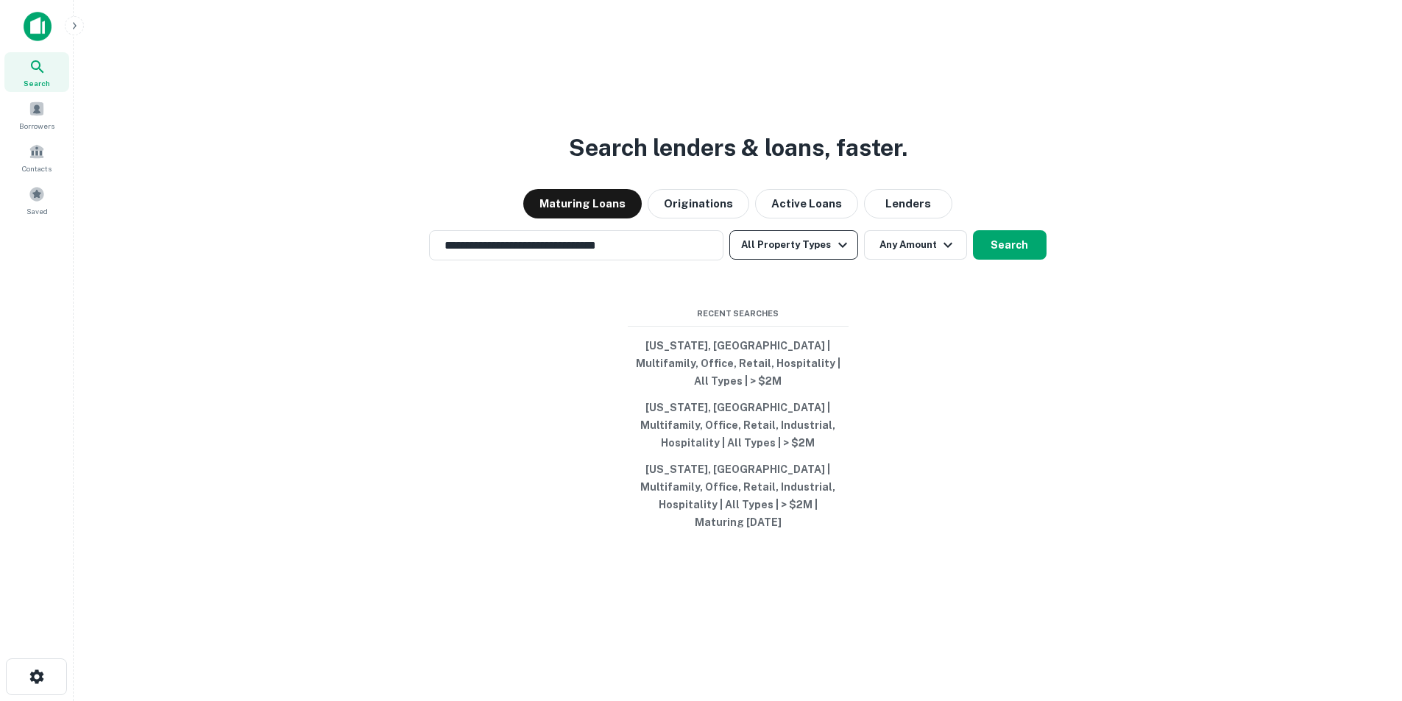
click at [811, 260] on button "All Property Types" at bounding box center [793, 244] width 128 height 29
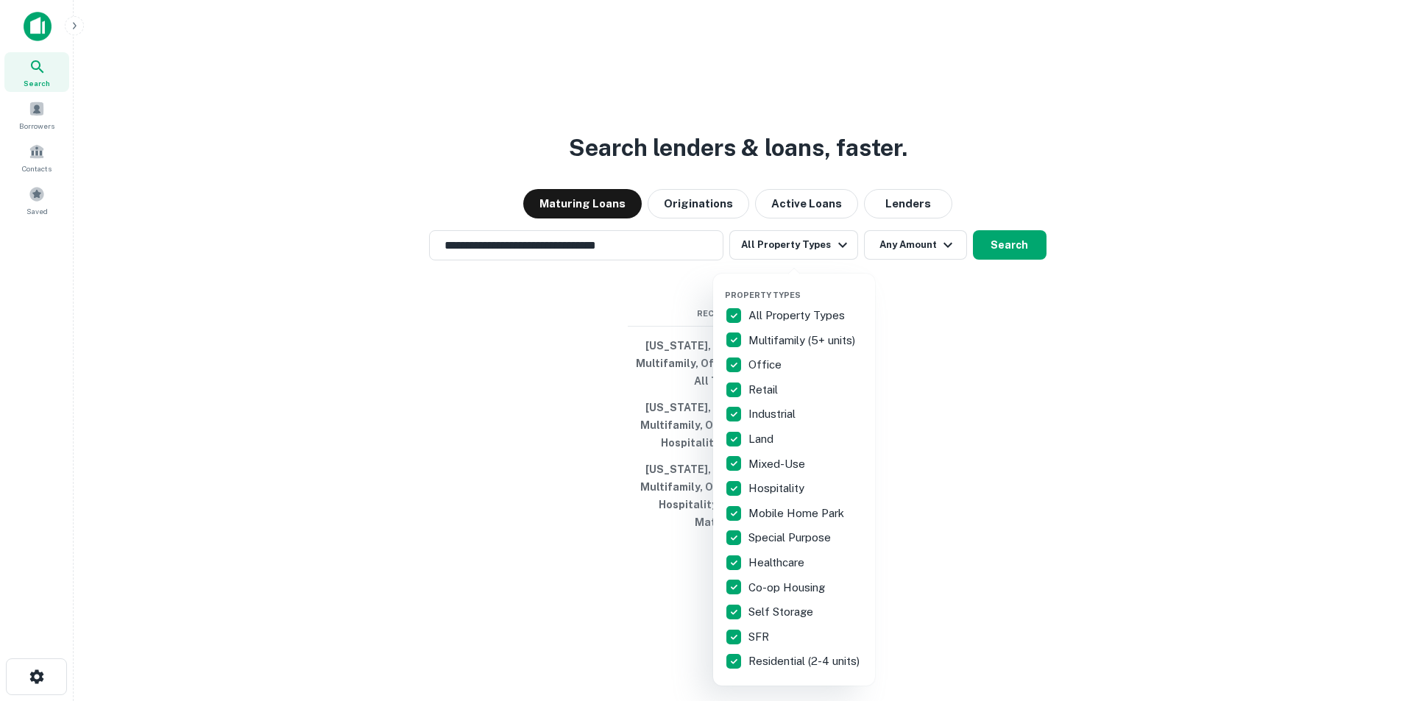
click at [770, 321] on p "All Property Types" at bounding box center [797, 316] width 99 height 18
click at [767, 340] on p "Multifamily (5+ units)" at bounding box center [803, 341] width 110 height 18
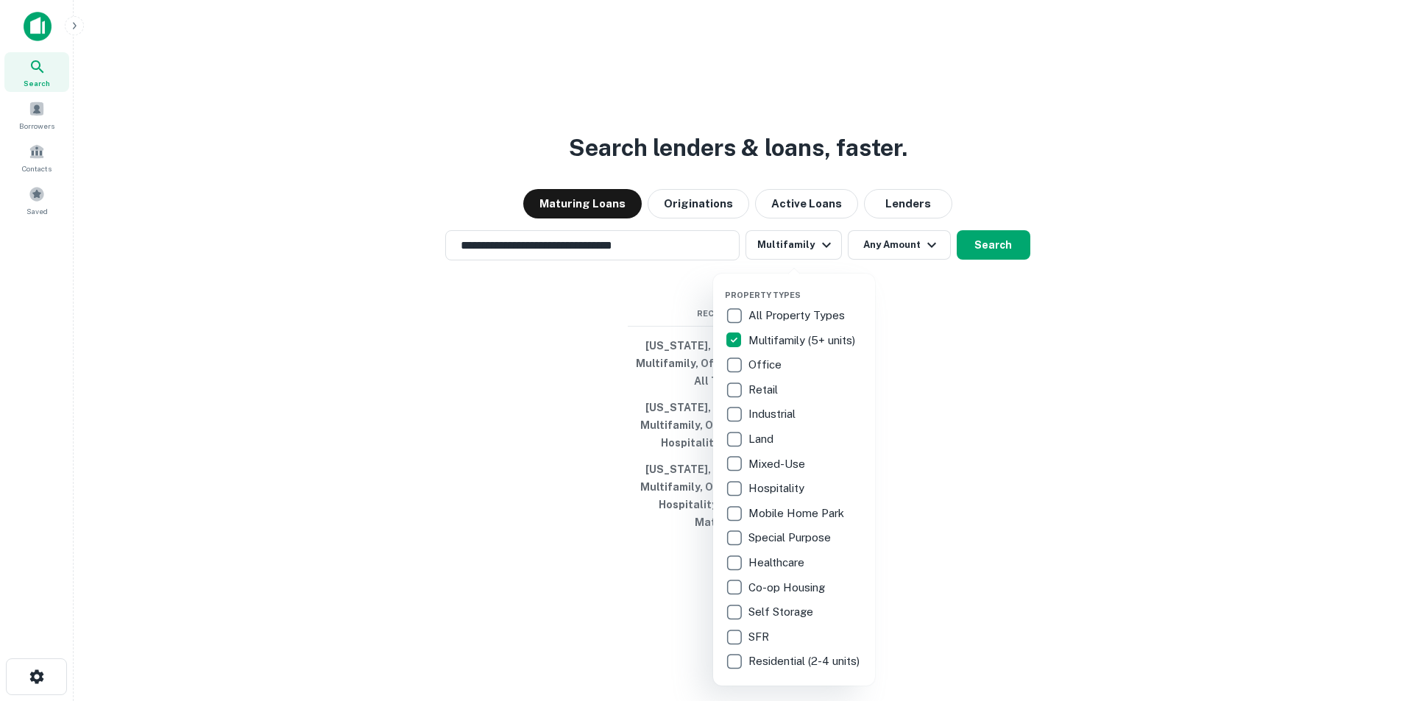
click at [765, 368] on p "Office" at bounding box center [766, 365] width 36 height 18
click at [763, 393] on p "Retail" at bounding box center [764, 390] width 32 height 18
click at [773, 415] on p "Industrial" at bounding box center [773, 414] width 50 height 18
click at [780, 489] on p "Hospitality" at bounding box center [777, 489] width 59 height 18
click at [781, 464] on p "Mixed-Use" at bounding box center [778, 464] width 60 height 18
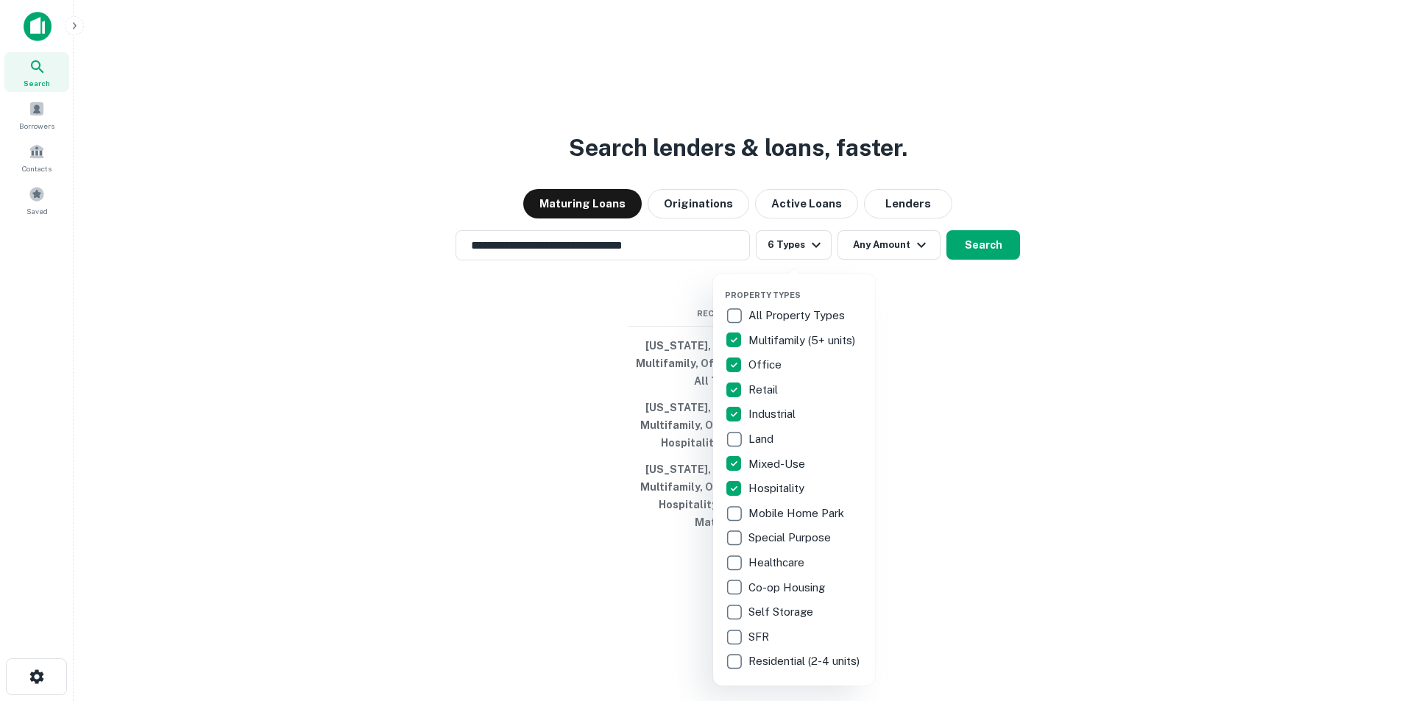
click at [1029, 370] on div at bounding box center [706, 350] width 1413 height 701
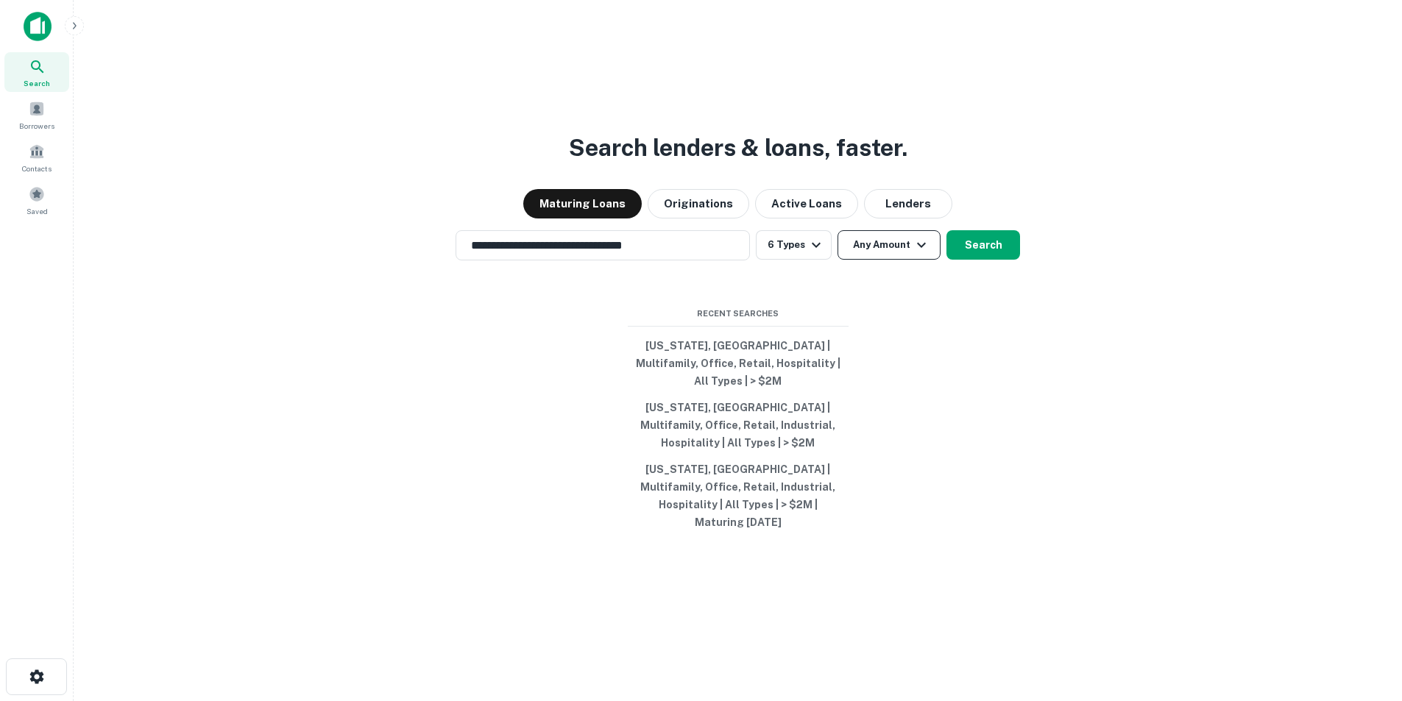
click at [890, 260] on button "Any Amount" at bounding box center [888, 244] width 103 height 29
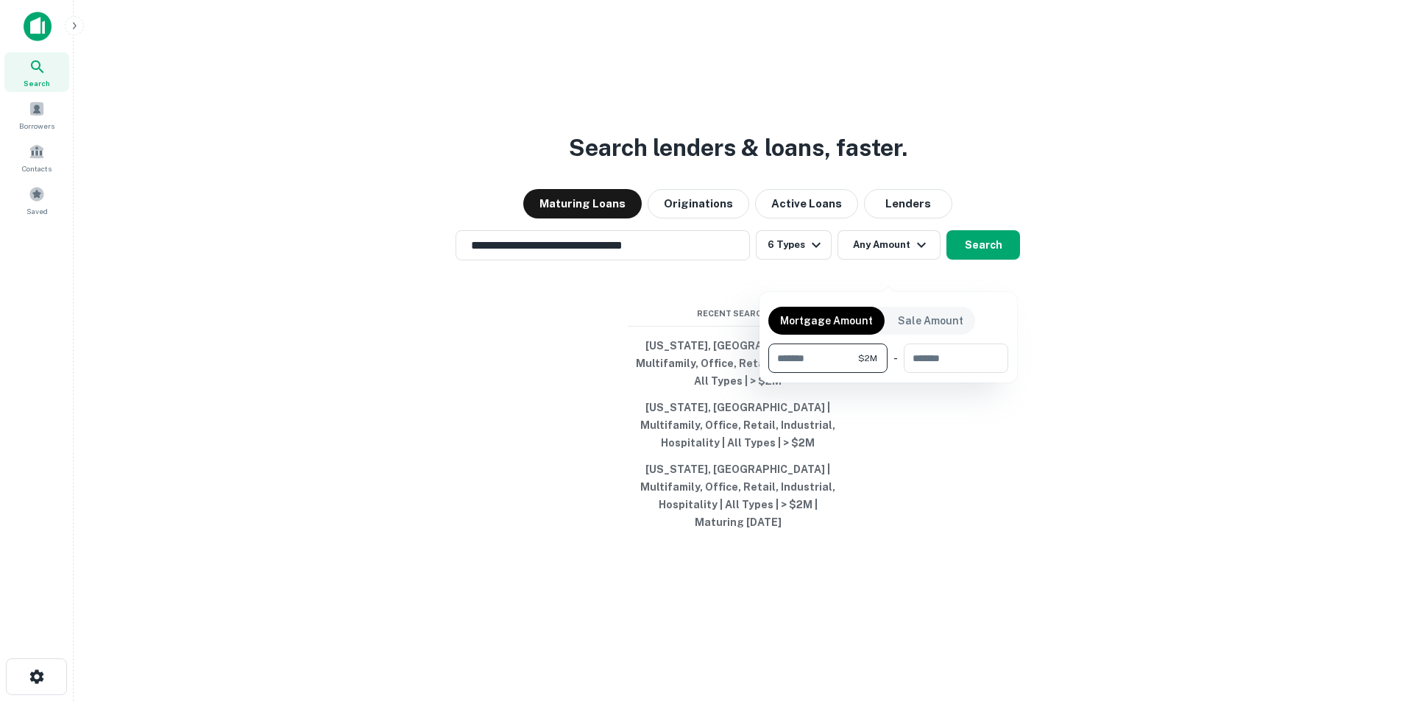
type input "*******"
click at [976, 469] on div at bounding box center [706, 350] width 1413 height 701
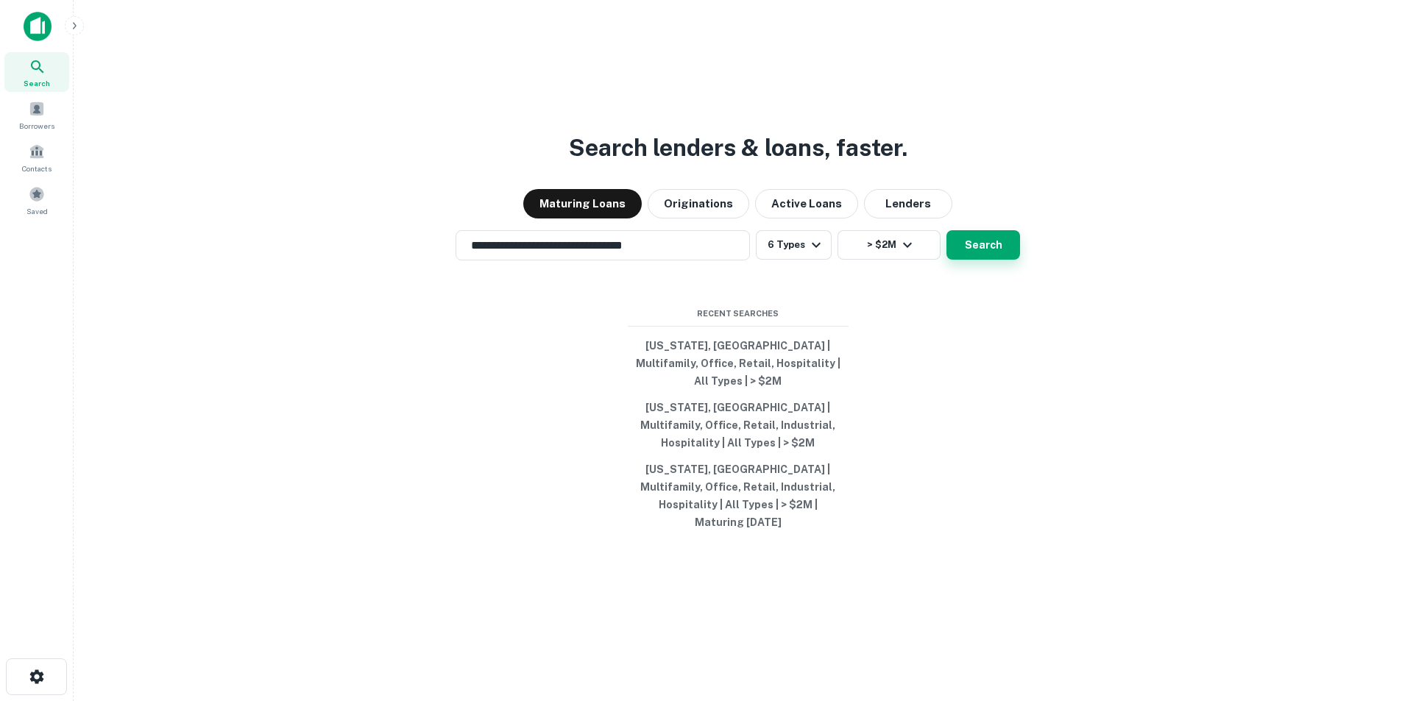
click at [981, 260] on button "Search" at bounding box center [983, 244] width 74 height 29
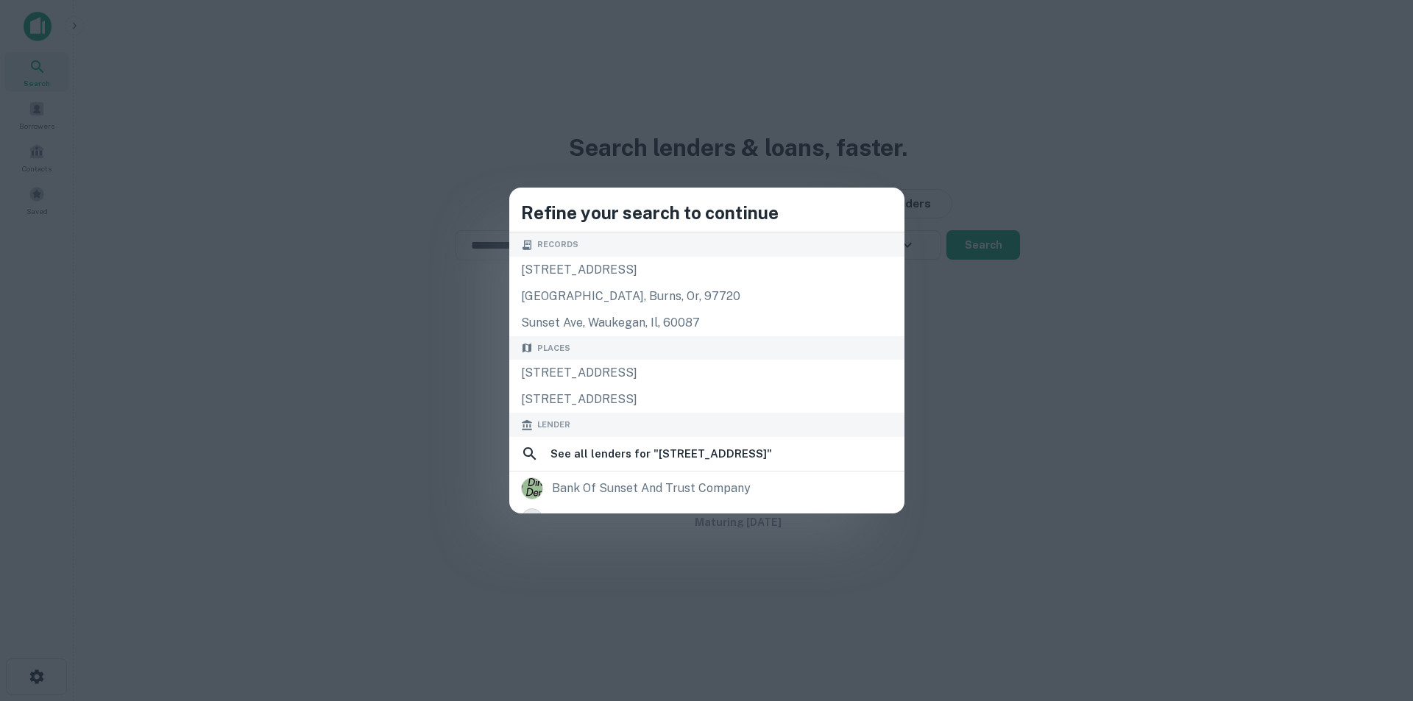
click at [1041, 373] on div "Refine your search to continue Records 3014 sunset ave, waukegan, il, 60087 301…" at bounding box center [706, 350] width 1413 height 701
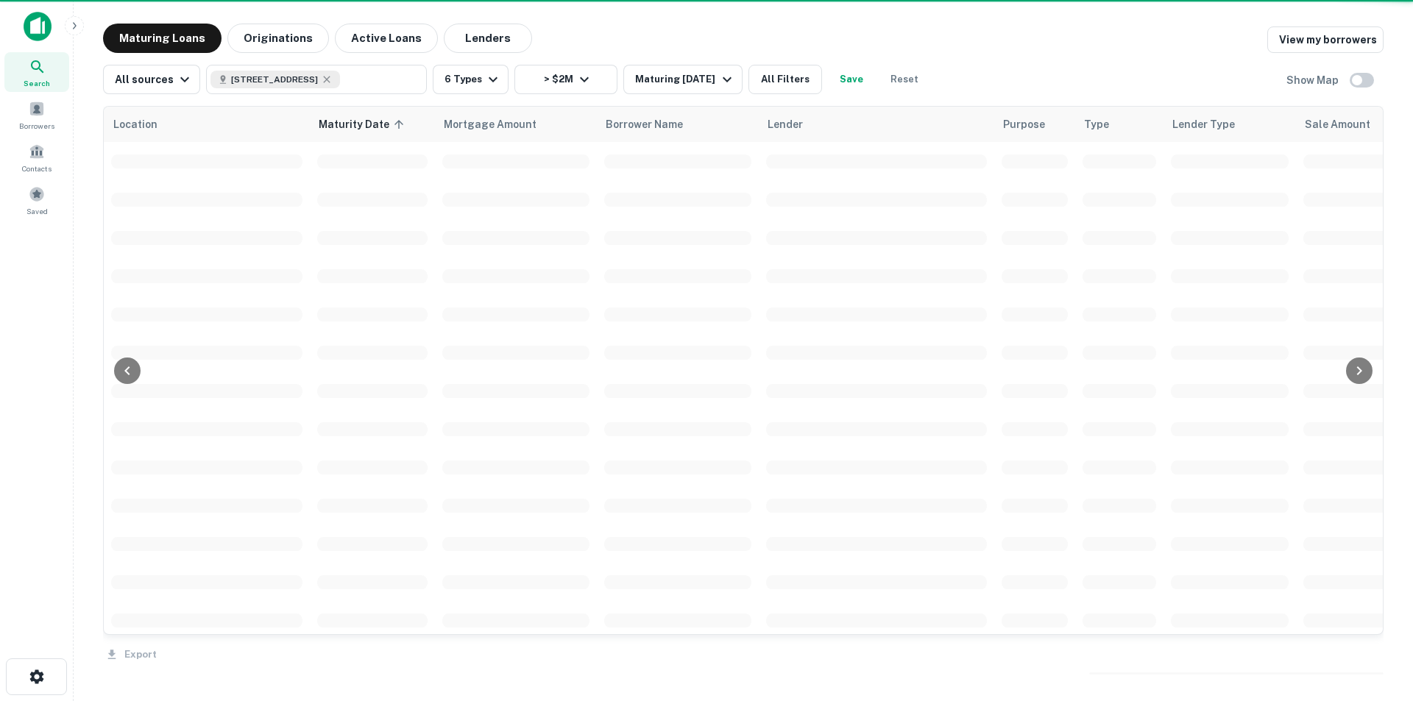
click at [698, 266] on td at bounding box center [678, 276] width 162 height 38
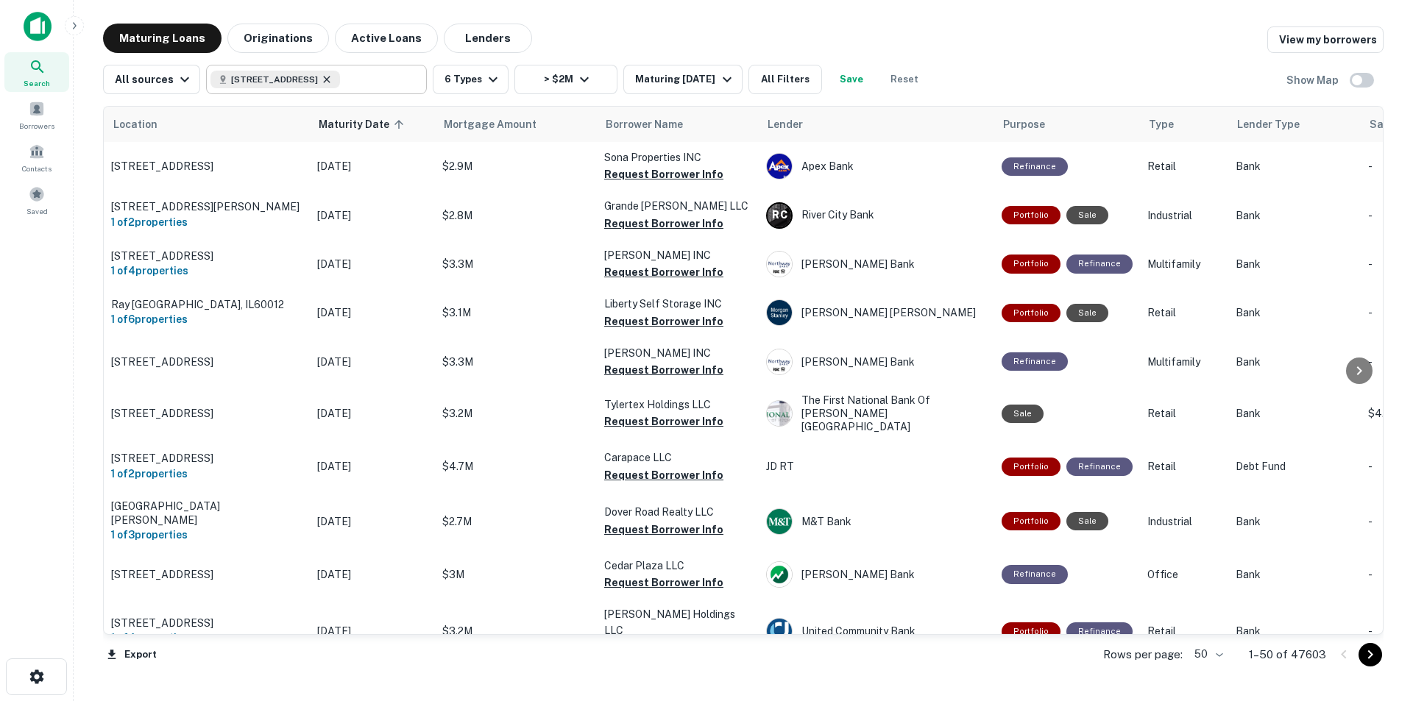
click at [333, 79] on icon at bounding box center [327, 80] width 12 height 12
type input "**********"
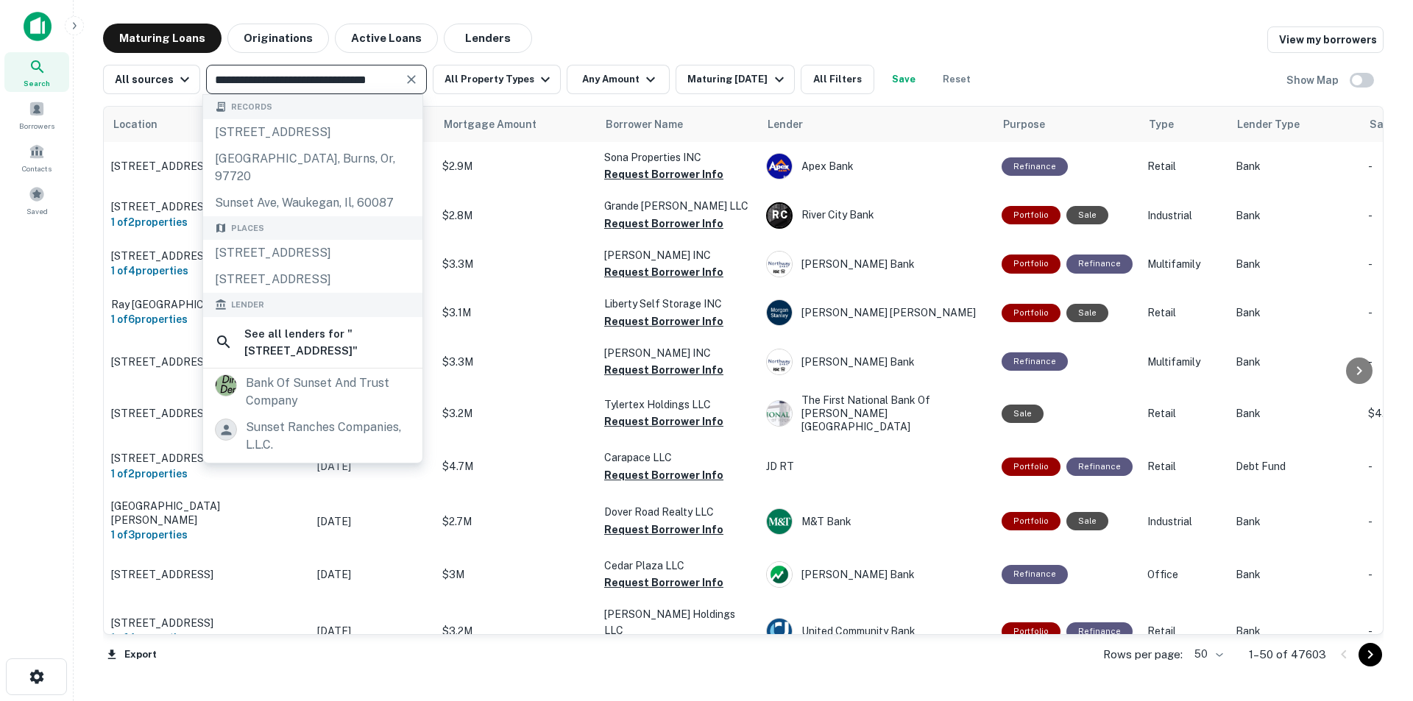
click at [401, 79] on button "Clear" at bounding box center [411, 79] width 21 height 21
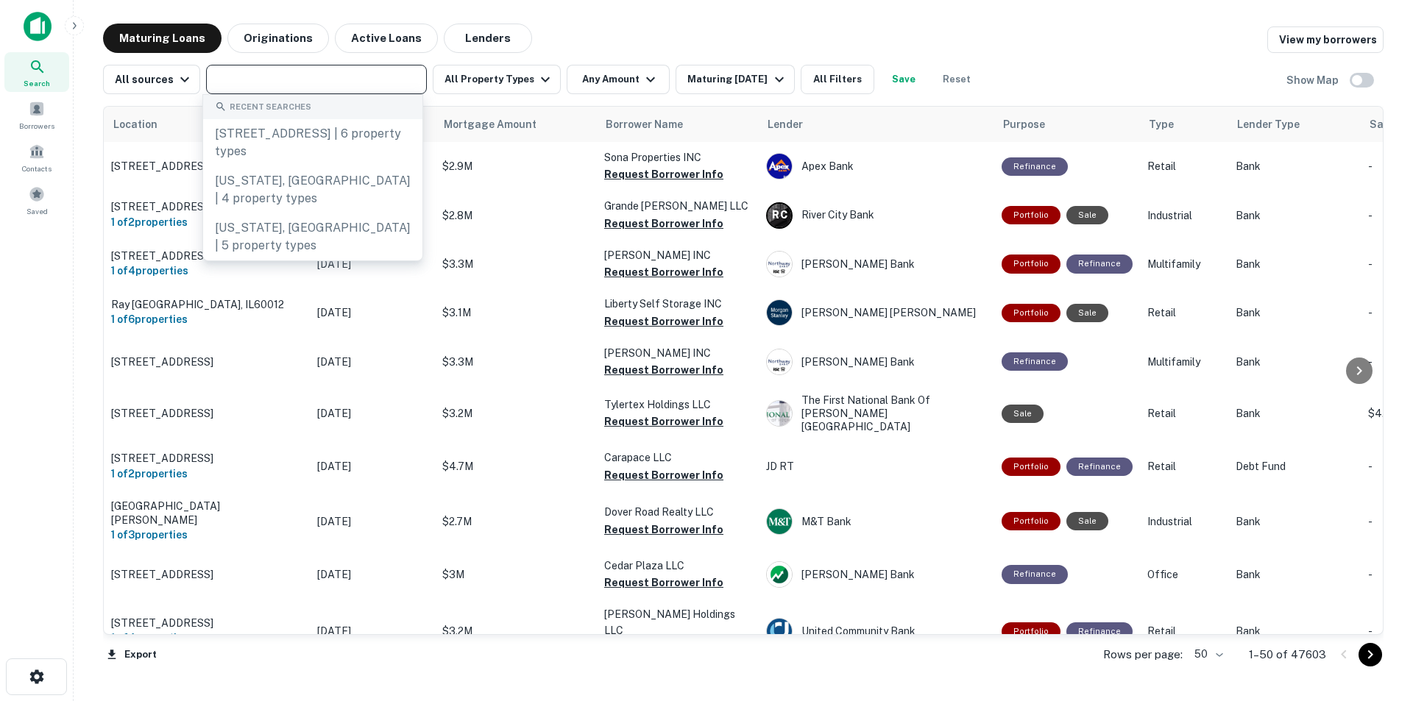
click at [47, 38] on img at bounding box center [38, 26] width 28 height 29
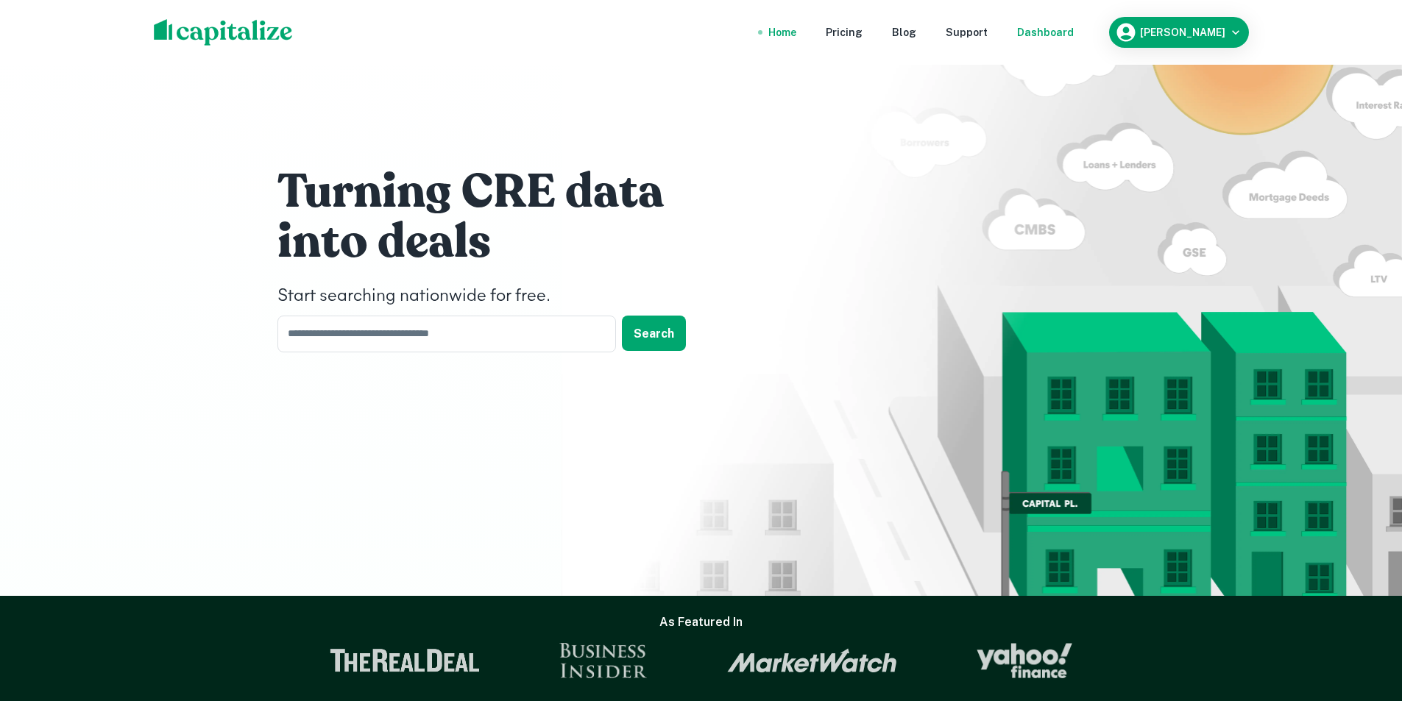
click at [1068, 27] on div "Dashboard" at bounding box center [1045, 32] width 57 height 16
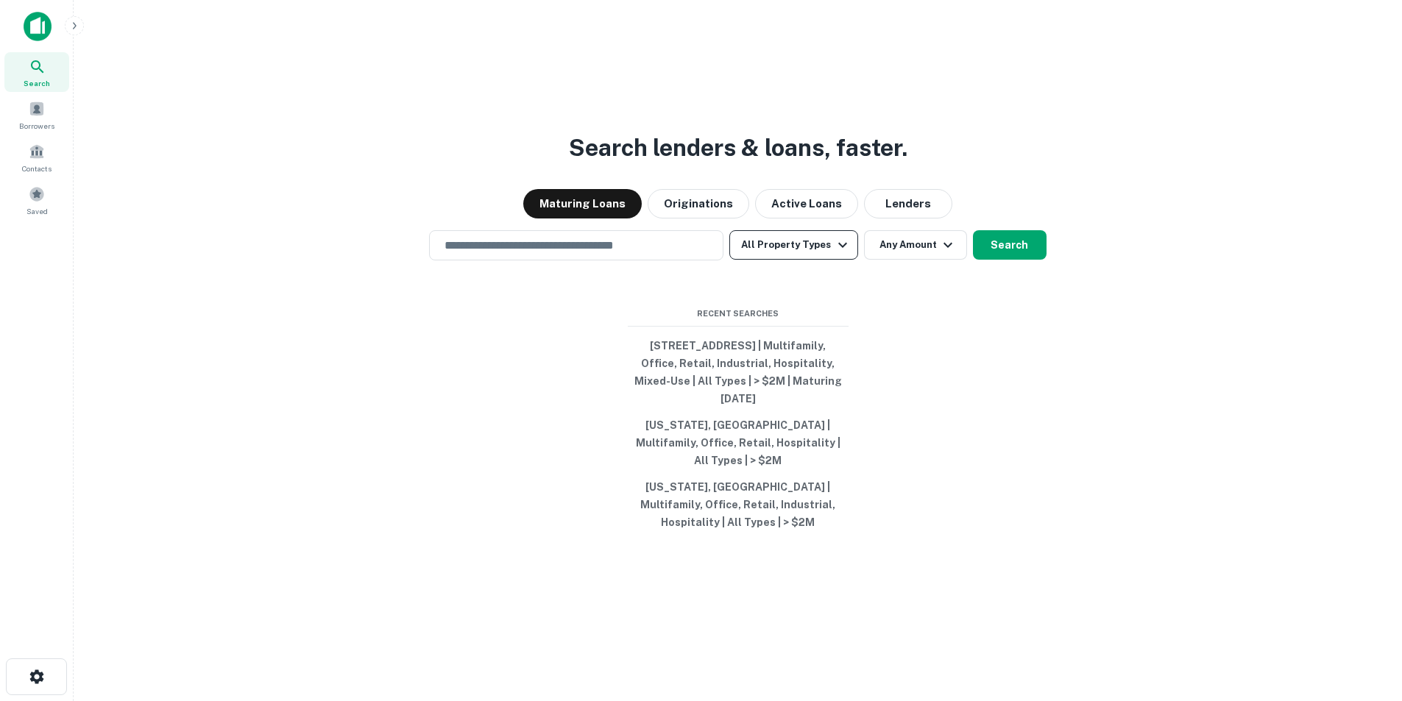
click at [824, 260] on button "All Property Types" at bounding box center [793, 244] width 128 height 29
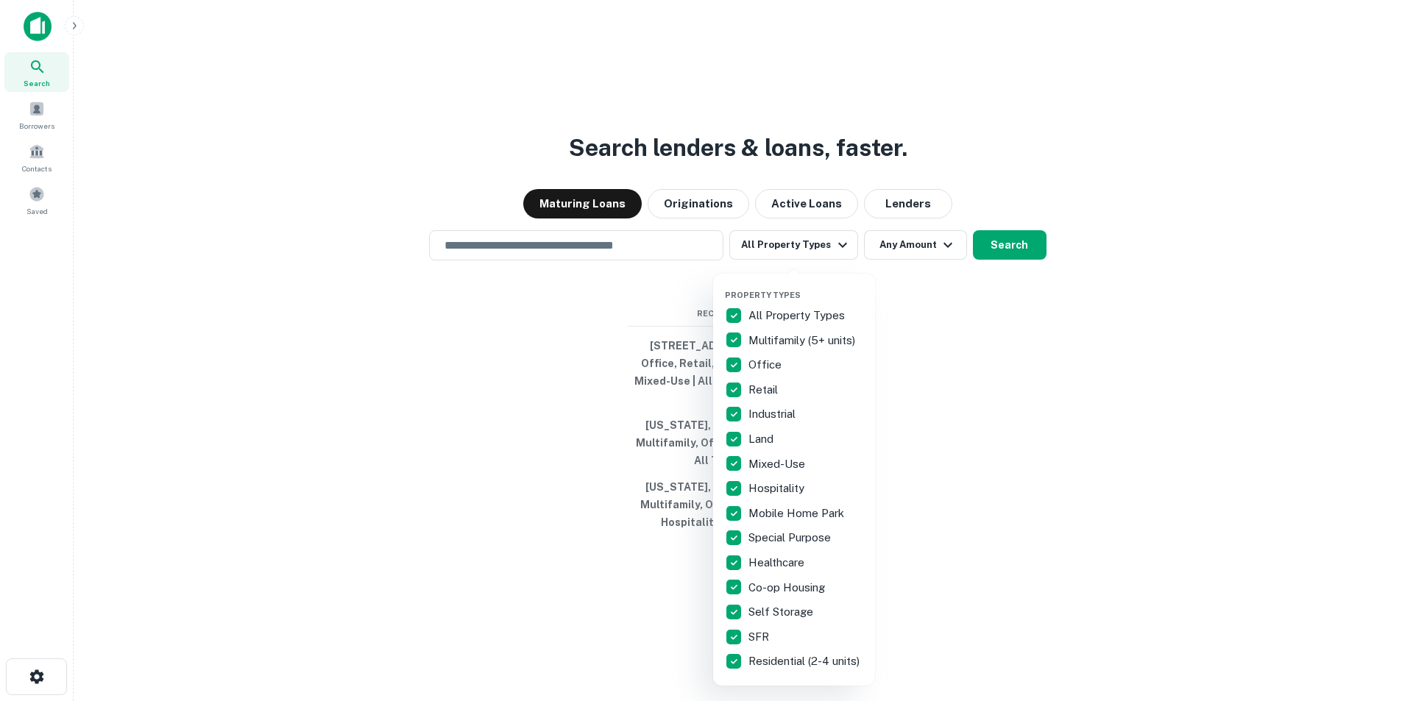
click at [773, 316] on p "All Property Types" at bounding box center [797, 316] width 99 height 18
click at [768, 339] on p "Multifamily (5+ units)" at bounding box center [803, 341] width 110 height 18
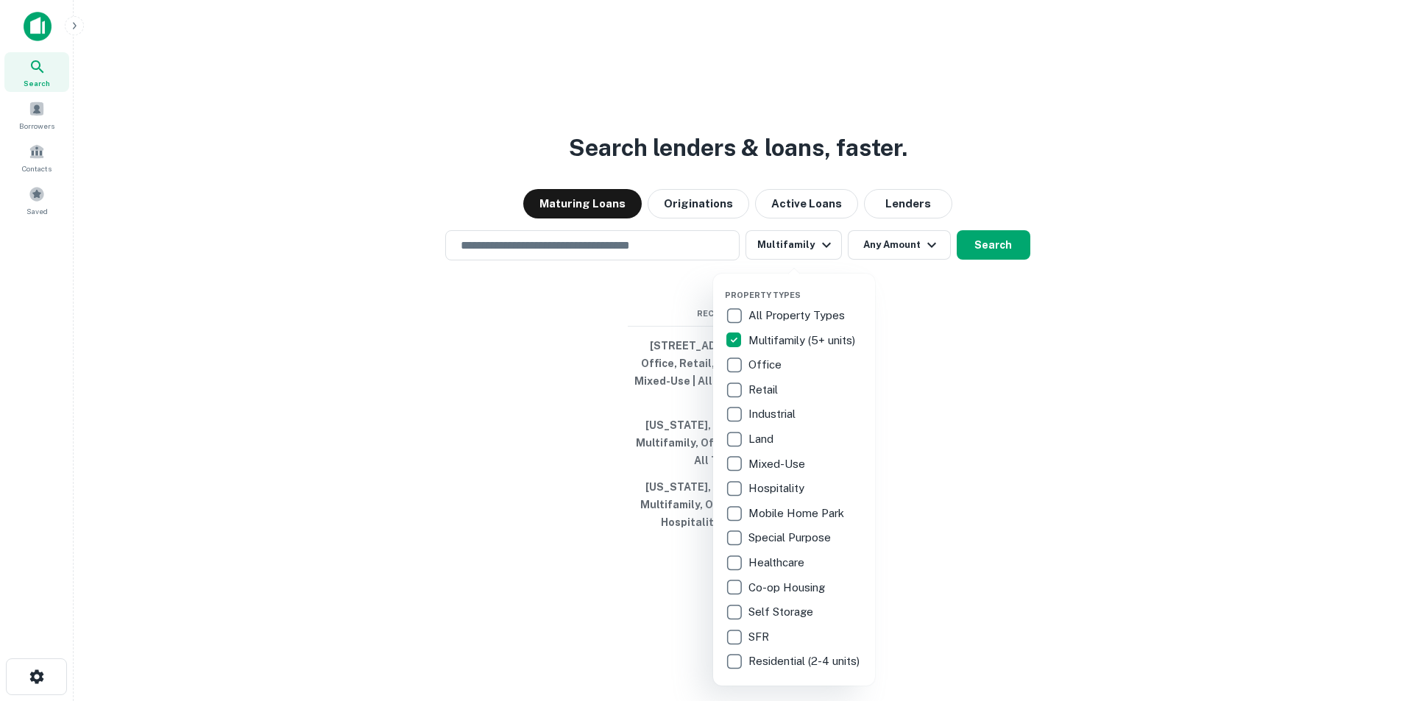
click at [759, 361] on p "Office" at bounding box center [766, 365] width 36 height 18
click at [758, 392] on p "Retail" at bounding box center [764, 390] width 32 height 18
click at [758, 416] on p "Industrial" at bounding box center [773, 414] width 50 height 18
click at [765, 465] on p "Mixed-Use" at bounding box center [778, 464] width 60 height 18
click at [762, 489] on p "Hospitality" at bounding box center [777, 489] width 59 height 18
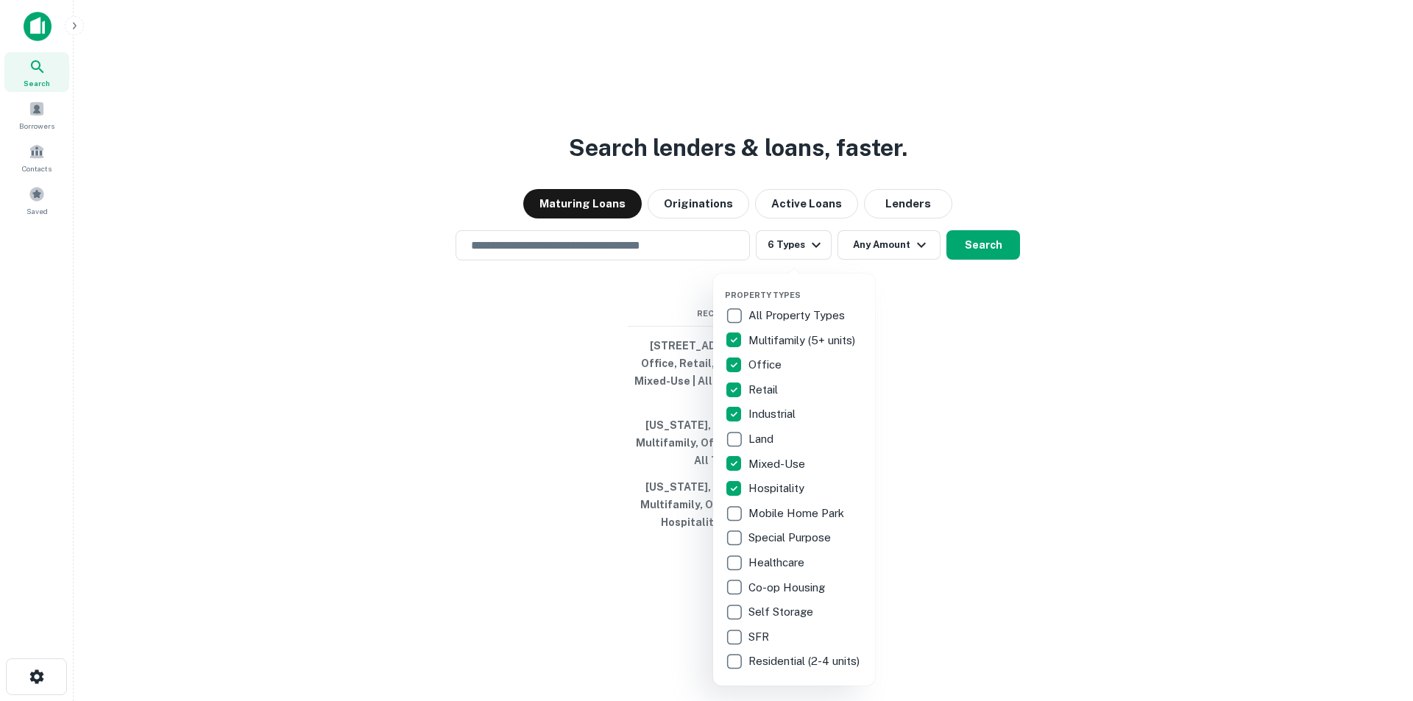
click at [916, 275] on div at bounding box center [706, 350] width 1413 height 701
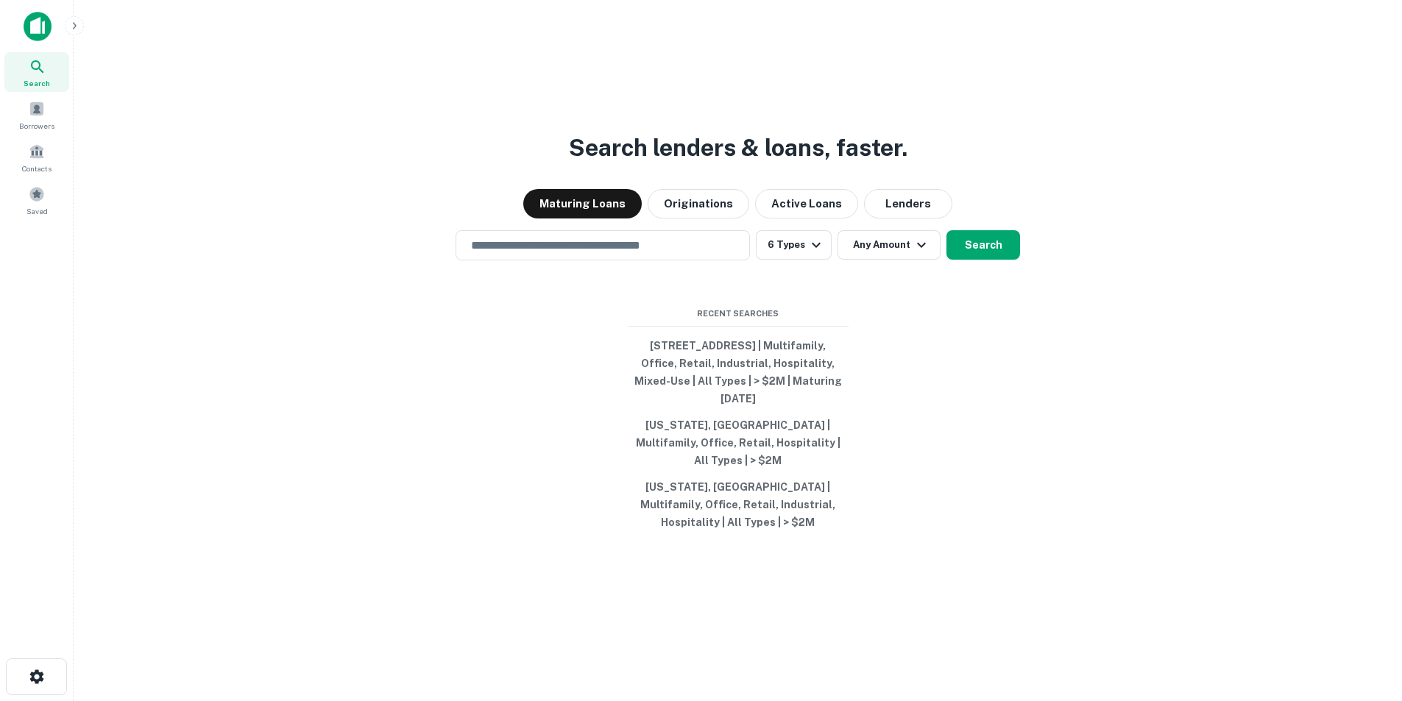
click at [907, 260] on button "Any Amount" at bounding box center [888, 244] width 103 height 29
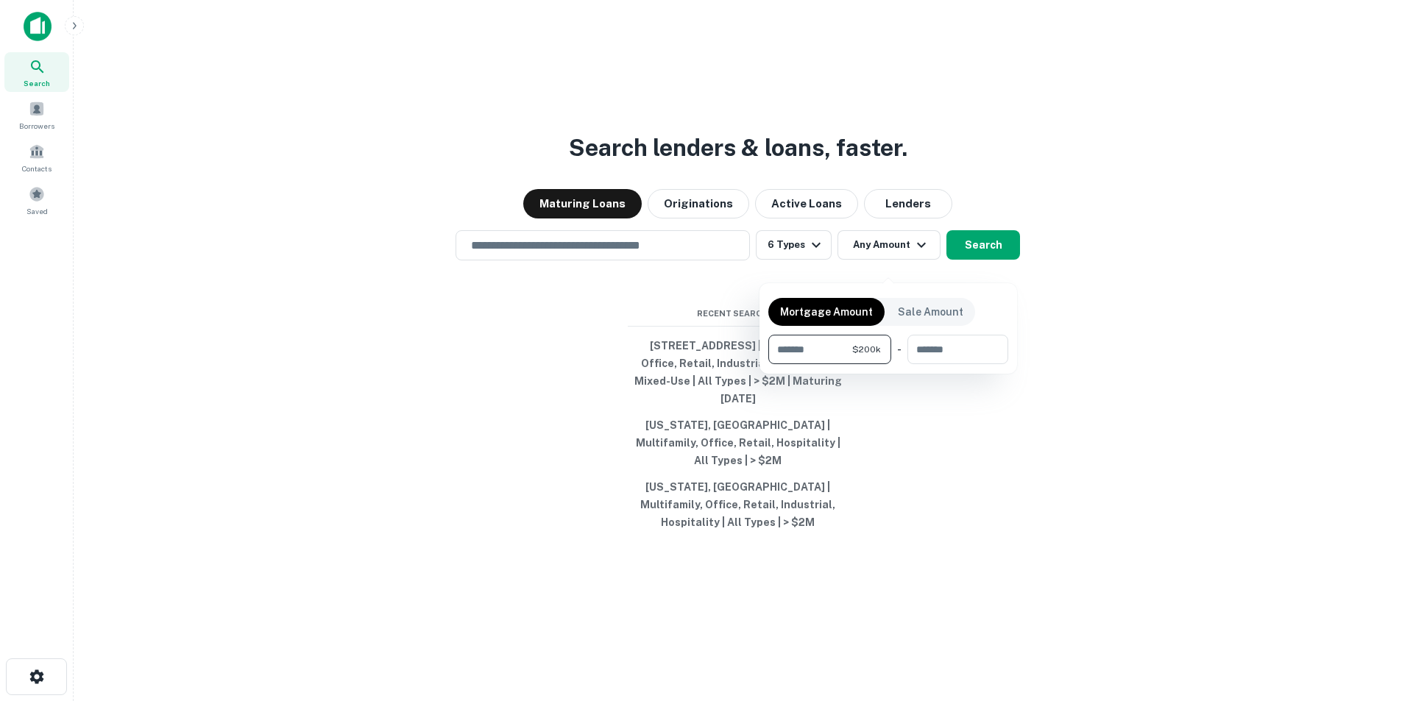
type input "*******"
click at [968, 412] on div at bounding box center [706, 350] width 1413 height 701
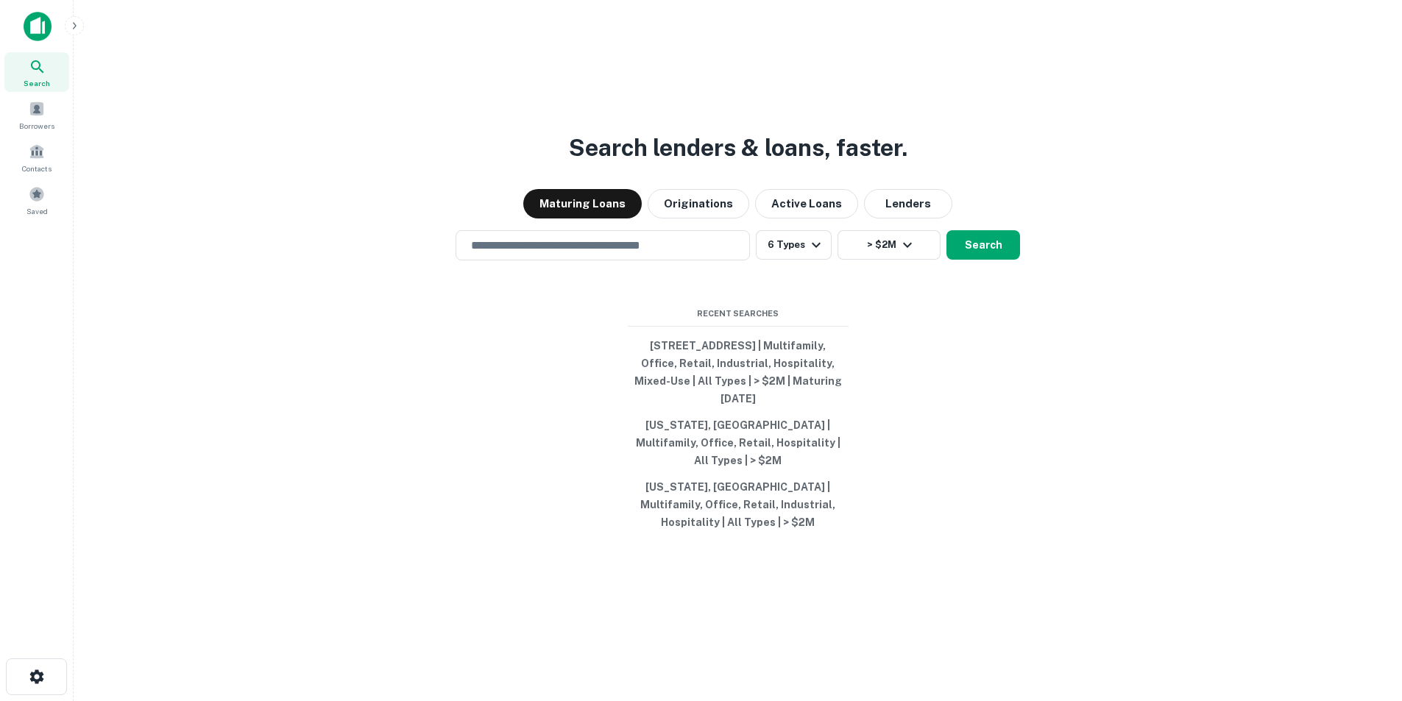
click at [991, 243] on div "Search lenders & loans, faster. Maturing Loans Originations Active Loans Lender…" at bounding box center [737, 385] width 1305 height 701
click at [996, 258] on button "Search" at bounding box center [983, 244] width 74 height 29
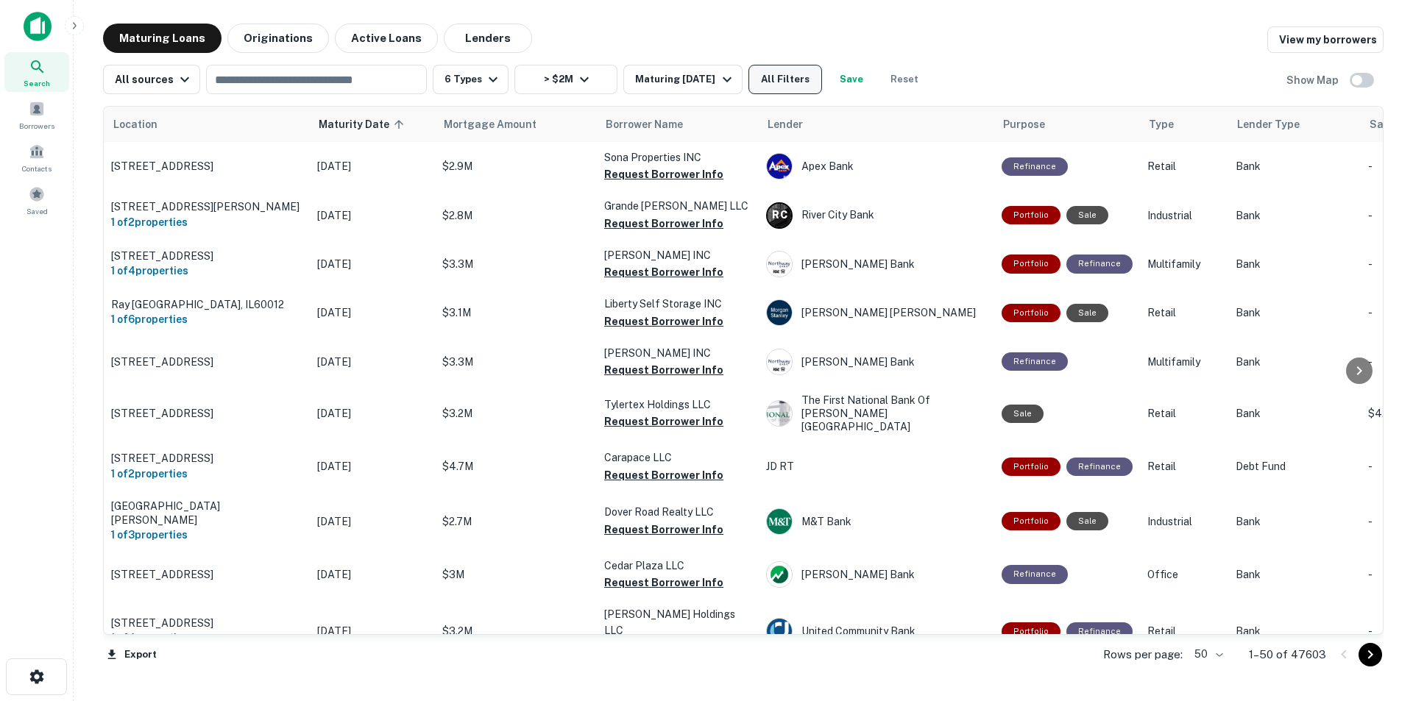
click at [762, 68] on button "All Filters" at bounding box center [785, 79] width 74 height 29
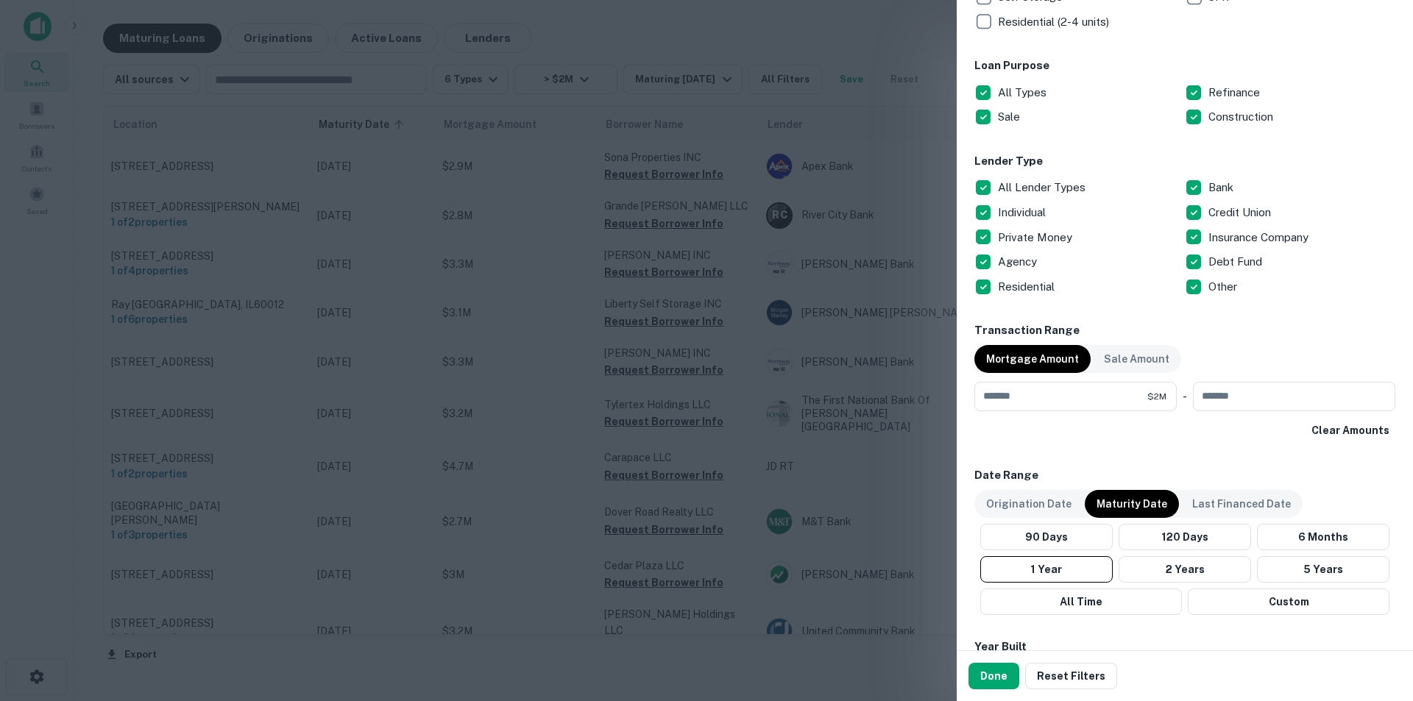
scroll to position [740, 0]
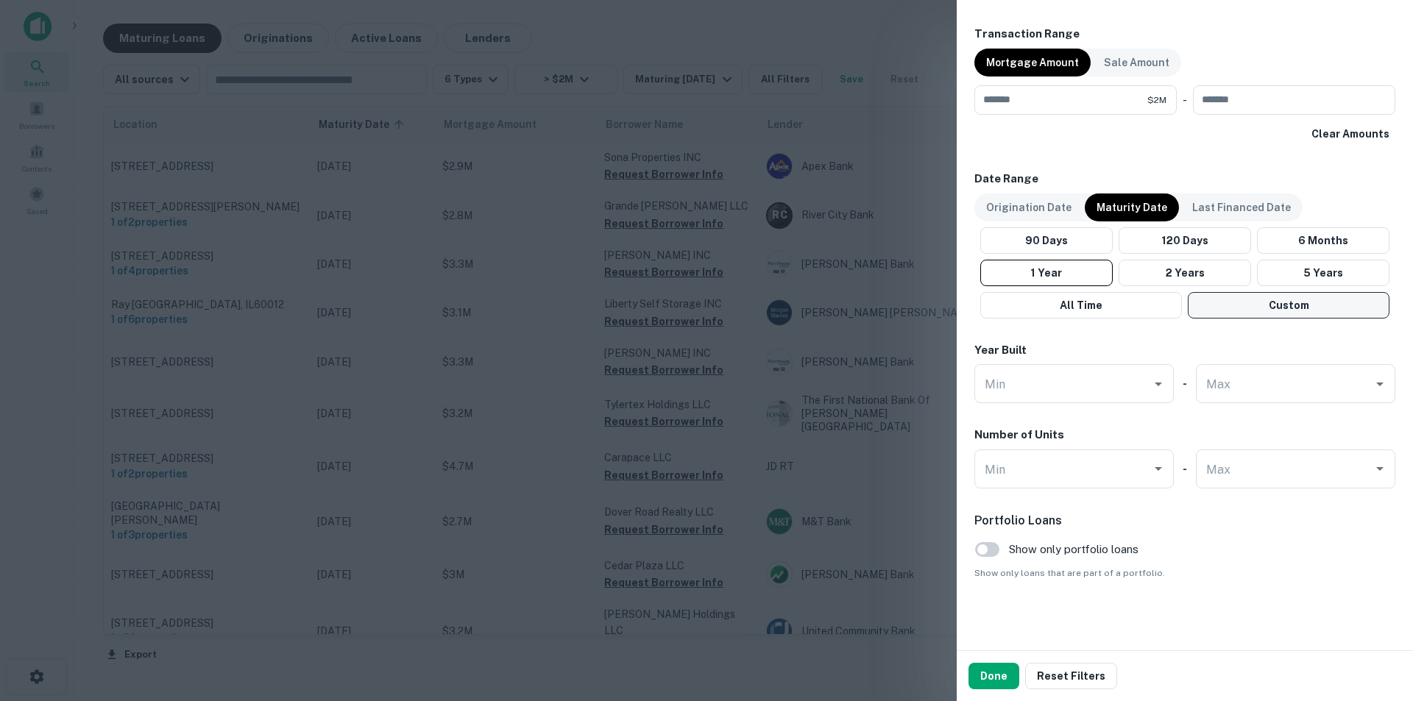
click at [1252, 302] on button "Custom" at bounding box center [1289, 305] width 202 height 26
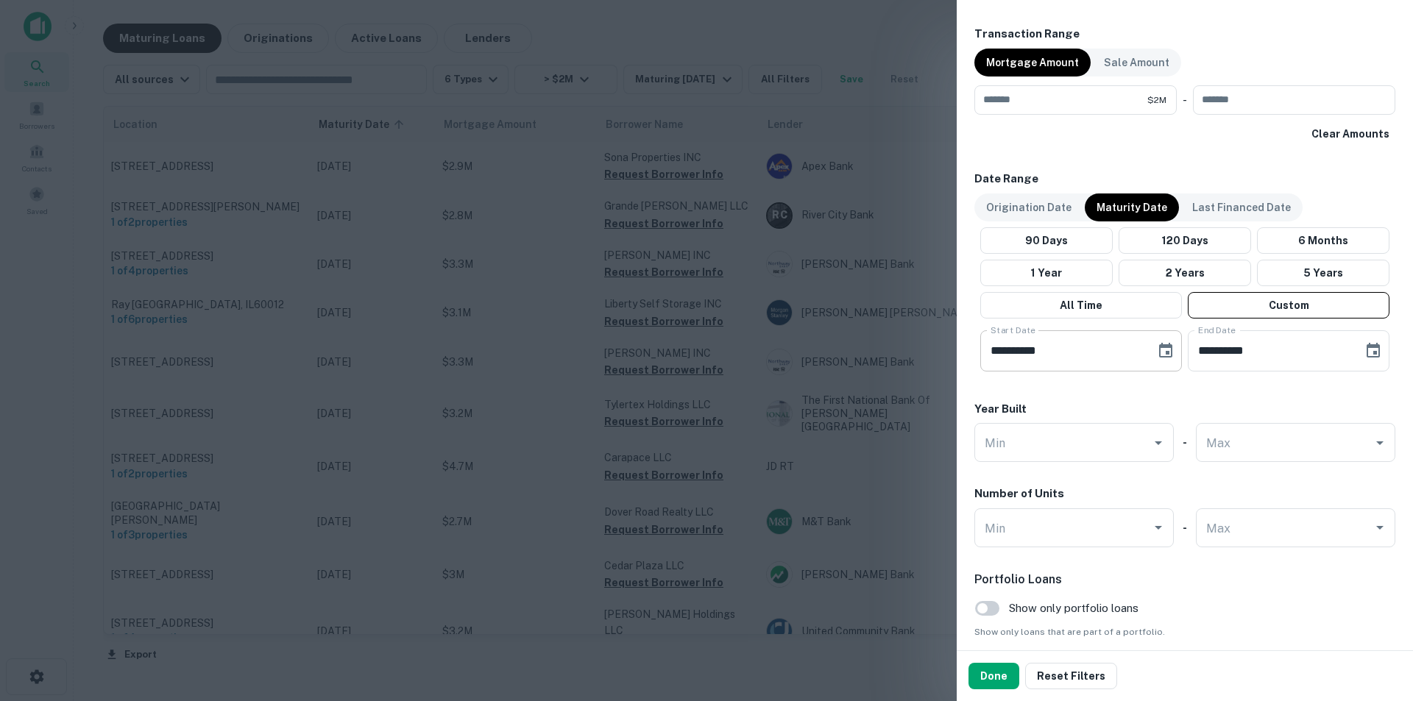
click at [1171, 349] on button "Choose date, selected date is Apr 13, 2025" at bounding box center [1165, 350] width 29 height 29
click at [1183, 391] on button "Next month" at bounding box center [1191, 394] width 29 height 29
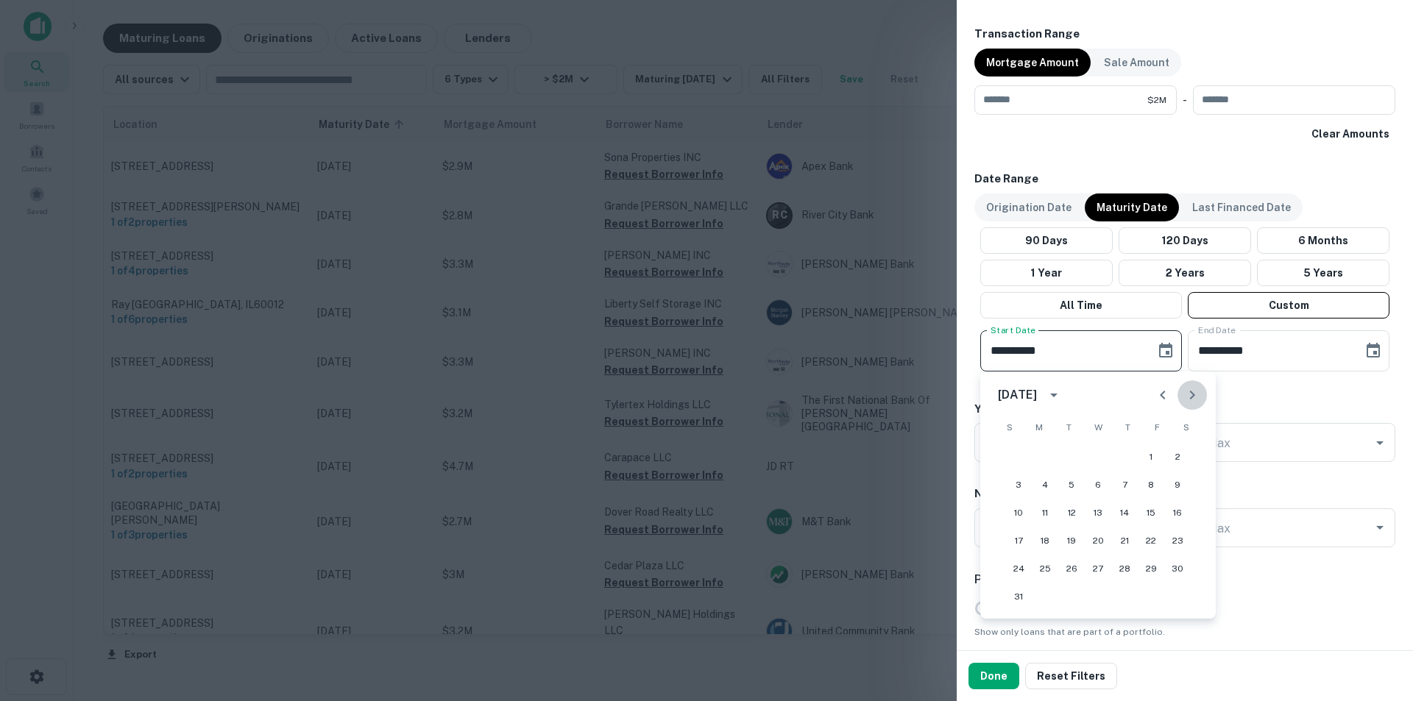
click at [1183, 391] on button "Next month" at bounding box center [1191, 394] width 29 height 29
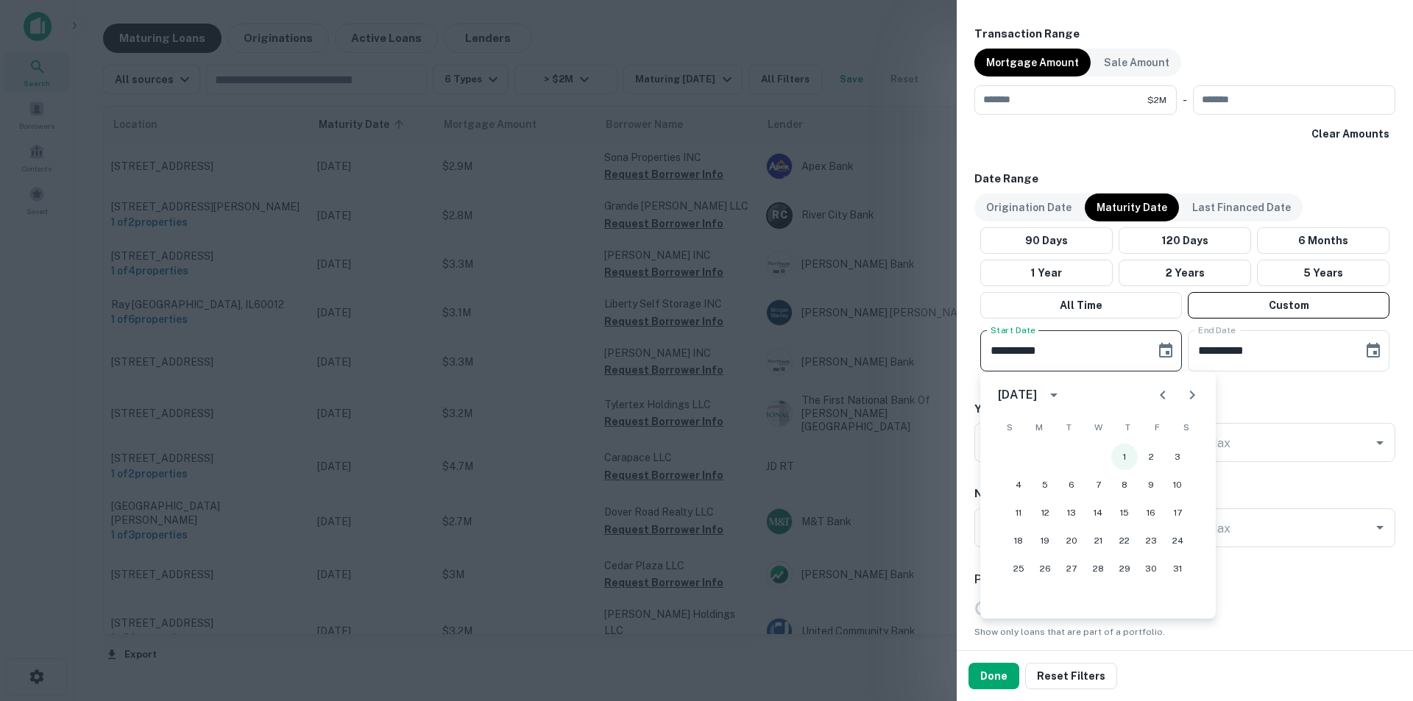
click at [1124, 455] on button "1" at bounding box center [1124, 457] width 26 height 26
type input "**********"
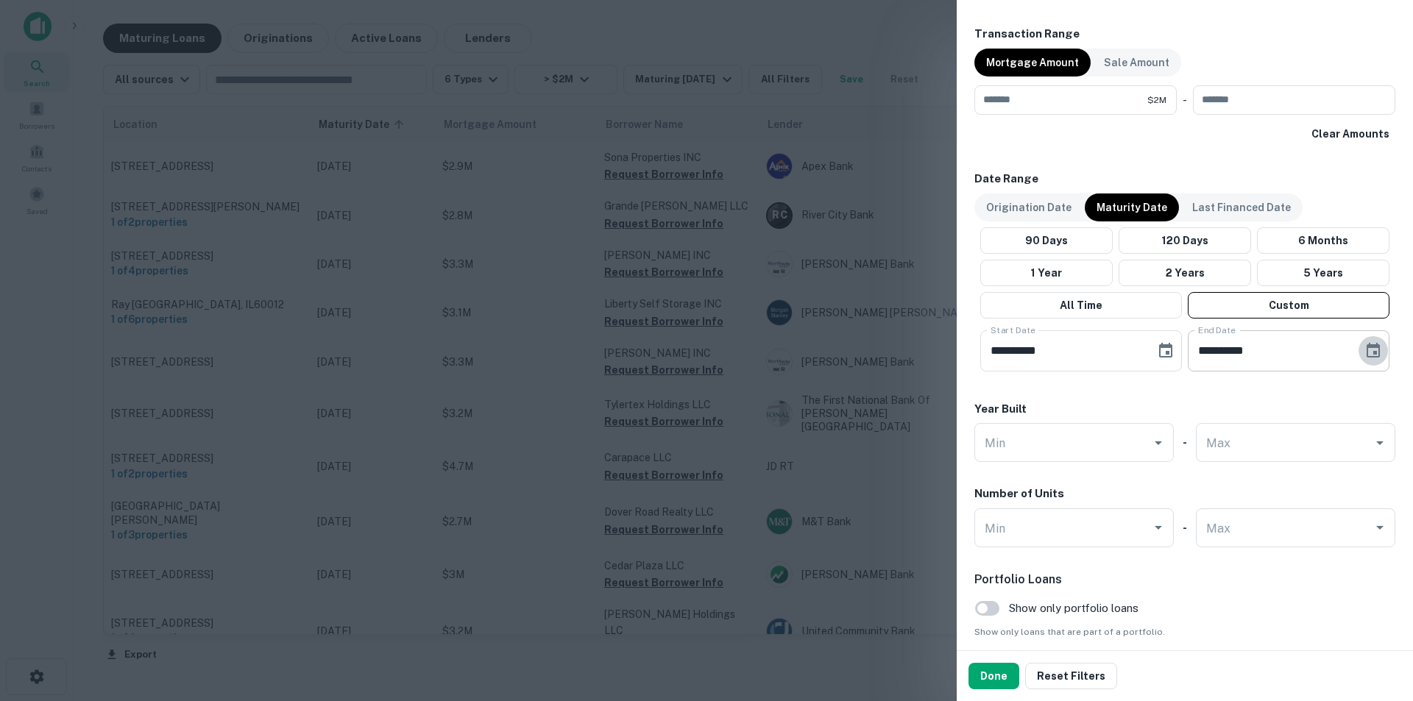
click at [1364, 358] on icon "Choose date, selected date is Aug 11, 2025" at bounding box center [1373, 351] width 18 height 18
click at [1355, 397] on icon "Next month" at bounding box center [1354, 395] width 5 height 9
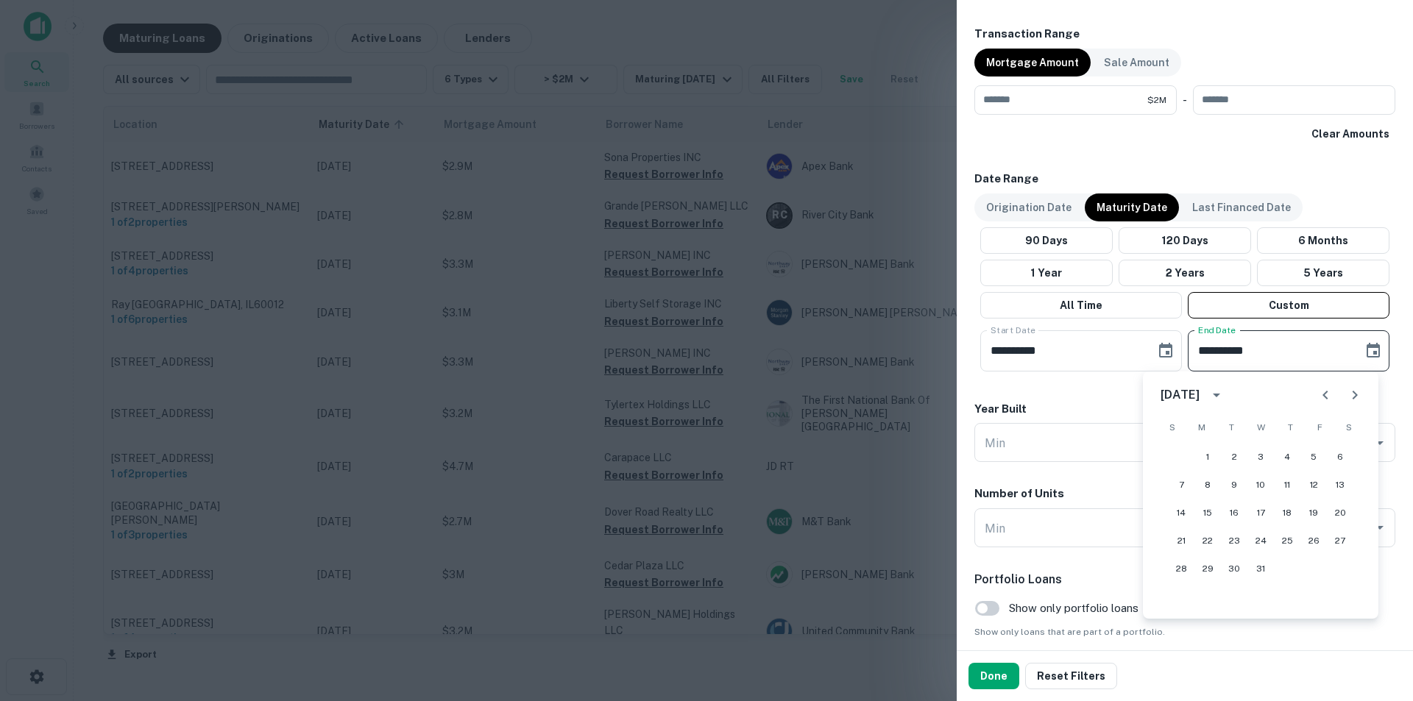
click at [1355, 397] on icon "Next month" at bounding box center [1354, 395] width 5 height 9
click at [1343, 570] on button "31" at bounding box center [1340, 569] width 26 height 26
type input "**********"
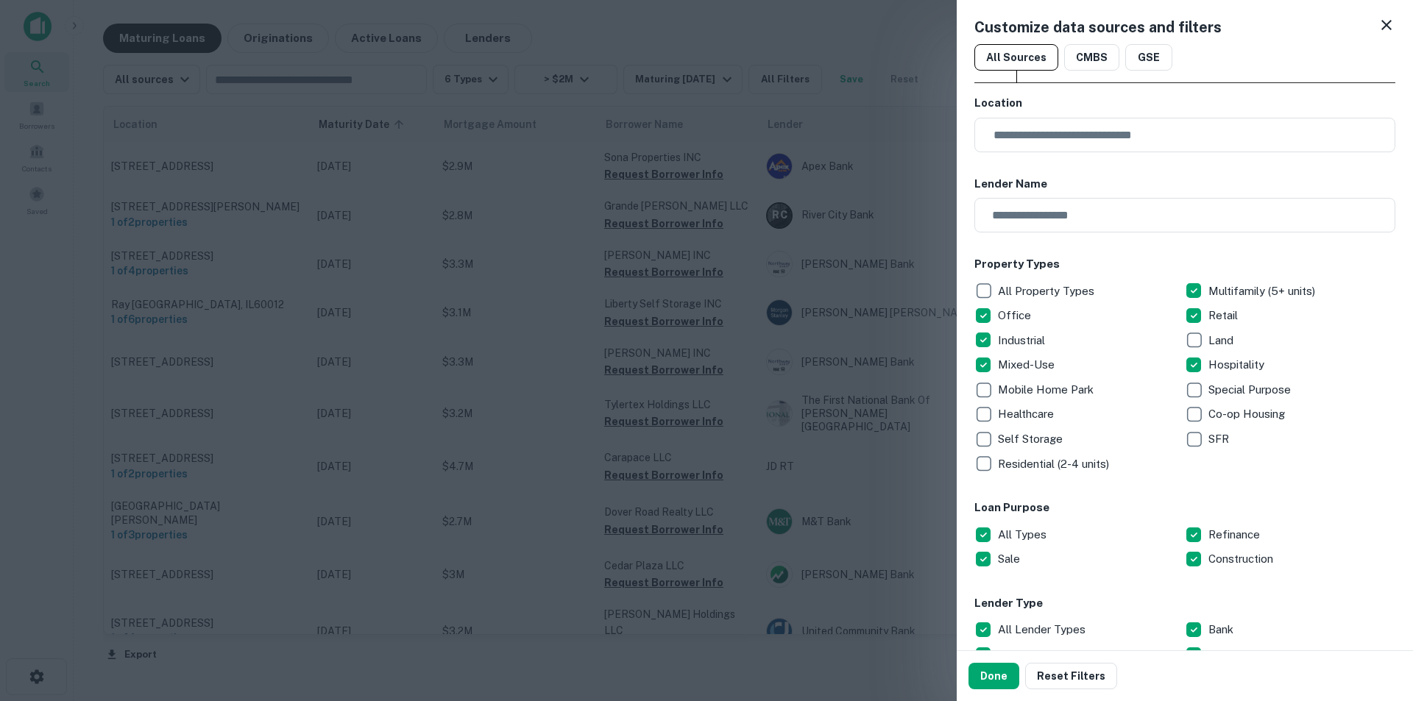
scroll to position [0, 0]
click at [1018, 136] on input "text" at bounding box center [1190, 136] width 411 height 35
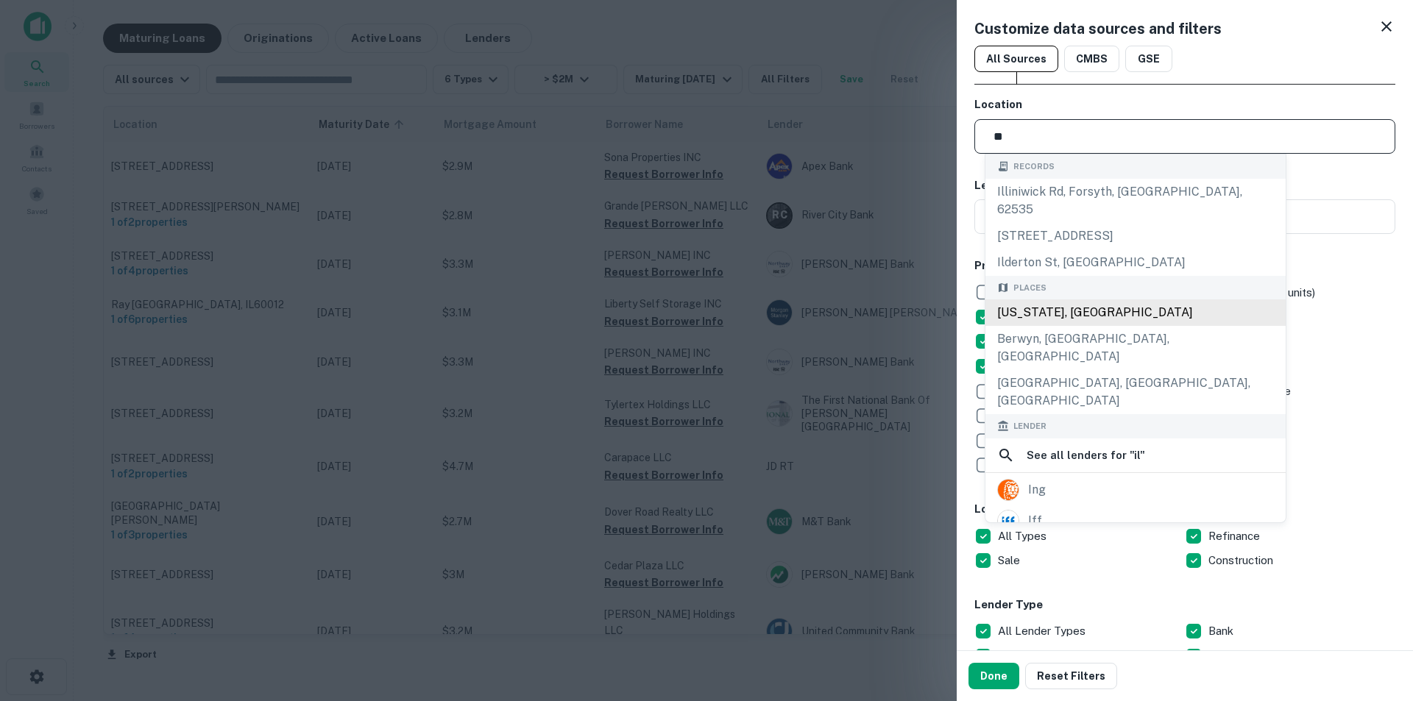
click at [1051, 299] on div "Illinois, USA" at bounding box center [1135, 312] width 300 height 26
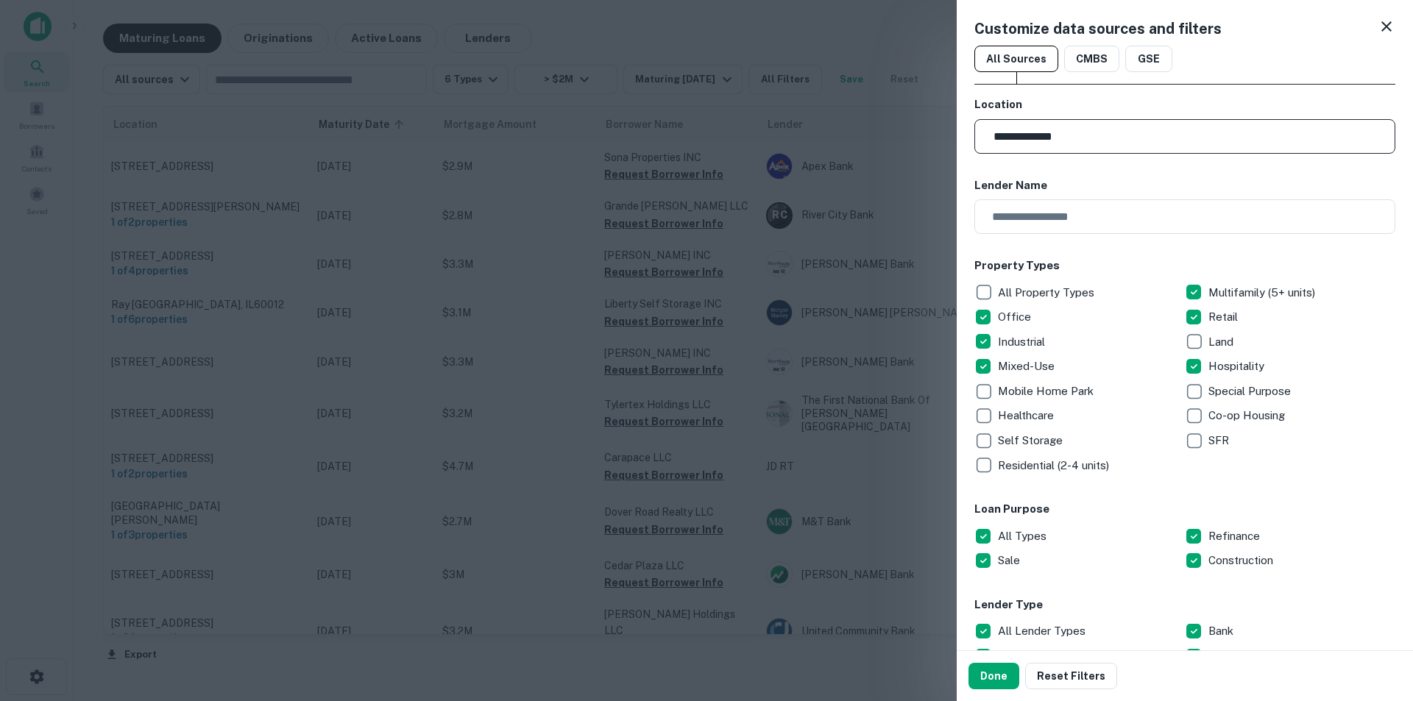
type input "**********"
click at [1218, 261] on h6 "Property Types" at bounding box center [1184, 266] width 421 height 17
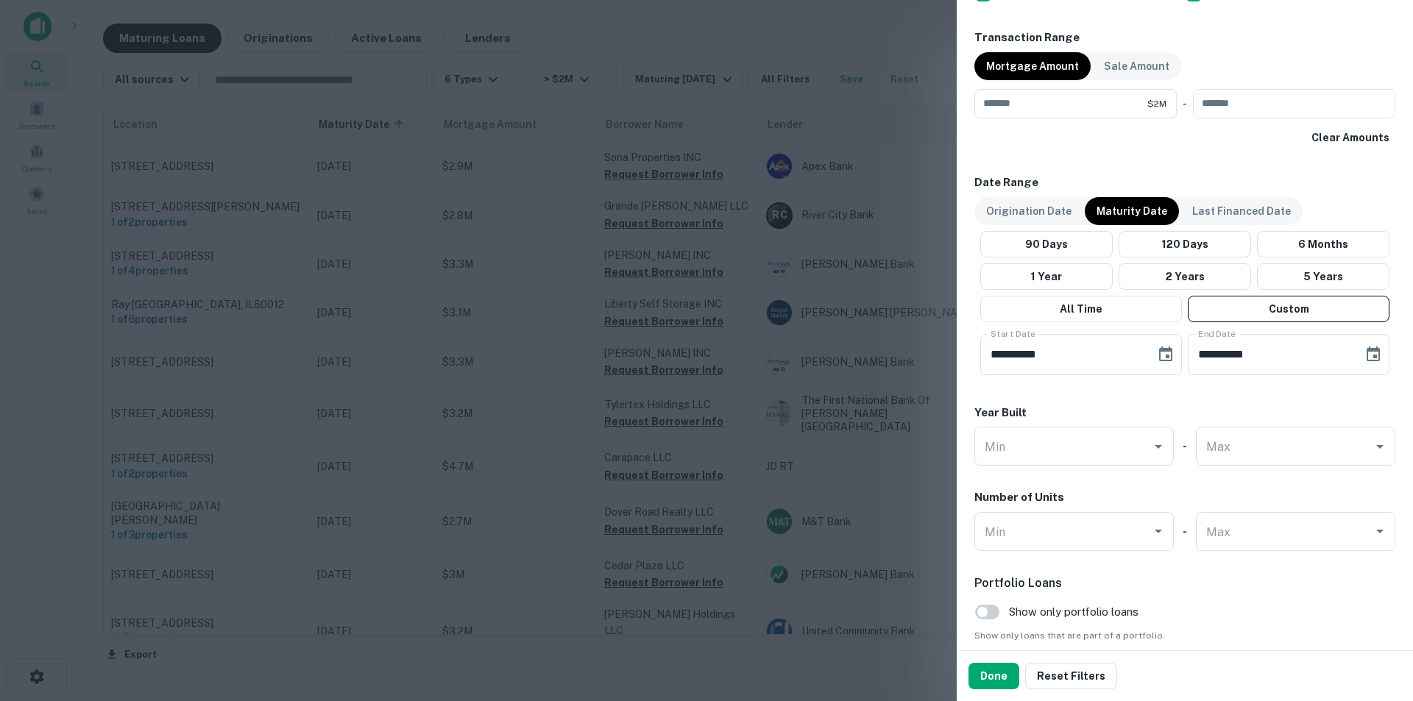
scroll to position [799, 0]
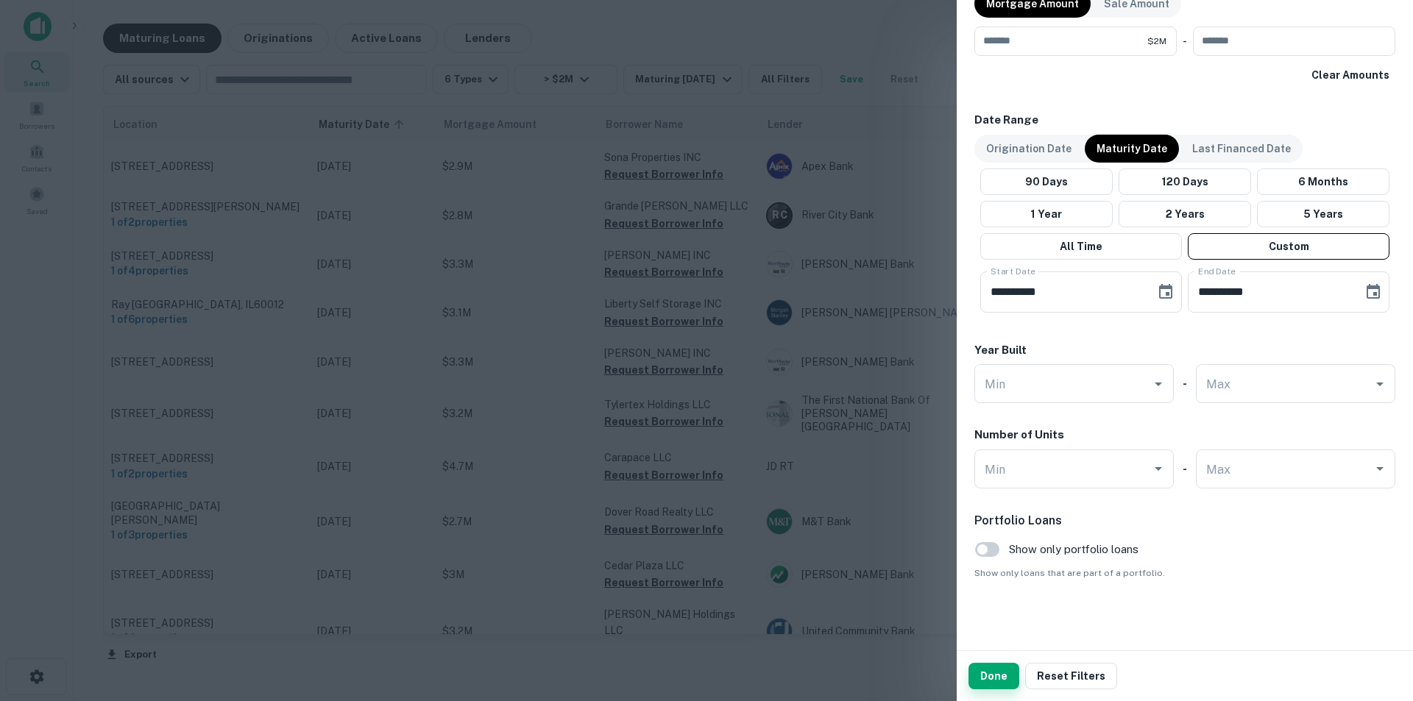
click at [1001, 682] on button "Done" at bounding box center [993, 676] width 51 height 26
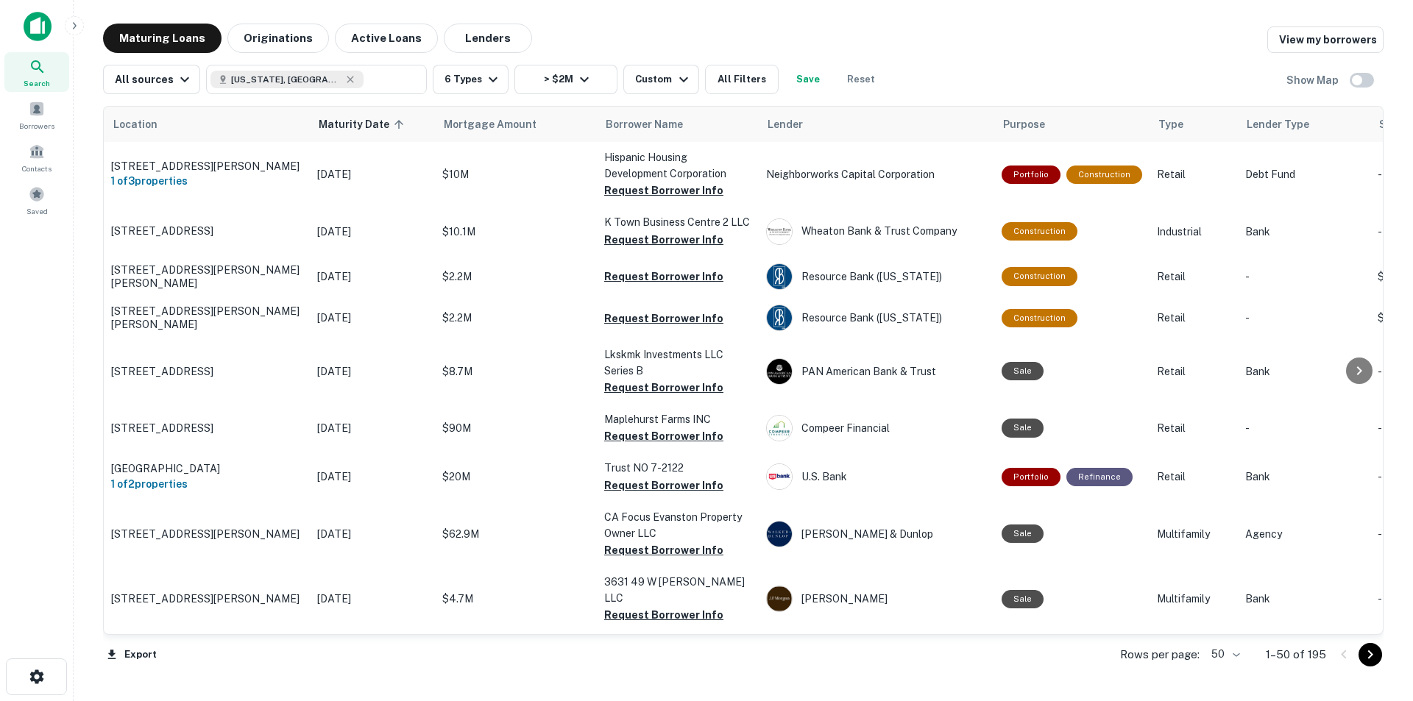
click at [1223, 656] on body "Search Borrowers Contacts Saved Maturing Loans Originations Active Loans Lender…" at bounding box center [706, 350] width 1413 height 701
click at [1225, 674] on li "100" at bounding box center [1226, 670] width 43 height 26
click at [133, 653] on button "Export" at bounding box center [131, 655] width 57 height 22
click at [189, 673] on li "Export as Excel (.xlsx)" at bounding box center [186, 670] width 166 height 26
click at [1059, 36] on div "Maturing Loans Originations Active Loans Lenders View my borrowers" at bounding box center [743, 38] width 1280 height 29
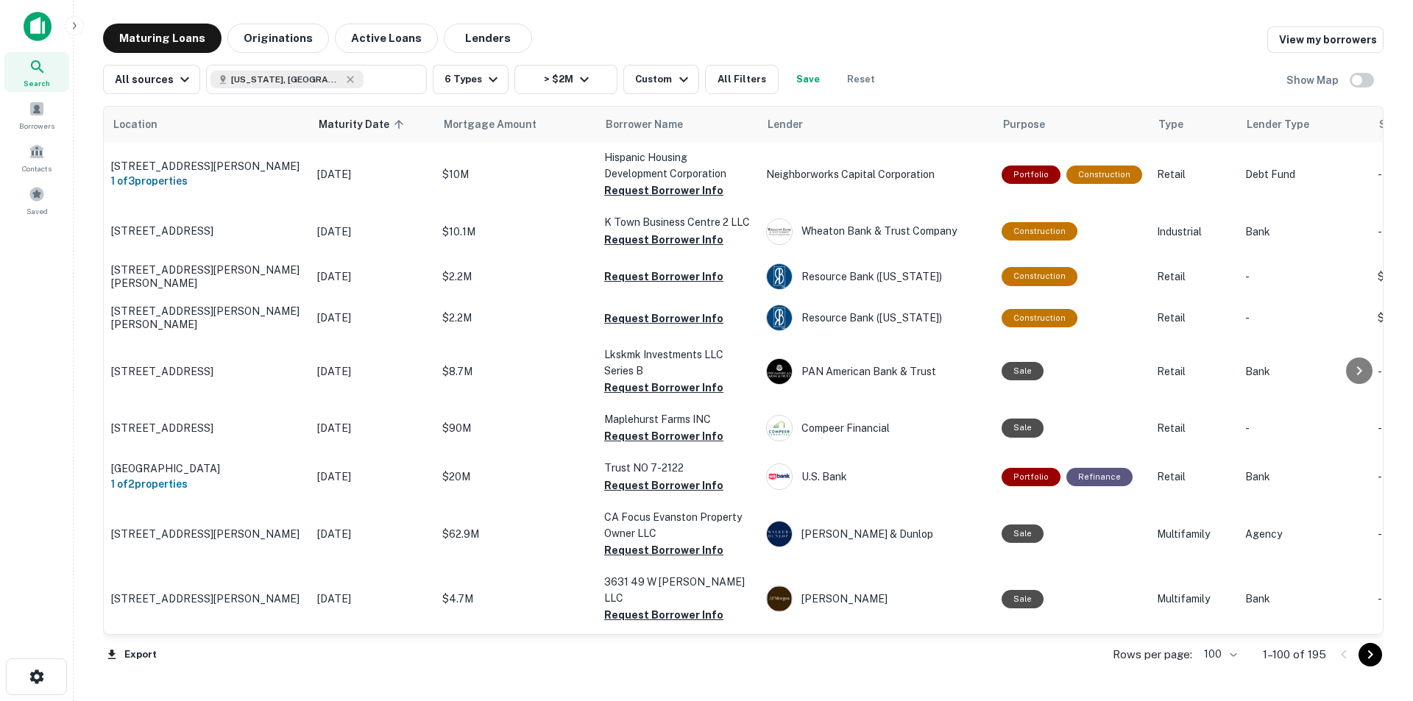
click at [1371, 657] on icon "Go to next page" at bounding box center [1370, 655] width 18 height 18
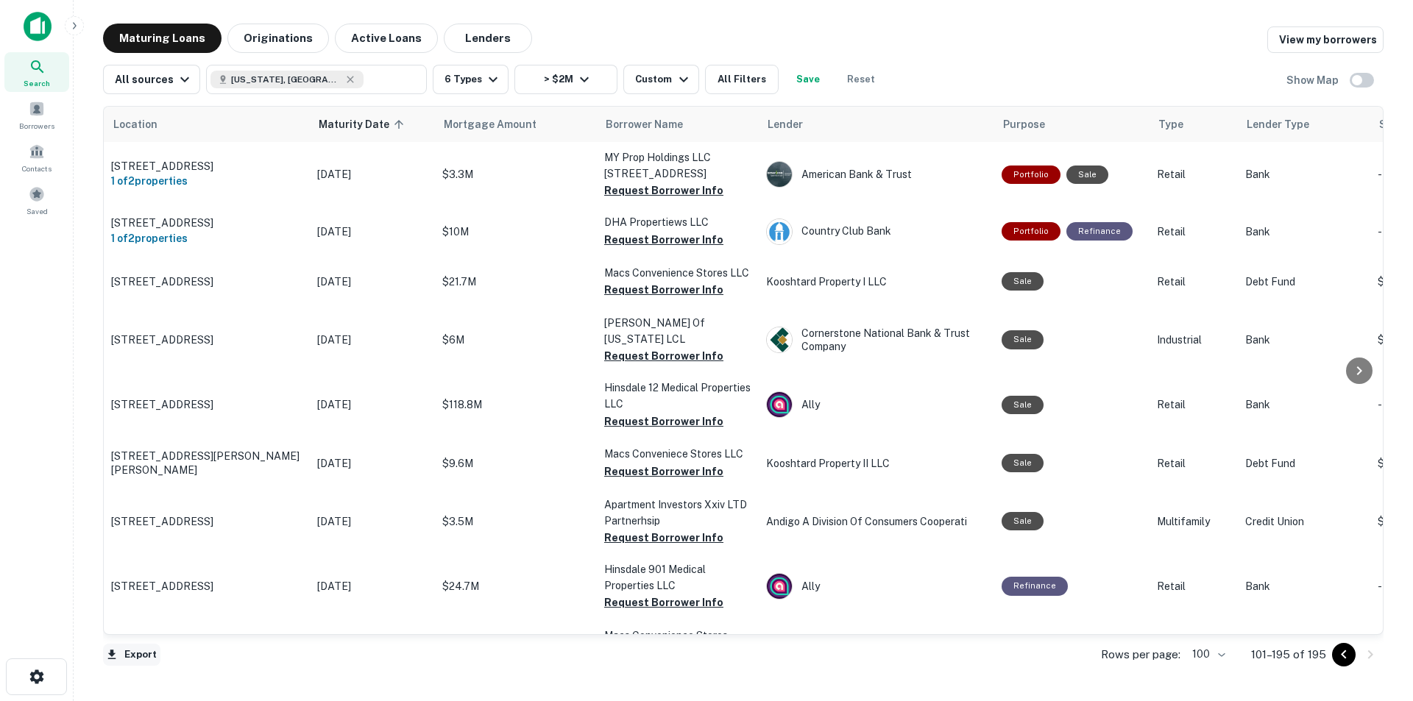
click at [142, 656] on button "Export" at bounding box center [131, 655] width 57 height 22
click at [882, 23] on div at bounding box center [706, 350] width 1413 height 701
click at [202, 670] on div "Export Rows per page: 100 *** 101–195 of 195" at bounding box center [743, 655] width 1280 height 40
click at [120, 659] on button "Export" at bounding box center [131, 655] width 57 height 22
click at [168, 674] on li "Export as Excel (.xlsx)" at bounding box center [186, 670] width 166 height 26
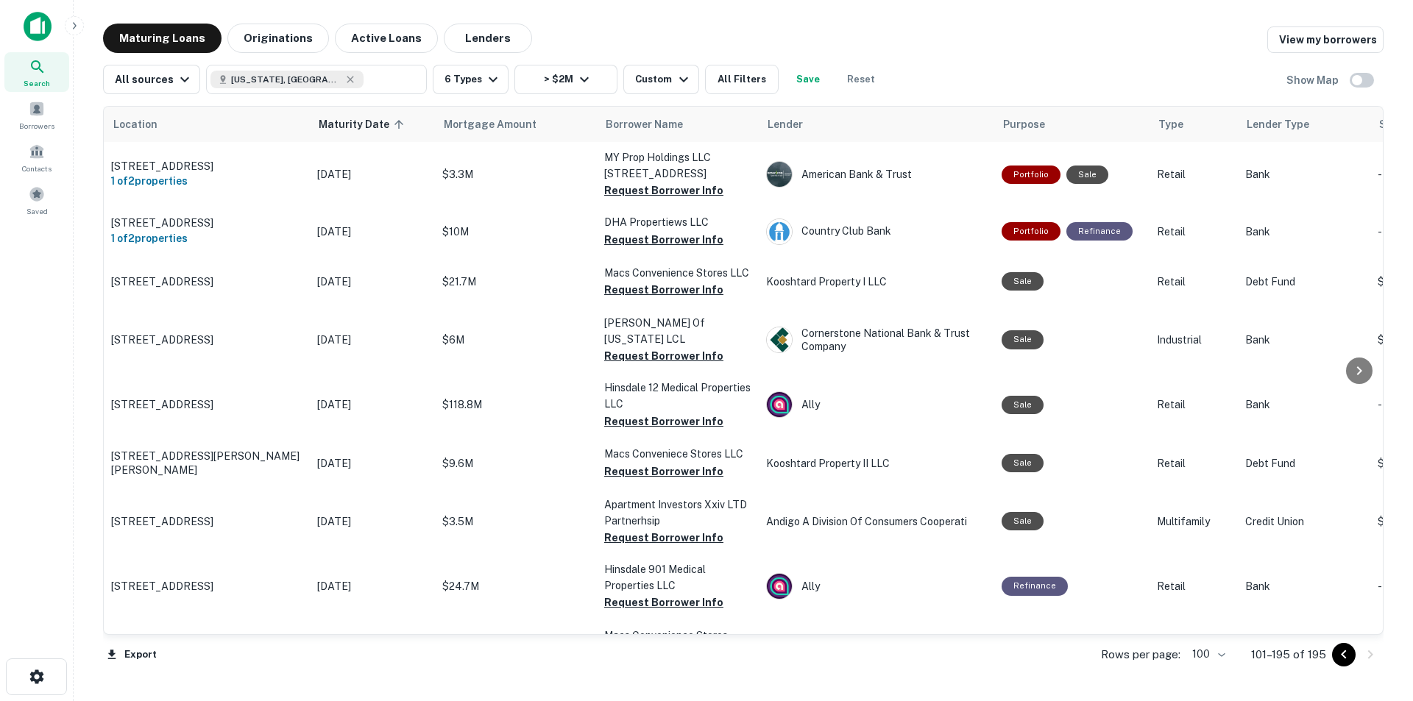
drag, startPoint x: 1339, startPoint y: 654, endPoint x: 1331, endPoint y: 655, distance: 7.4
click at [1339, 654] on icon "Go to previous page" at bounding box center [1344, 655] width 18 height 18
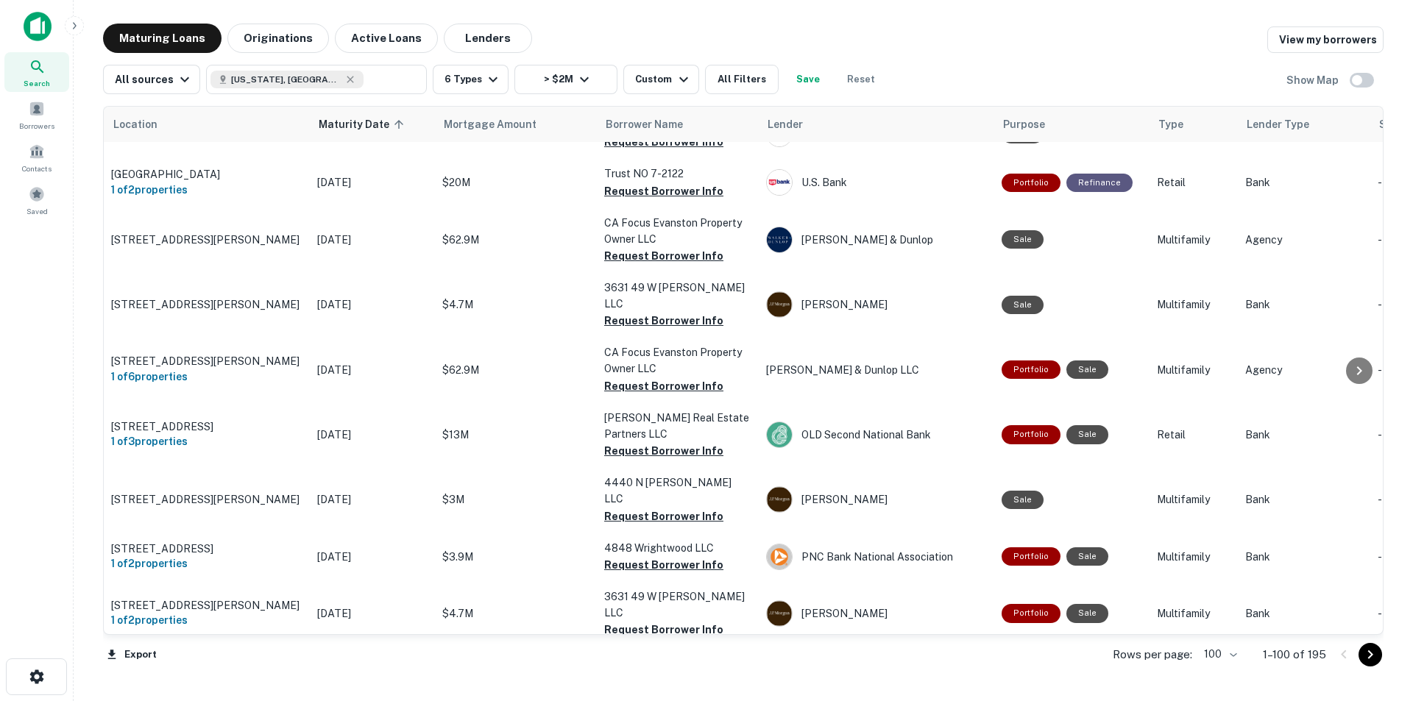
scroll to position [515, 0]
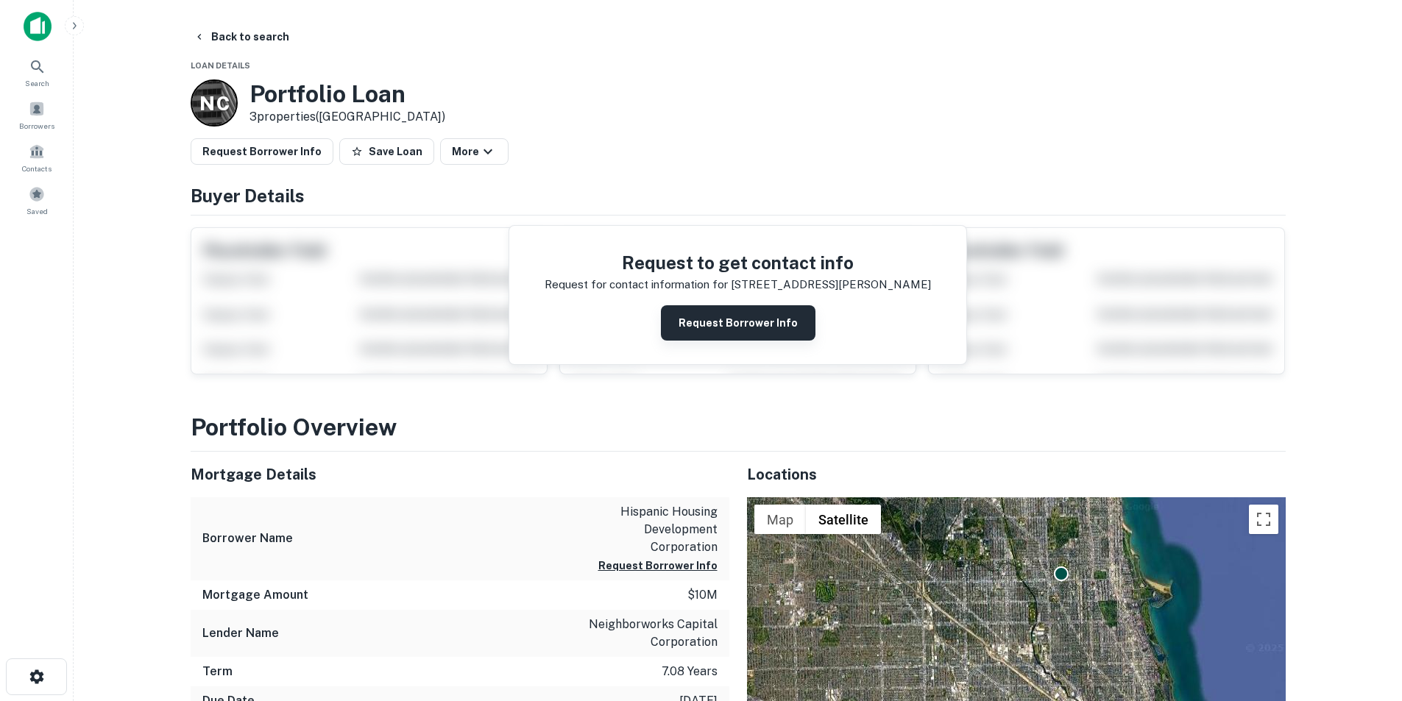
click at [712, 325] on button "Request Borrower Info" at bounding box center [738, 322] width 155 height 35
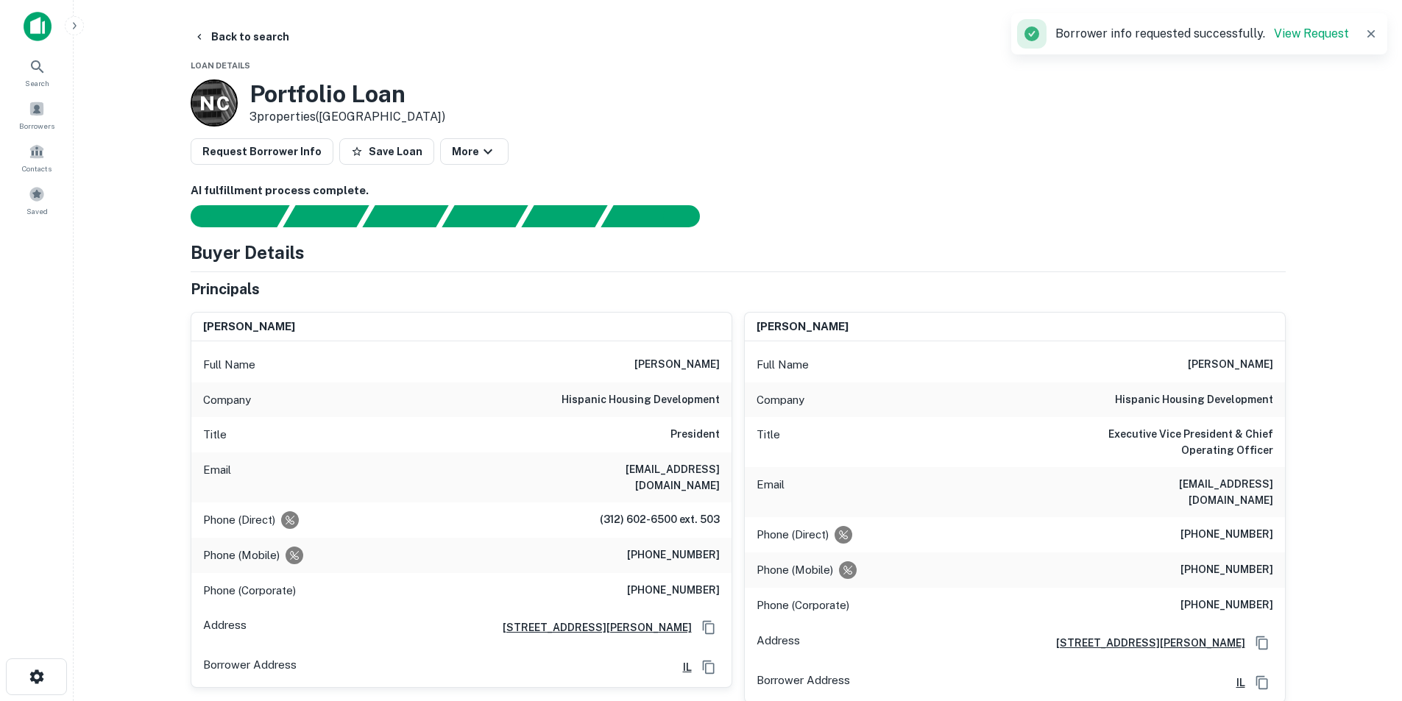
click at [679, 405] on h6 "hispanic housing development" at bounding box center [640, 400] width 158 height 18
click at [680, 405] on h6 "hispanic housing development" at bounding box center [640, 400] width 158 height 18
copy h6 "hispanic housing development"
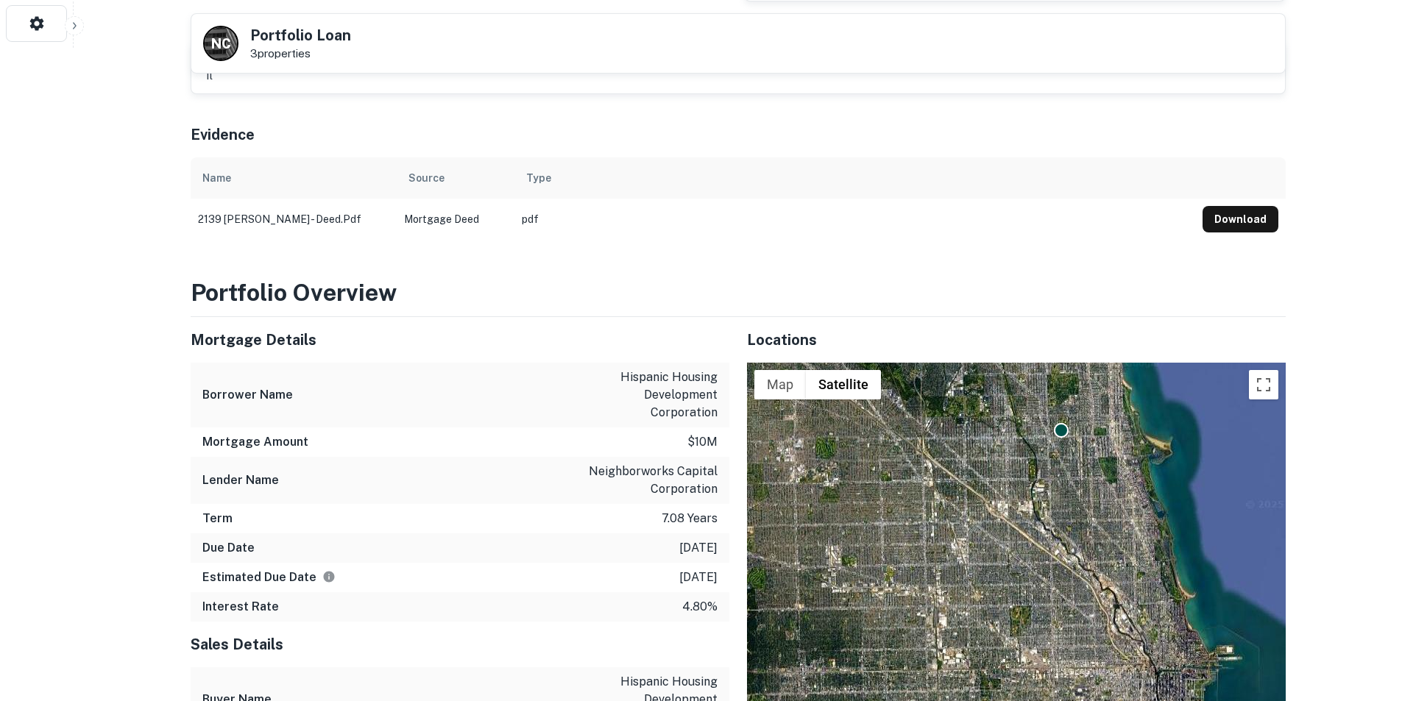
scroll to position [662, 0]
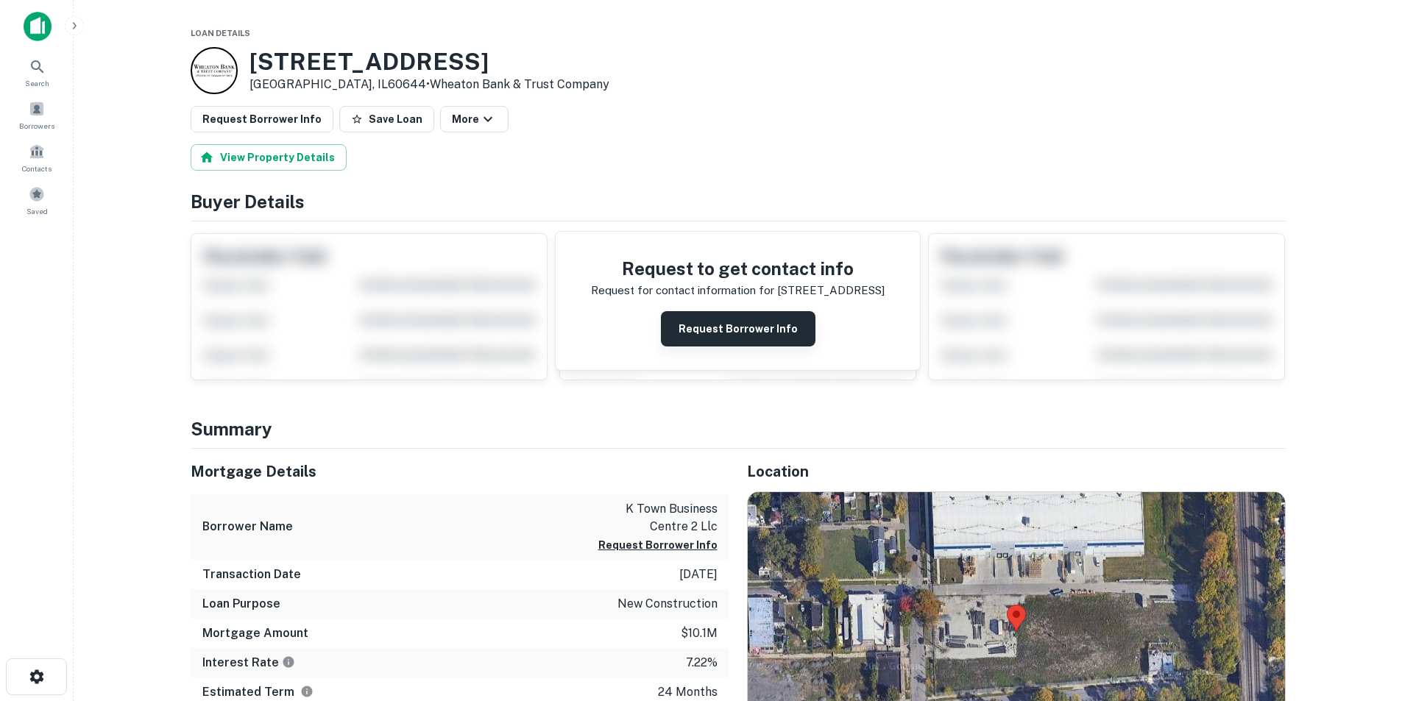
click at [733, 322] on button "Request Borrower Info" at bounding box center [738, 328] width 155 height 35
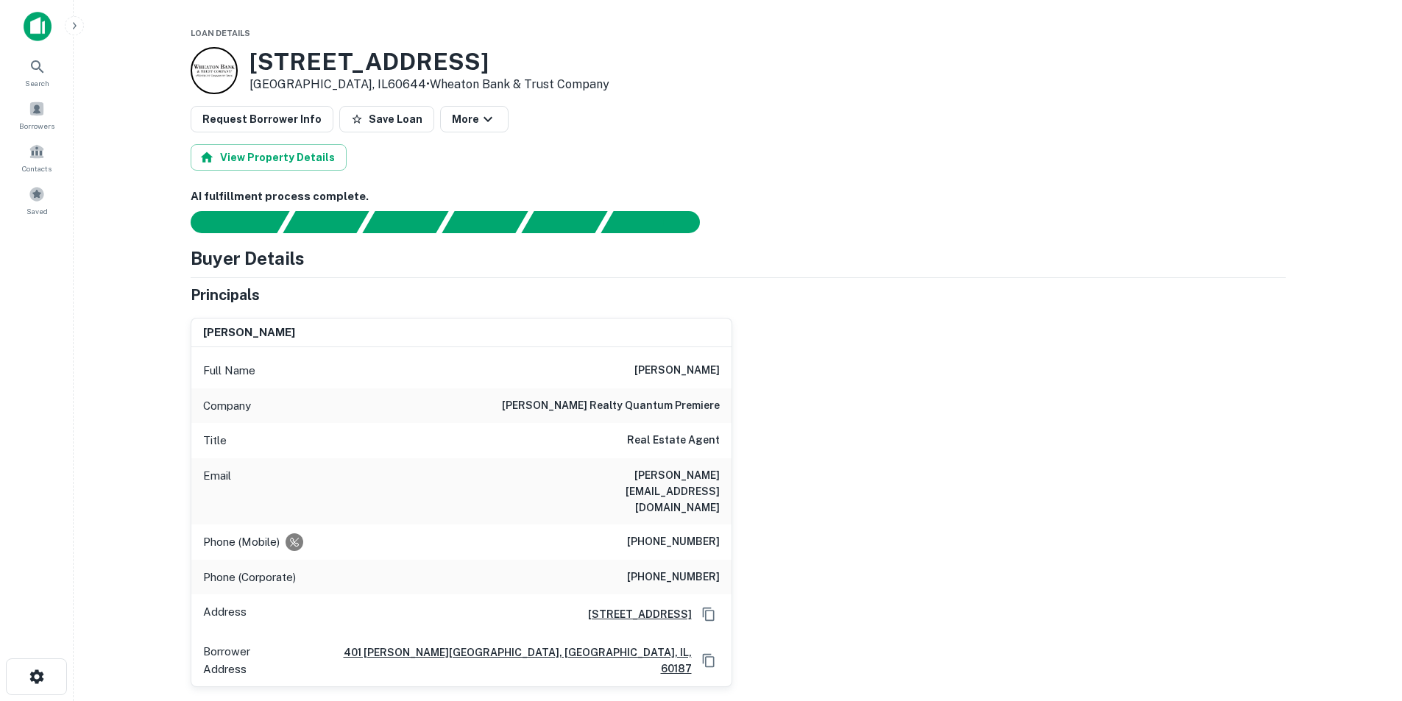
click at [673, 366] on h6 "[PERSON_NAME]" at bounding box center [676, 371] width 85 height 18
copy h6 "[PERSON_NAME]"
click at [690, 477] on h6 "[PERSON_NAME][EMAIL_ADDRESS][DOMAIN_NAME]" at bounding box center [631, 491] width 177 height 49
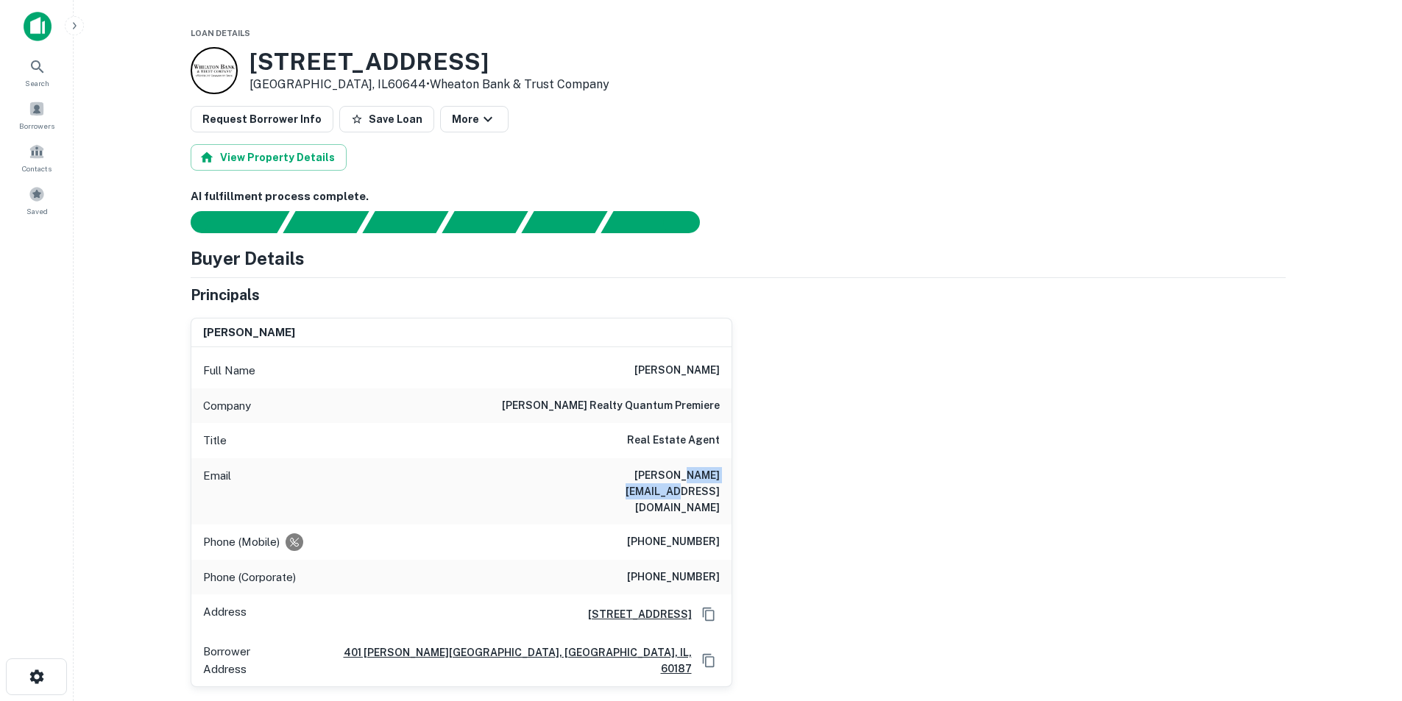
click at [690, 477] on h6 "[PERSON_NAME][EMAIL_ADDRESS][DOMAIN_NAME]" at bounding box center [631, 491] width 177 height 49
copy h6 "[PERSON_NAME][EMAIL_ADDRESS][DOMAIN_NAME]"
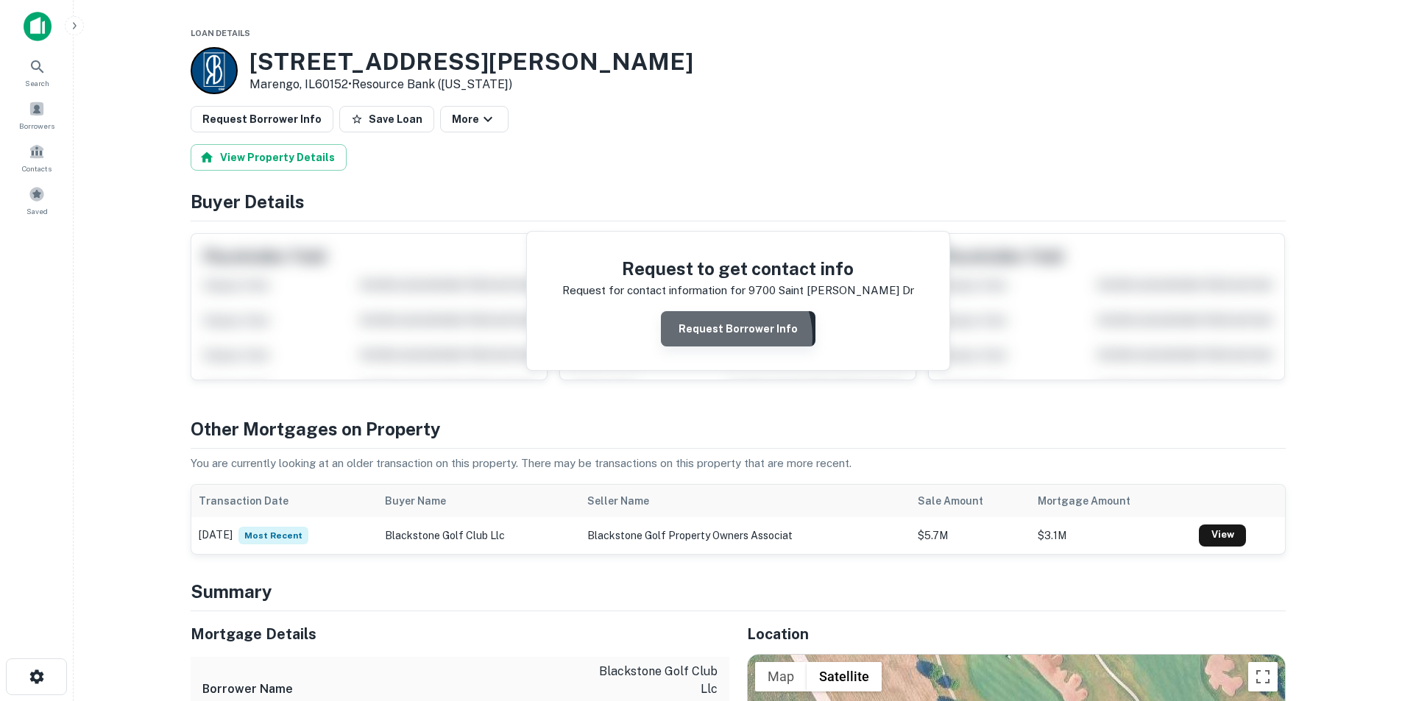
click at [728, 337] on button "Request Borrower Info" at bounding box center [738, 328] width 155 height 35
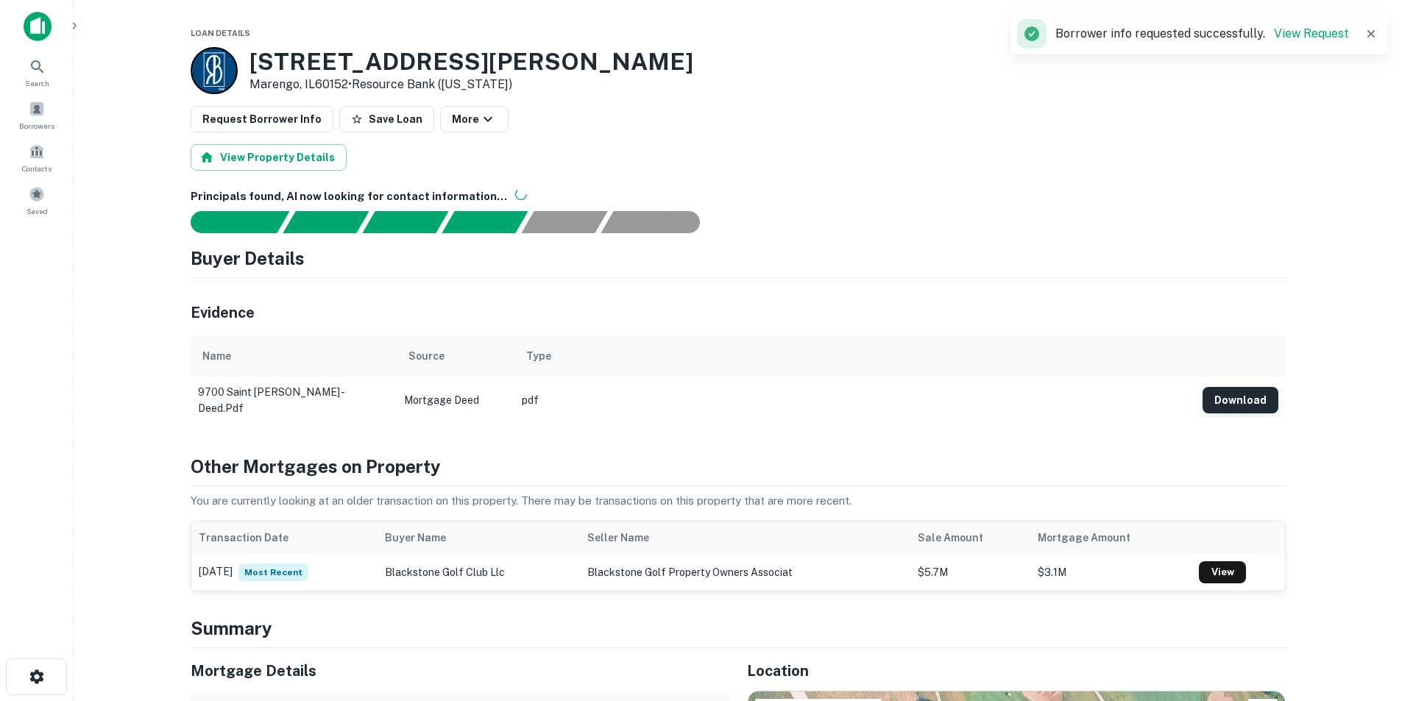
click at [1244, 408] on button "Download" at bounding box center [1240, 400] width 76 height 26
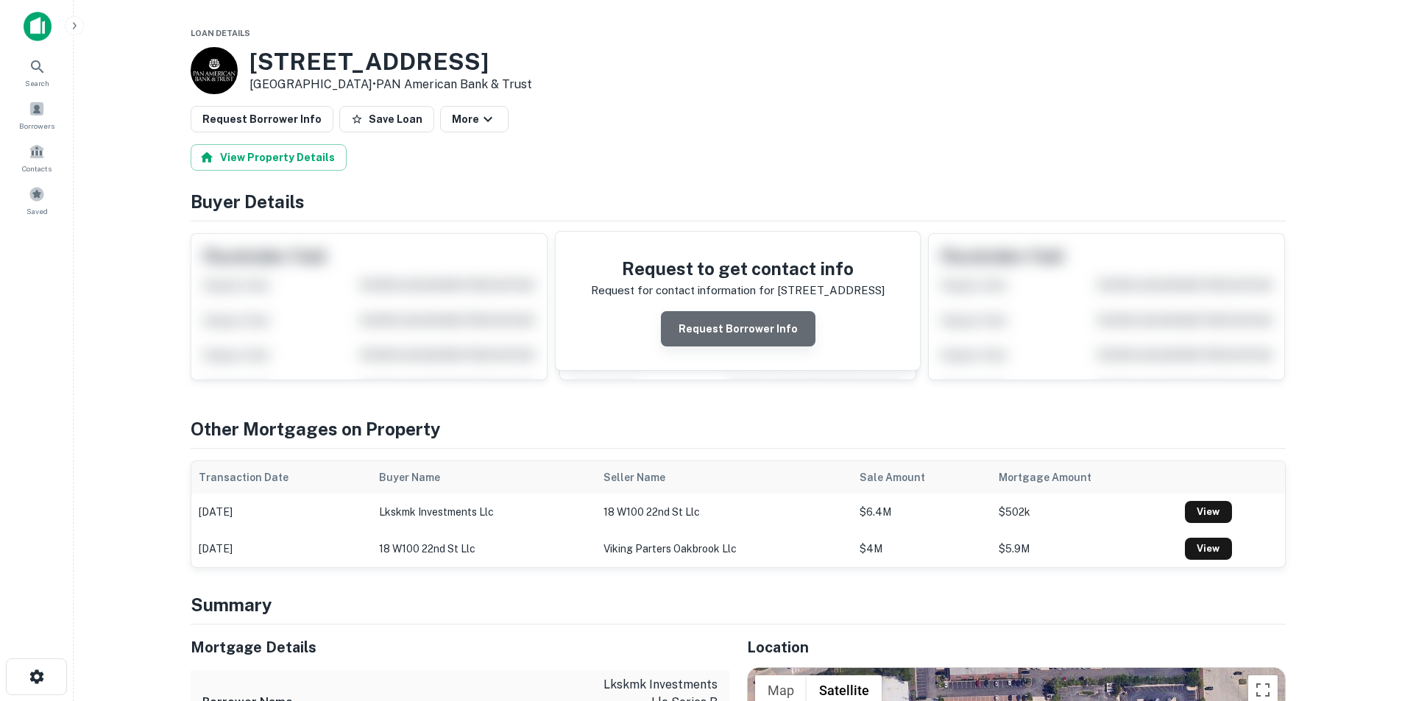
click at [742, 322] on button "Request Borrower Info" at bounding box center [738, 328] width 155 height 35
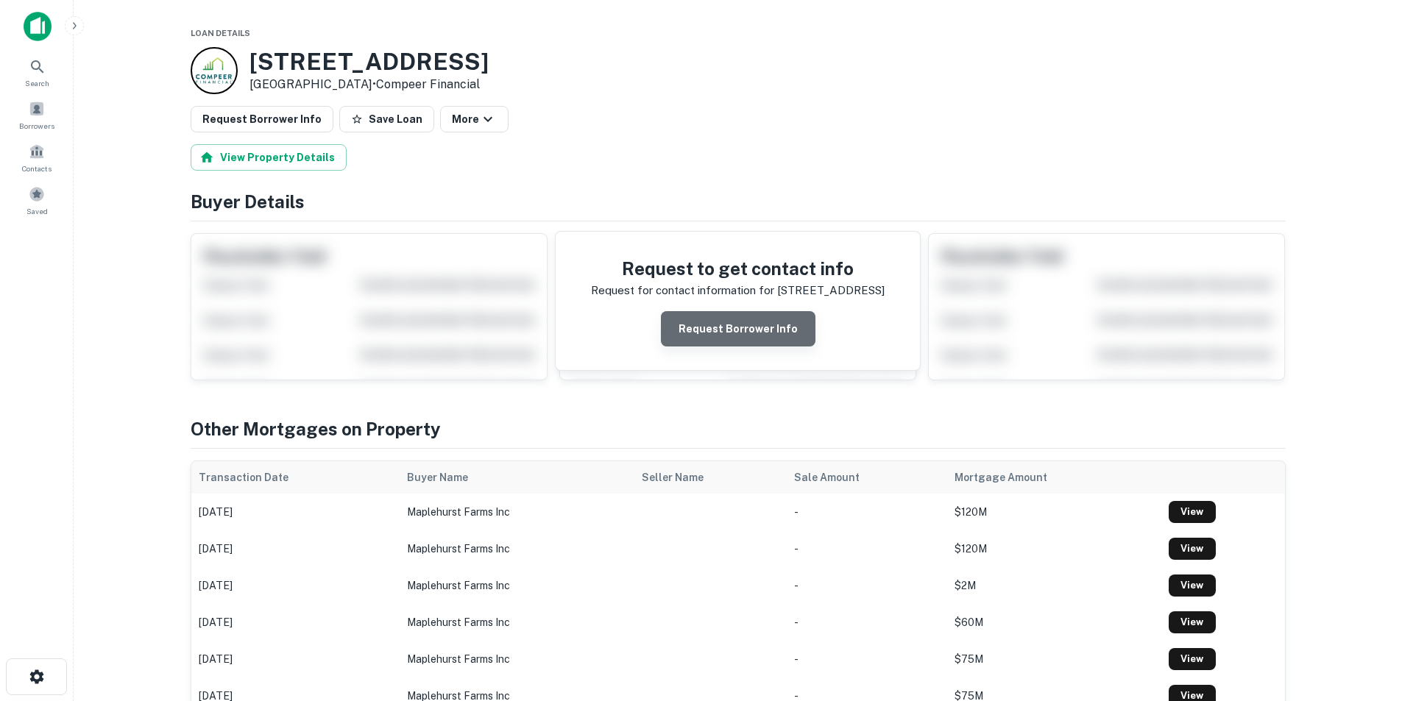
click at [784, 311] on button "Request Borrower Info" at bounding box center [738, 328] width 155 height 35
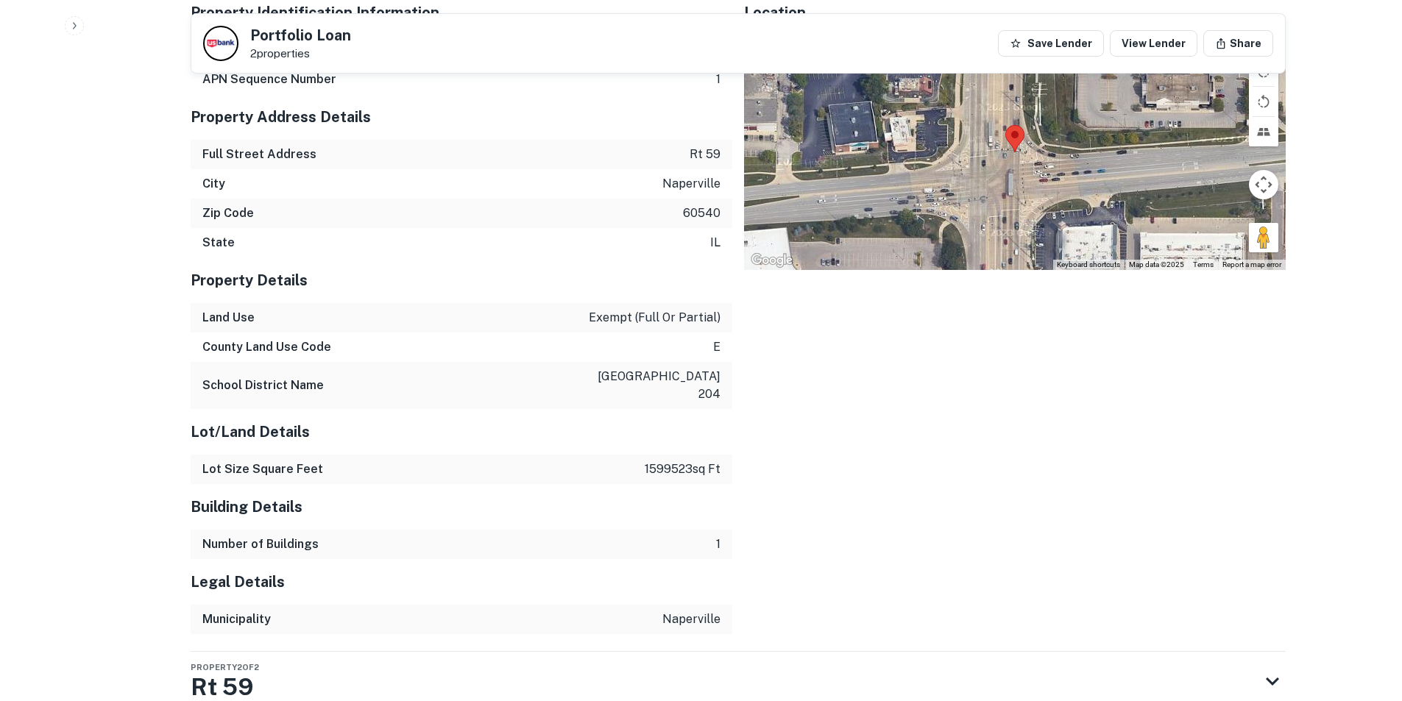
scroll to position [778, 0]
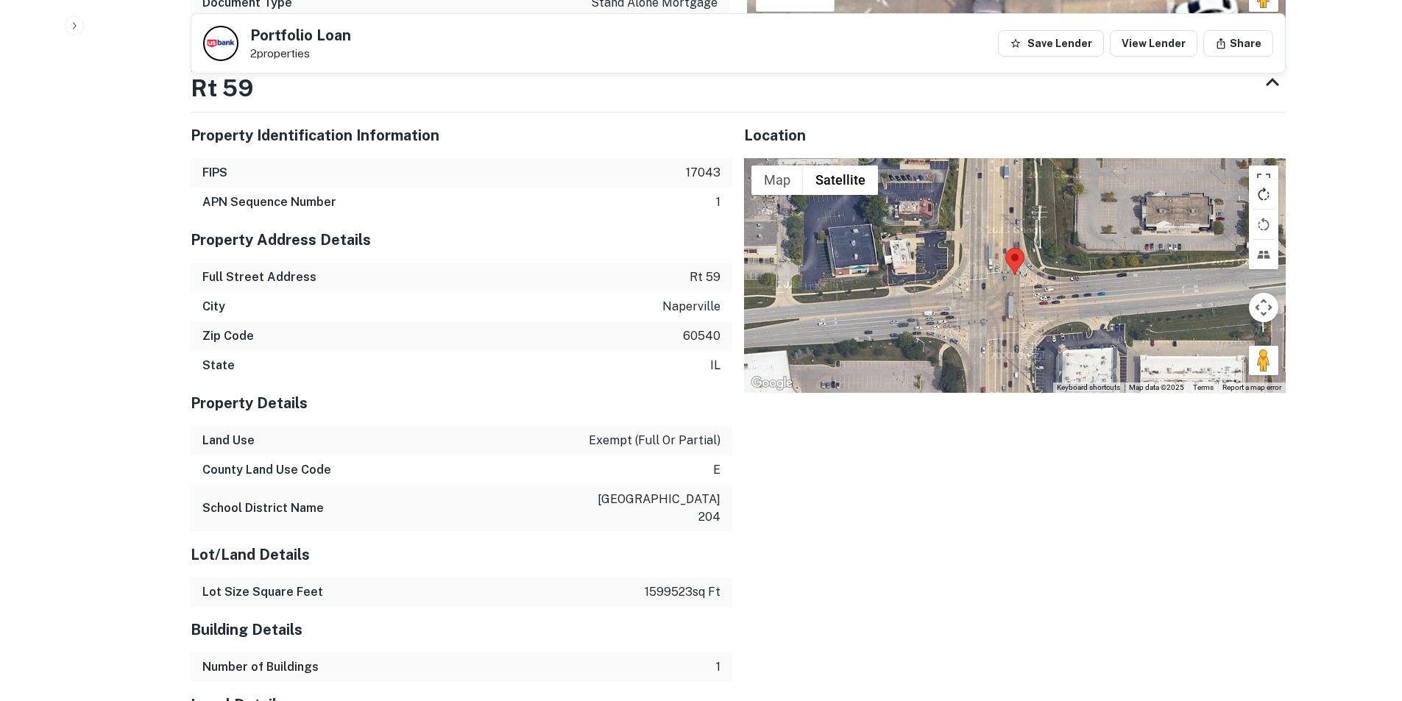
click at [1261, 180] on button "Rotate map clockwise" at bounding box center [1263, 194] width 29 height 29
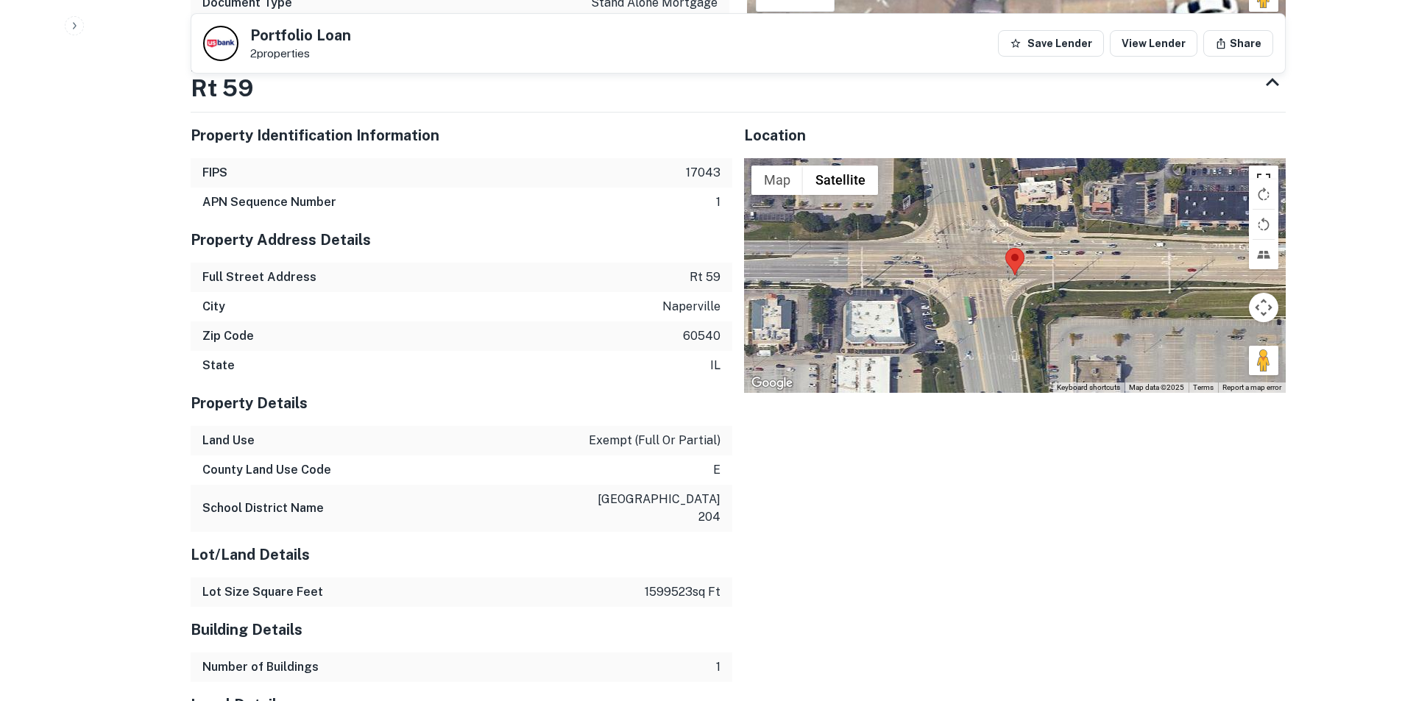
drag, startPoint x: 1263, startPoint y: 172, endPoint x: 1265, endPoint y: 236, distance: 64.1
click at [1265, 172] on button "Toggle fullscreen view" at bounding box center [1263, 180] width 29 height 29
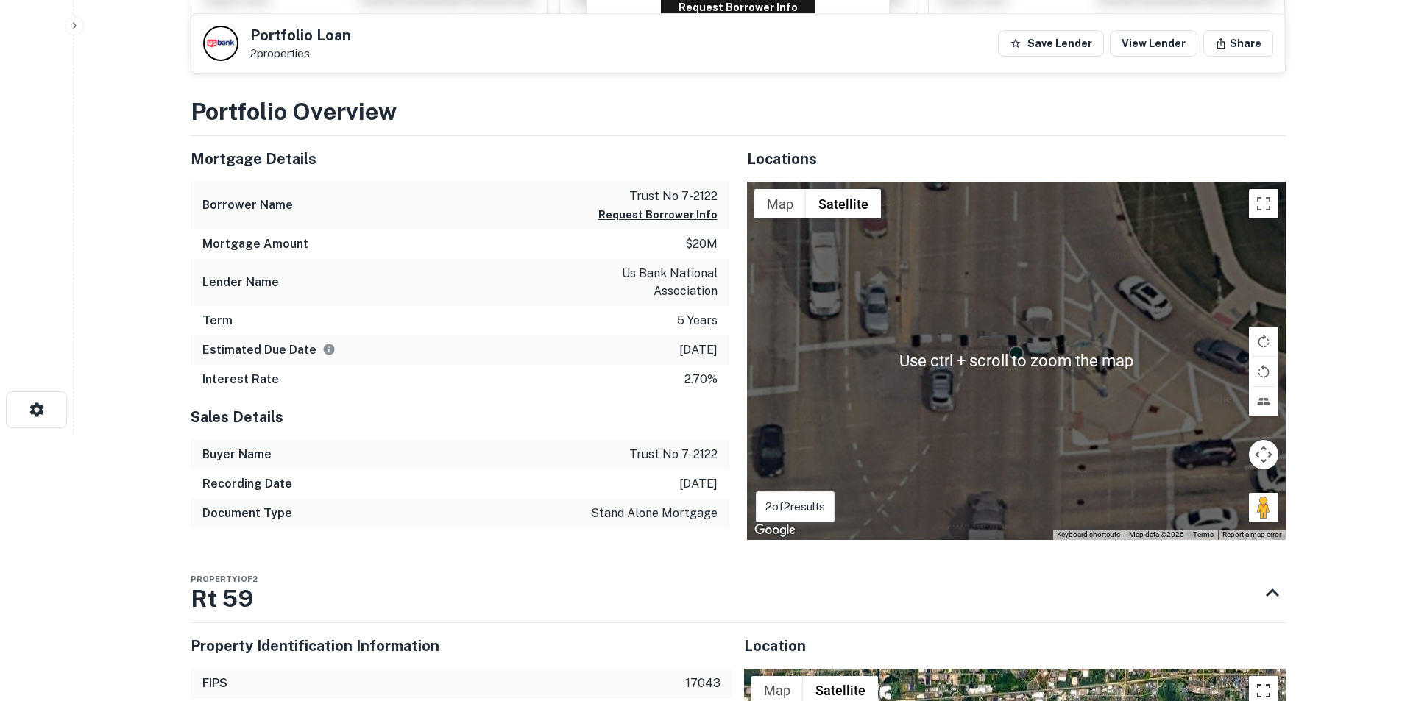
scroll to position [189, 0]
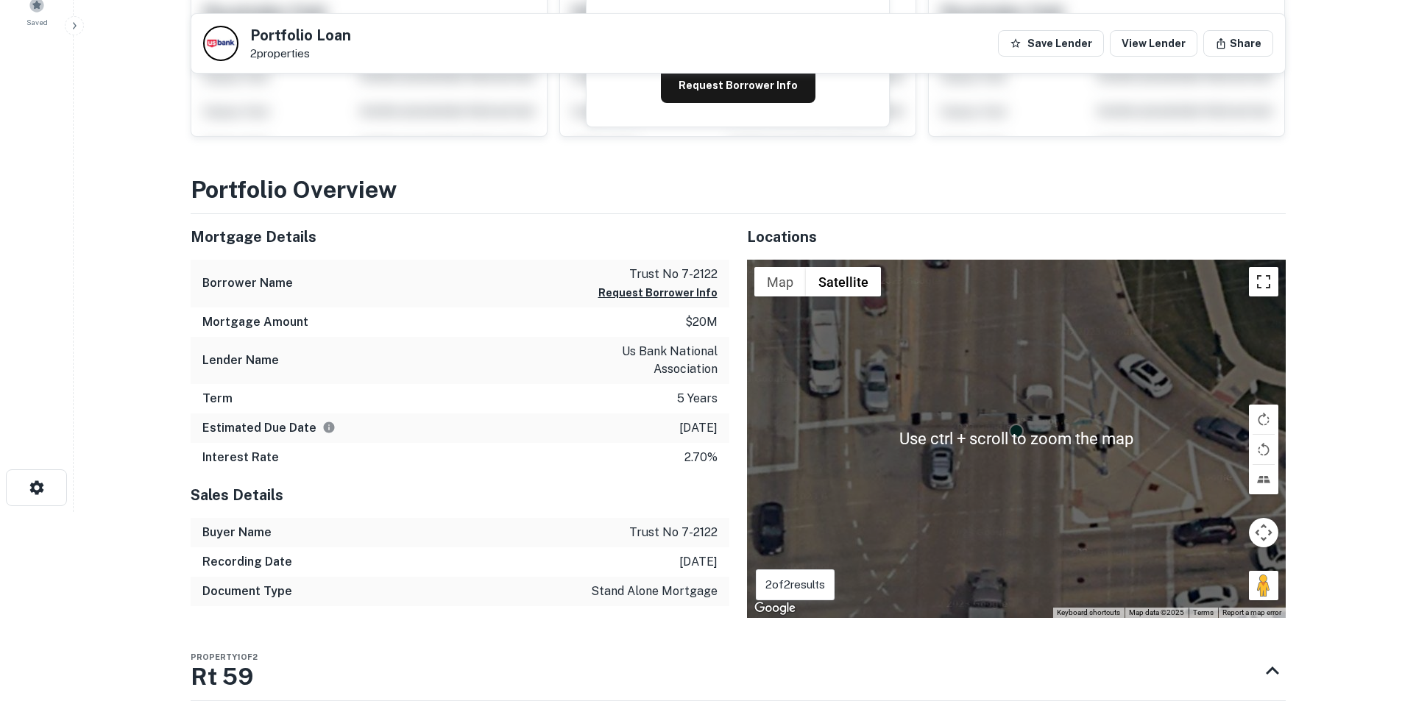
click at [1274, 285] on button "Toggle fullscreen view" at bounding box center [1263, 281] width 29 height 29
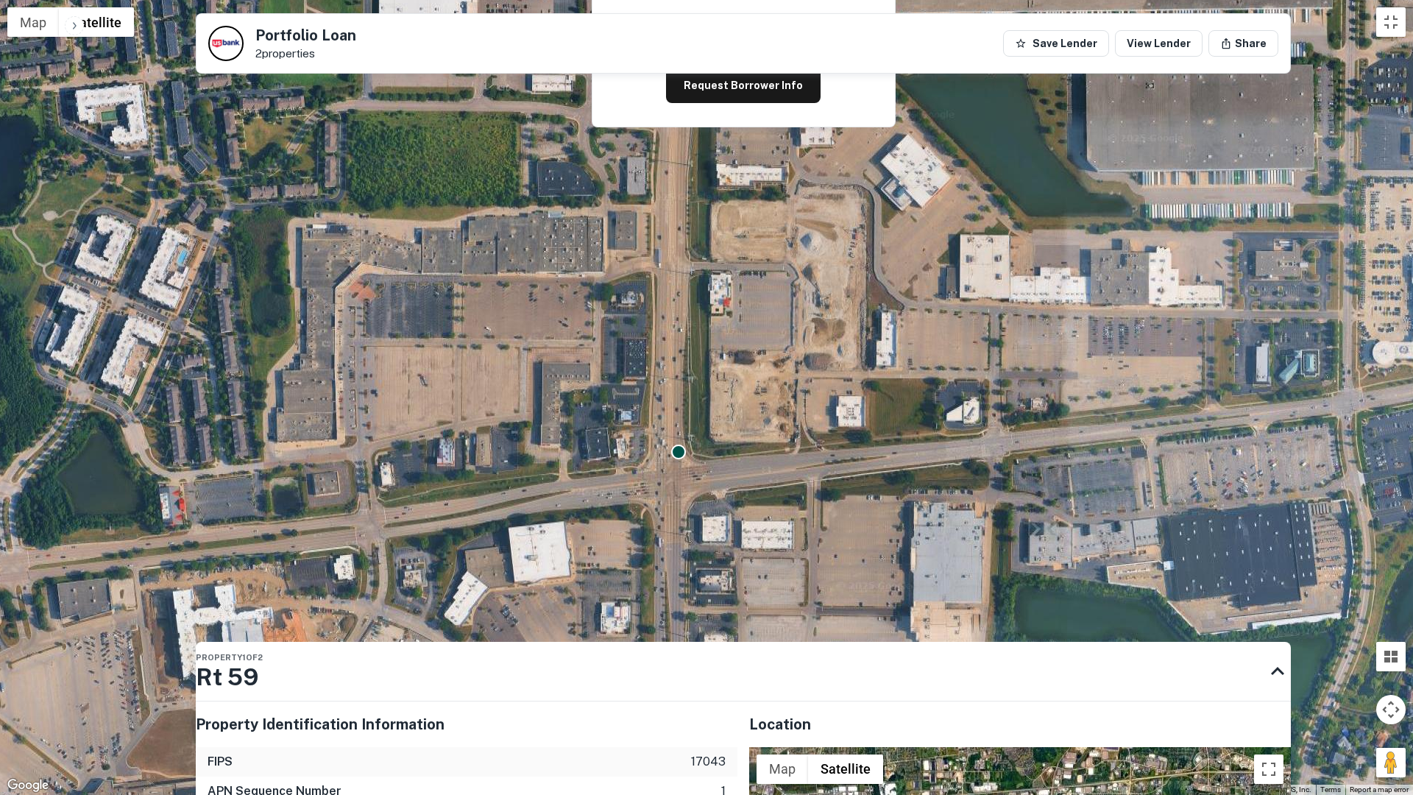
drag, startPoint x: 687, startPoint y: 393, endPoint x: 730, endPoint y: 478, distance: 95.1
click at [730, 478] on div "To activate drag with keyboard, press Alt + Enter. Once in keyboard drag state,…" at bounding box center [706, 397] width 1413 height 795
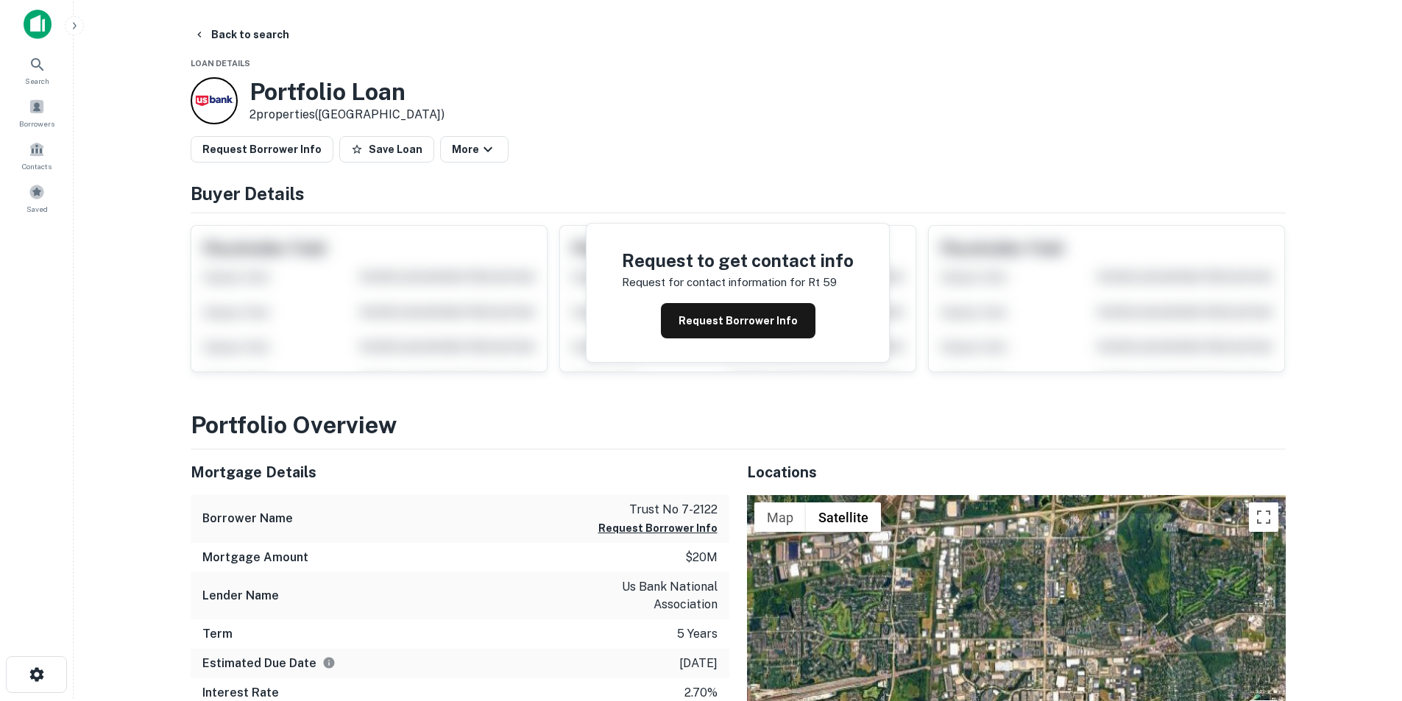
scroll to position [0, 0]
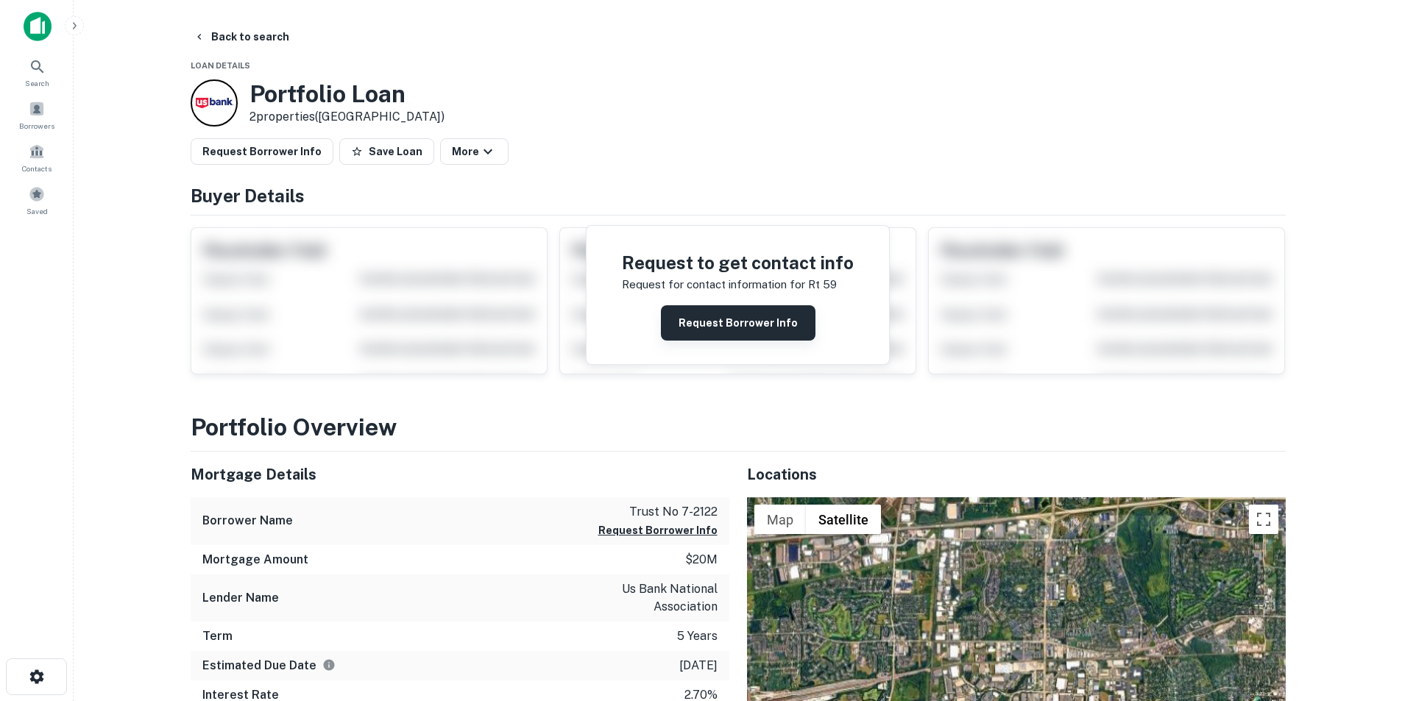
click at [723, 334] on button "Request Borrower Info" at bounding box center [738, 322] width 155 height 35
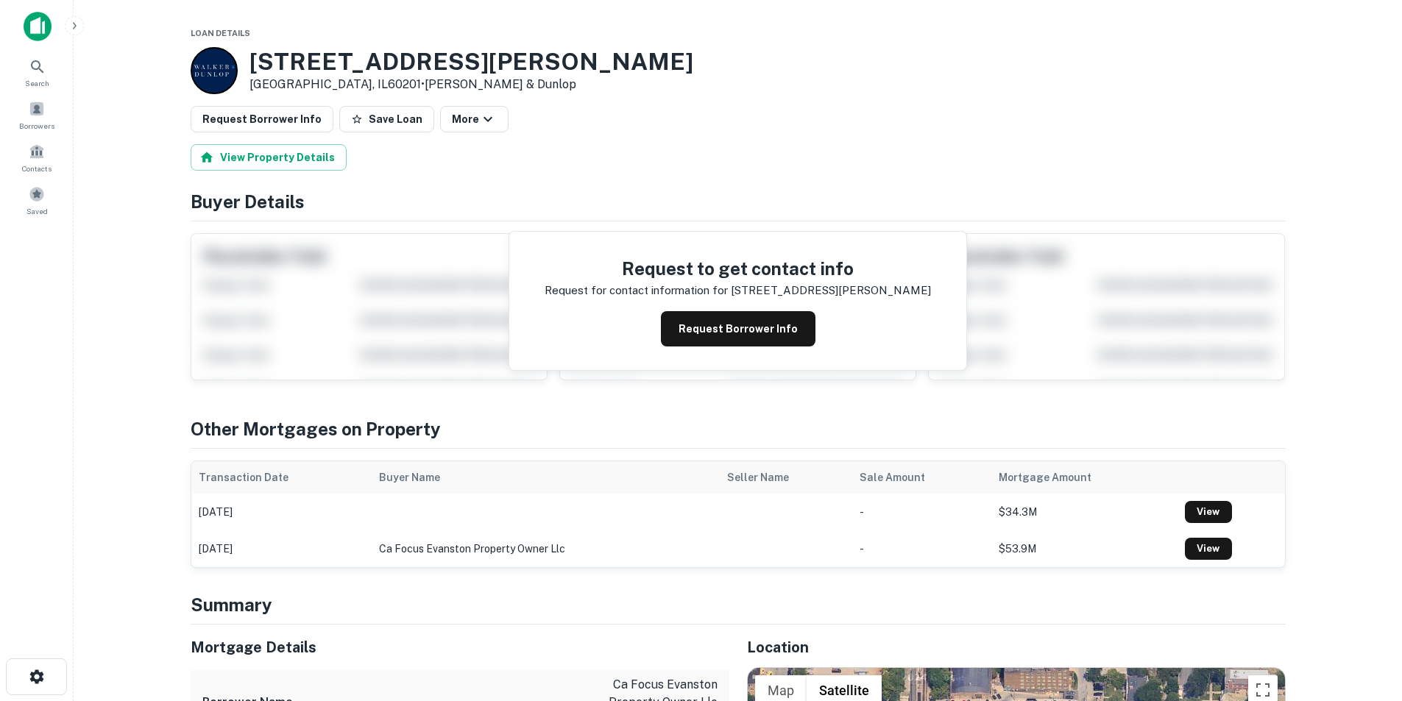
click at [725, 310] on div "Request to get contact info Request for contact information for 811 emerson st …" at bounding box center [737, 301] width 457 height 138
click at [728, 322] on button "Request Borrower Info" at bounding box center [738, 328] width 155 height 35
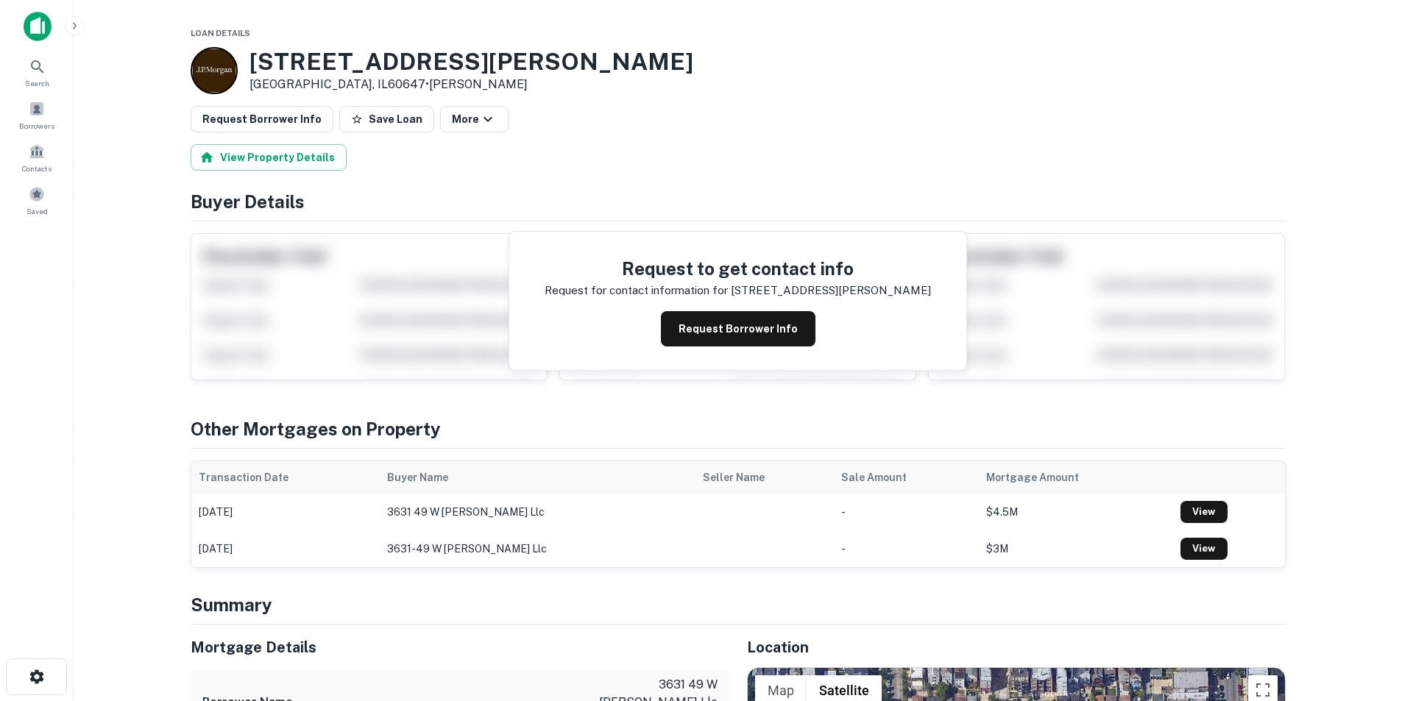
drag, startPoint x: 764, startPoint y: 325, endPoint x: 770, endPoint y: 317, distance: 9.9
click at [764, 325] on button "Request Borrower Info" at bounding box center [738, 328] width 155 height 35
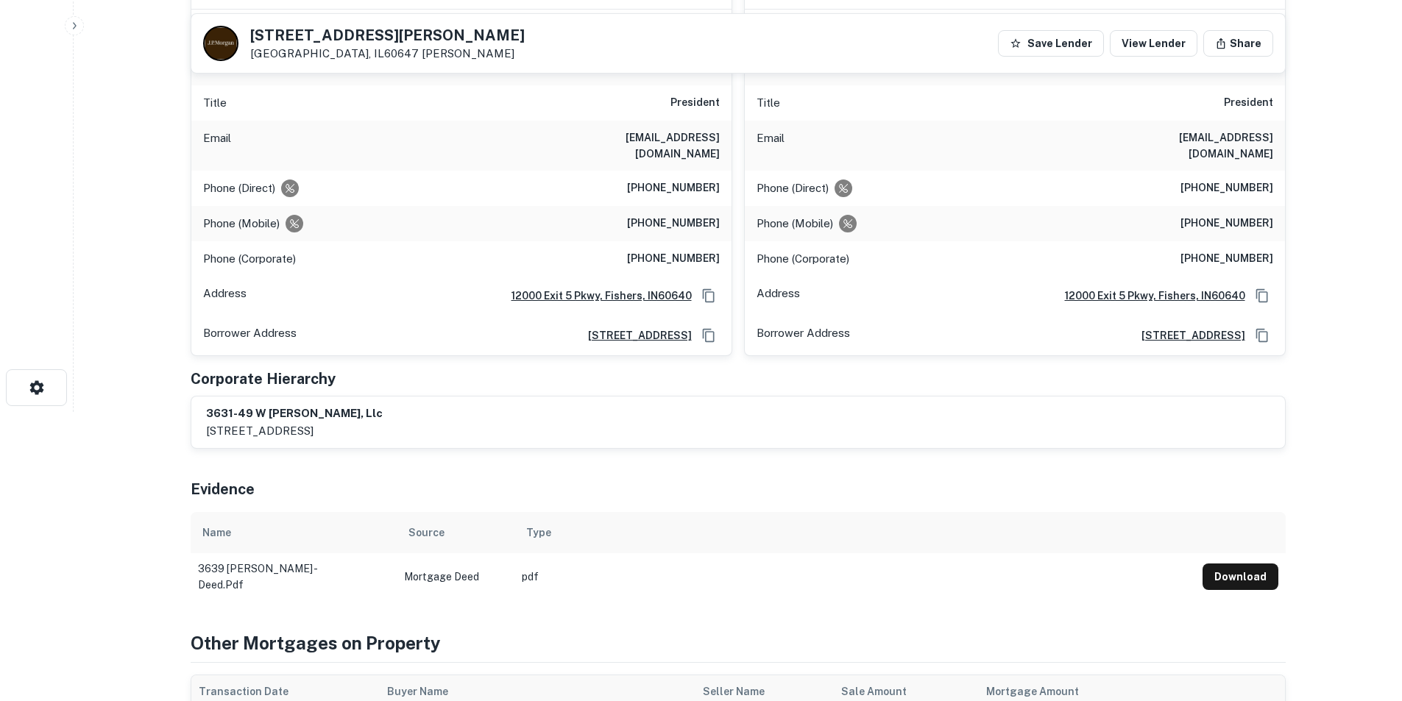
scroll to position [147, 0]
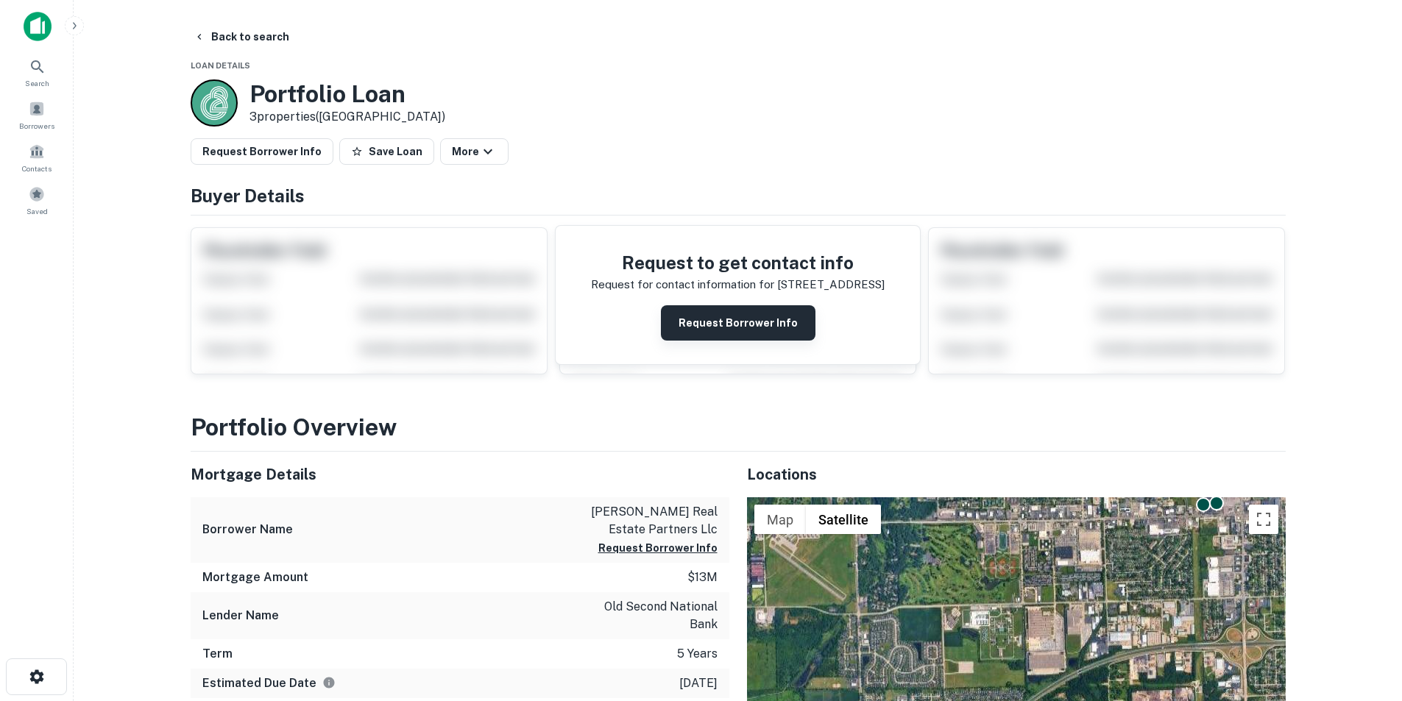
click at [723, 322] on button "Request Borrower Info" at bounding box center [738, 322] width 155 height 35
click at [759, 319] on button "Request Borrower Info" at bounding box center [738, 322] width 155 height 35
click at [806, 340] on button "Request Borrower Info" at bounding box center [738, 322] width 155 height 35
click at [787, 336] on div "Requesting..." at bounding box center [738, 322] width 294 height 35
